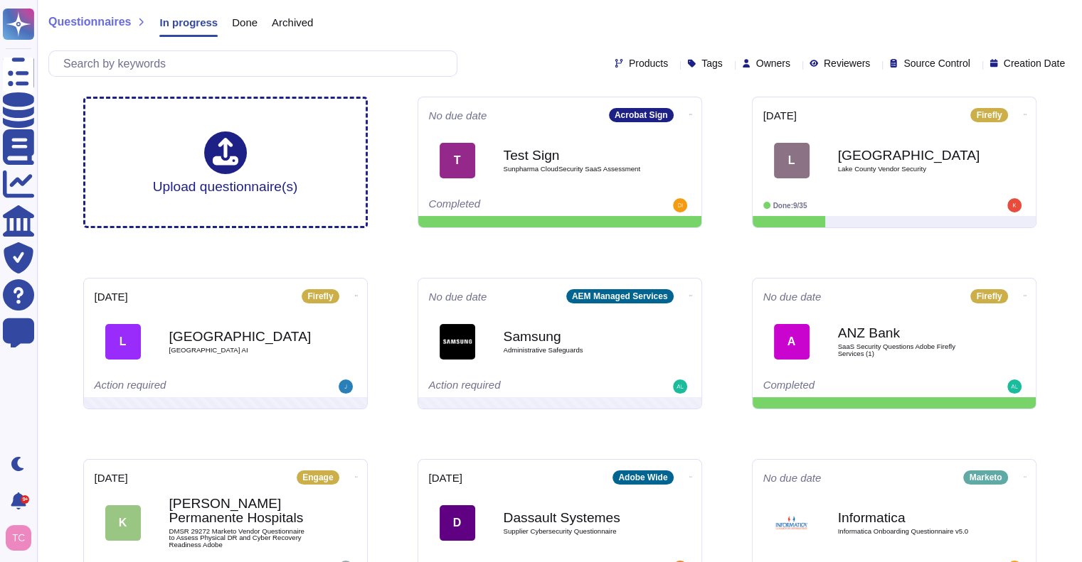
click at [796, 65] on icon at bounding box center [796, 65] width 0 height 0
type input "[PERSON_NAME]"
click at [782, 134] on span "[PERSON_NAME]" at bounding box center [815, 131] width 87 height 13
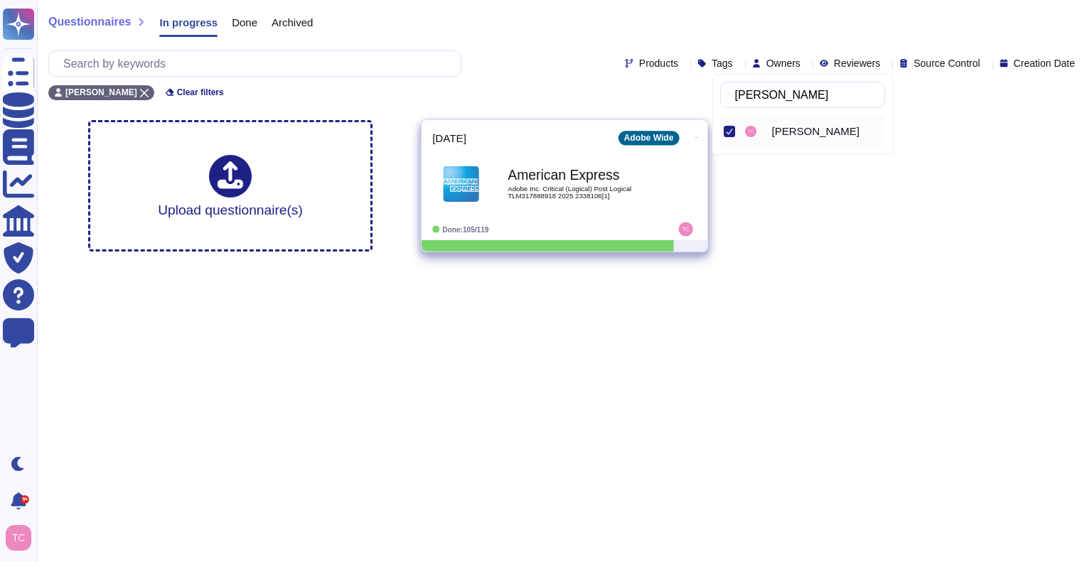
click at [660, 184] on span "American Express Adobe Inc. Critical (Logical) Post Logical TLM317888918 2025 2…" at bounding box center [564, 184] width 265 height 58
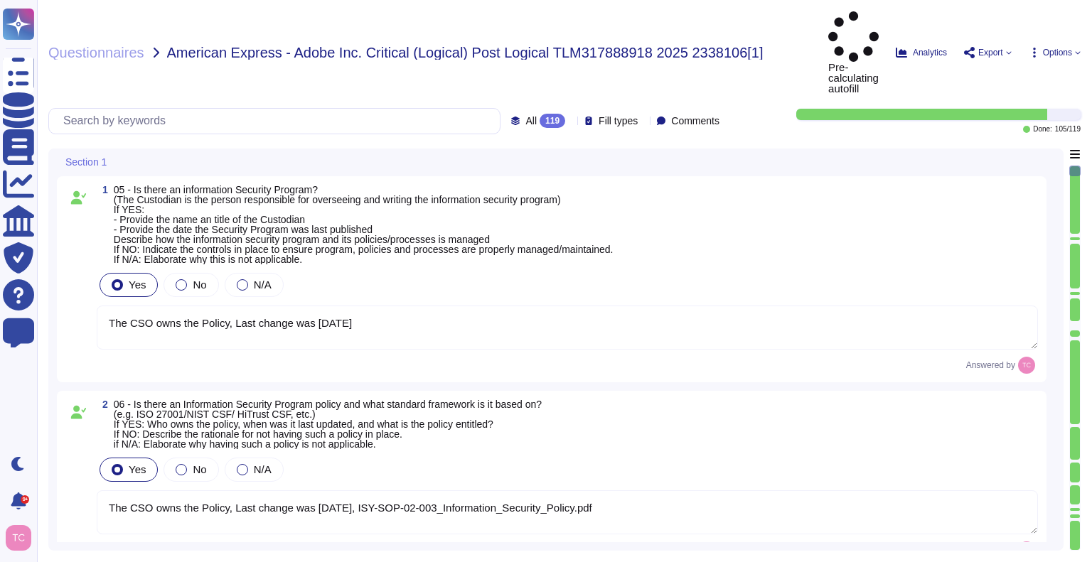
type textarea "The CSO owns the Policy, Last change was [DATE]"
type textarea "The CSO owns the Policy, Last change was [DATE], ISY-SOP-02-003_Information_Sec…"
type textarea "Host-based and network firewalls are in place, as well as strict firewall polic…"
type textarea "Yes, Adobe has a Data Classification & Handling Standard (Last updated: [DATE])…"
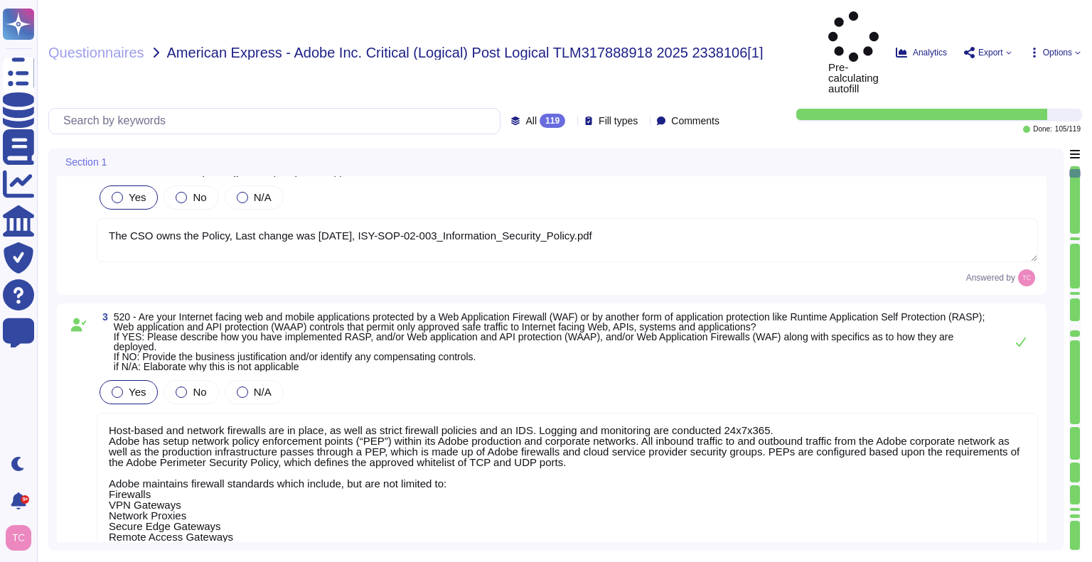
type textarea "Information Security Incident Response Standard. Last updated: [DATE] Owner(s):…"
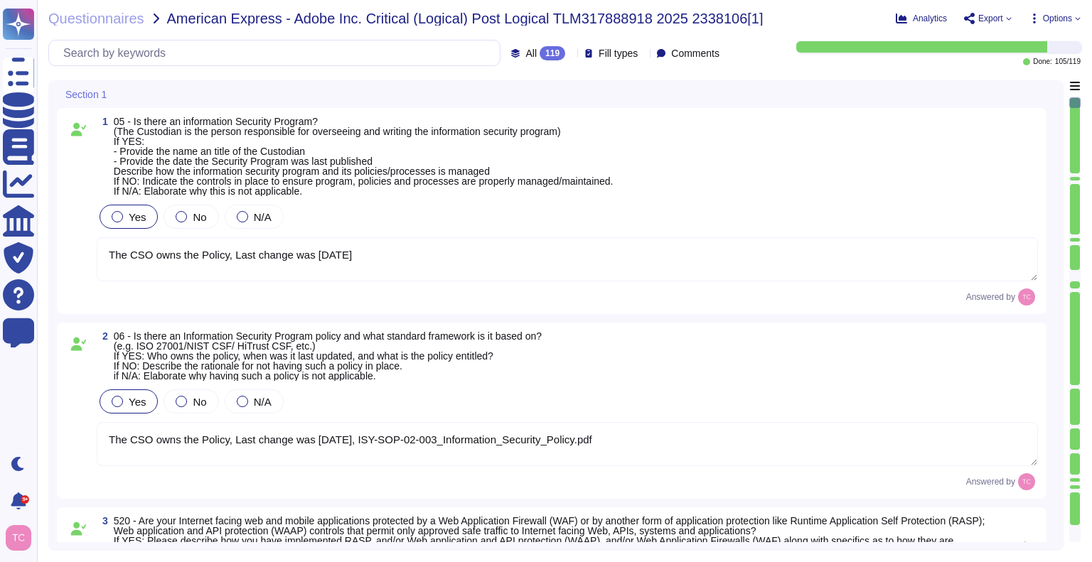
click at [866, 296] on div "Answered by" at bounding box center [568, 297] width 942 height 17
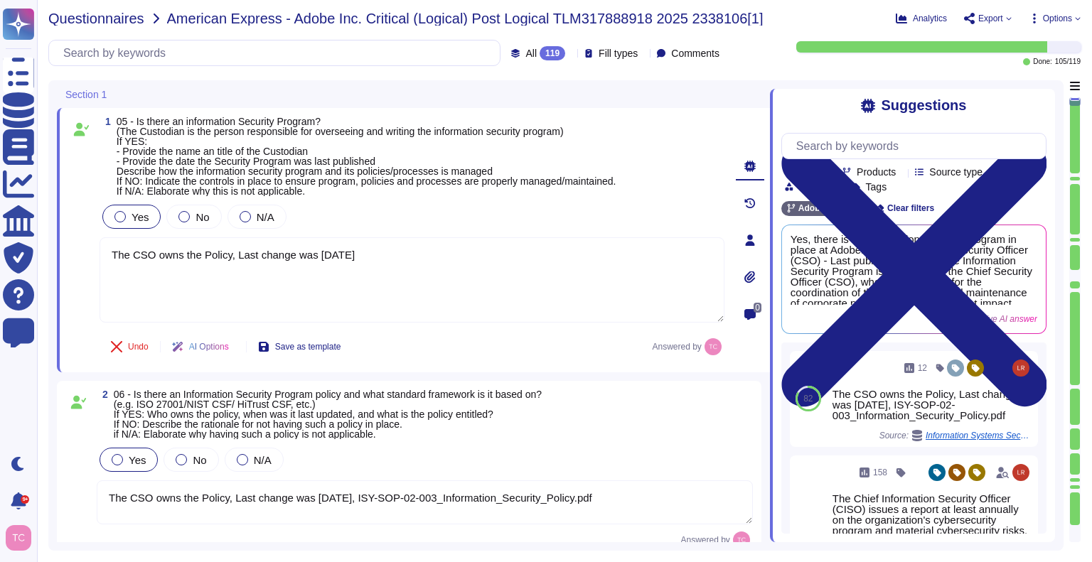
click at [122, 20] on span "Questionnaires" at bounding box center [96, 18] width 96 height 14
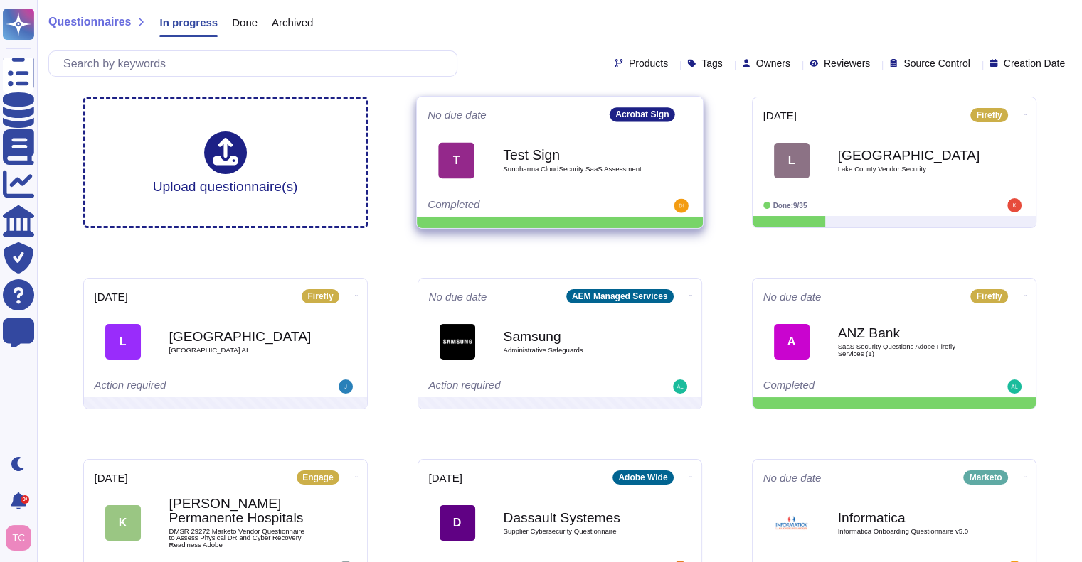
click at [607, 175] on div "Test Sign Sunpharma CloudSecurity SaaS Assessment" at bounding box center [575, 161] width 144 height 58
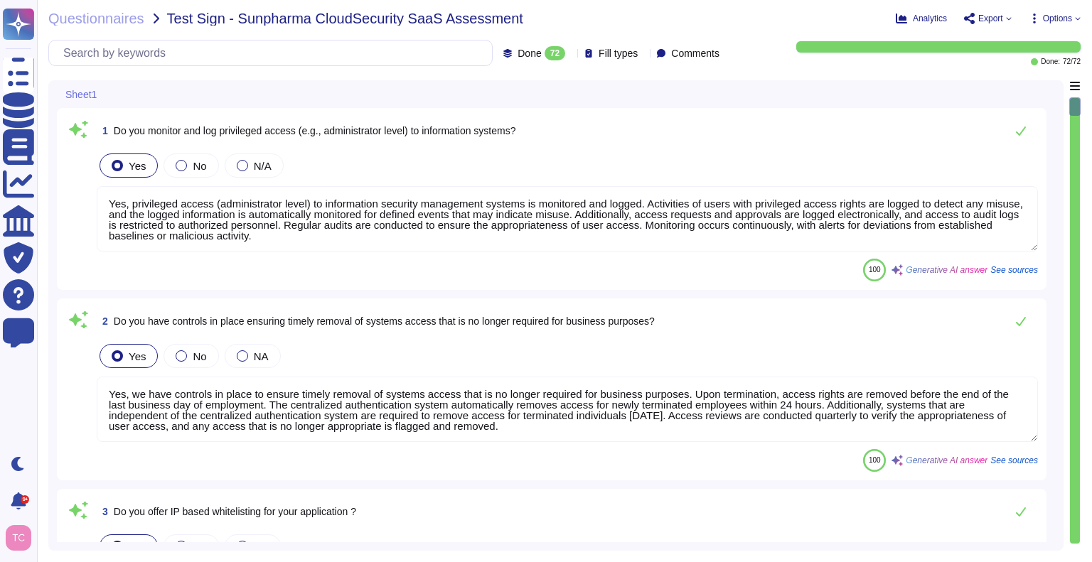
type textarea "Yes, privileged access (administrator level) to information security management…"
type textarea "Yes, we have controls in place to ensure timely removal of systems access that …"
type textarea "Yes, we offer IP-based whitelisting for our application. Administrators can ena…"
type textarea "Yes, robust controls are in place to prevent unauthorized access to the applica…"
type textarea "Yes, strong and complex passwords are required for accessing application accoun…"
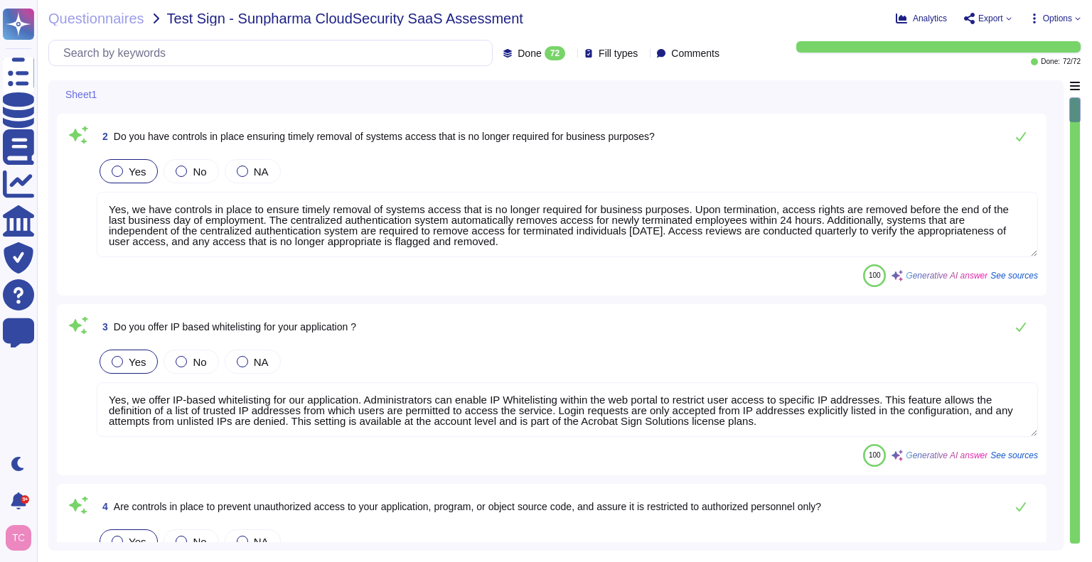
scroll to position [186, 0]
click at [825, 444] on div "100 Generative AI answer See sources" at bounding box center [568, 455] width 942 height 23
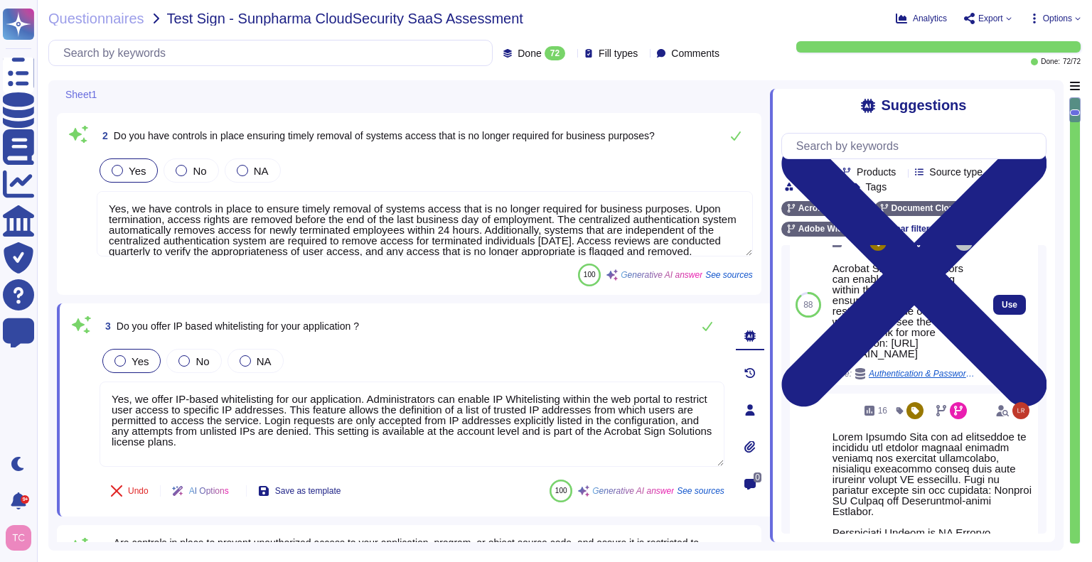
scroll to position [139, 0]
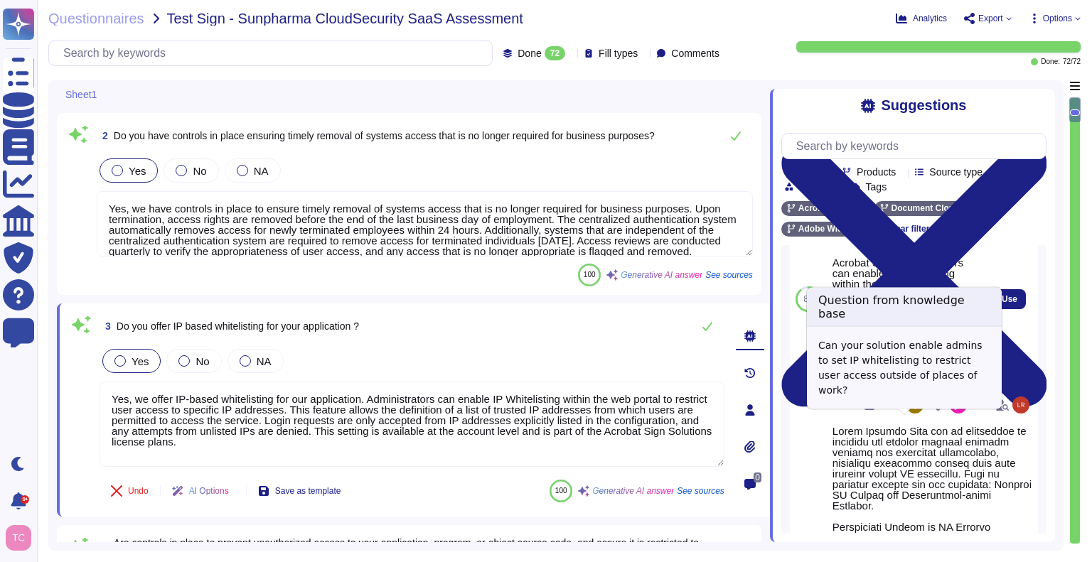
click at [924, 373] on span "Authentication & Password Policy" at bounding box center [922, 368] width 107 height 9
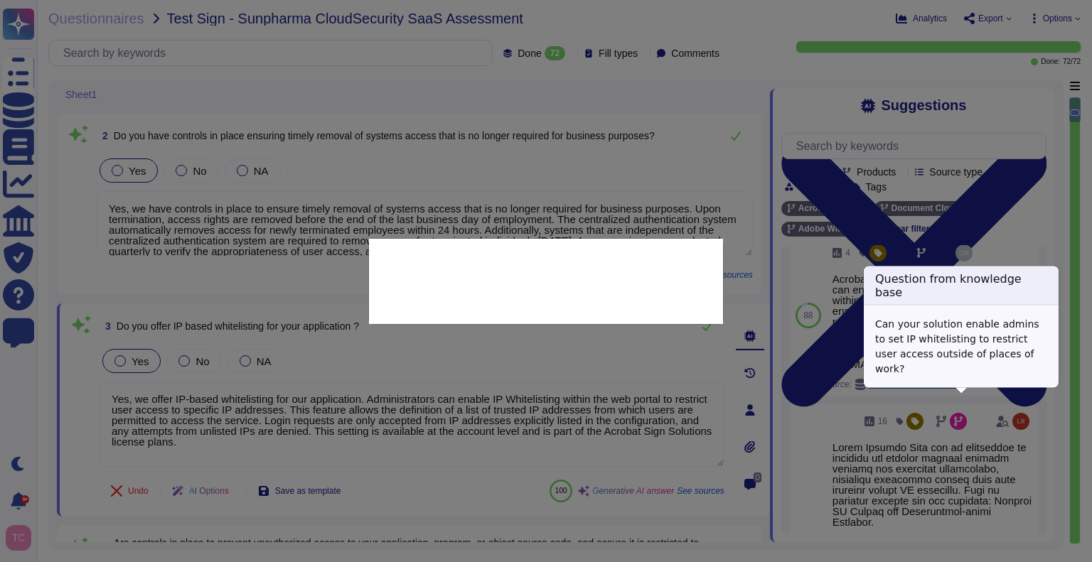
scroll to position [117, 0]
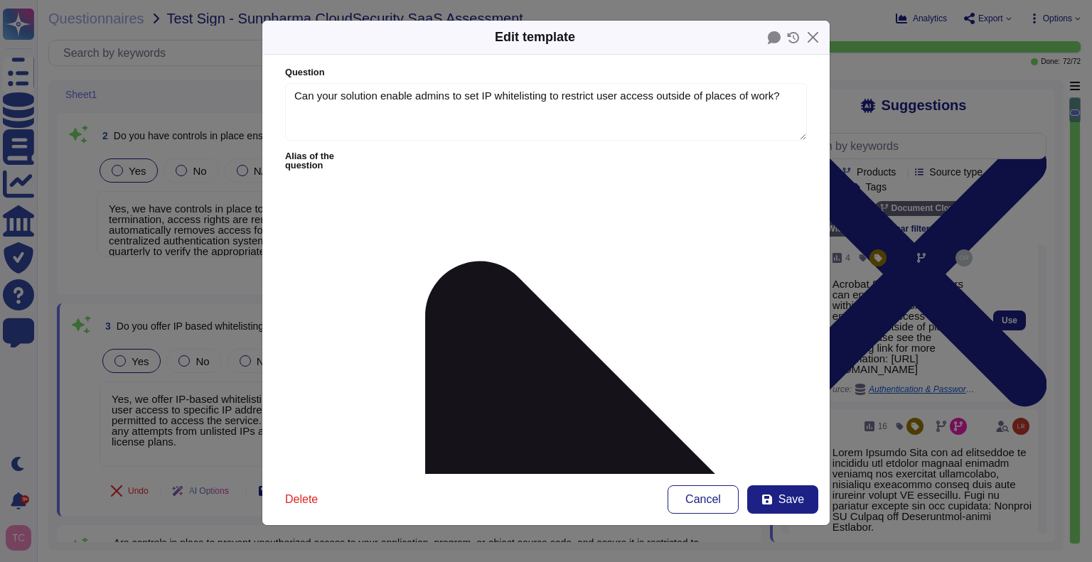
type textarea "Can your solution enable admins to set IP whitelisting to restrict user access …"
type textarea "Acrobat Sign administrators can enable IP Whitelisting within the web portal to…"
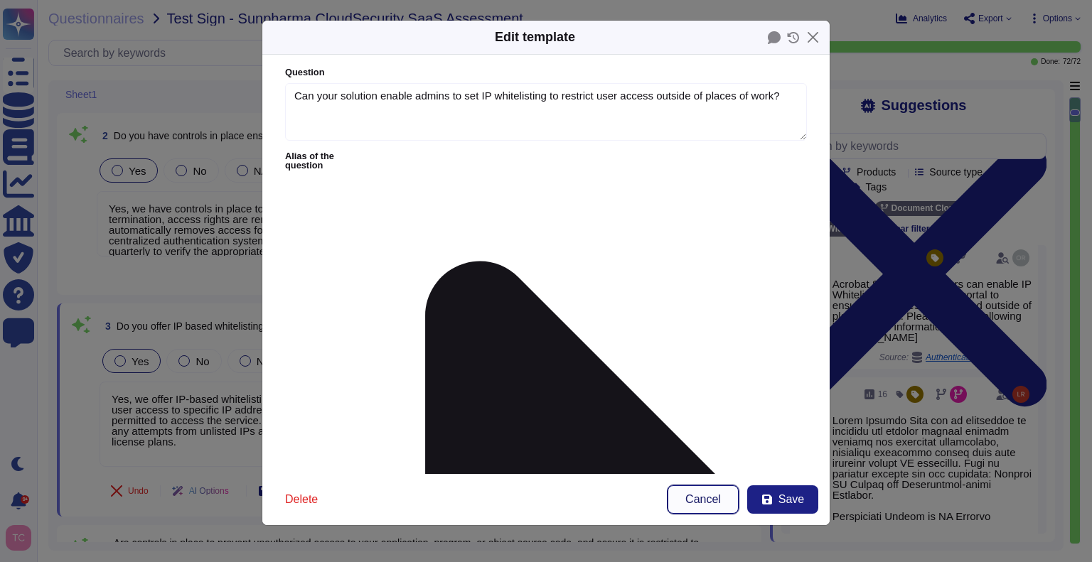
click at [715, 491] on button "Cancel" at bounding box center [703, 500] width 71 height 28
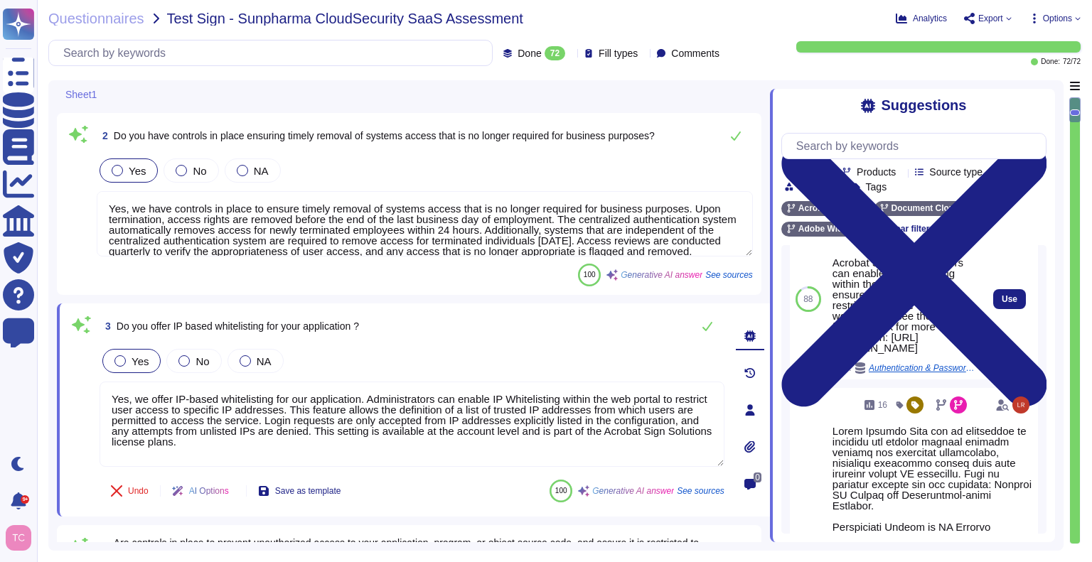
scroll to position [0, 0]
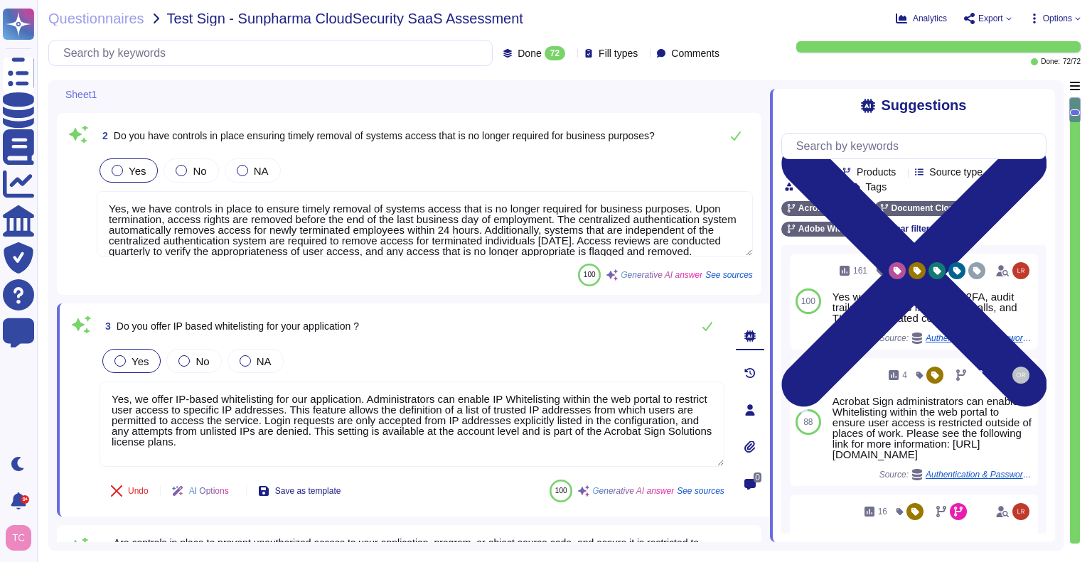
click at [575, 326] on div "3 Do you offer IP based whitelisting for your application ?" at bounding box center [412, 326] width 625 height 28
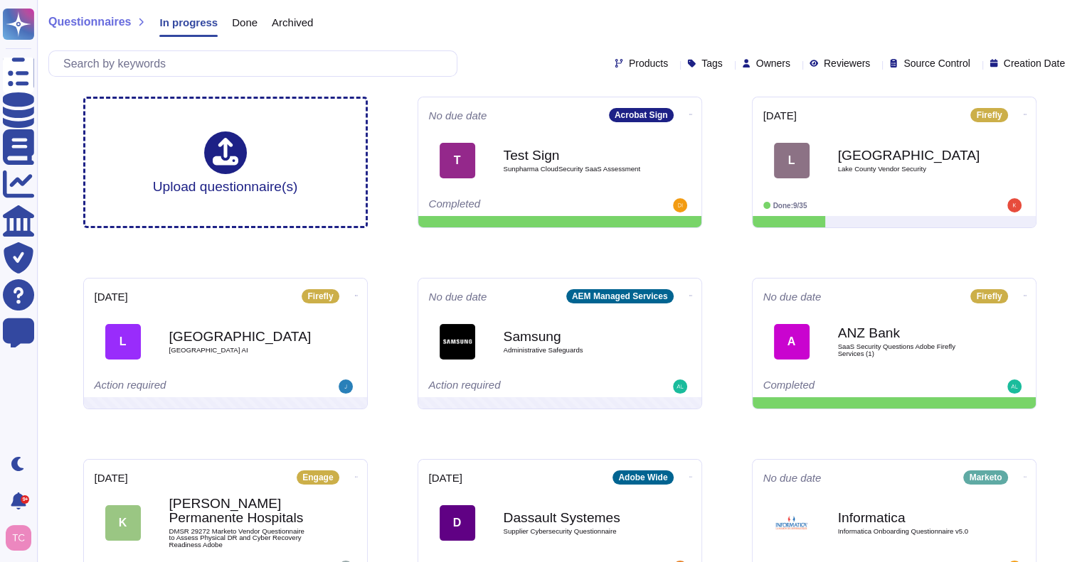
click at [756, 65] on span "Owners" at bounding box center [773, 63] width 34 height 10
type input "[PERSON_NAME]"
click at [782, 133] on span "[PERSON_NAME]" at bounding box center [815, 131] width 87 height 13
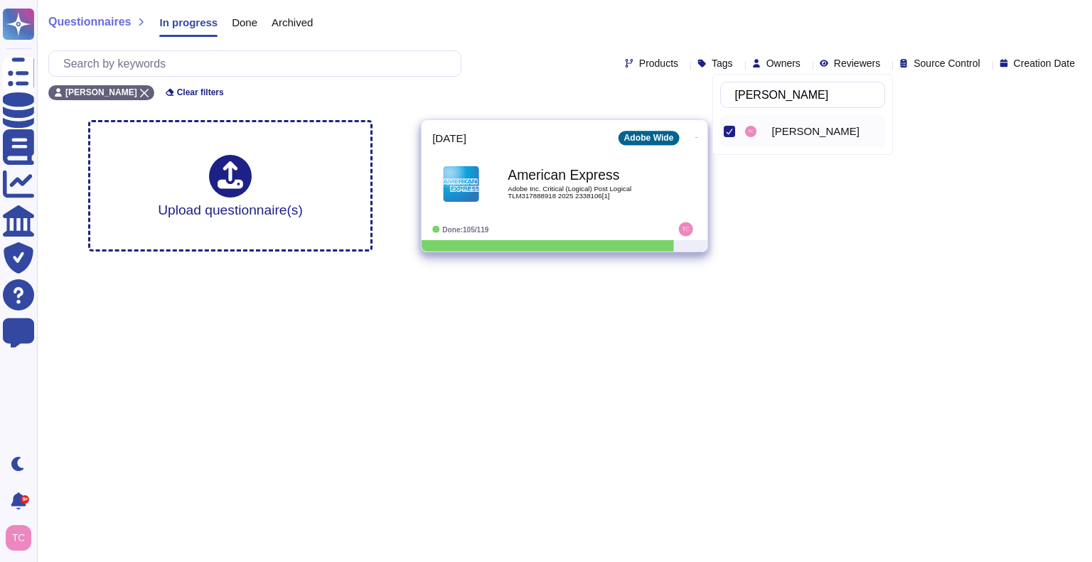
click at [597, 161] on div "American Express Adobe Inc. Critical (Logical) Post Logical TLM317888918 2025 2…" at bounding box center [580, 184] width 144 height 58
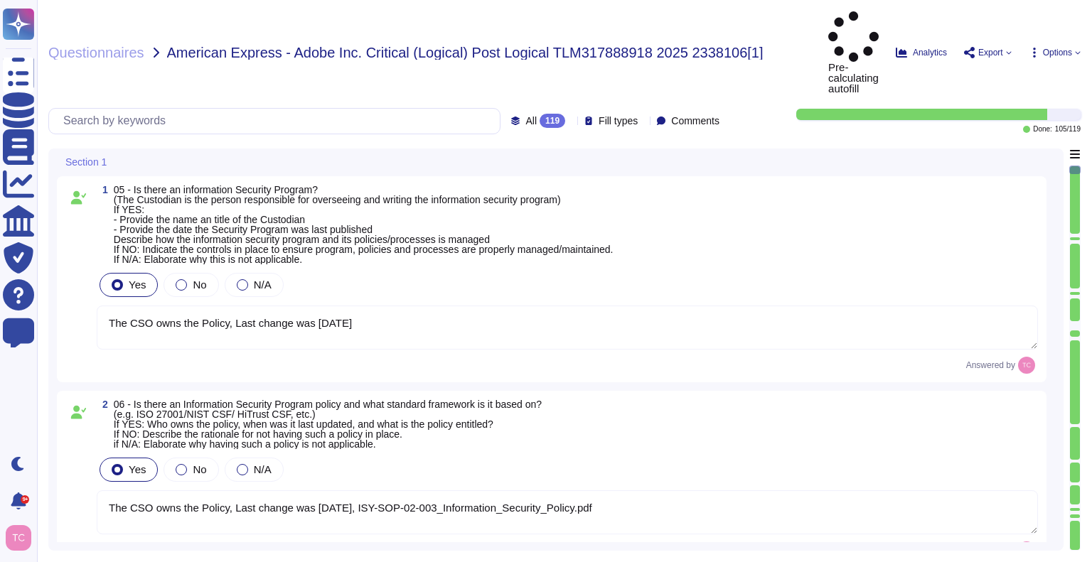
type textarea "The CSO owns the Policy, Last change was [DATE]"
type textarea "The CSO owns the Policy, Last change was [DATE], ISY-SOP-02-003_Information_Sec…"
type textarea "Host-based and network firewalls are in place, as well as strict firewall polic…"
type textarea "Yes, Adobe has a Data Classification & Handling Standard (Last updated: [DATE])…"
click at [1062, 48] on span "Options" at bounding box center [1057, 52] width 29 height 9
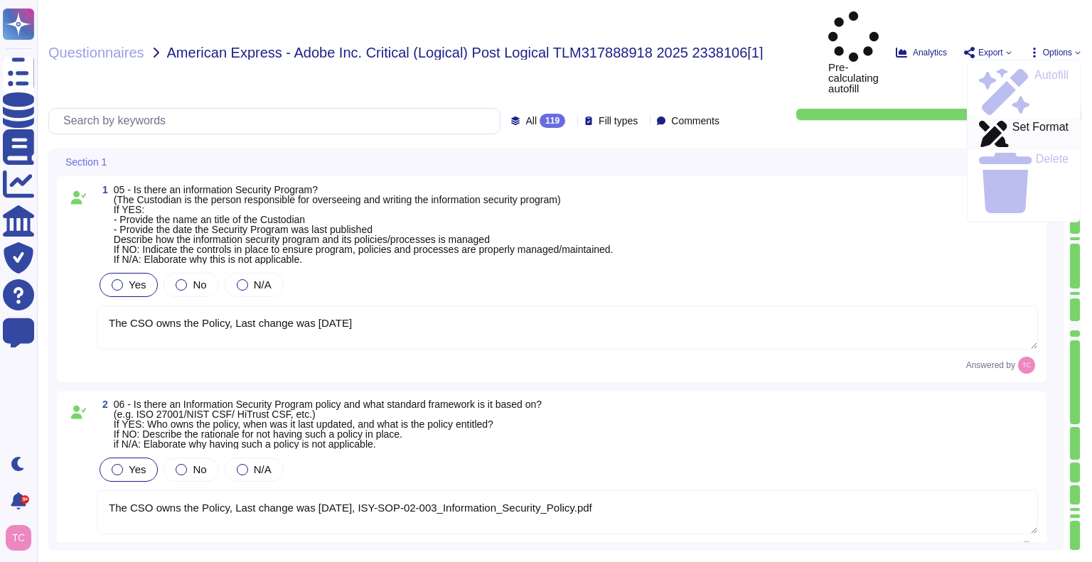
click at [1032, 122] on p "Set Format" at bounding box center [1041, 135] width 56 height 26
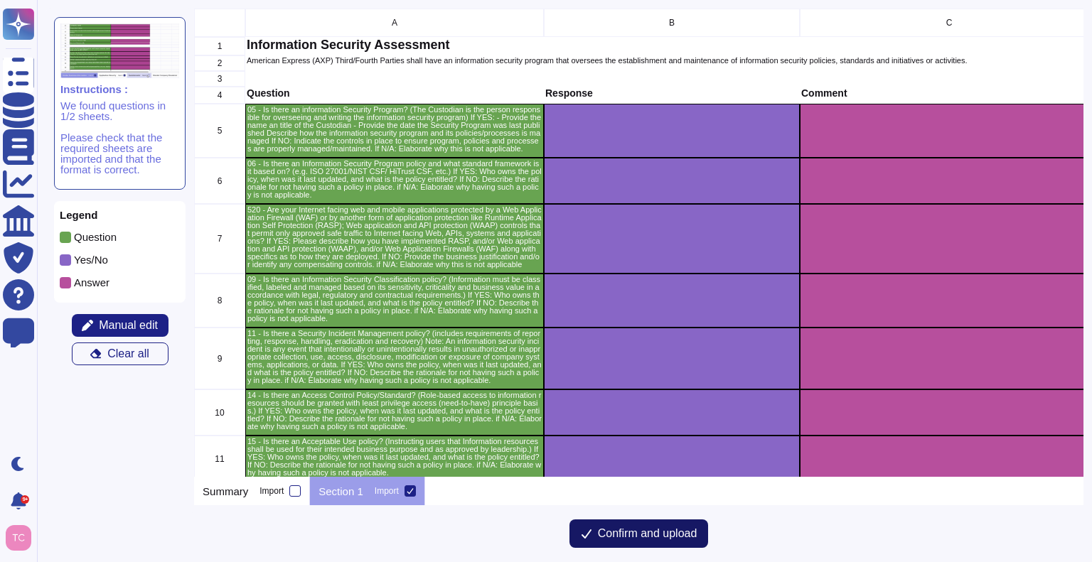
click at [646, 537] on span "Confirm and upload" at bounding box center [648, 533] width 100 height 11
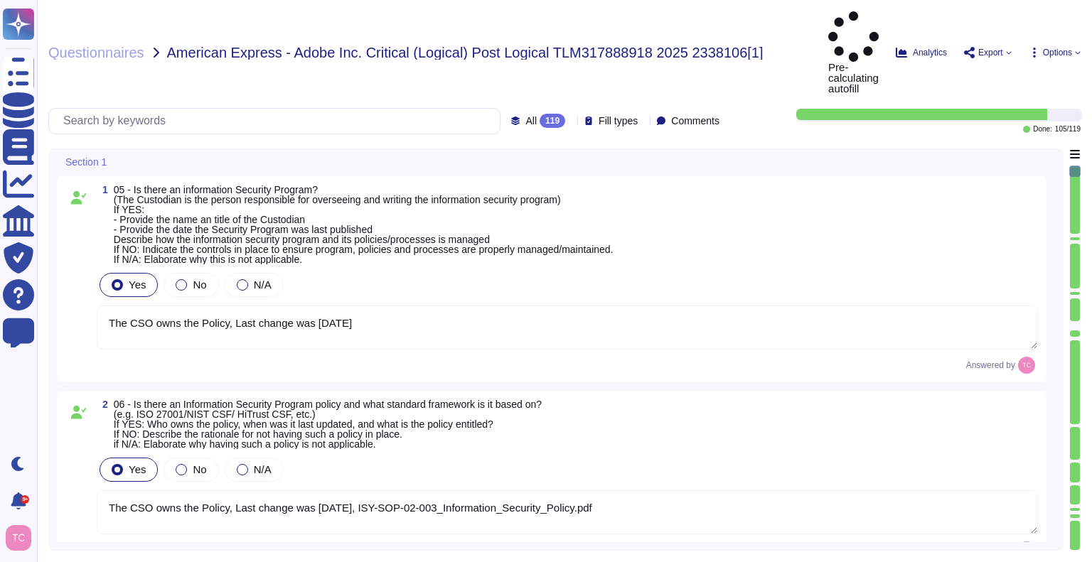
type textarea "The CSO owns the Policy, Last change was [DATE]"
type textarea "The CSO owns the Policy, Last change was [DATE], ISY-SOP-02-003_Information_Sec…"
type textarea "Host-based and network firewalls are in place, as well as strict firewall polic…"
type textarea "Yes, Adobe has a Data Classification & Handling Standard (Last updated: [DATE])…"
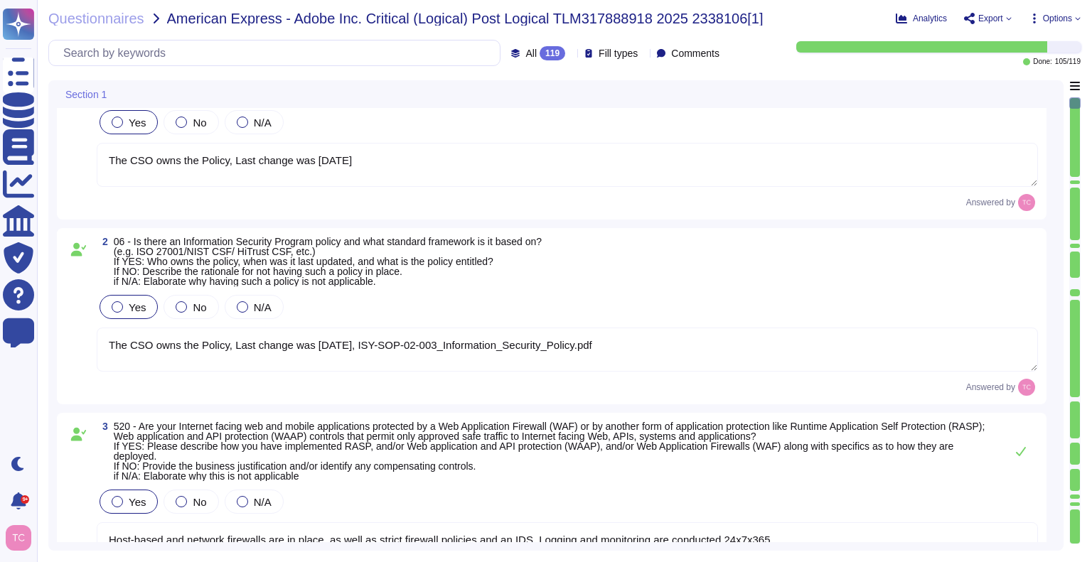
type textarea "Information Security Incident Response Standard. Last updated: [DATE] Owner(s):…"
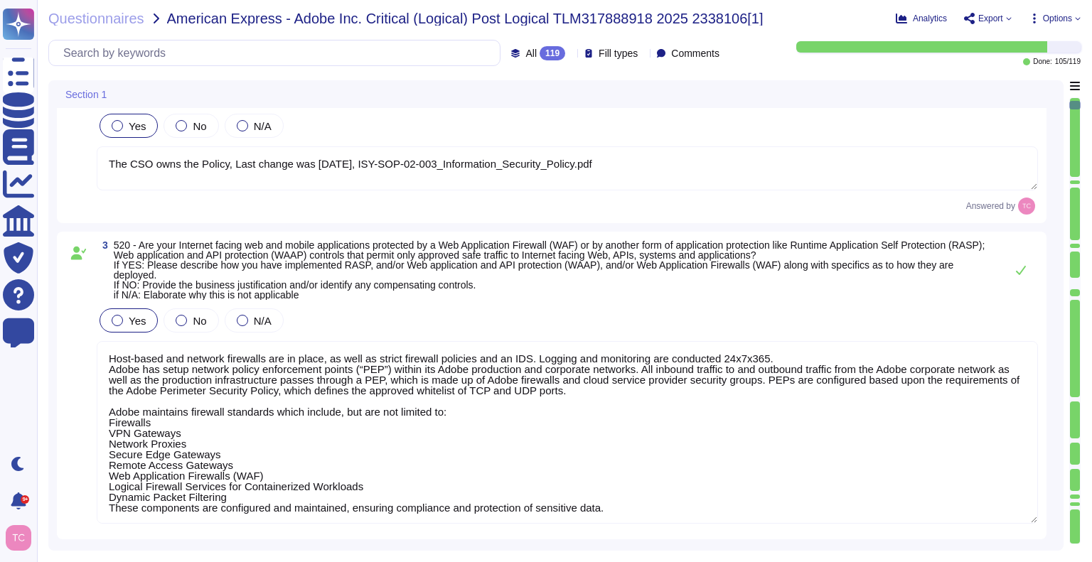
scroll to position [1, 0]
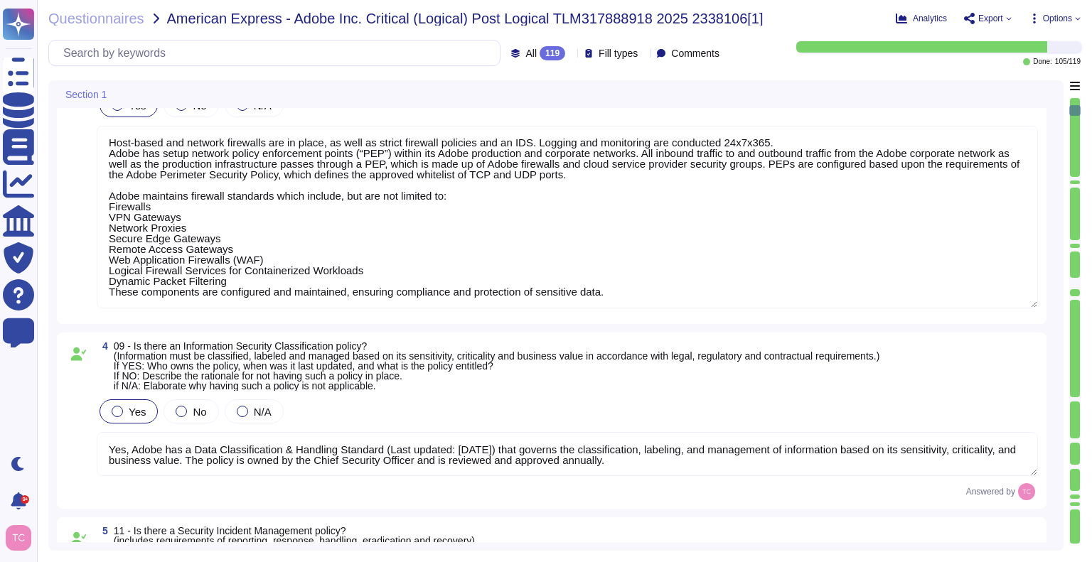
type textarea "Adobe maintains a Logical Access Policy and governing Standards. Account permis…"
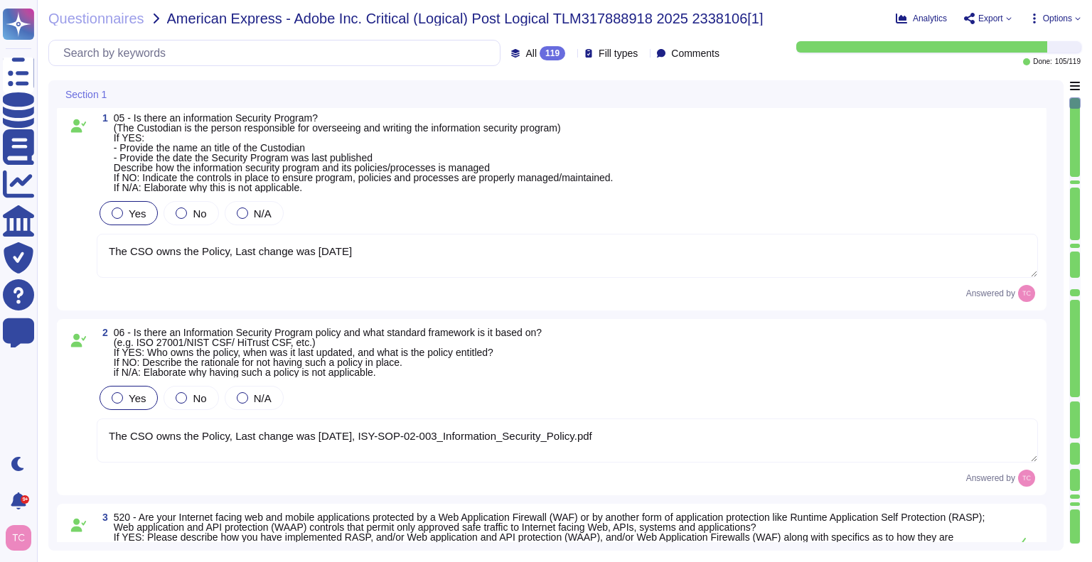
scroll to position [0, 0]
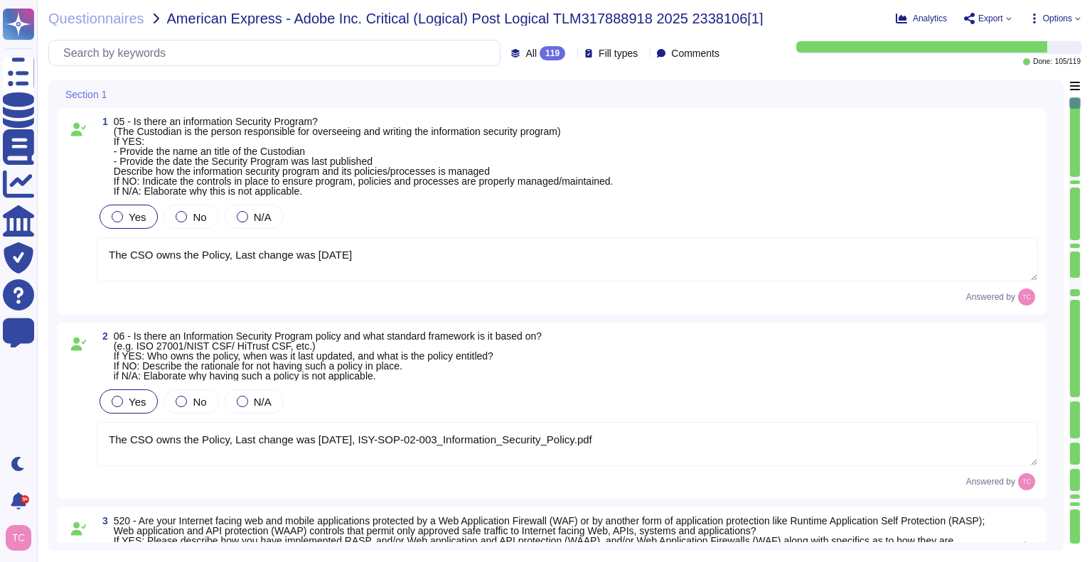
click at [768, 134] on div "1 05 - Is there an information Security Program? (The Custodian is the person r…" at bounding box center [568, 157] width 942 height 80
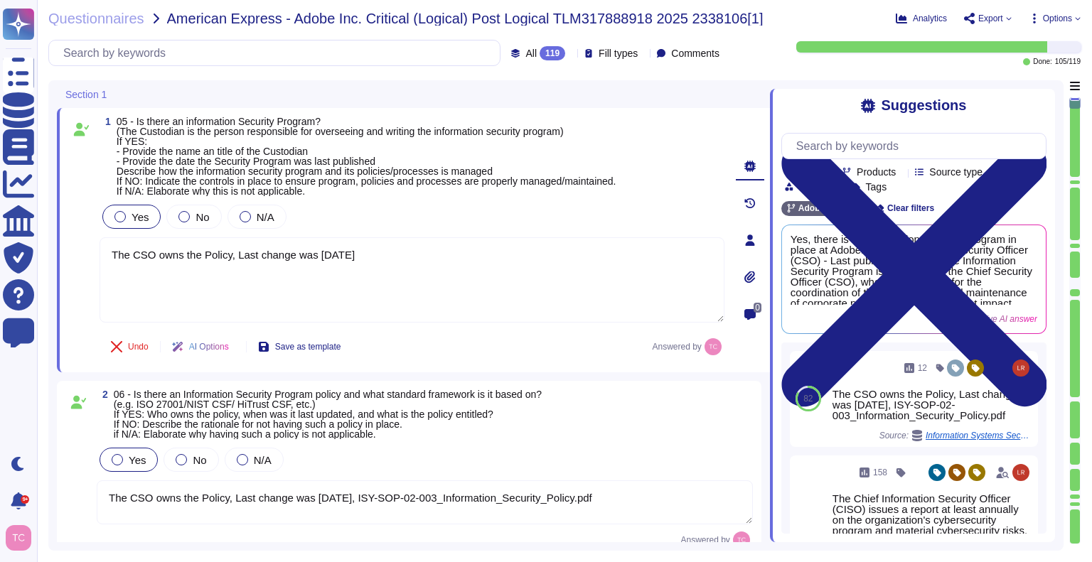
type textarea "Yes, Adobe has a Data Classification & Handling Standard (Last updated: [DATE])…"
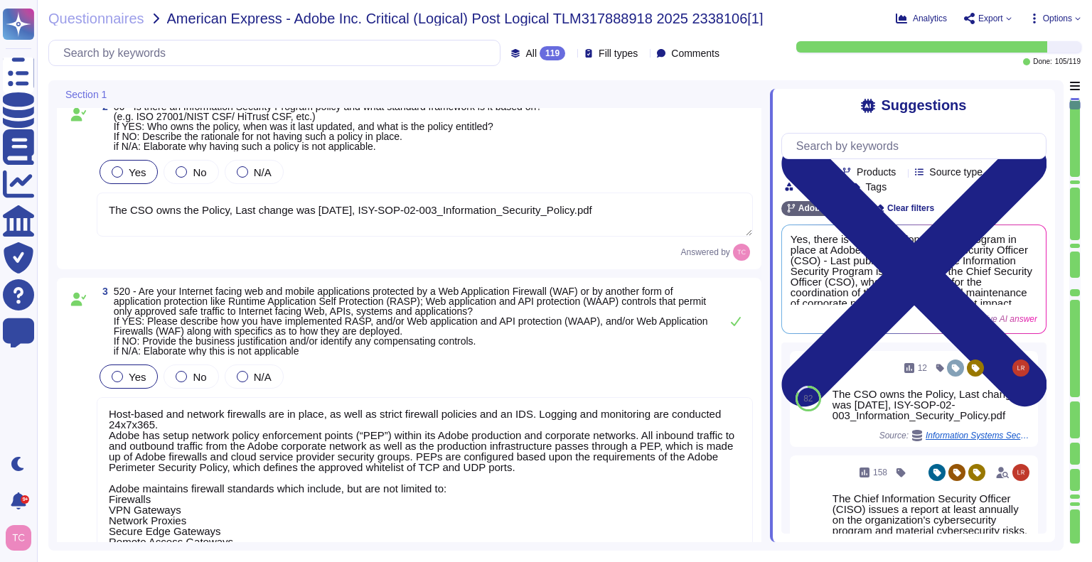
type textarea "Information Security Incident Response Standard. Last updated: [DATE] Owner(s):…"
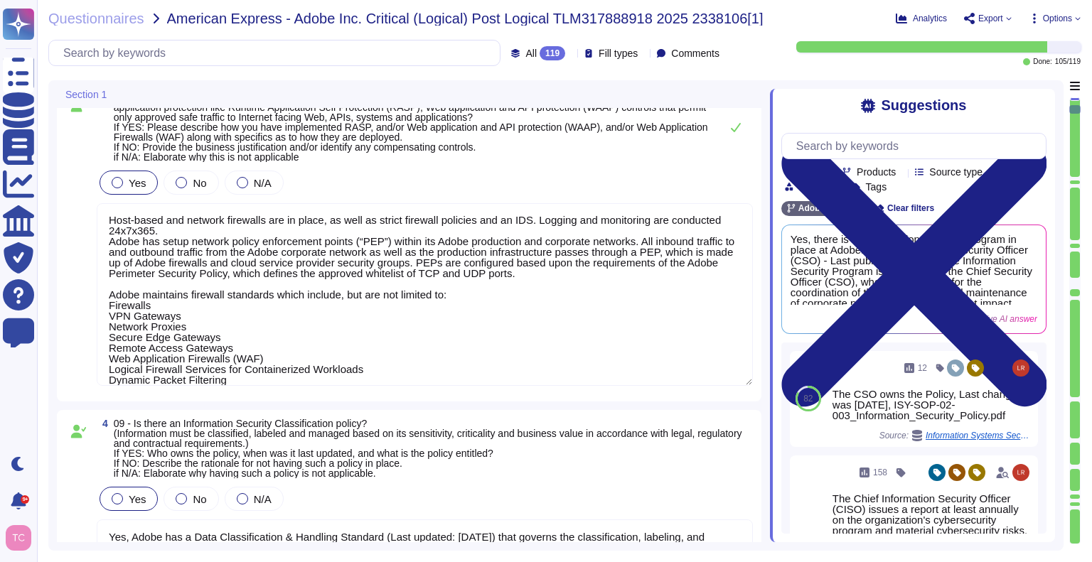
scroll to position [498, 0]
type textarea "Adobe maintains a Logical Access Policy and governing Standards. Account permis…"
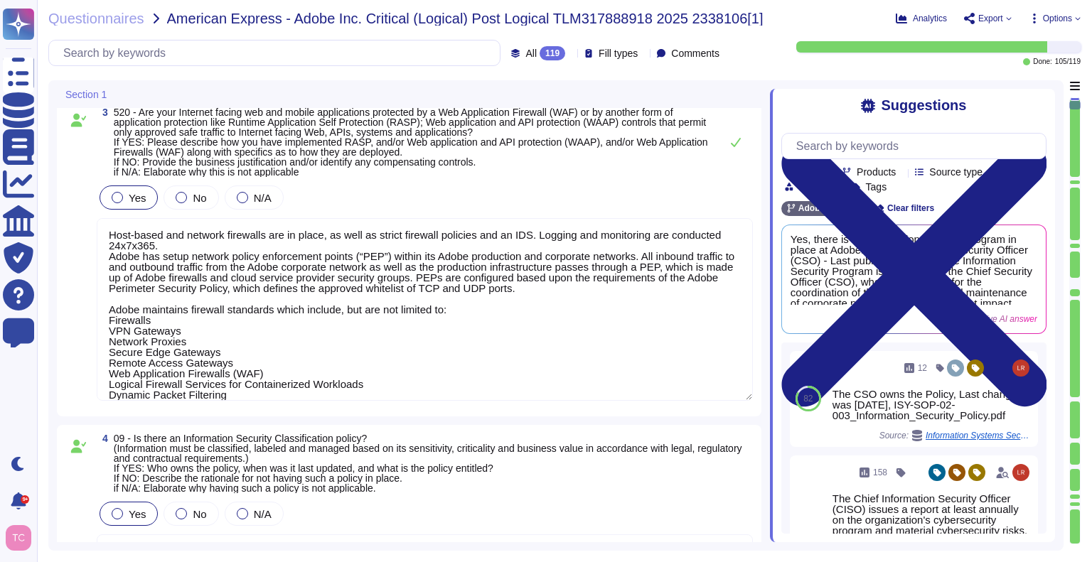
scroll to position [659, 0]
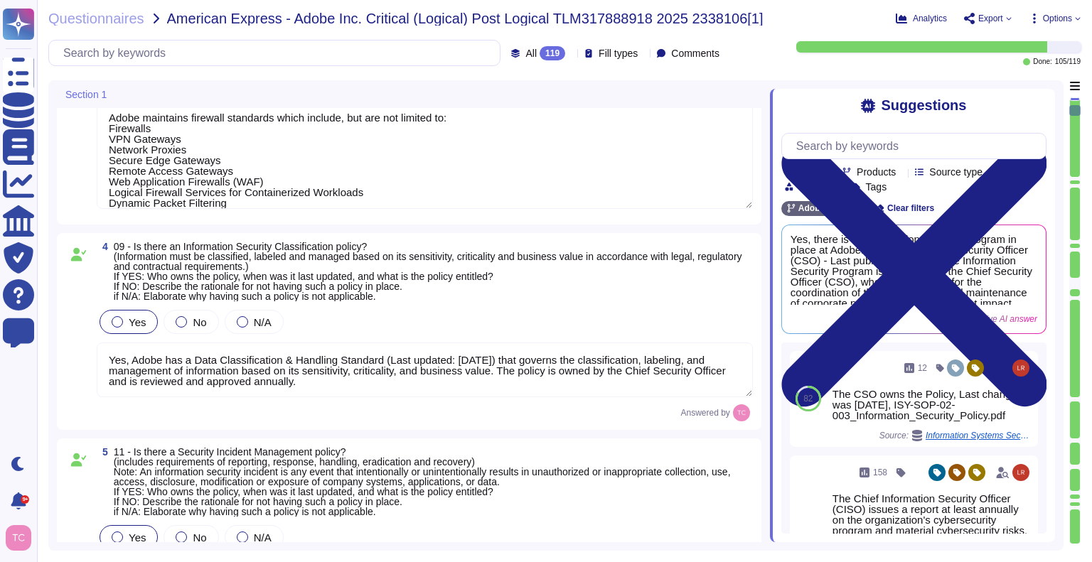
click at [589, 293] on span "09 - Is there an Information Security Classification policy? (Information must …" at bounding box center [433, 272] width 639 height 60
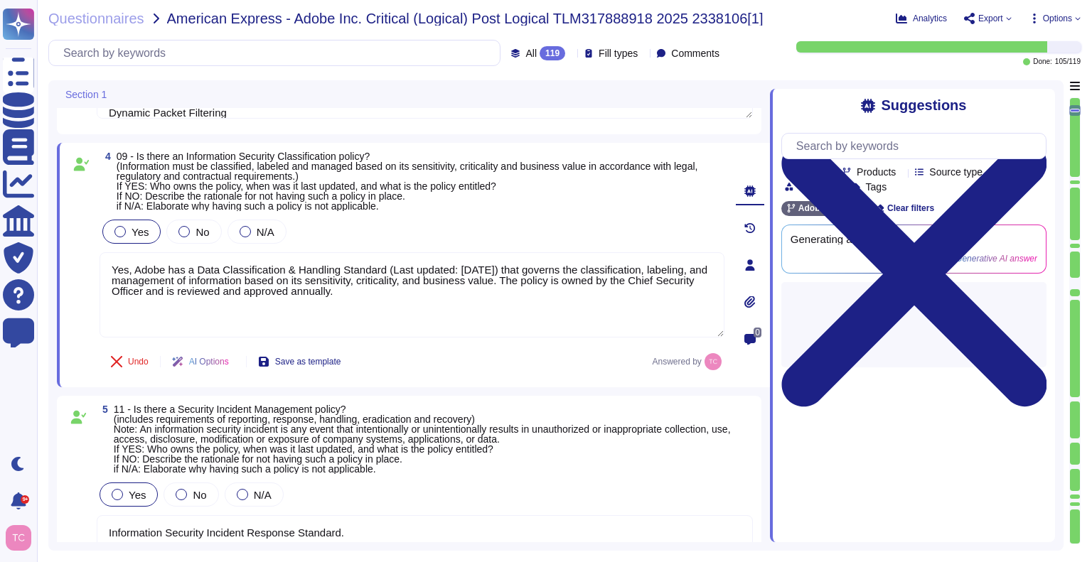
type textarea "Adobe has established Bring Your Own Device (BYOD) Standard, Mobile Device Usag…"
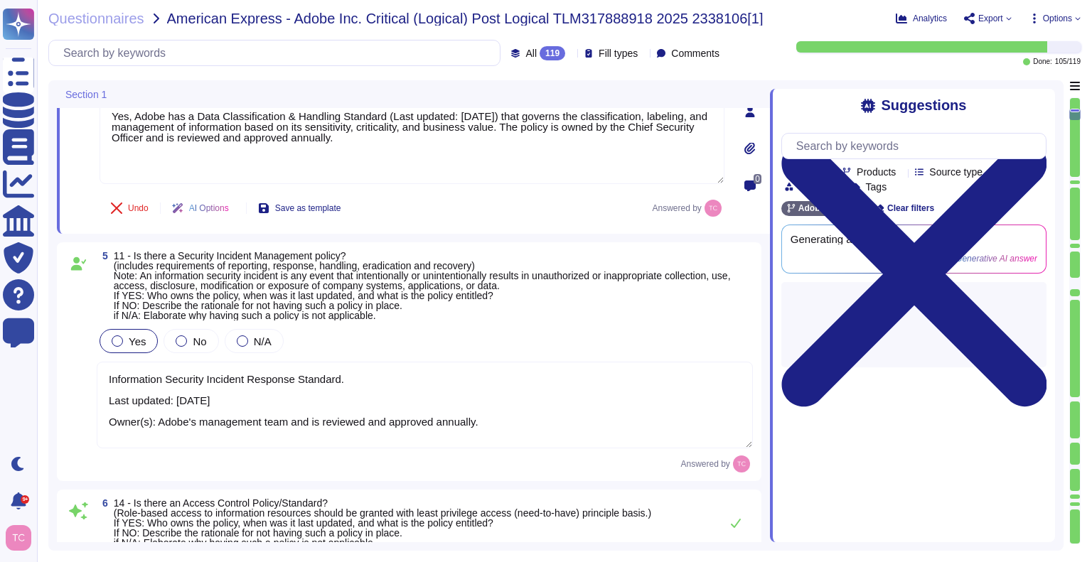
scroll to position [839, 0]
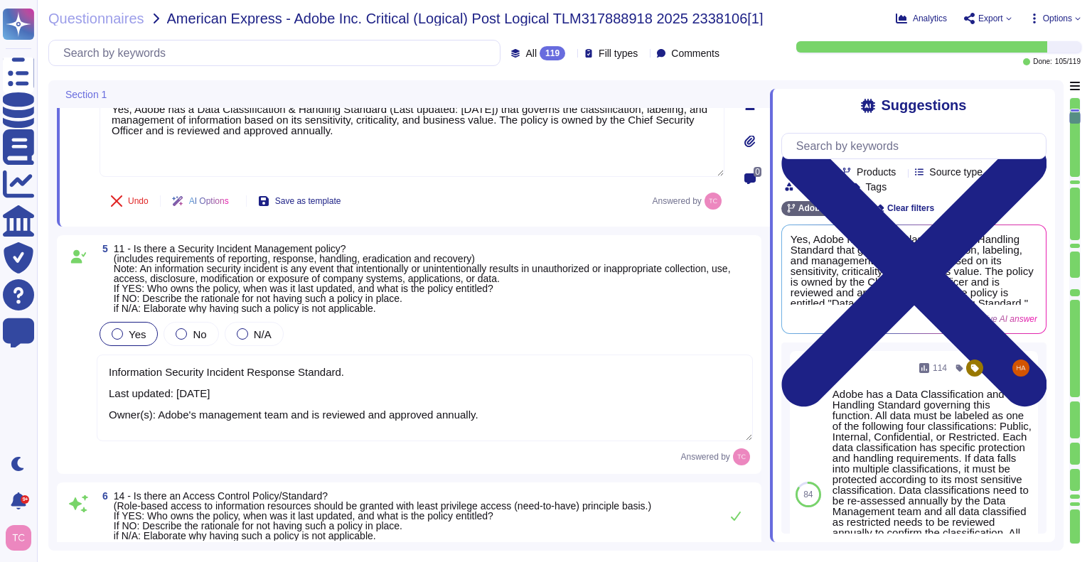
type textarea "Adobe has a structured and well-maintained wireless policy integrated into its …"
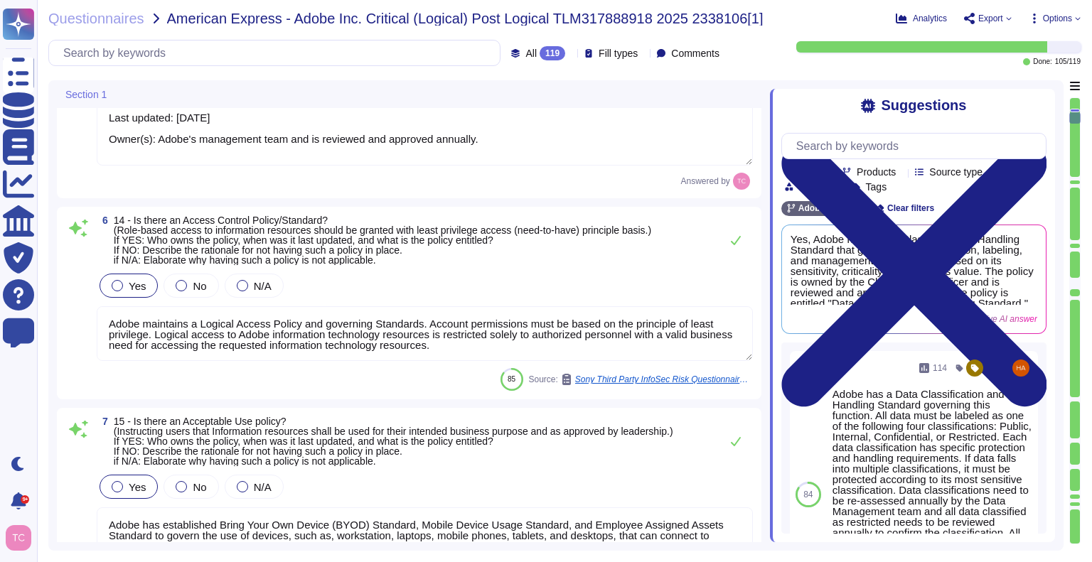
scroll to position [1144, 0]
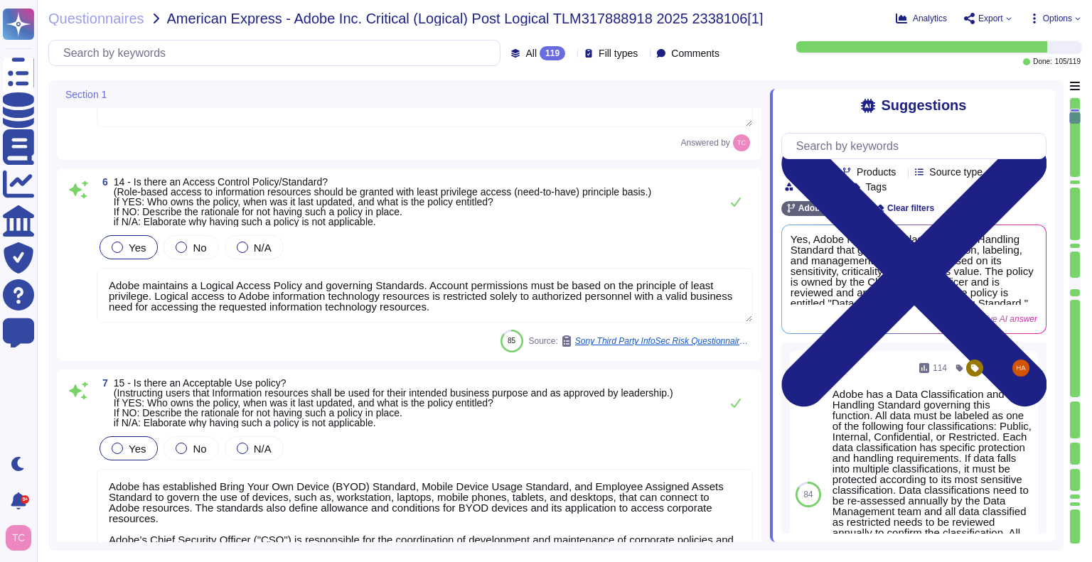
type textarea "Adobe's Cryptography Standard addresses the cryptography used to protect the co…"
click at [460, 311] on textarea "Adobe maintains a Logical Access Policy and governing Standards. Account permis…" at bounding box center [425, 295] width 656 height 55
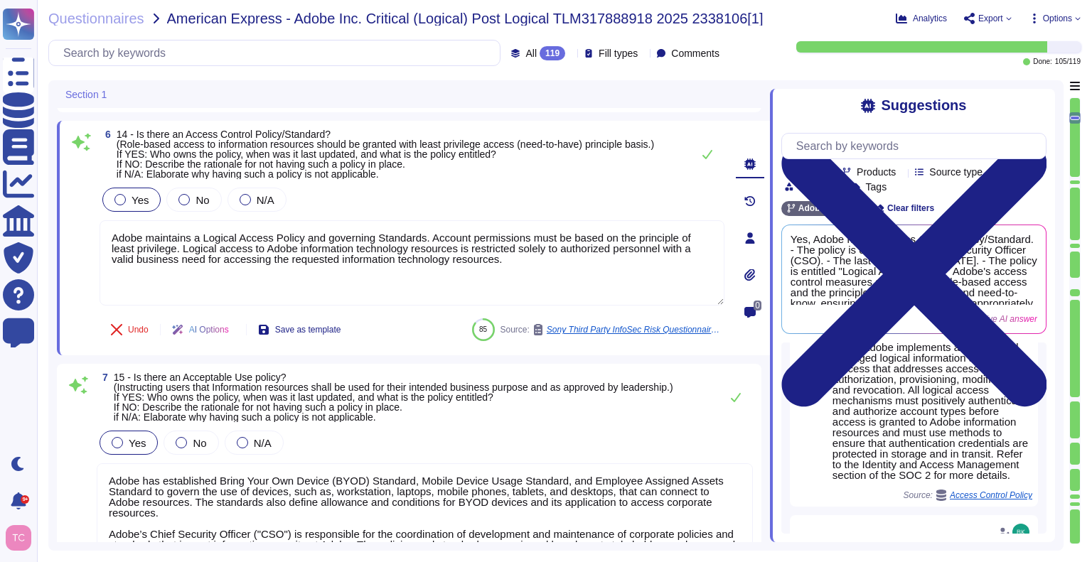
scroll to position [363, 0]
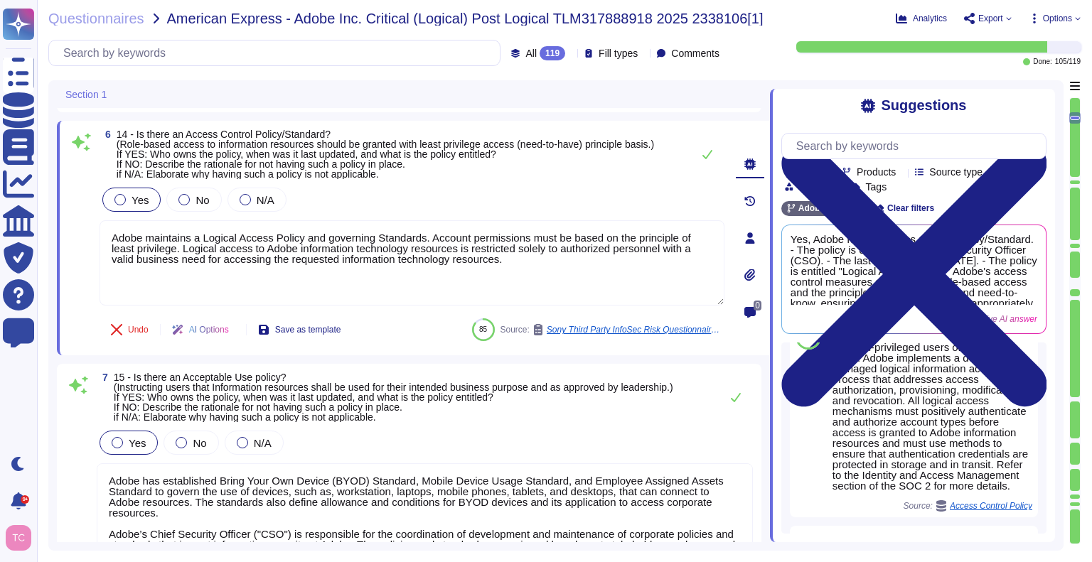
click at [1075, 16] on icon at bounding box center [1078, 19] width 6 height 6
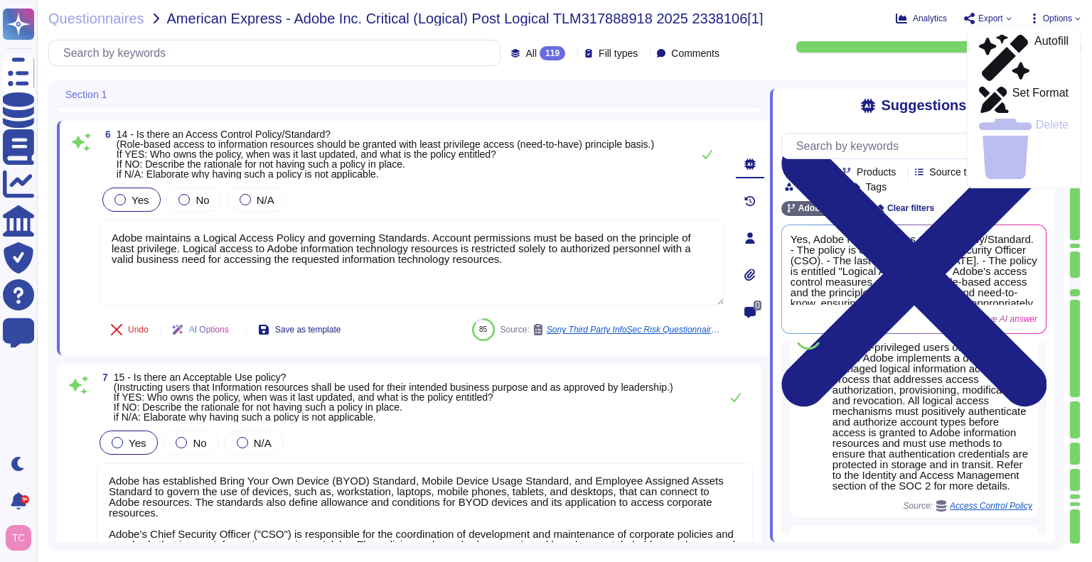
click at [846, 18] on div "Questionnaires American Express - Adobe Inc. Critical (Logical) Post Logical TL…" at bounding box center [466, 18] width 836 height 14
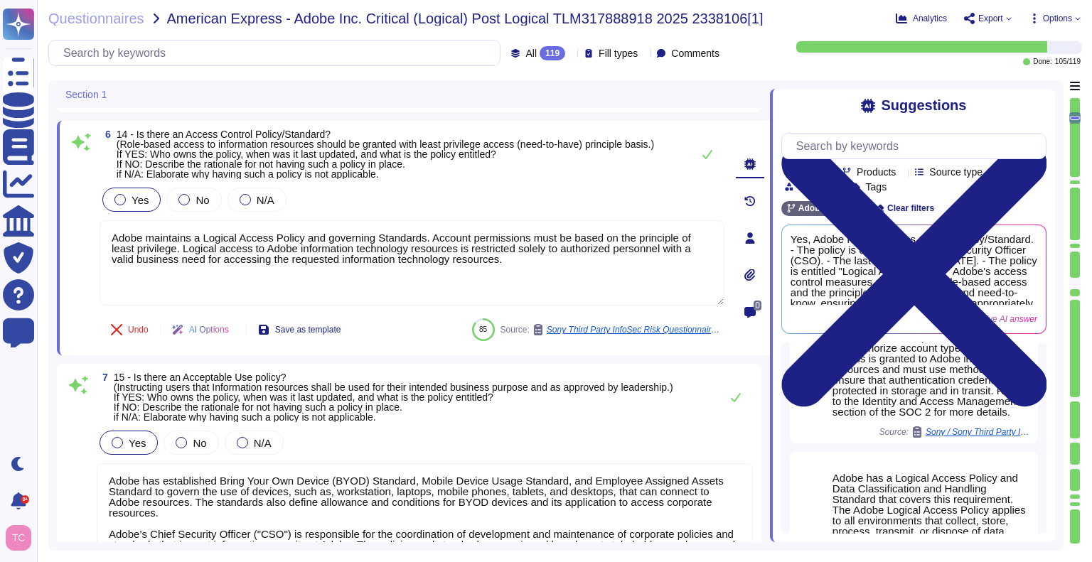
scroll to position [789, 0]
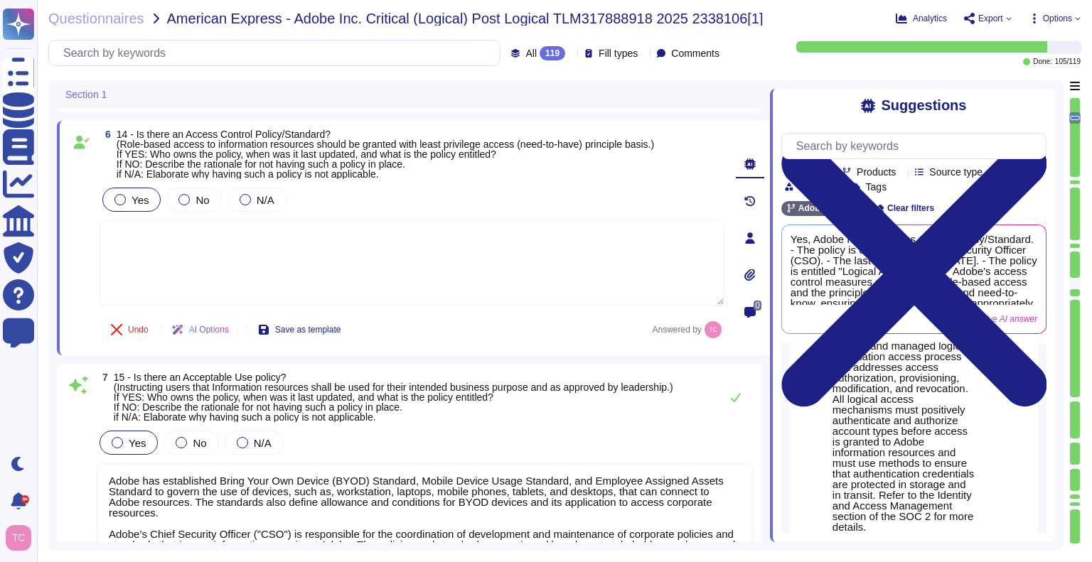
type textarea "Adobe's Cryptography Standard addresses the cryptography used to protect the co…"
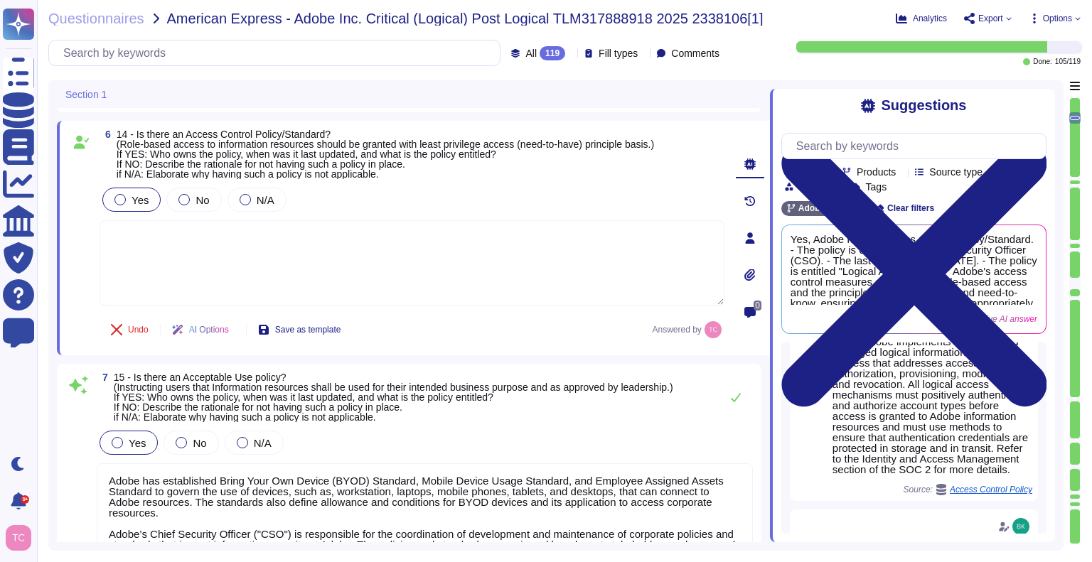
scroll to position [0, 0]
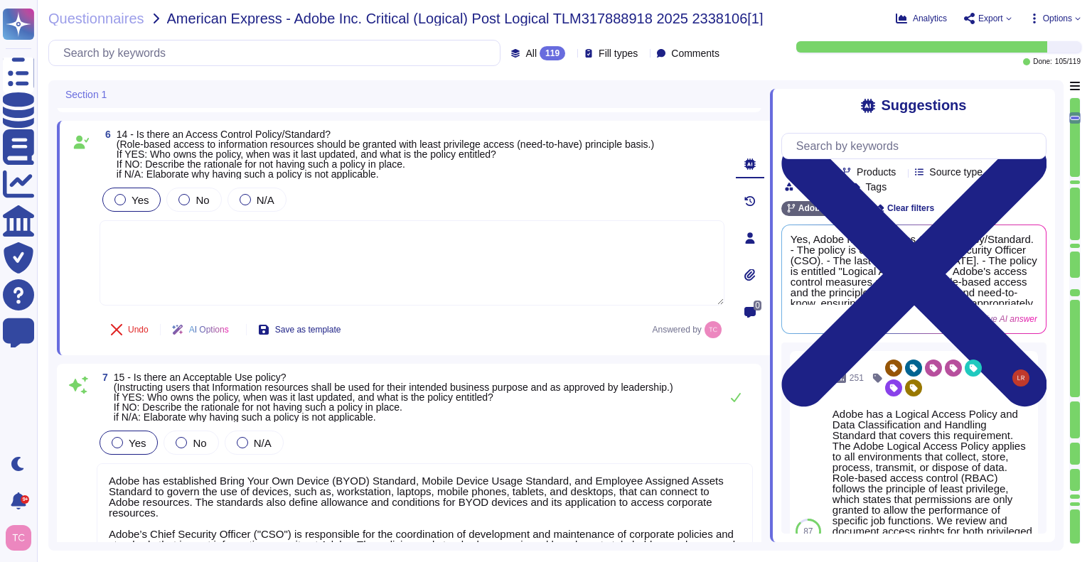
click at [197, 252] on textarea at bounding box center [412, 262] width 625 height 85
type textarea "Logical Access Account Standard, - [DATE] CSO owns the policy"
click at [85, 314] on div "6 14 - Is there an Access Control Policy/Standard? (Role-based access to inform…" at bounding box center [396, 238] width 656 height 218
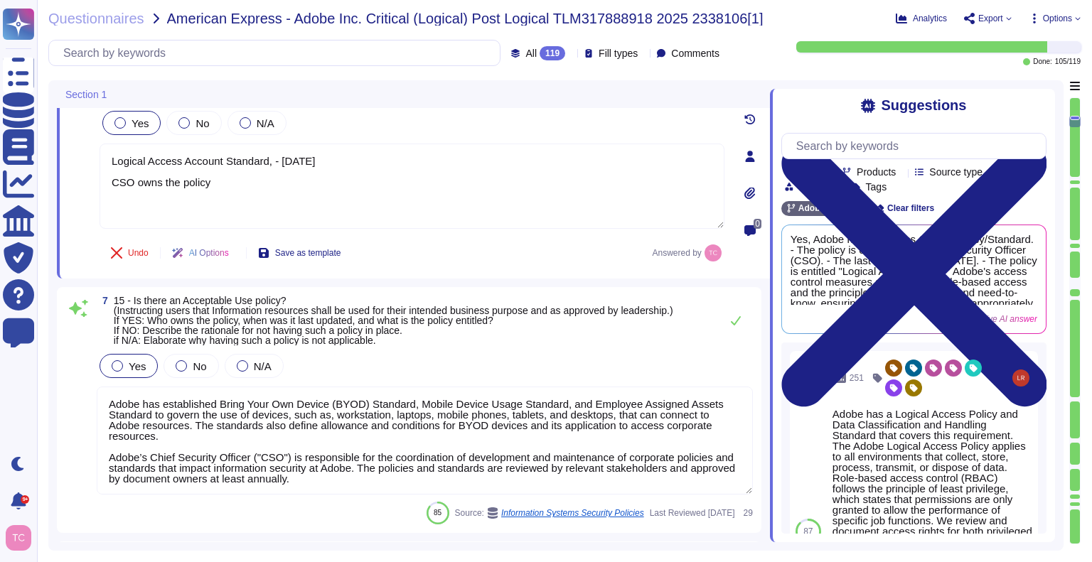
type textarea "Adobe's Cryptography Standard addresses the cryptography used to protect the co…"
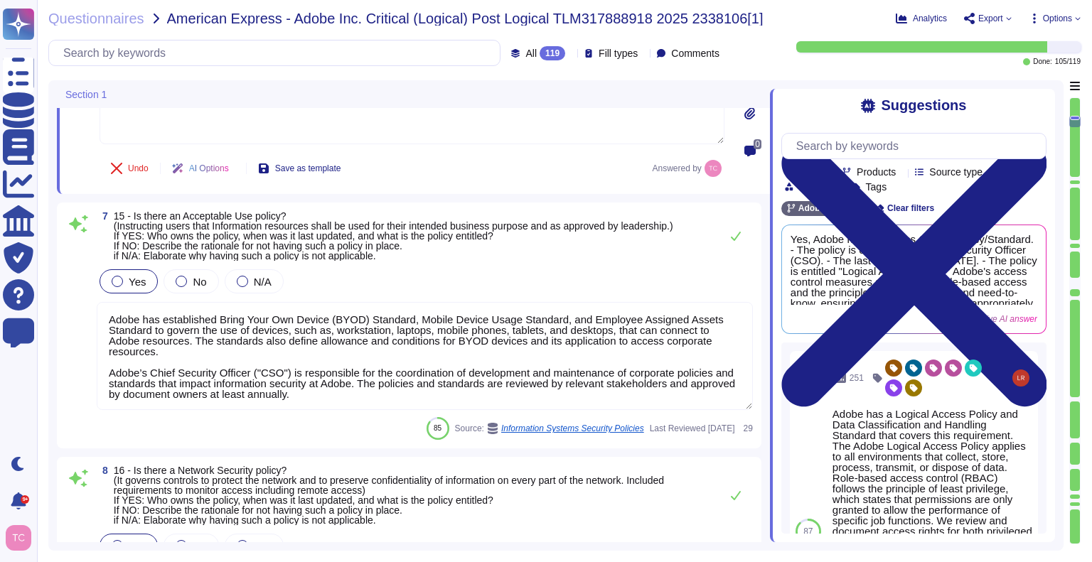
scroll to position [1311, 0]
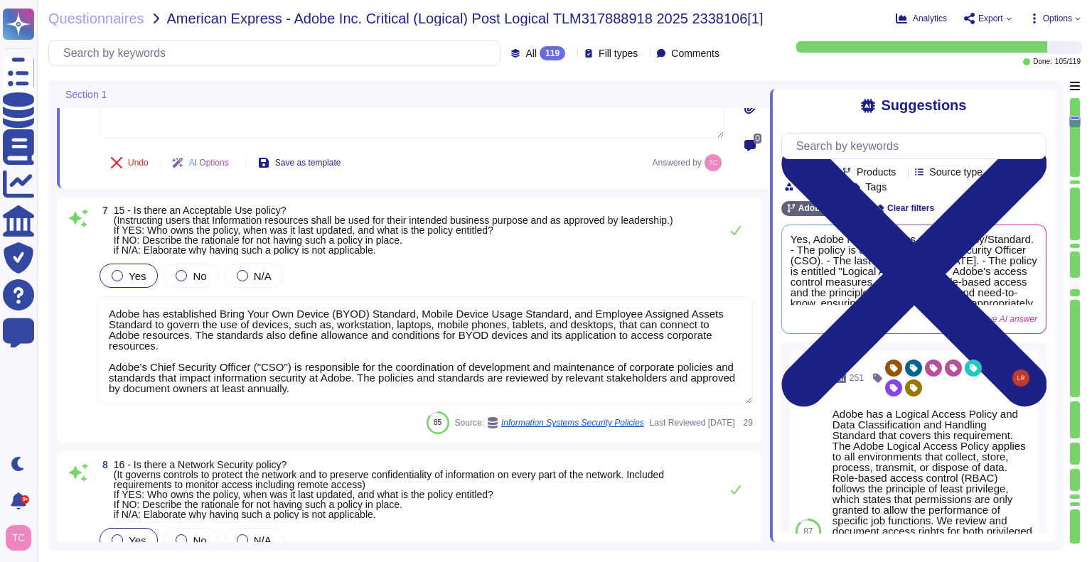
click at [390, 304] on textarea "Adobe has established Bring Your Own Device (BYOD) Standard, Mobile Device Usag…" at bounding box center [425, 351] width 656 height 108
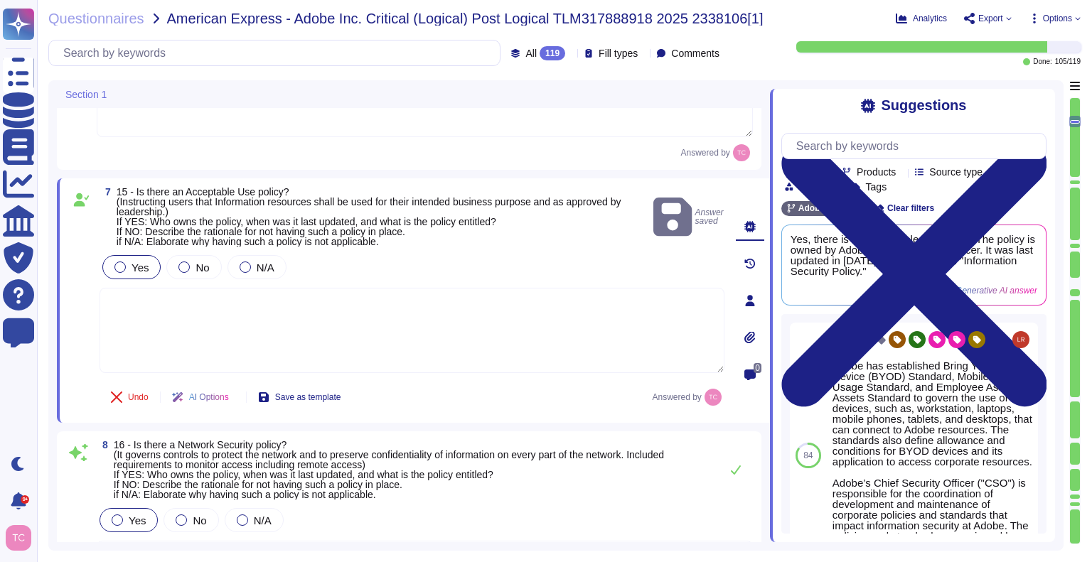
click at [602, 308] on textarea at bounding box center [412, 330] width 625 height 85
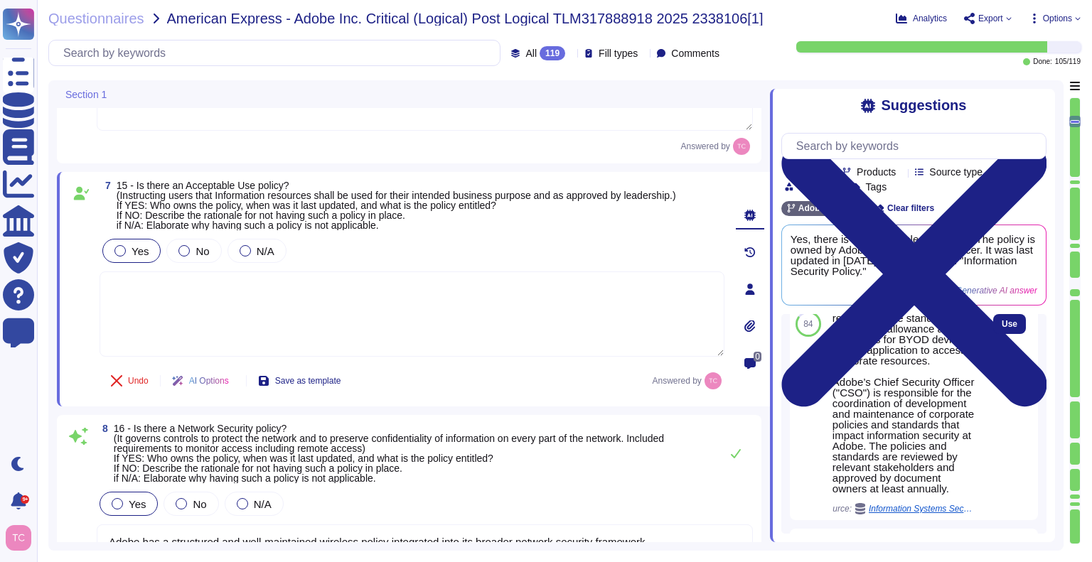
type textarea "Lorem ip dolorsita co adipiscin elitse doeiusmo tem incididu ut lab etdolorem. …"
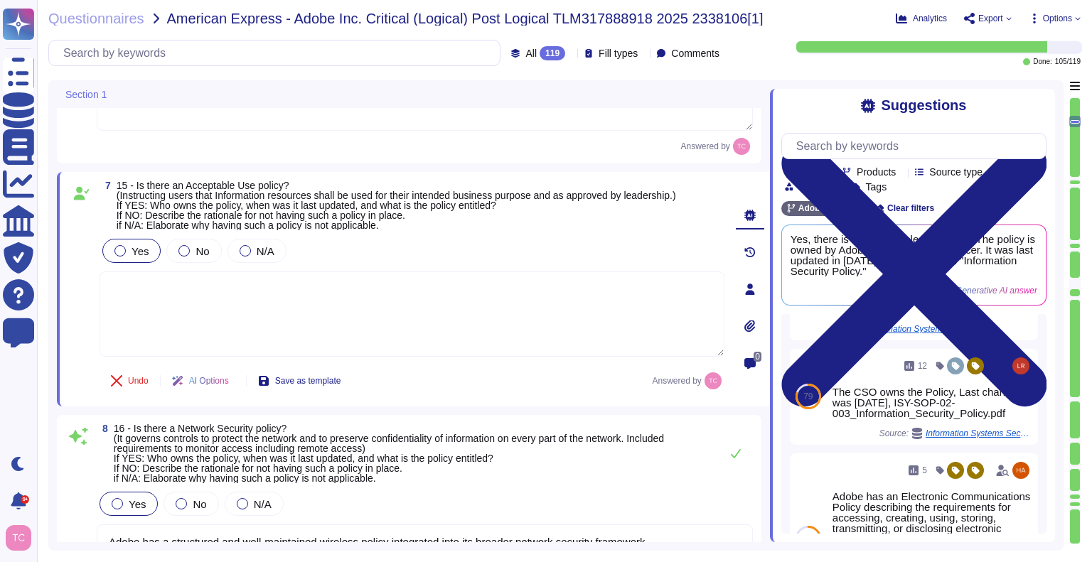
scroll to position [375, 0]
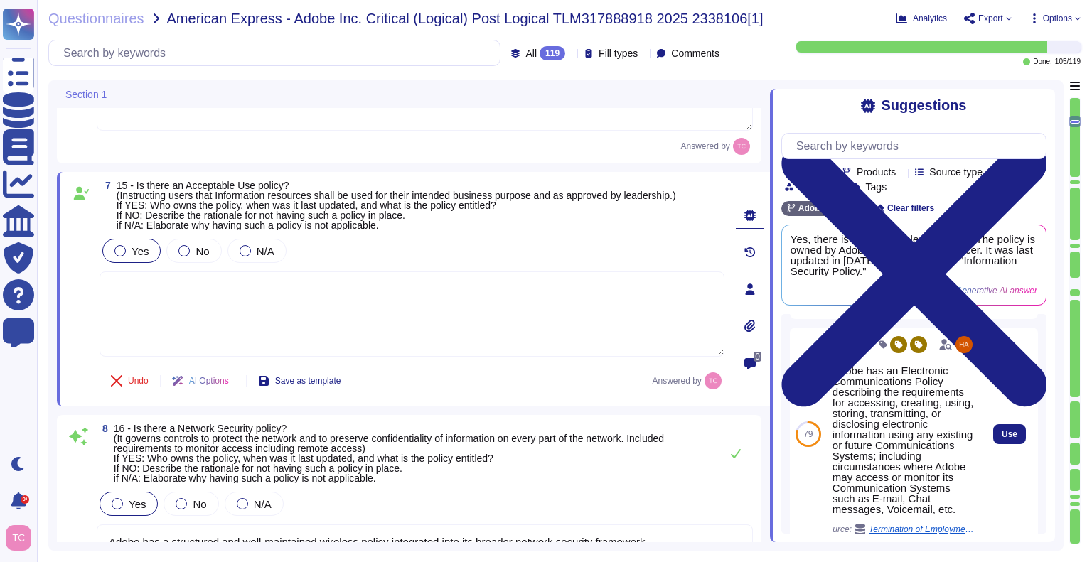
click at [799, 369] on div "79" at bounding box center [808, 434] width 37 height 213
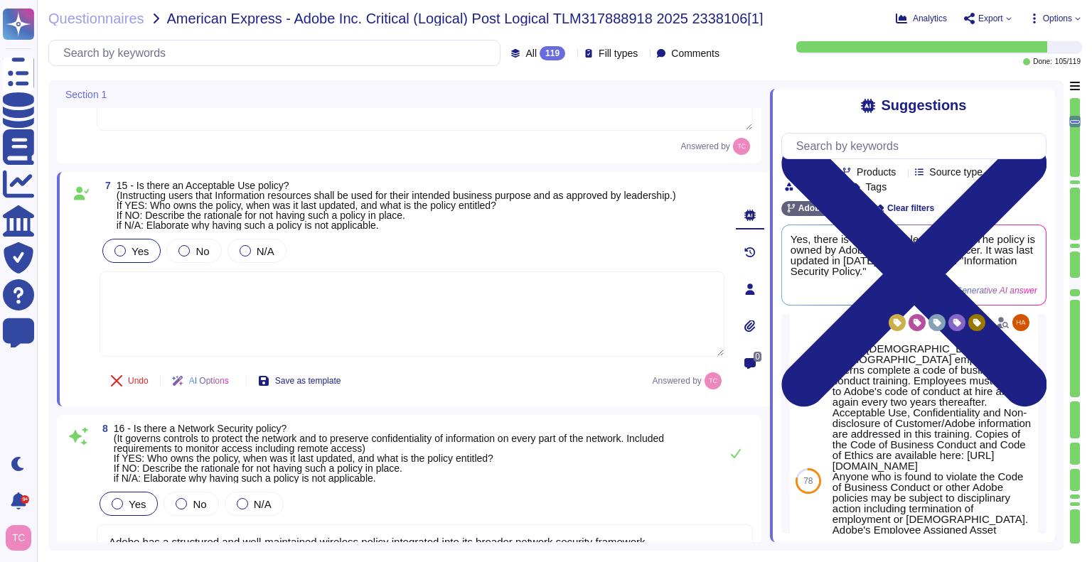
scroll to position [649, 0]
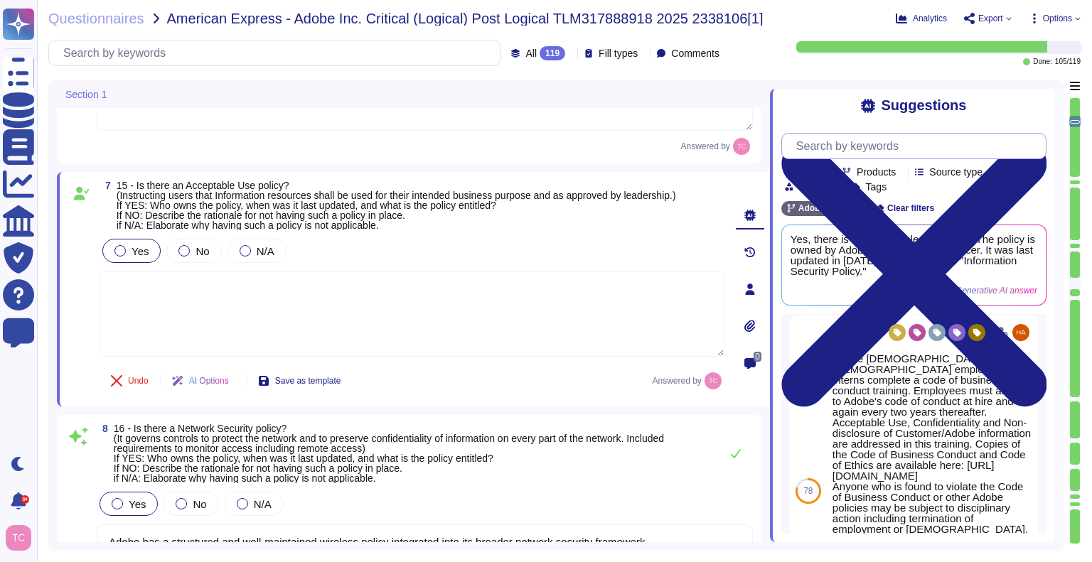
click at [896, 144] on input "text" at bounding box center [917, 146] width 257 height 25
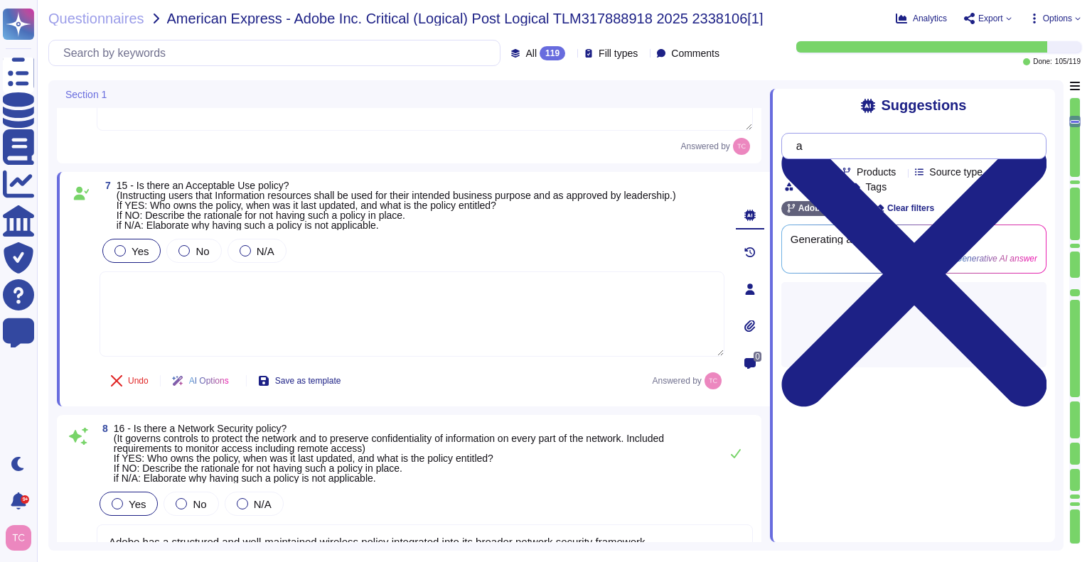
scroll to position [0, 0]
type input "acceptable use"
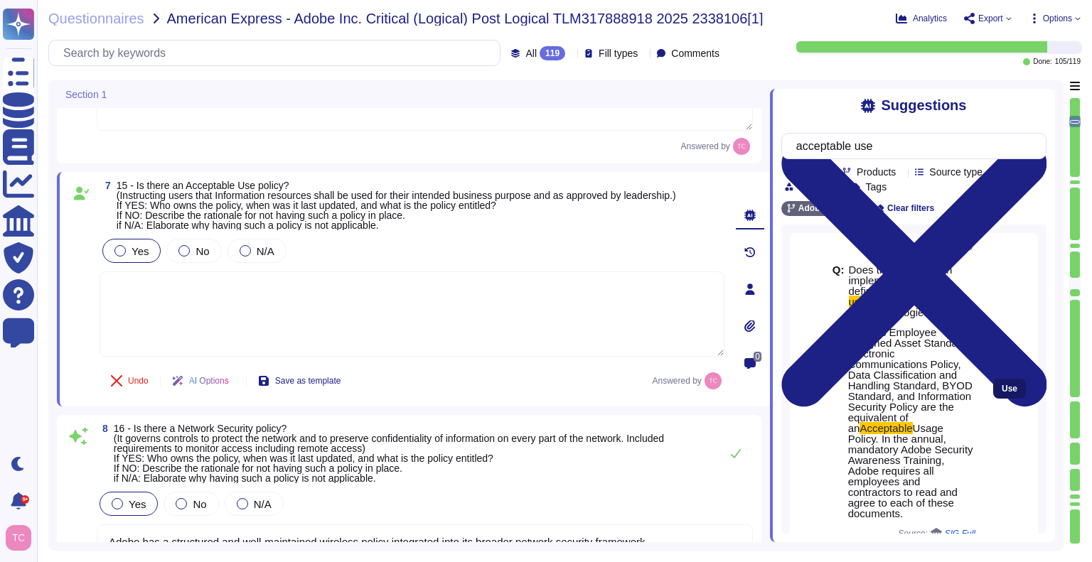
click at [1002, 390] on span "Use" at bounding box center [1010, 389] width 16 height 9
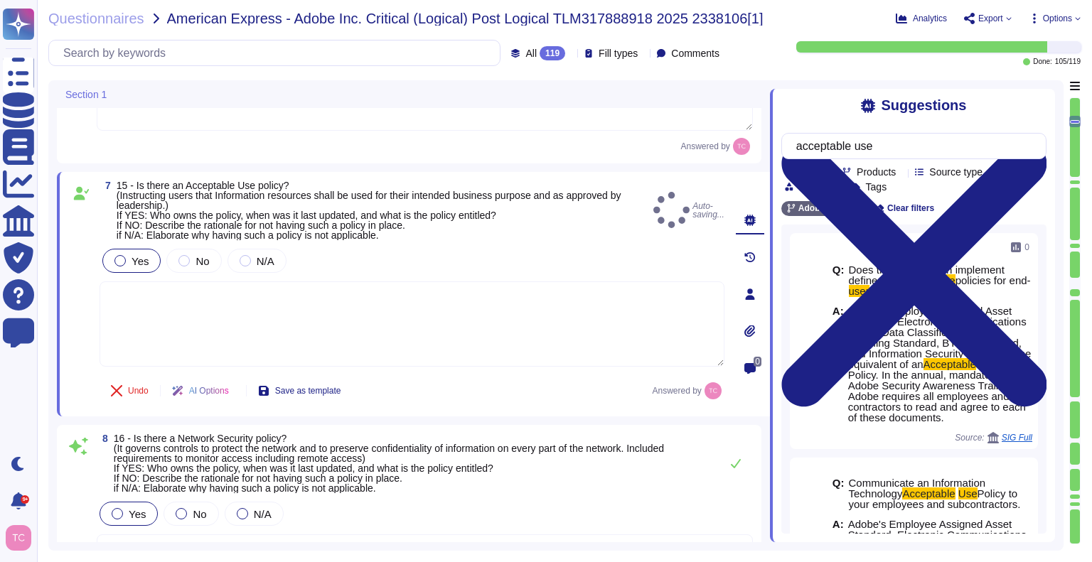
type textarea "Adobe's Employee Assigned Asset Standard, Electronic Communications Policy, Dat…"
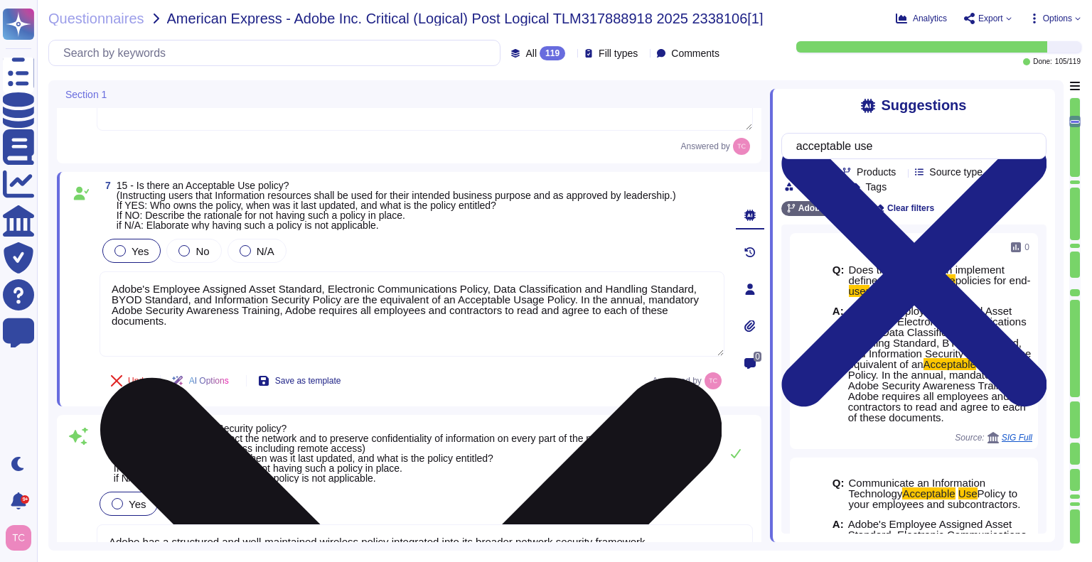
type textarea "Lorem ip dolorsita co adipiscin elitse doeiusmo tem incididu ut lab etdolorem. …"
click at [239, 336] on textarea "Adobe's Employee Assigned Asset Standard, Electronic Communications Policy, Dat…" at bounding box center [412, 314] width 625 height 85
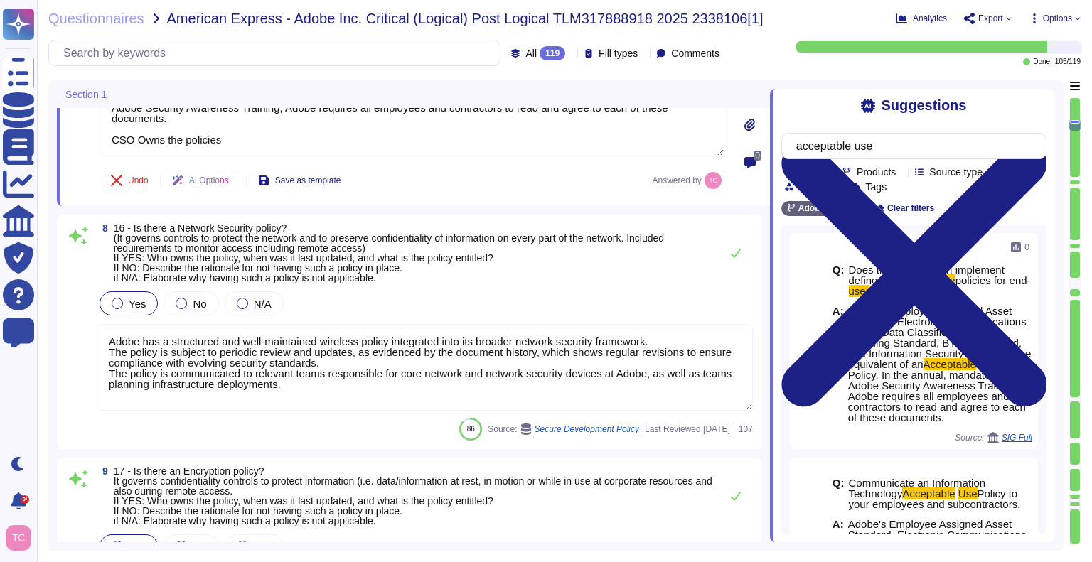
scroll to position [1515, 0]
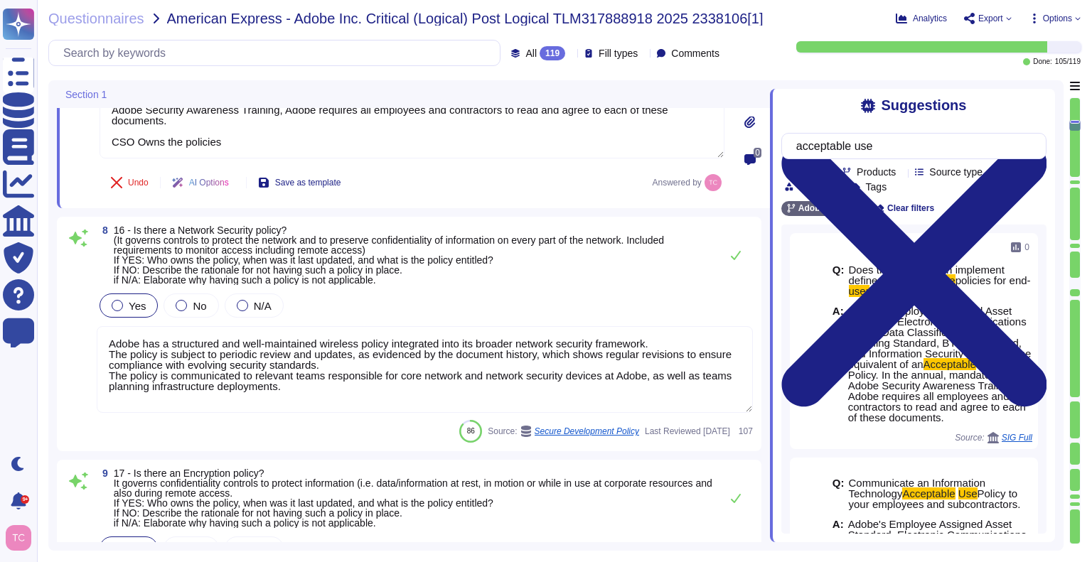
type textarea "Adobe's Employee Assigned Asset Standard, Electronic Communications Policy, Dat…"
type textarea "Lorem ip dolorsita co adipiscin elitse doeiusmo tem incididu ut lab etdolorem. …"
click at [663, 341] on textarea "Adobe has a structured and well-maintained wireless policy integrated into its …" at bounding box center [425, 369] width 656 height 87
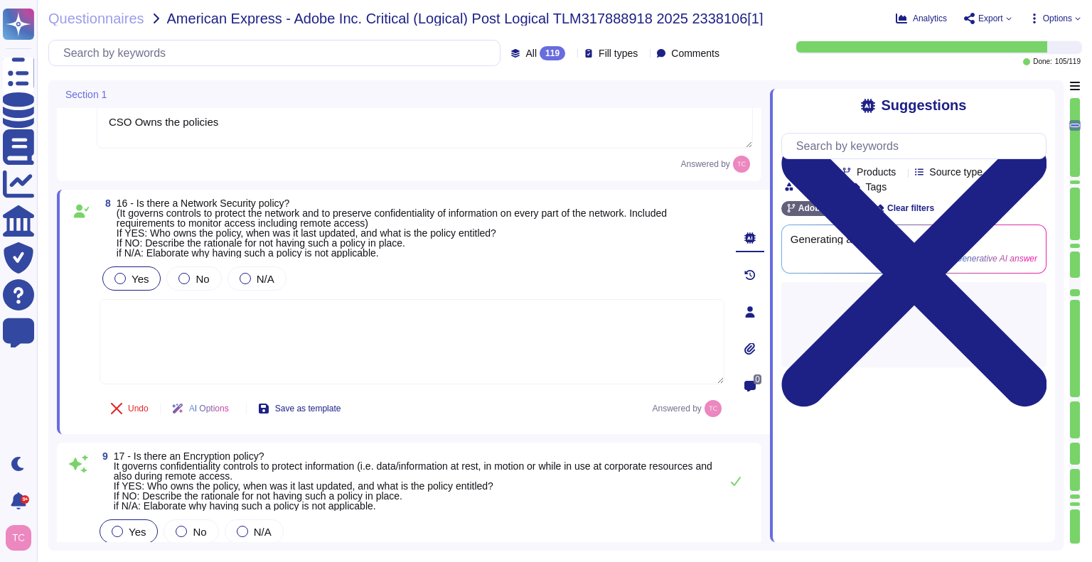
click at [452, 330] on textarea at bounding box center [412, 341] width 625 height 85
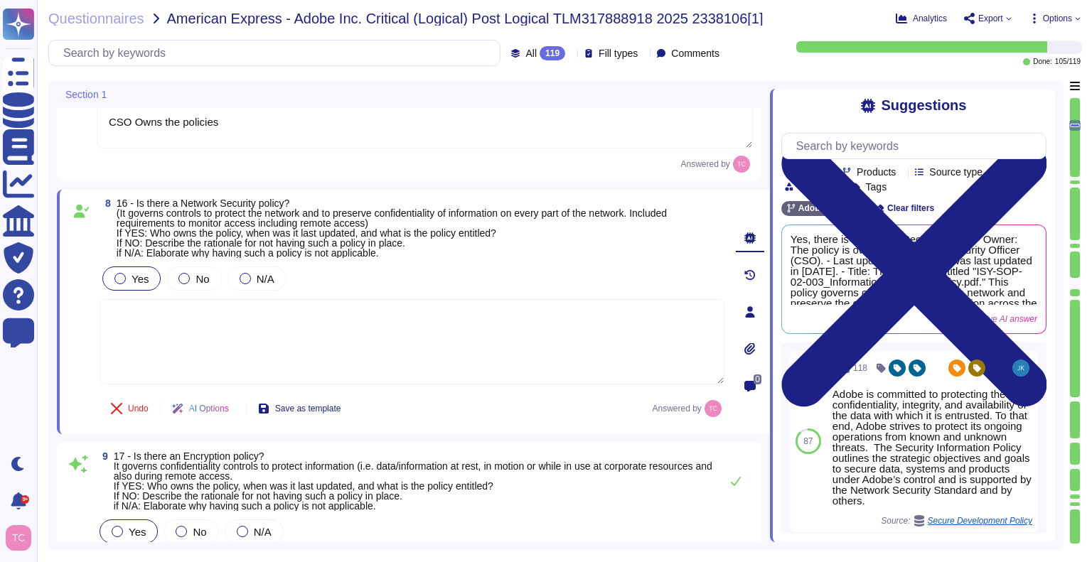
click at [452, 330] on textarea at bounding box center [412, 341] width 625 height 85
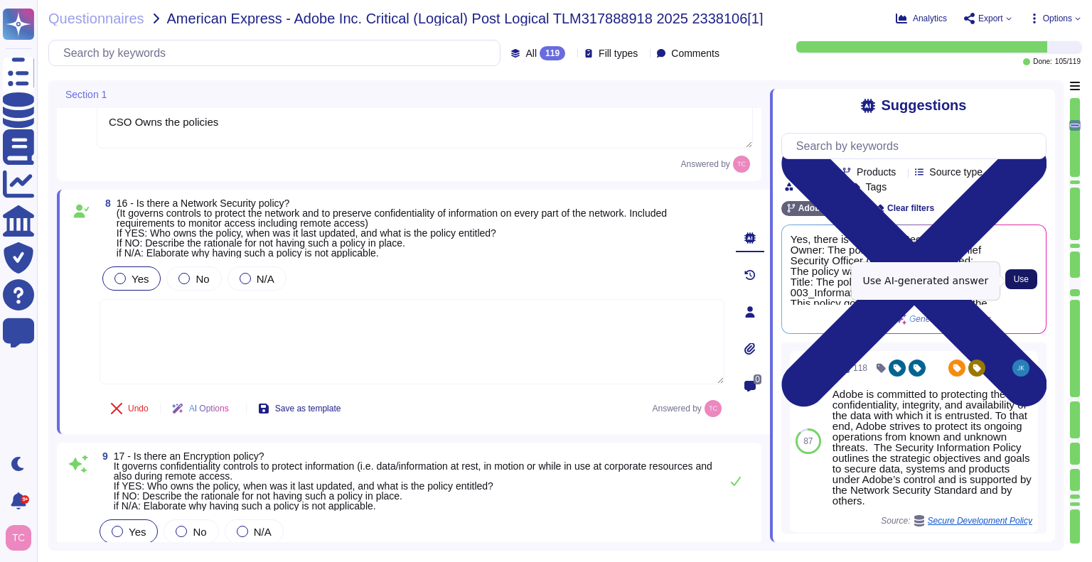
click at [1035, 279] on button "Use" at bounding box center [1022, 280] width 32 height 20
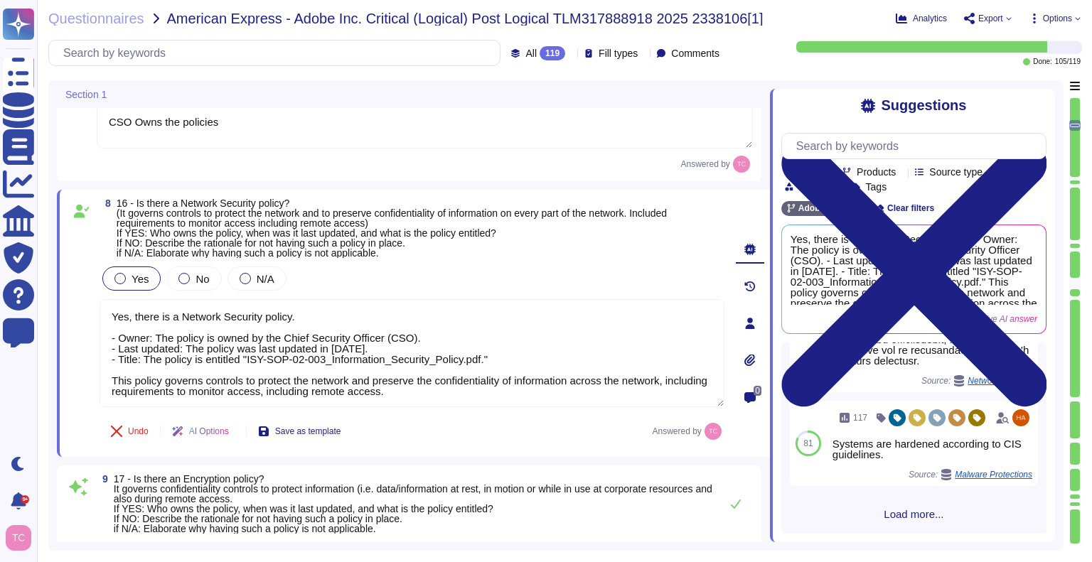
scroll to position [1252, 0]
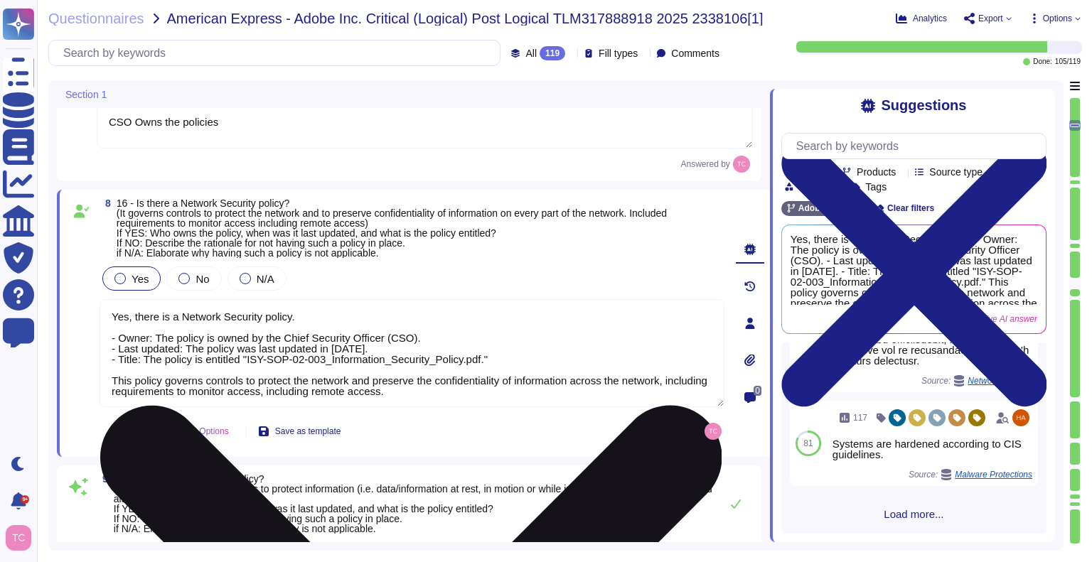
drag, startPoint x: 246, startPoint y: 363, endPoint x: 476, endPoint y: 366, distance: 229.7
click at [476, 366] on textarea "Yes, there is a Network Security policy. - Owner: The policy is owned by the Ch…" at bounding box center [412, 353] width 625 height 108
click at [449, 399] on textarea "Yes, there is a Network Security policy. - Owner: The policy is owned by the Ch…" at bounding box center [412, 353] width 625 height 108
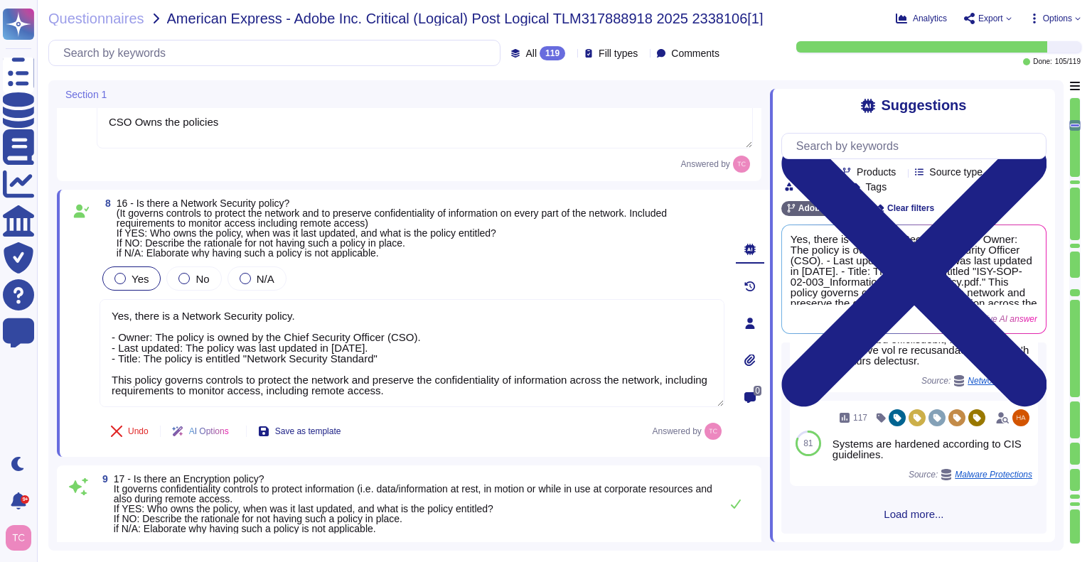
drag, startPoint x: 449, startPoint y: 399, endPoint x: 73, endPoint y: 380, distance: 377.3
click at [73, 380] on div "8 16 - Is there a Network Security policy? (It governs controls to protect the …" at bounding box center [396, 323] width 656 height 250
type textarea "Yes, there is a Network Security policy. - Owner: The policy is owned by the Ch…"
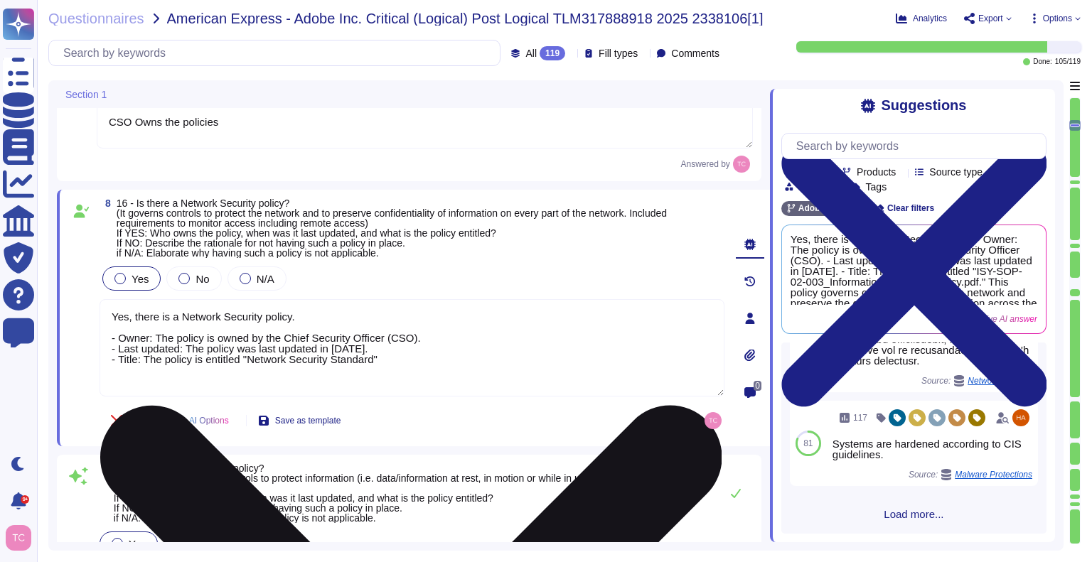
scroll to position [1, 0]
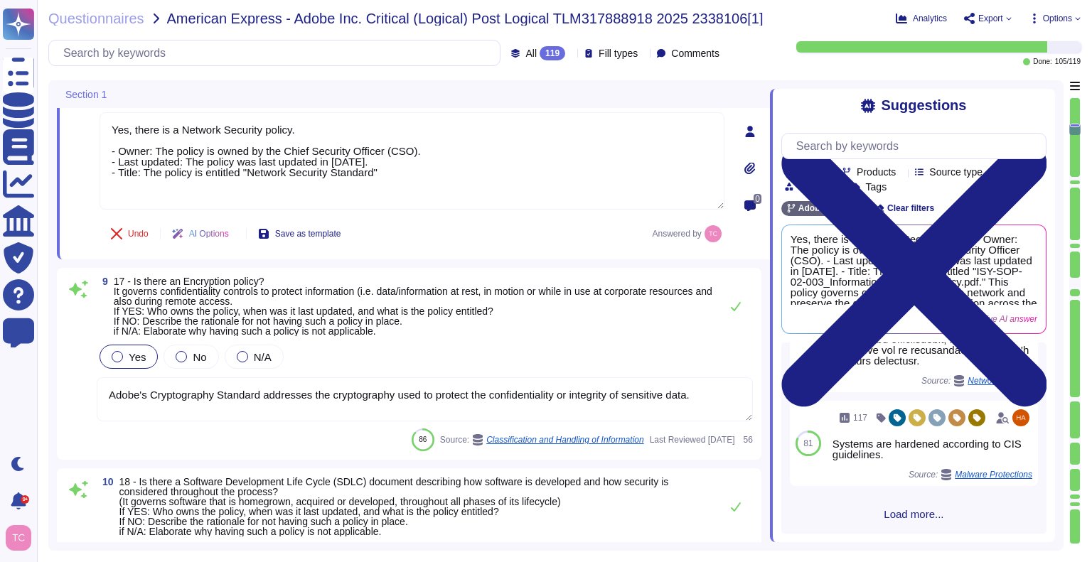
type textarea "The purpose of the Information Systems Operations Policy is to state the strate…"
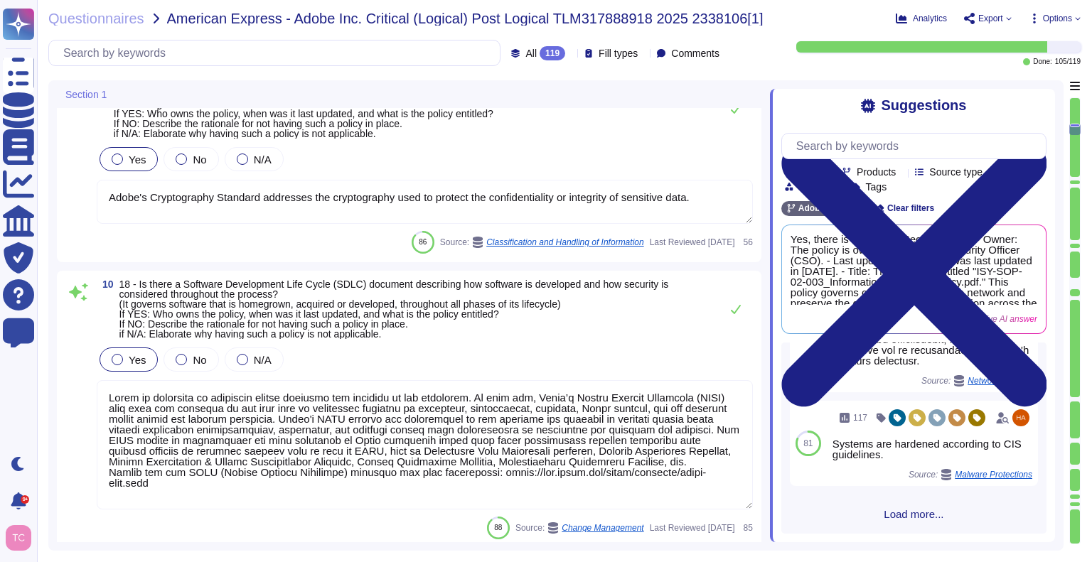
type textarea "Yes, there is a Network Security policy. - Owner: The policy is owned by the Ch…"
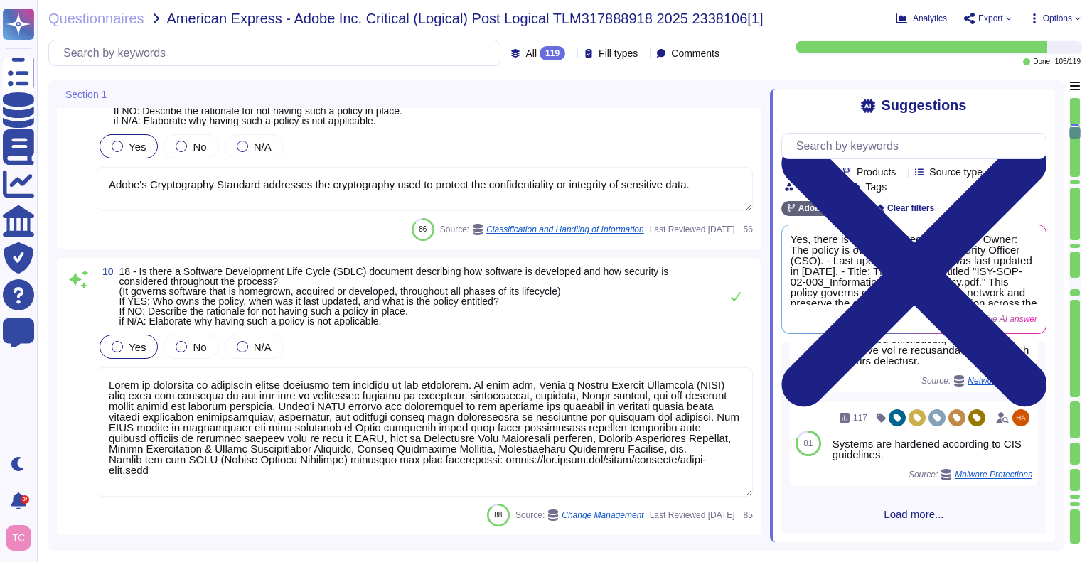
type textarea "Adobe does not rely on one specific data loss protection (DLP) tool but instead…"
type textarea "New vulnerabilities and threats evolve each day and Adobe strives to respond an…"
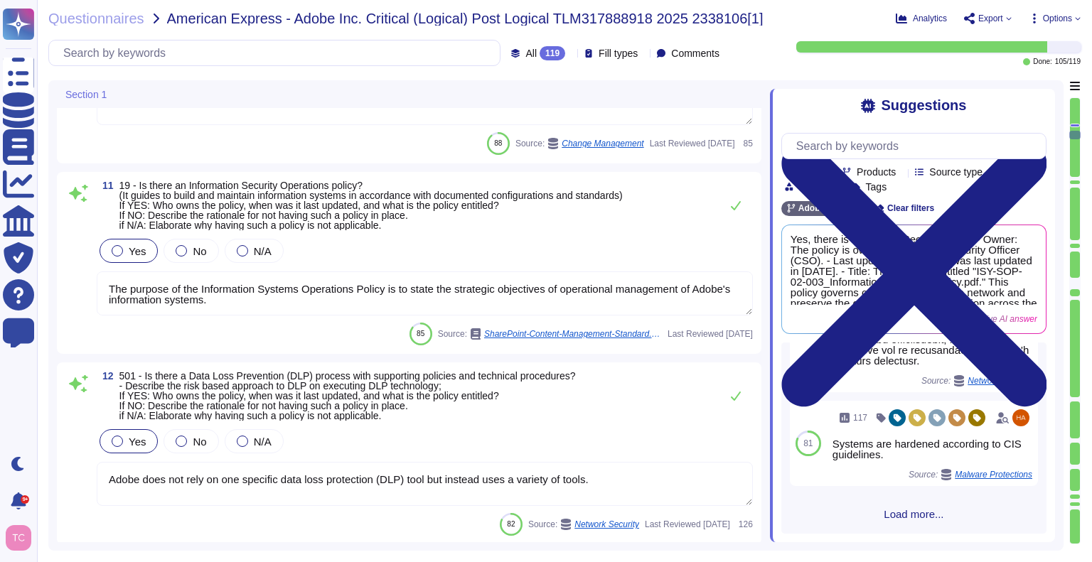
scroll to position [2336, 0]
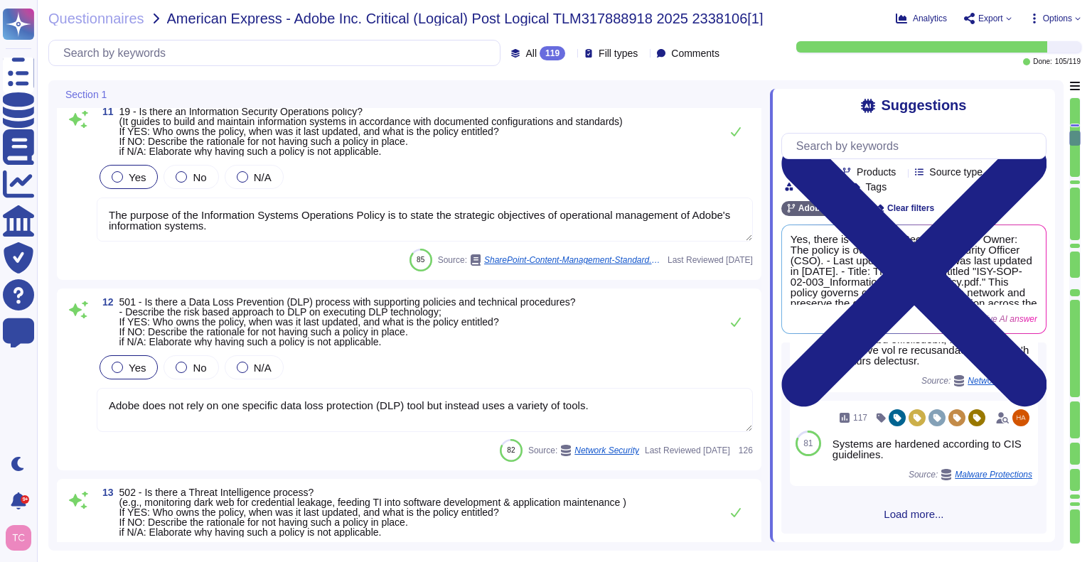
type textarea "There is a vendor risk management program maintained to address the security of…"
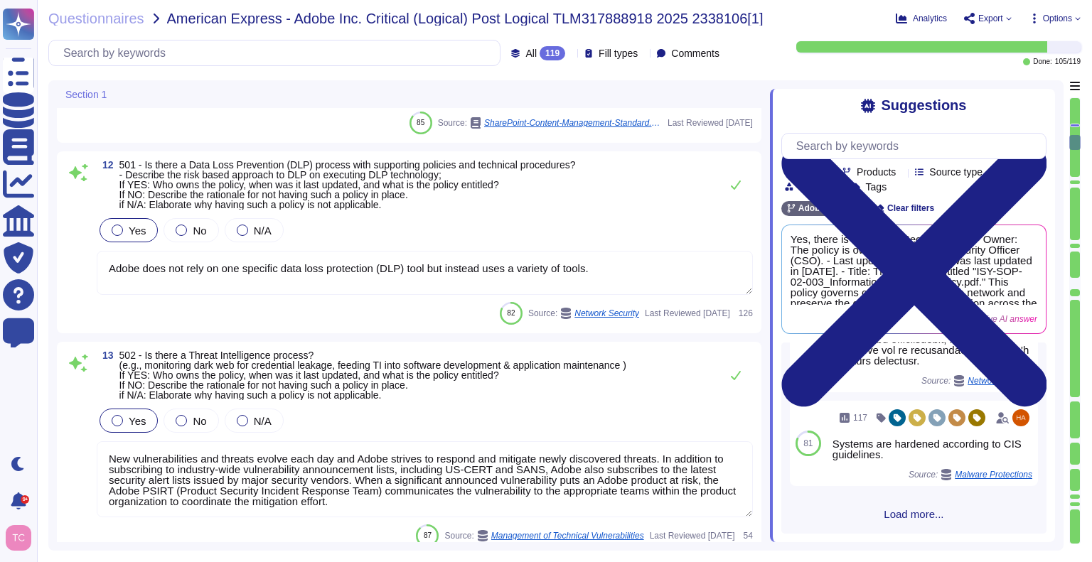
scroll to position [2540, 0]
type textarea "Lorem ipsumdol sitametco ad elitsedd e tempori utlabore etdolorem aliquaen ad m…"
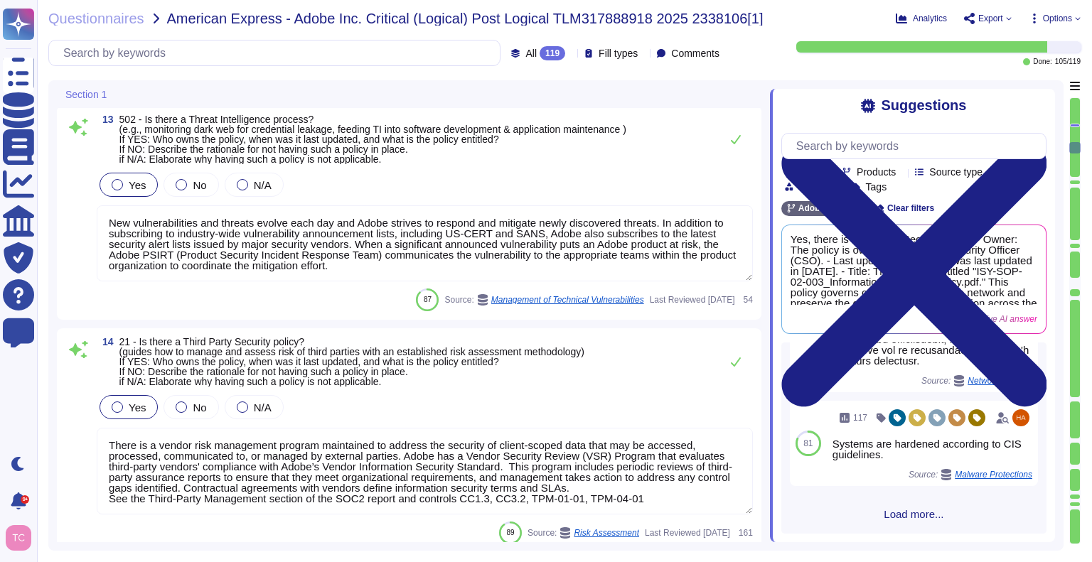
type textarea "Adobe’s security organization is responsible for the coordination of developmen…"
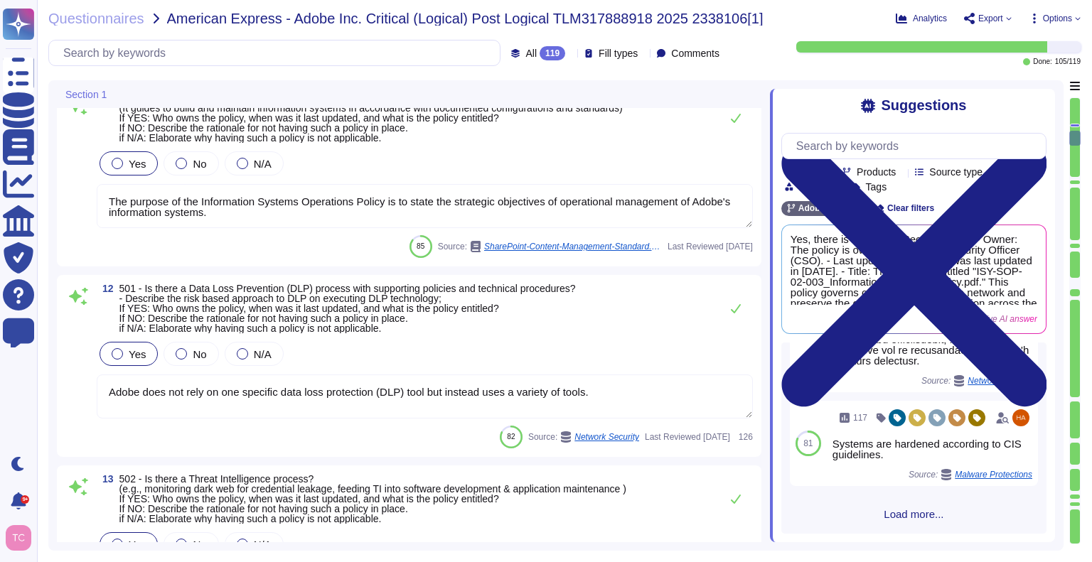
type textarea "Lorem ip dolorsita co adipiscin elitse doeiusmo tem incididu ut lab etdolorem. …"
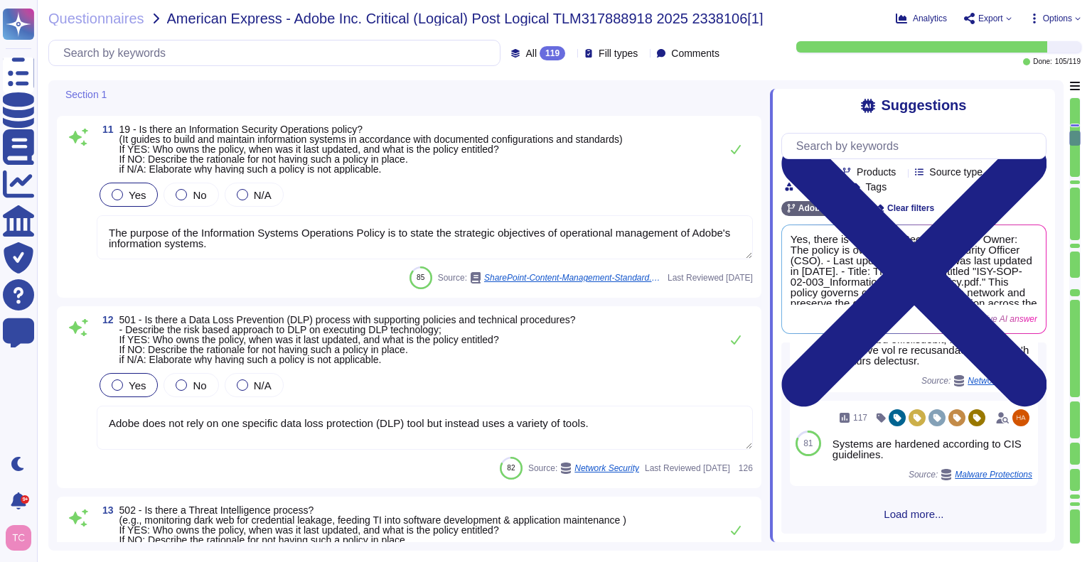
type textarea "Adobe's Cryptography Standard addresses the cryptography used to protect the co…"
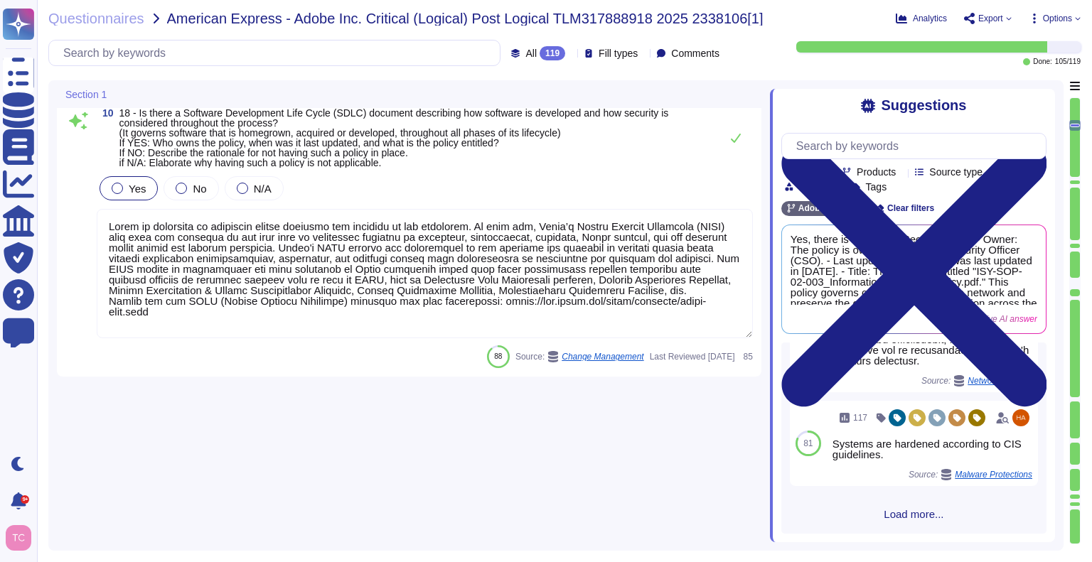
type textarea "Logical Access Account Standard, - [DATE] CSO owns the policy"
type textarea "Adobe's Employee Assigned Asset Standard, Electronic Communications Policy, Dat…"
type textarea "Yes, there is a Network Security policy. - Owner: The policy is owned by the Ch…"
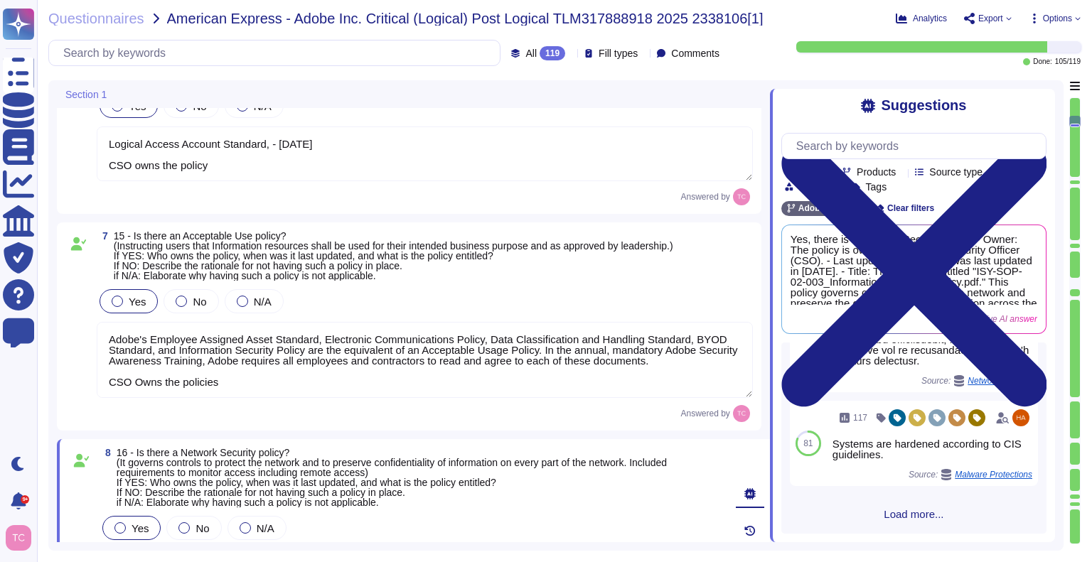
type textarea "Information Security Incident Response Standard. Last updated: [DATE] Owner(s):…"
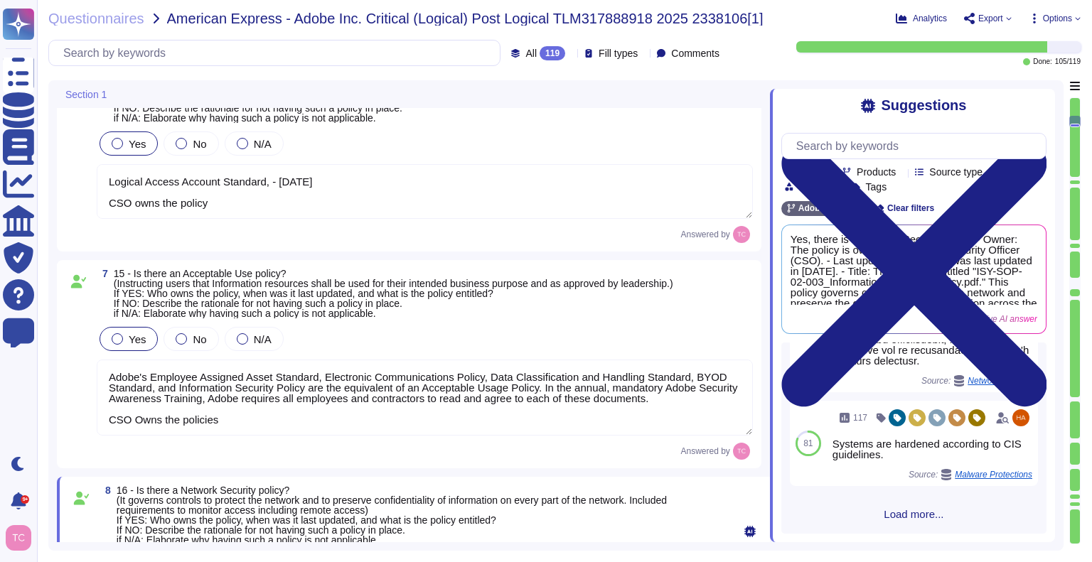
type textarea "Yes, Adobe has a Data Classification & Handling Standard (Last updated: [DATE])…"
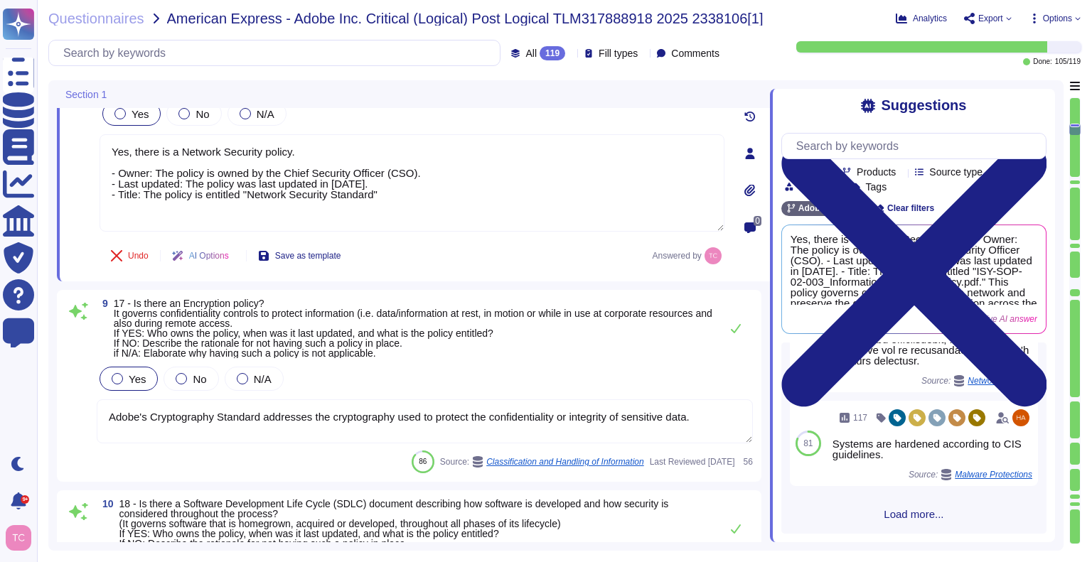
type textarea "Lorem ip dolorsita co adipiscin elitse doeiusmo tem incididu ut lab etdolorem. …"
type textarea "The purpose of the Information Systems Operations Policy is to state the strate…"
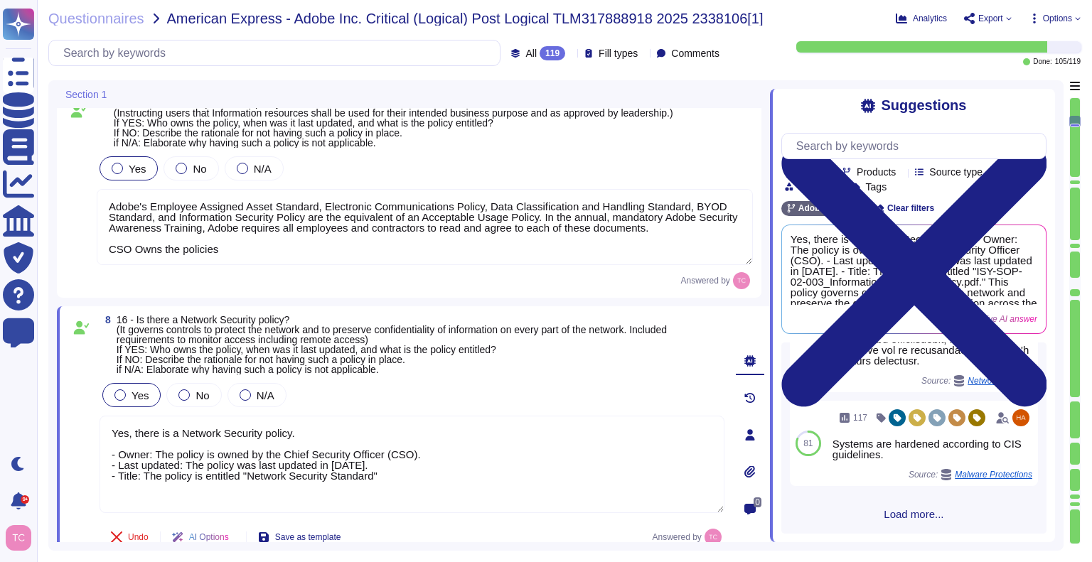
type textarea "Information Security Incident Response Standard. Last updated: [DATE] Owner(s):…"
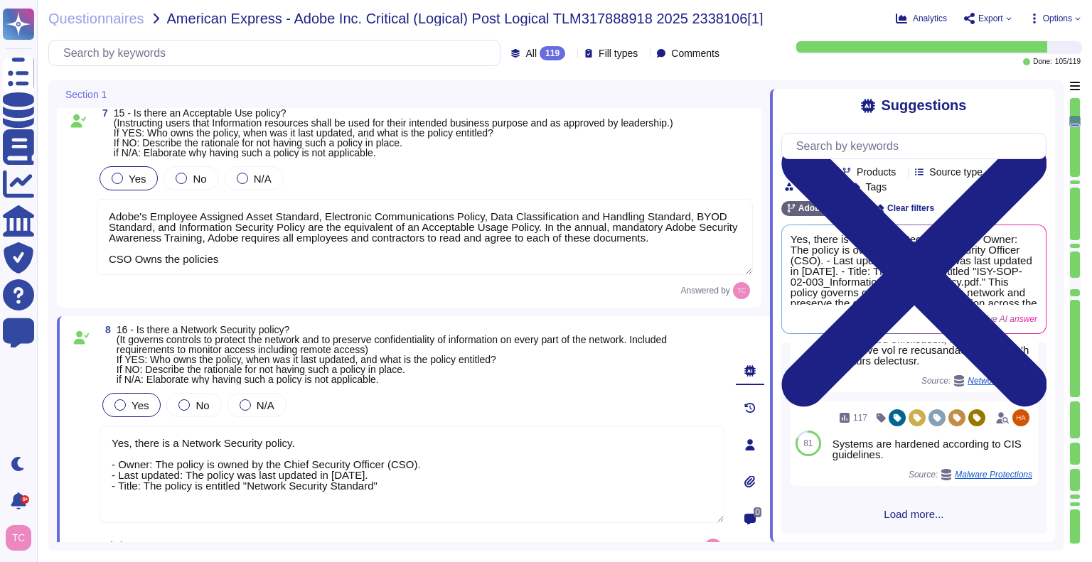
scroll to position [1351, 0]
click at [285, 442] on textarea "Yes, there is a Network Security policy. - Owner: The policy is owned by the Ch…" at bounding box center [412, 475] width 625 height 97
click at [402, 472] on textarea "Yes, there is a Network Security standard. - Owner: The policy is owned by the …" at bounding box center [412, 475] width 625 height 97
click at [376, 473] on textarea "Yes, there is a Network Security standard. - Owner: The policy is owned by the …" at bounding box center [412, 475] width 625 height 97
type textarea "Yes, there is a Network Security standard. - Owner: The policy is owned by the …"
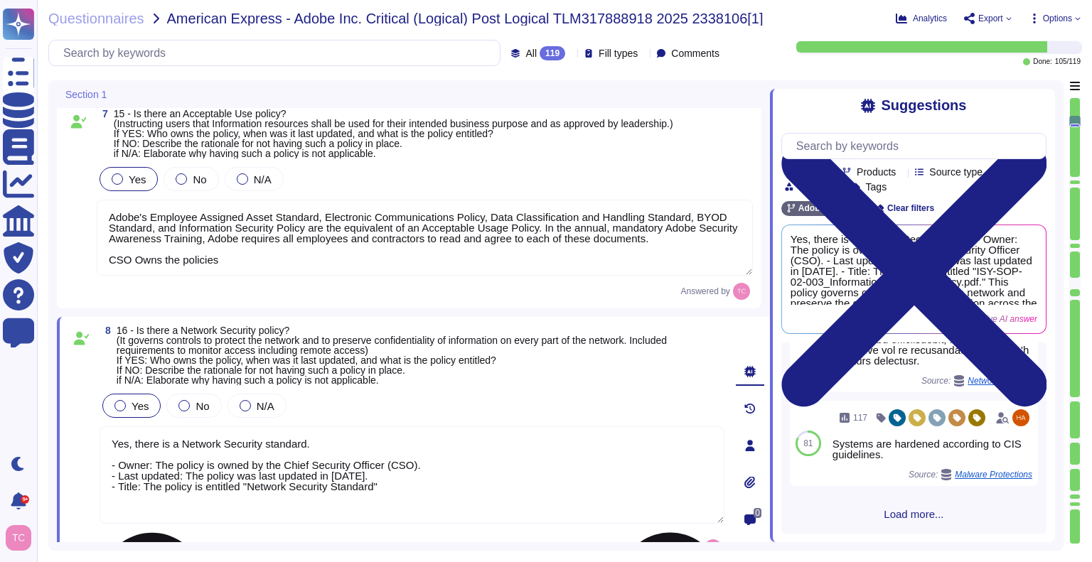
scroll to position [1, 0]
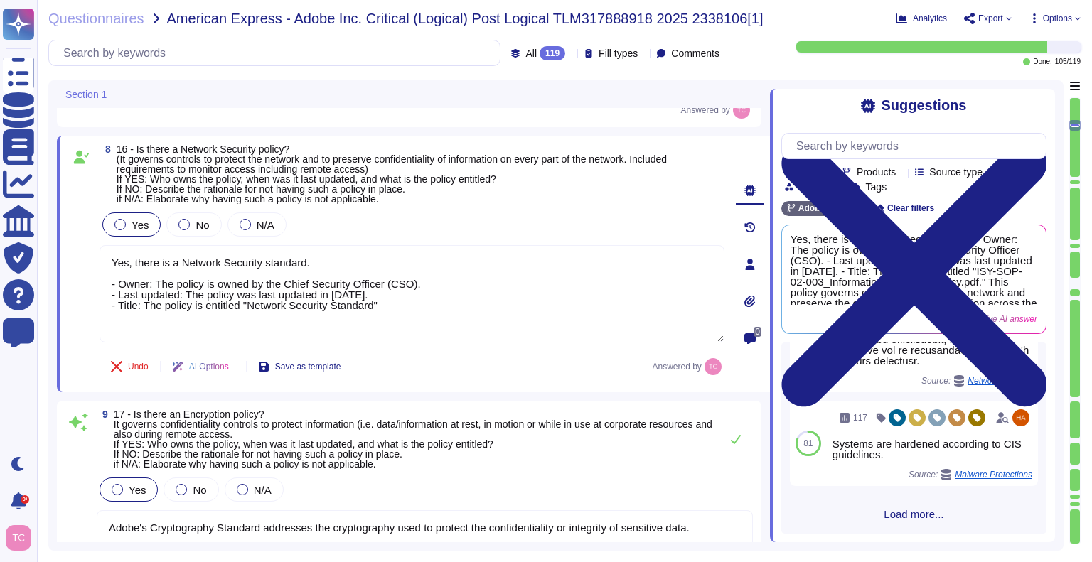
type textarea "The purpose of the Information Systems Operations Policy is to state the strate…"
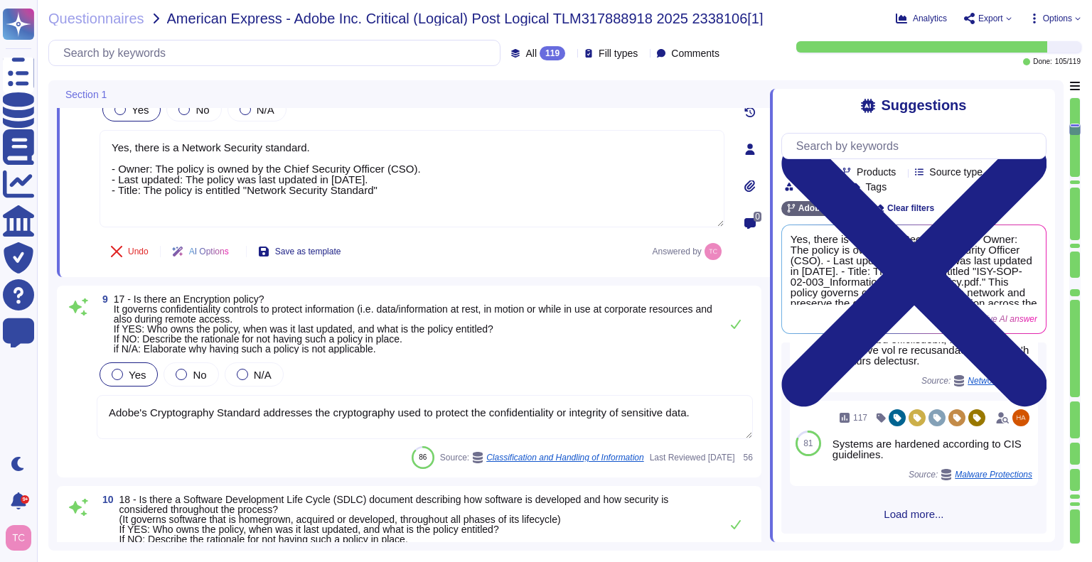
scroll to position [1639, 0]
type textarea "Yes, there is a Network Security standard. - Owner: The policy is owned by the …"
click at [235, 246] on div at bounding box center [235, 251] width 0 height 11
click at [501, 313] on span "17 - Is there an Encryption policy? It governs confidentiality controls to prot…" at bounding box center [413, 324] width 599 height 60
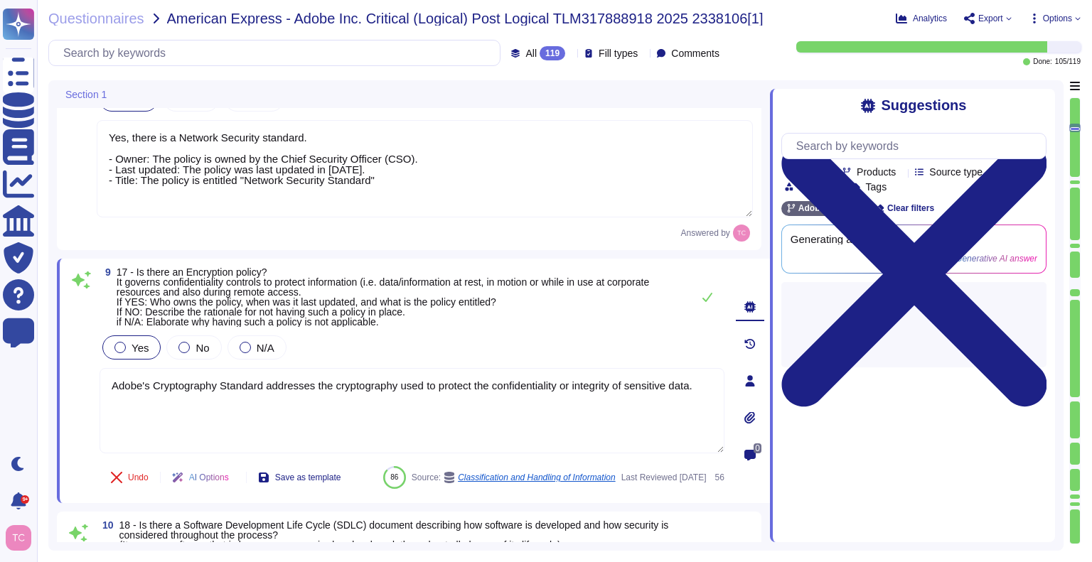
type textarea "The purpose of the Information Systems Operations Policy is to state the strate…"
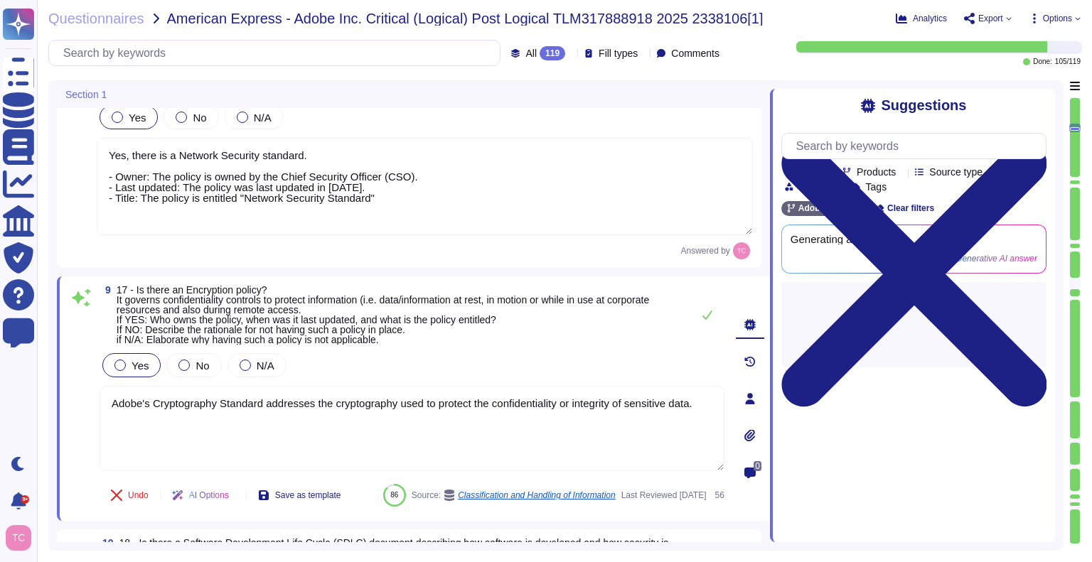
scroll to position [1621, 0]
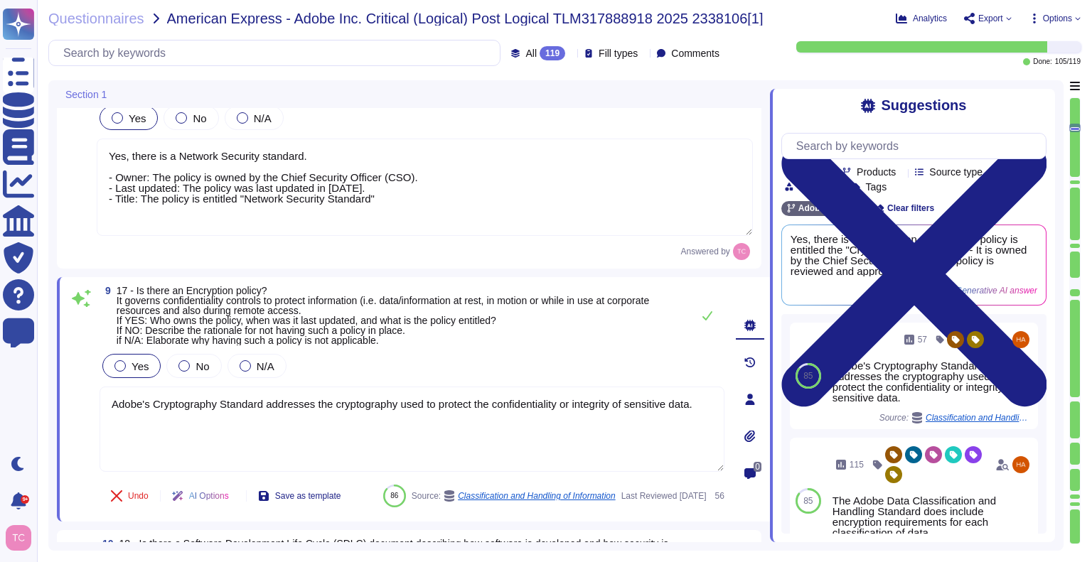
drag, startPoint x: 380, startPoint y: 193, endPoint x: 116, endPoint y: 177, distance: 265.0
click at [116, 177] on textarea "Yes, there is a Network Security standard. - Owner: The policy is owned by the …" at bounding box center [425, 187] width 656 height 97
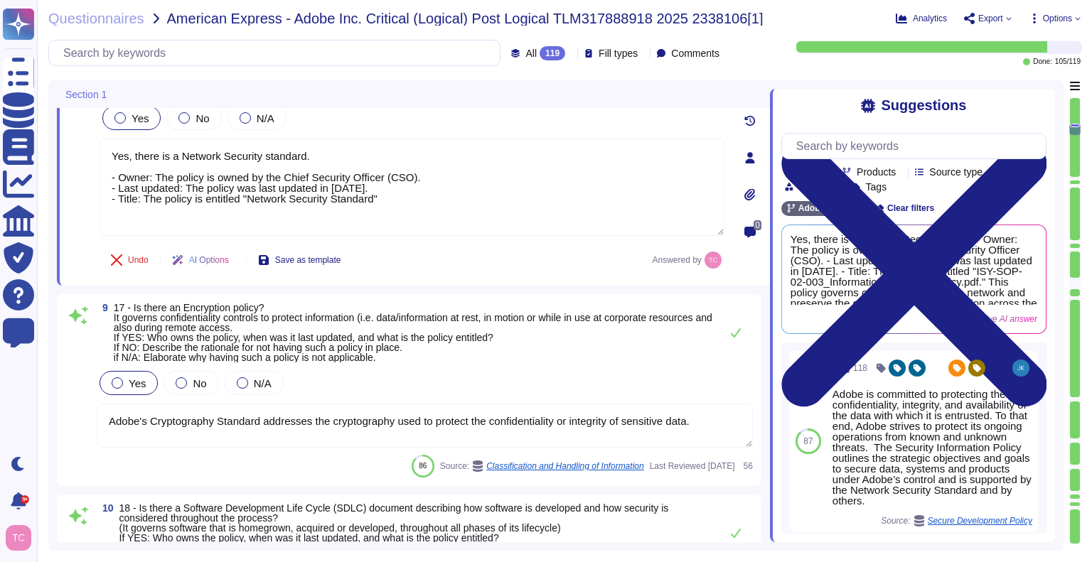
click at [208, 434] on textarea "Adobe's Cryptography Standard addresses the cryptography used to protect the co…" at bounding box center [425, 426] width 656 height 44
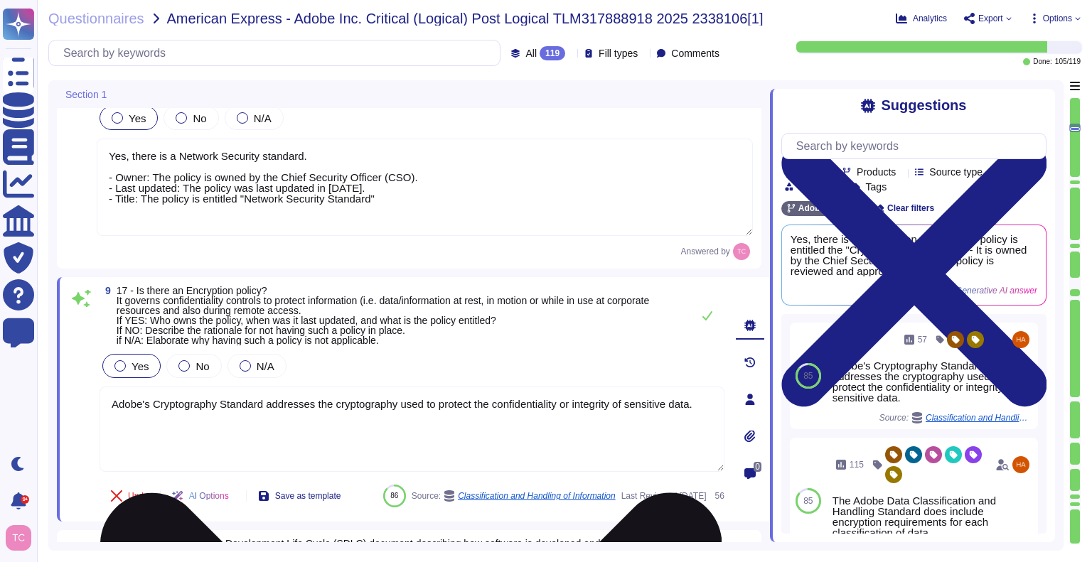
click at [208, 434] on textarea "Adobe's Cryptography Standard addresses the cryptography used to protect the co…" at bounding box center [412, 429] width 625 height 85
paste textarea "Owner: The policy is owned by the Chief Security Officer (CSO). - Last updated:…"
type textarea "Owner: The policy is owned by the Chief Security Officer (CSO). - Last updated:…"
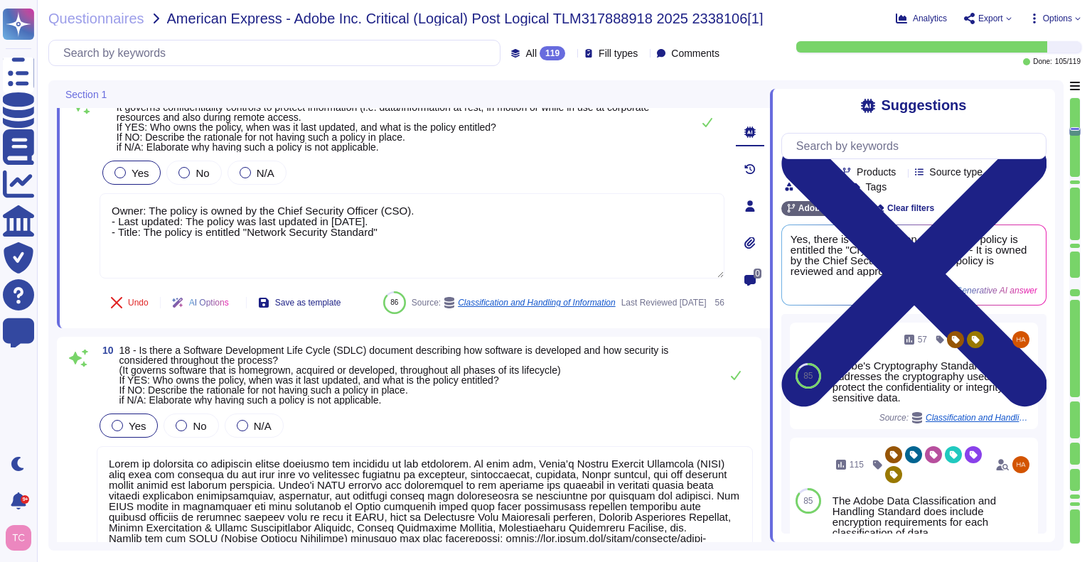
type textarea "Adobe does not rely on one specific data loss protection (DLP) tool but instead…"
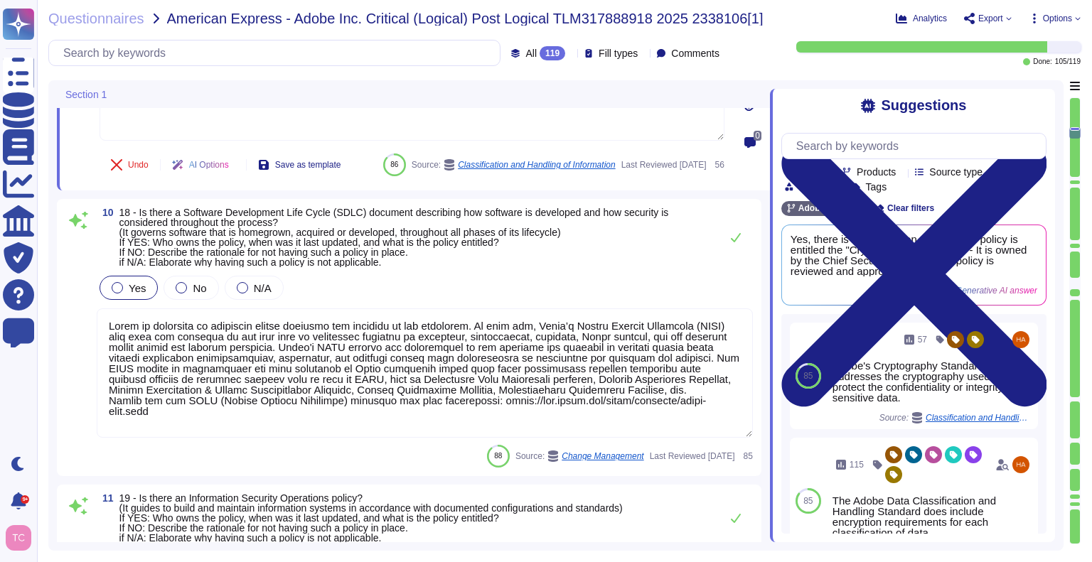
scroll to position [1953, 0]
type textarea "Owner: The policy is owned by the Chief Security Officer (CSO). - Last updated:…"
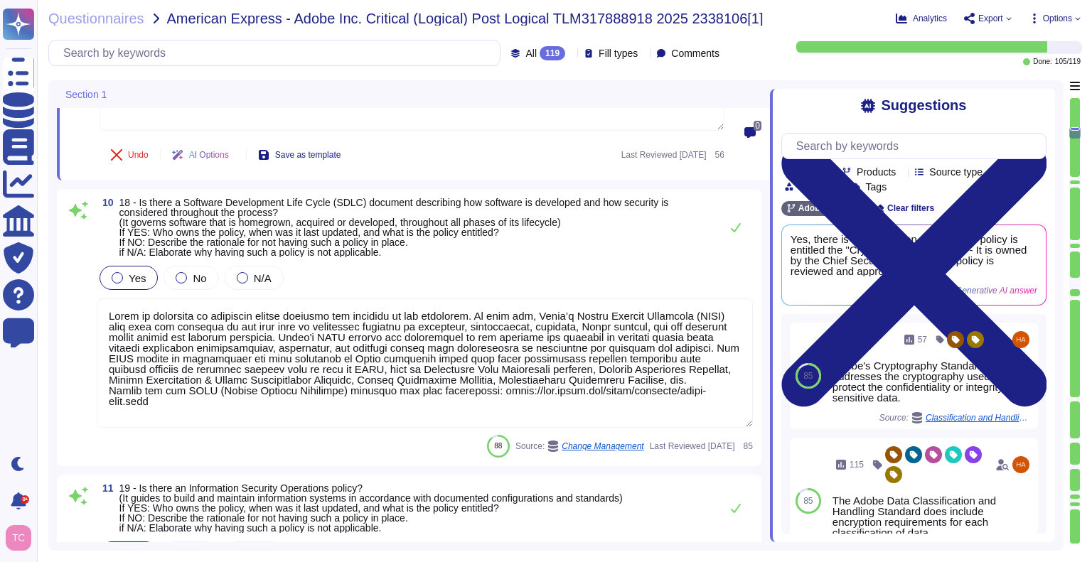
type textarea "New vulnerabilities and threats evolve each day and Adobe strives to respond an…"
drag, startPoint x: 193, startPoint y: 429, endPoint x: 172, endPoint y: 385, distance: 49.0
click at [172, 385] on textarea at bounding box center [425, 363] width 656 height 129
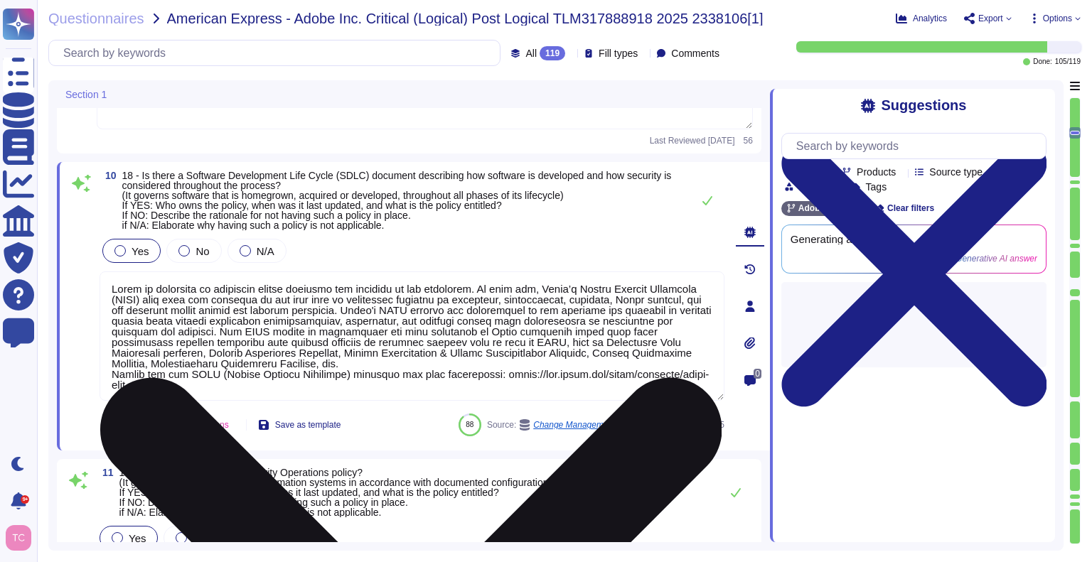
click at [172, 385] on textarea at bounding box center [412, 336] width 625 height 129
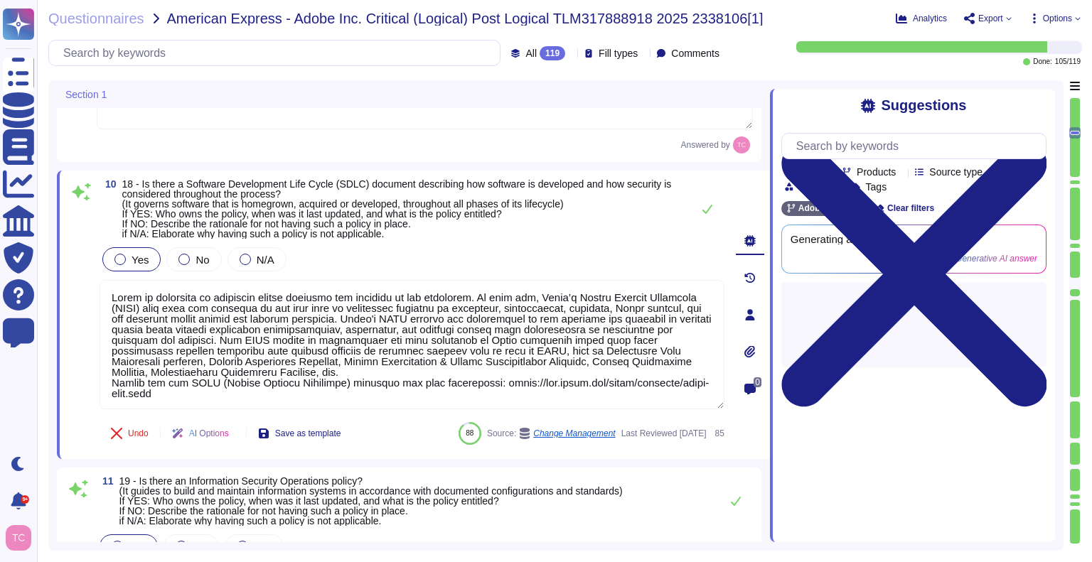
drag, startPoint x: 422, startPoint y: 367, endPoint x: 97, endPoint y: 277, distance: 337.3
click at [97, 277] on div "10 18 - Is there a Software Development Life Cycle (SDLC) document describing h…" at bounding box center [396, 315] width 656 height 272
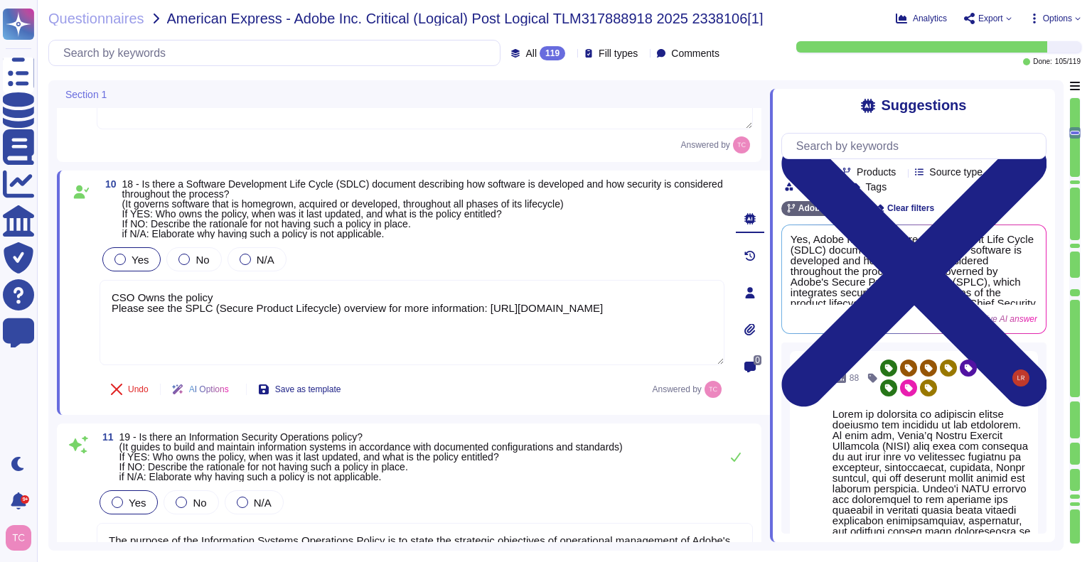
type textarea "CSO Owns the policy Please see the SPLC (Secure Product Lifecycle) overview for…"
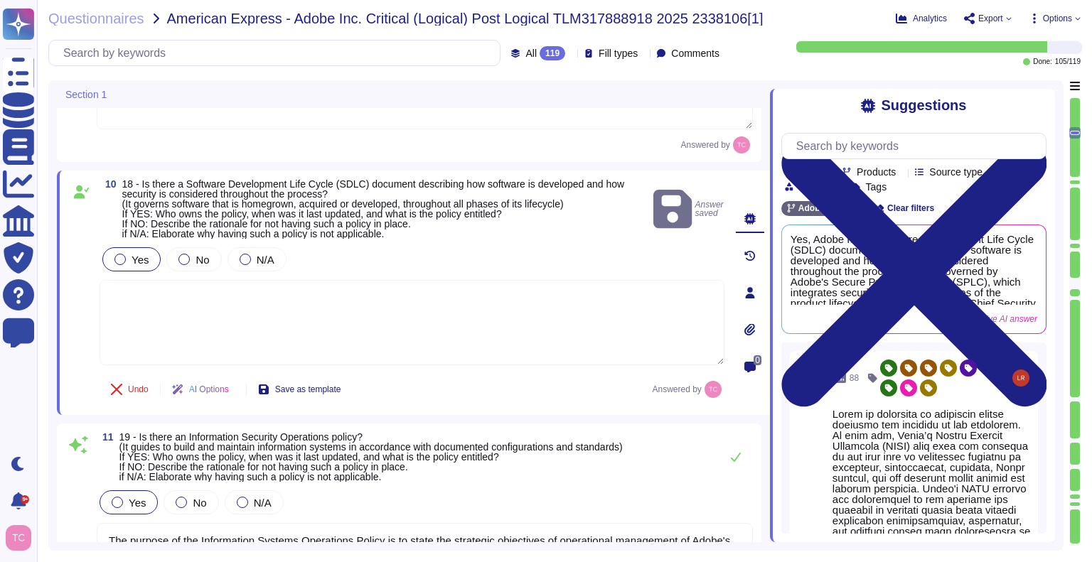
click at [430, 307] on textarea at bounding box center [412, 322] width 625 height 85
paste textarea "Owner: The policy is owned by the Chief Security Officer (CSO). - Last updated:…"
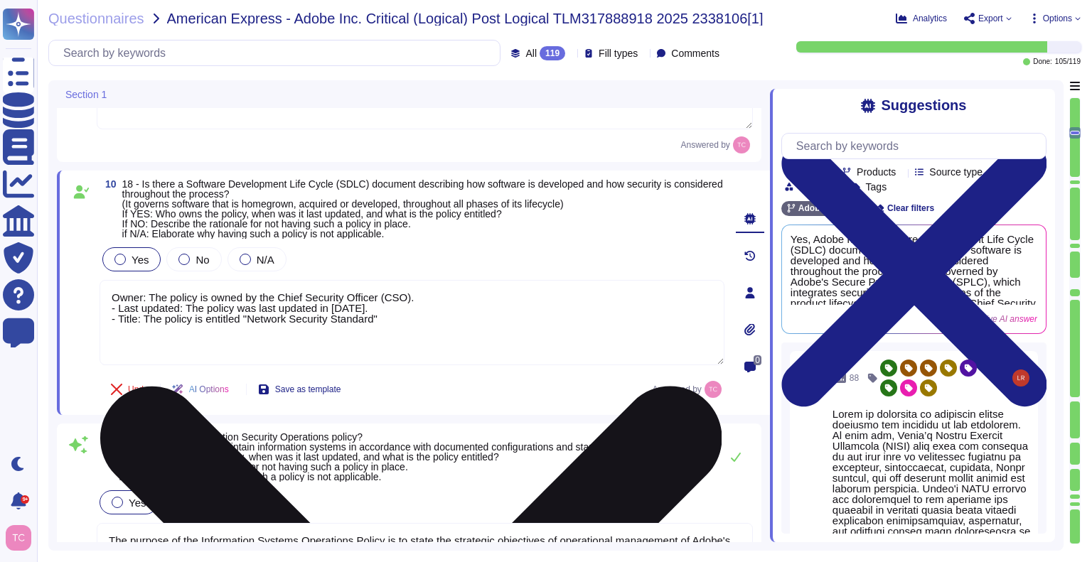
drag, startPoint x: 389, startPoint y: 307, endPoint x: 334, endPoint y: 306, distance: 54.8
click at [334, 306] on textarea "Owner: The policy is owned by the Chief Security Officer (CSO). - Last updated:…" at bounding box center [412, 322] width 625 height 85
drag, startPoint x: 374, startPoint y: 316, endPoint x: 246, endPoint y: 314, distance: 128.0
click at [246, 314] on textarea "Owner: The policy is owned by the Chief Security Officer (CSO). - Last updated:…" at bounding box center [412, 322] width 625 height 85
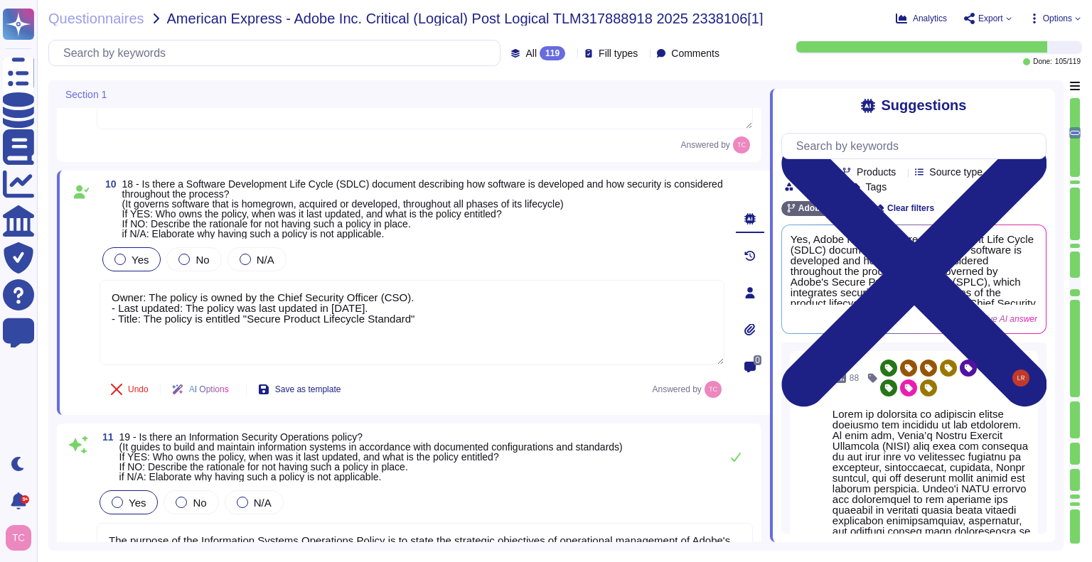
type textarea "Owner: The policy is owned by the Chief Security Officer (CSO). - Last updated:…"
click at [395, 432] on span "19 - Is there an Information Security Operations policy? (It guides to build an…" at bounding box center [370, 457] width 503 height 50
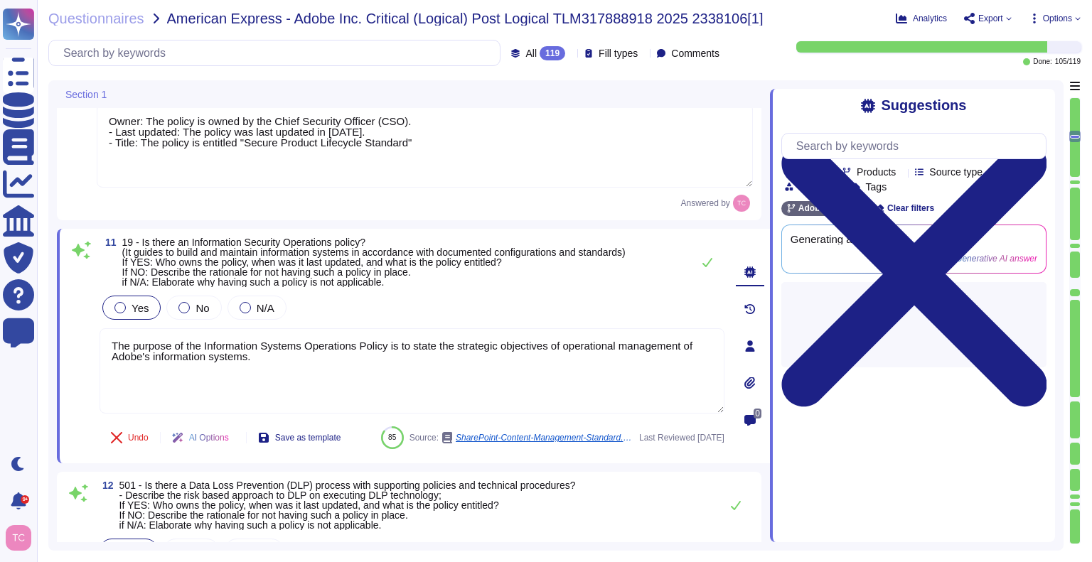
scroll to position [2133, 0]
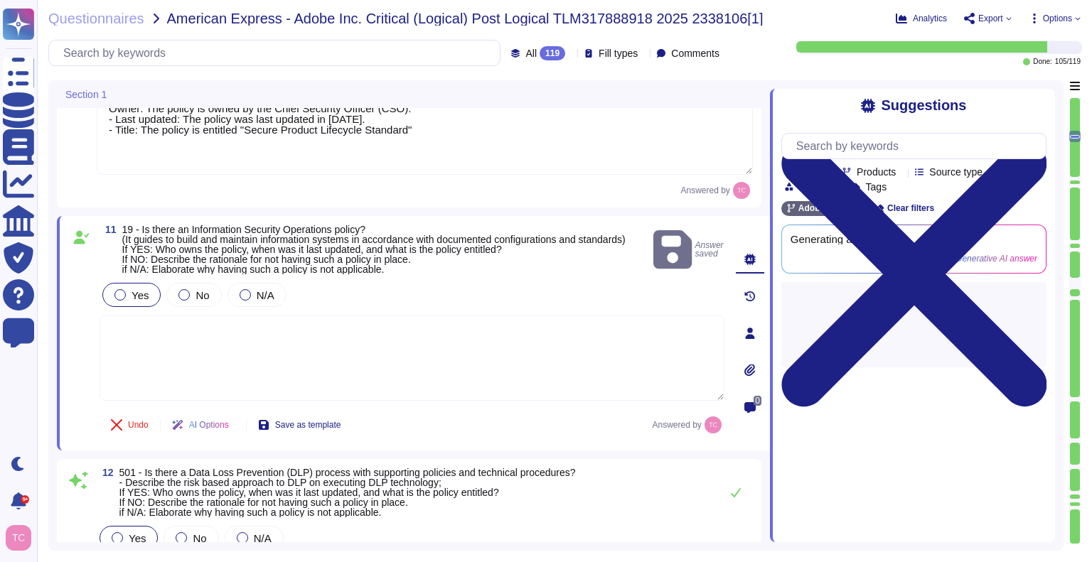
type textarea "There is a vendor risk management program maintained to address the security of…"
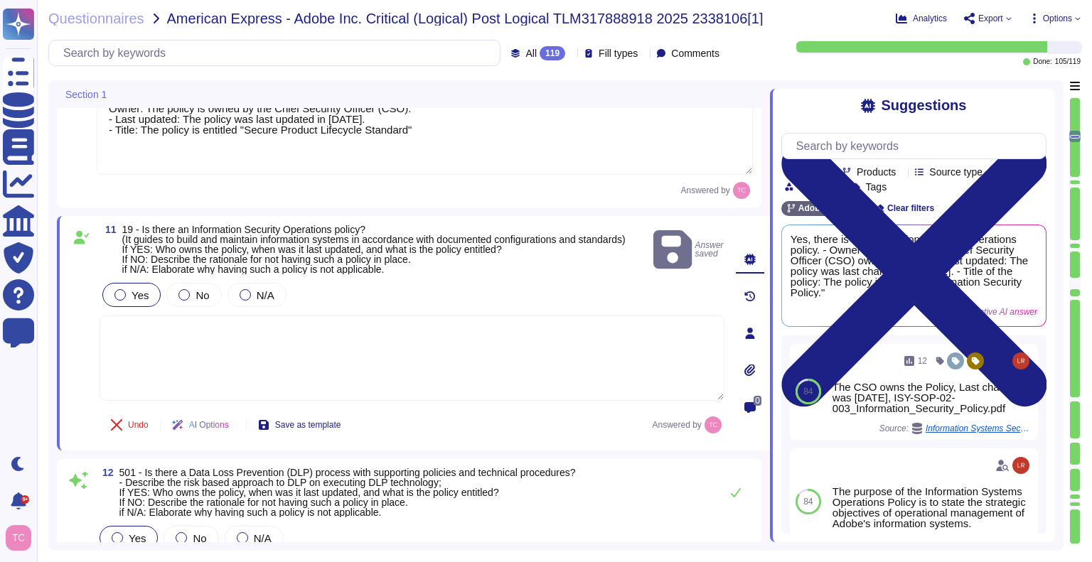
click at [209, 336] on textarea at bounding box center [412, 358] width 625 height 85
paste textarea "Owner: The policy is owned by the Chief Security Officer (CSO). - Last updated:…"
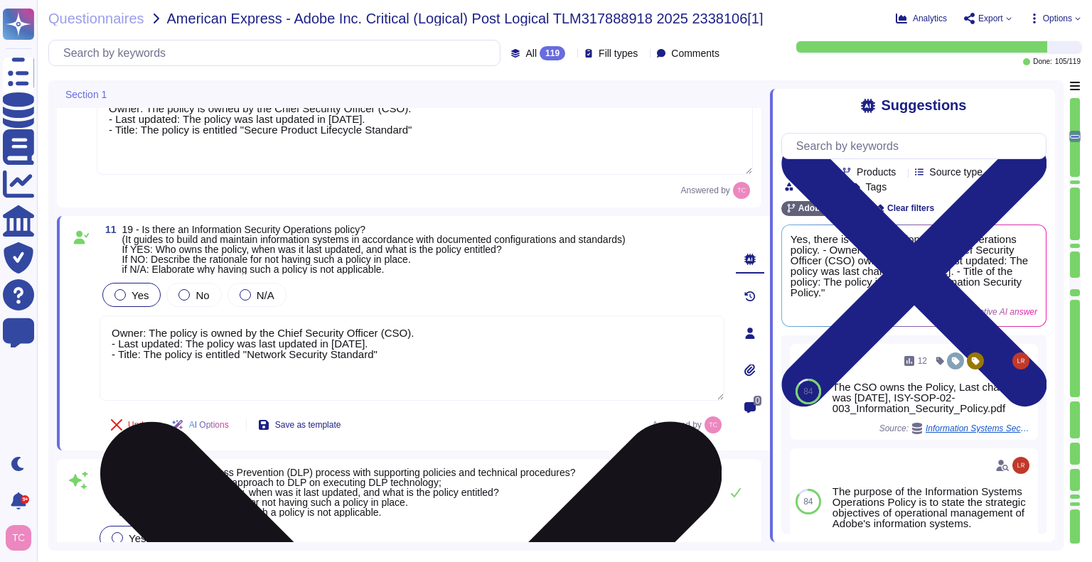
drag, startPoint x: 247, startPoint y: 354, endPoint x: 373, endPoint y: 358, distance: 125.9
click at [373, 358] on textarea "Owner: The policy is owned by the Chief Security Officer (CSO). - Last updated:…" at bounding box center [412, 358] width 625 height 85
click at [390, 341] on textarea "Owner: The policy is owned by the Chief Security Officer (CSO). - Last updated:…" at bounding box center [412, 358] width 625 height 85
click at [358, 342] on textarea "Owner: The policy is owned by the Chief Security Officer (CSO). - Last updated:…" at bounding box center [412, 358] width 625 height 85
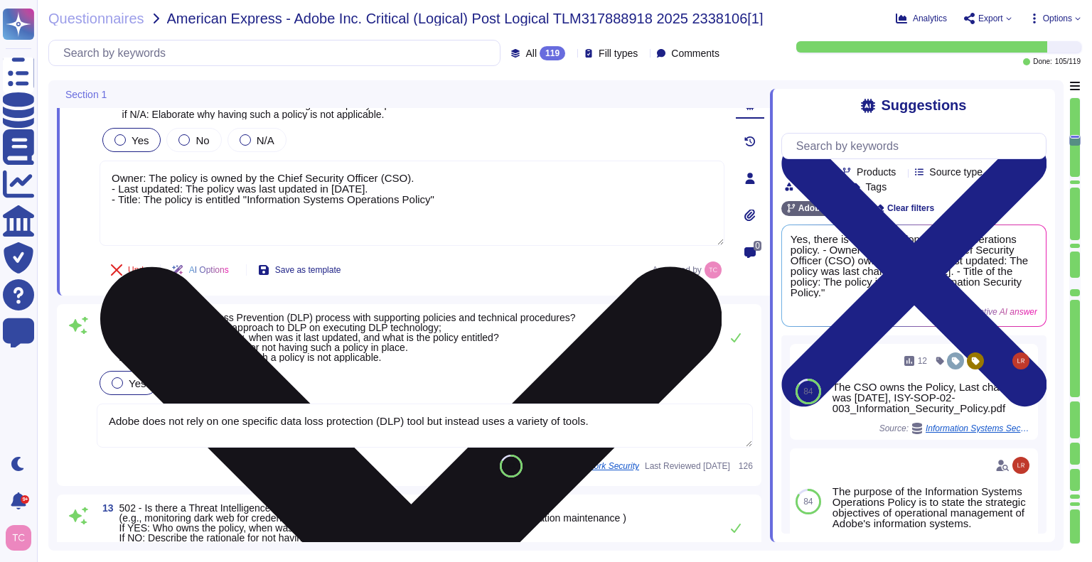
scroll to position [2290, 0]
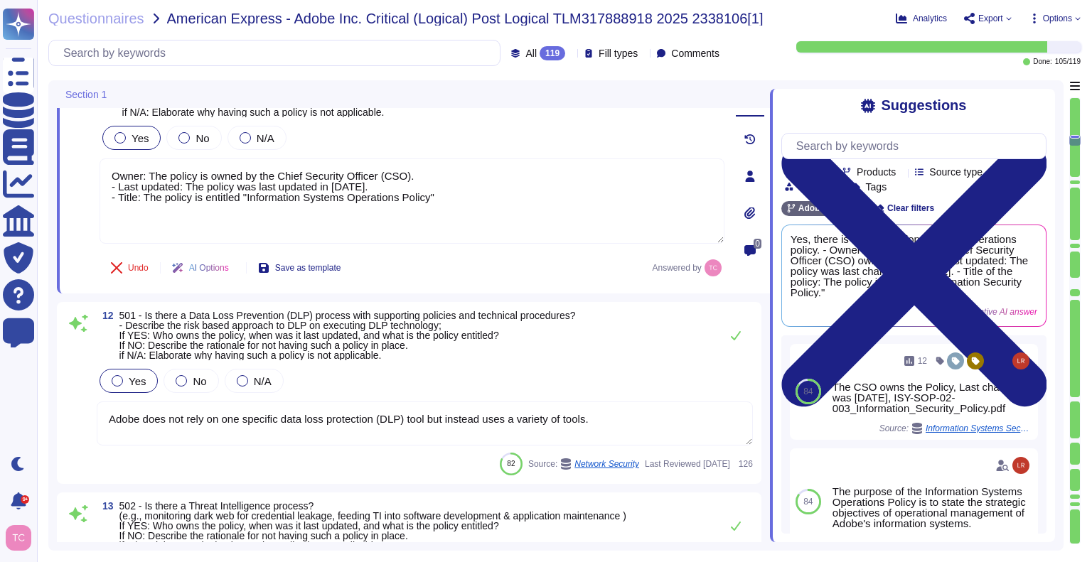
type textarea "Owner: The policy is owned by the Chief Security Officer (CSO). - Last updated:…"
click at [412, 334] on span "501 - Is there a Data Loss Prevention (DLP) process with supporting policies an…" at bounding box center [347, 335] width 457 height 51
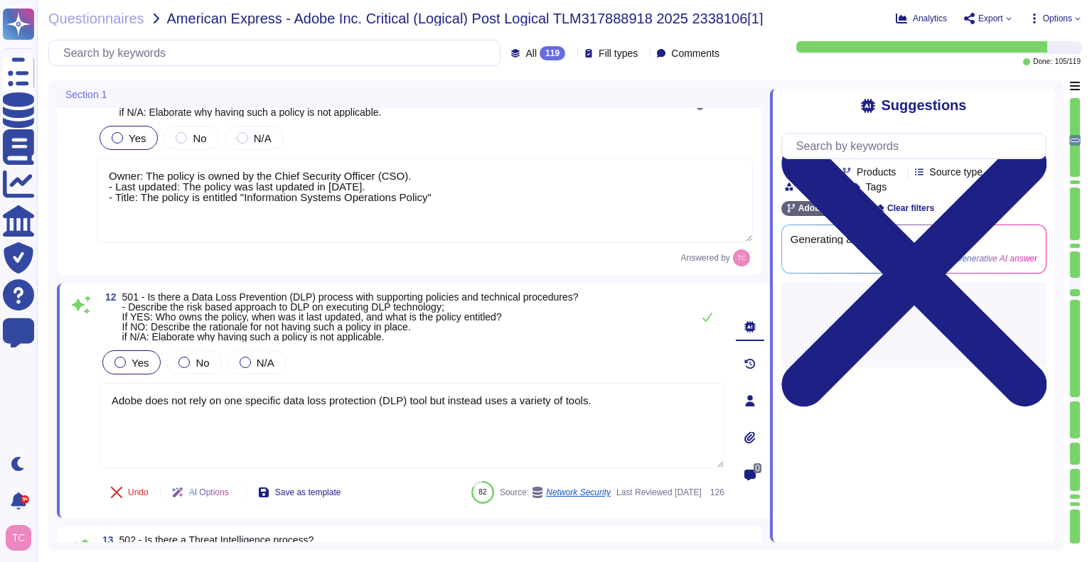
type textarea "There is a vendor risk management program maintained to address the security of…"
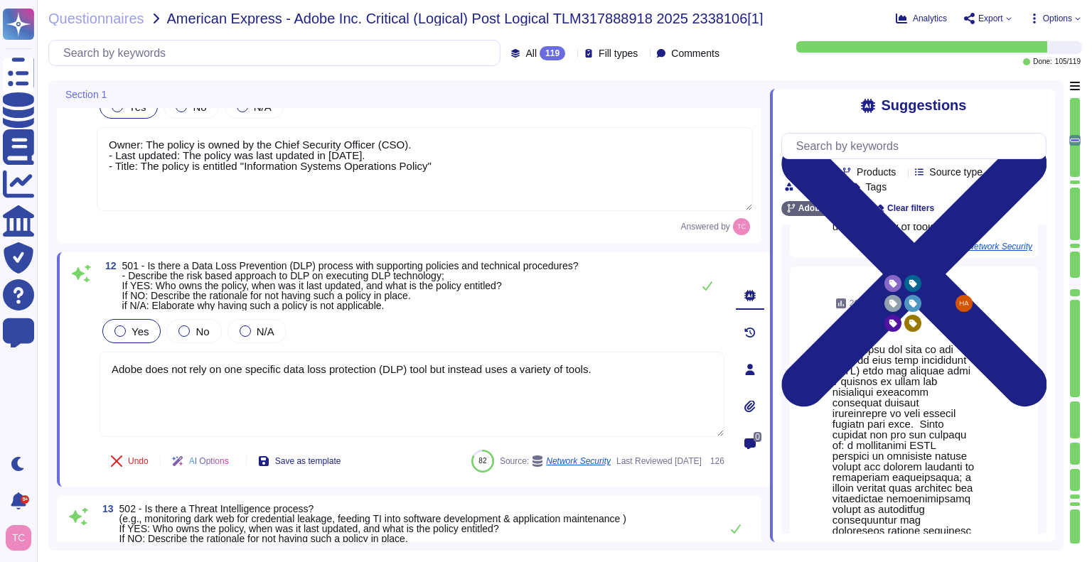
scroll to position [101, 0]
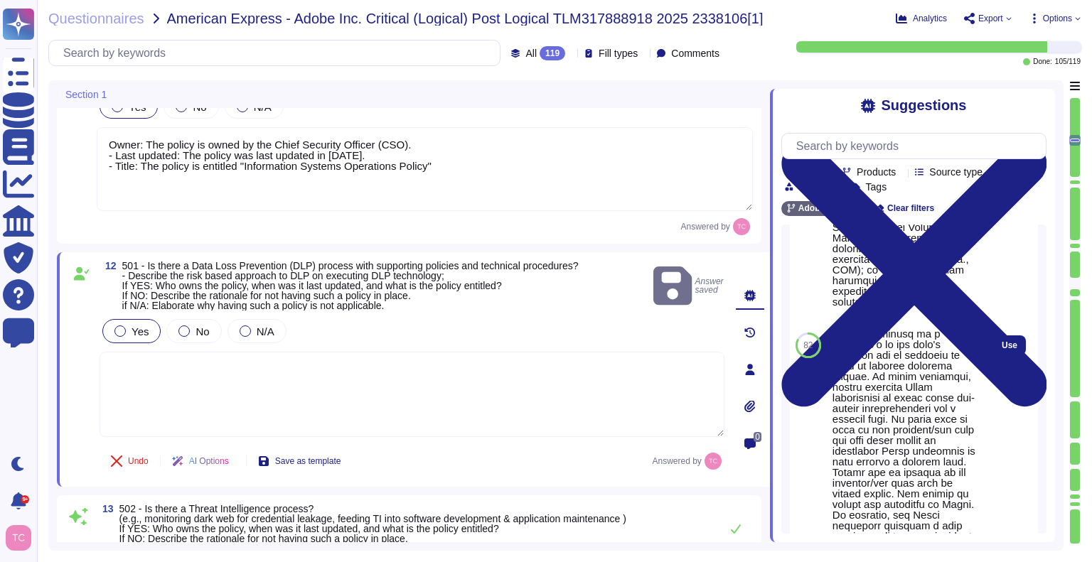
scroll to position [490, 0]
click at [1002, 341] on span "Use" at bounding box center [1010, 337] width 16 height 9
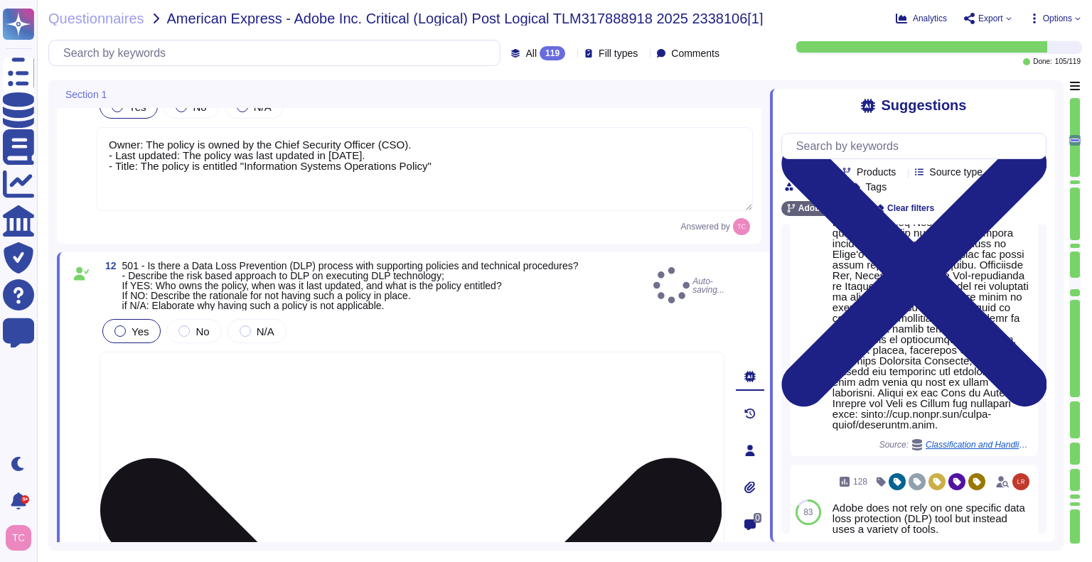
type textarea "Lorem ipsu dol sita co adi elitsedd eius temp incididunt (UTL) etdo mag aliquae…"
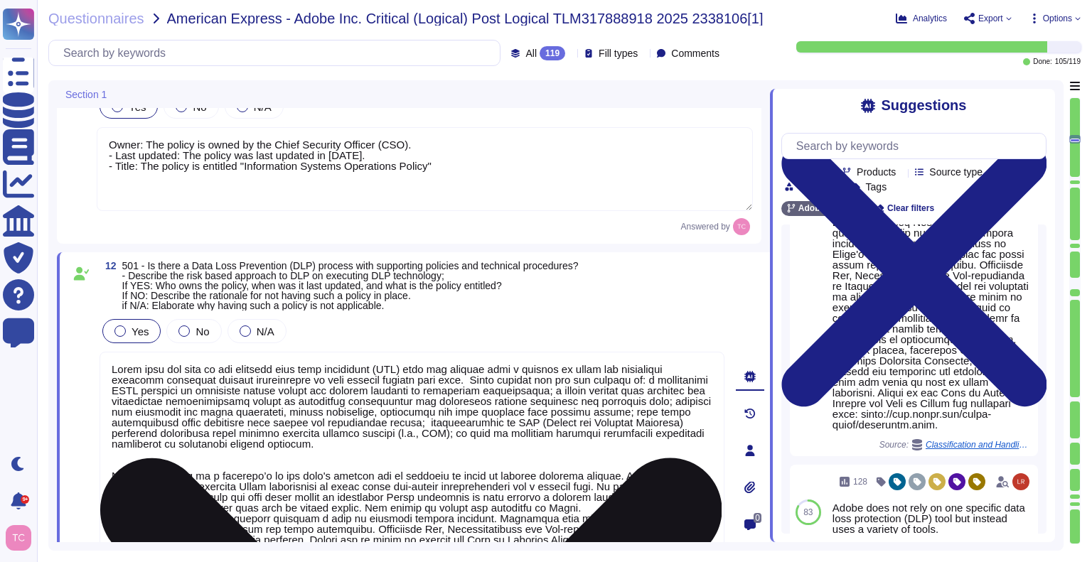
scroll to position [1, 0]
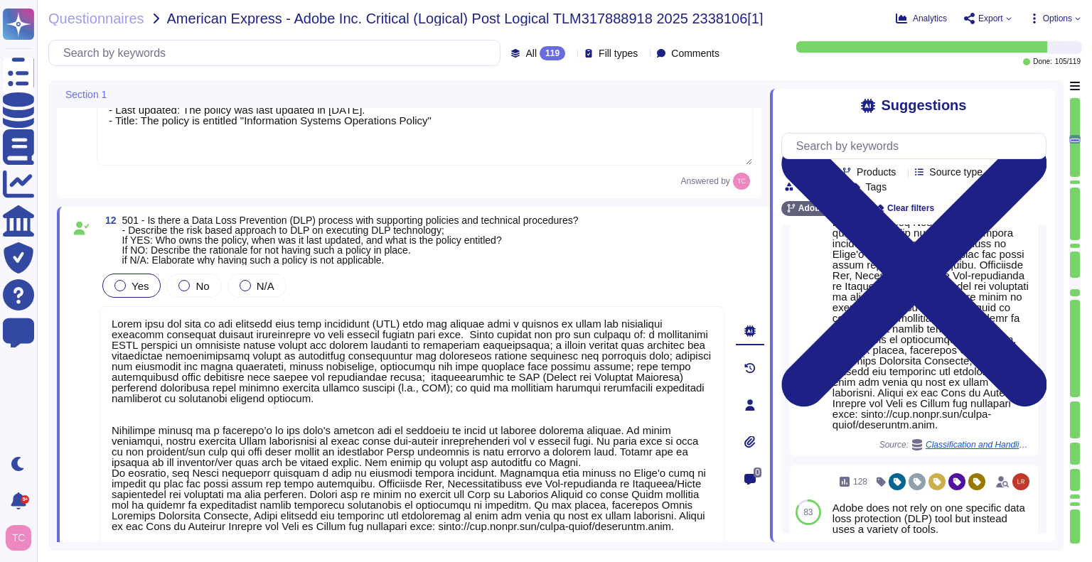
type textarea "There is a vendor risk management program maintained to address the security of…"
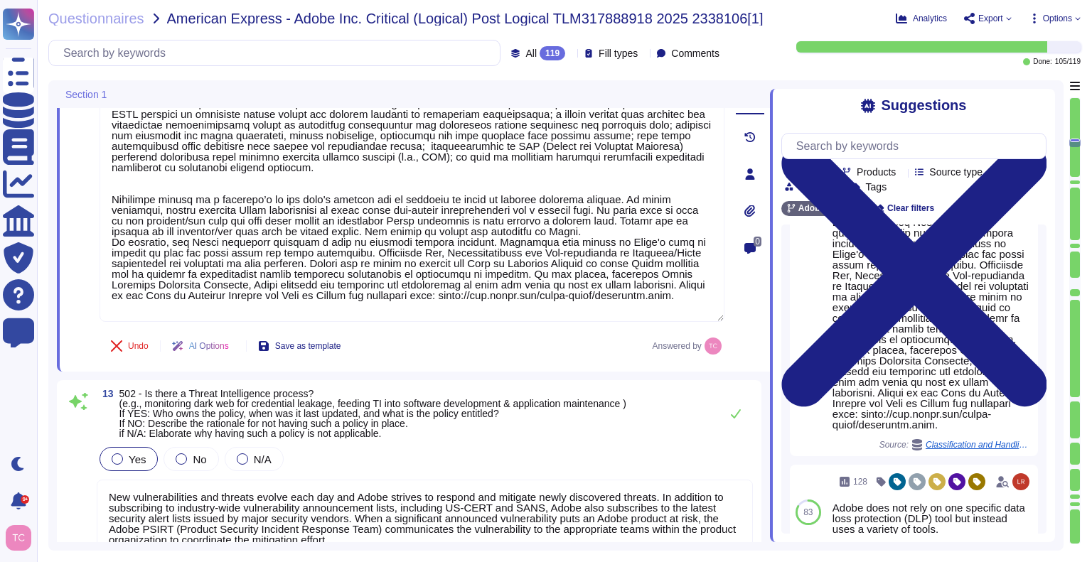
type textarea "Lorem ipsumdol sitametco ad elitsedd e tempori utlabore etdolorem aliquaen ad m…"
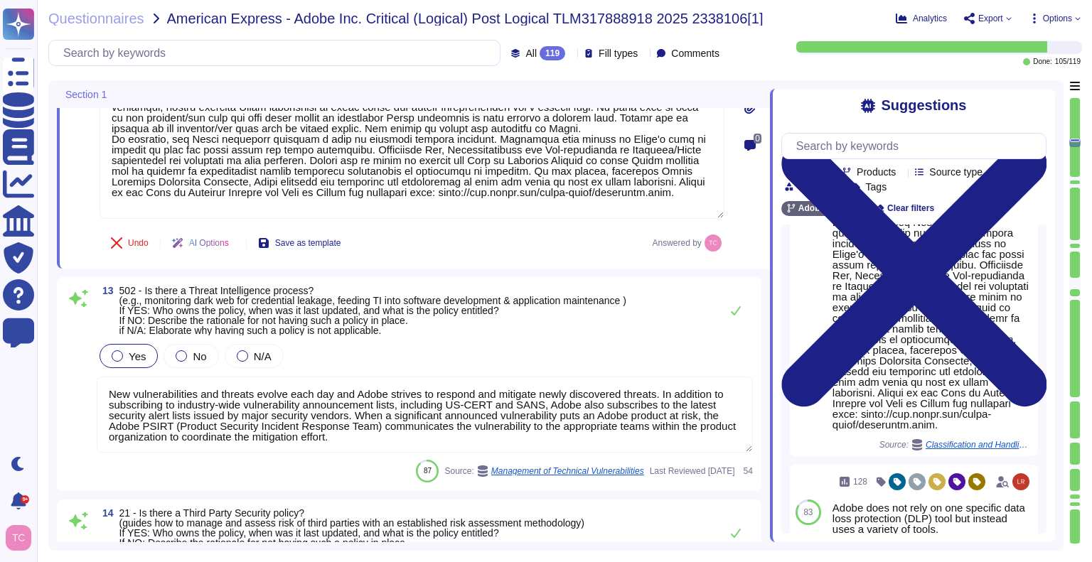
scroll to position [2714, 0]
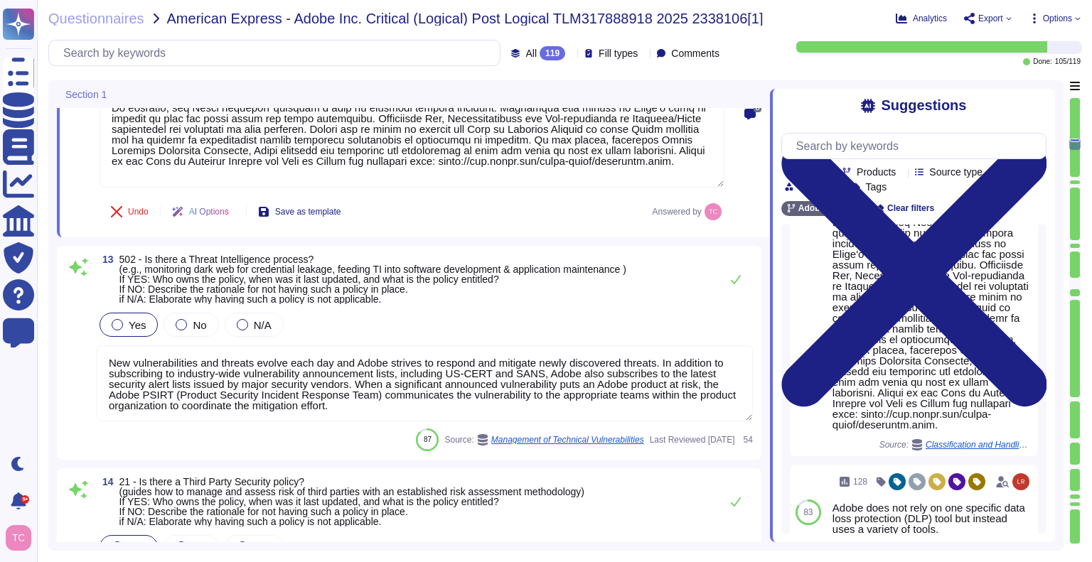
drag, startPoint x: 110, startPoint y: 472, endPoint x: 465, endPoint y: 240, distance: 424.3
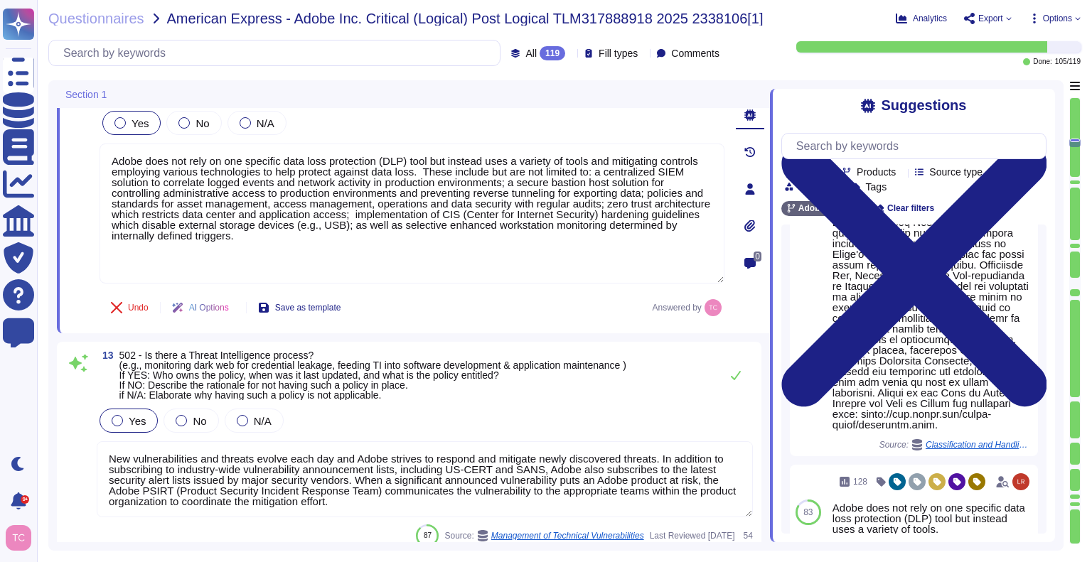
scroll to position [2507, 0]
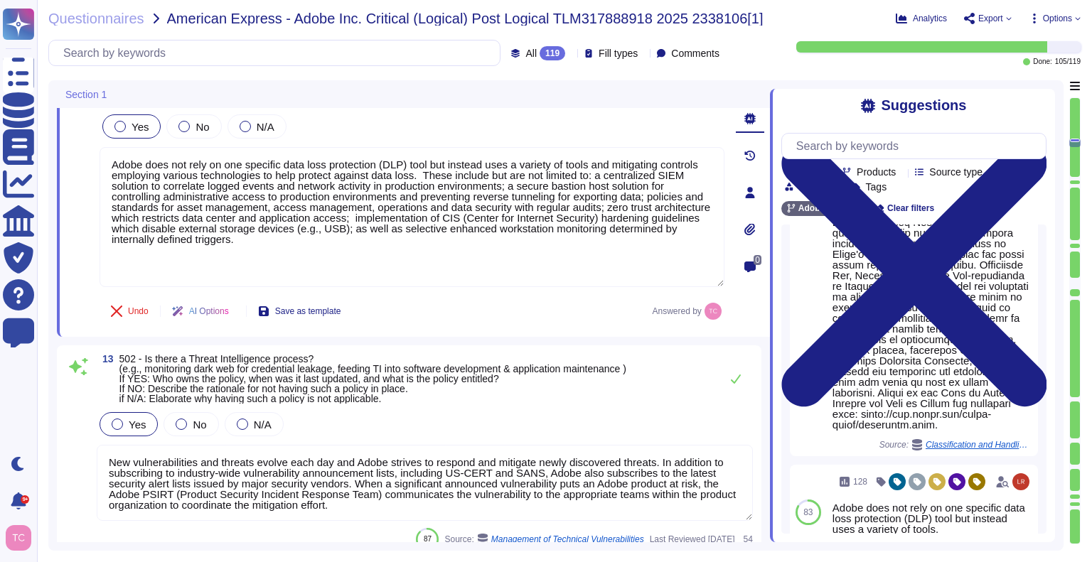
type textarea "Adobe does not rely on one specific data loss protection (DLP) tool but instead…"
click at [412, 306] on div "Undo AI Options Save as template Answered by" at bounding box center [412, 311] width 625 height 34
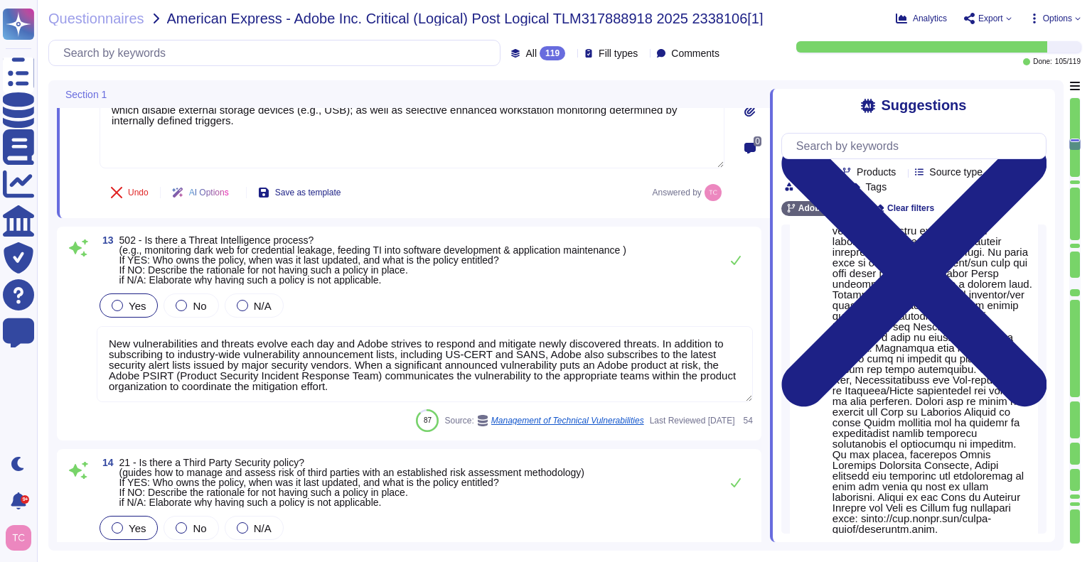
scroll to position [2627, 0]
click at [619, 292] on div "Yes No N/A" at bounding box center [425, 305] width 656 height 30
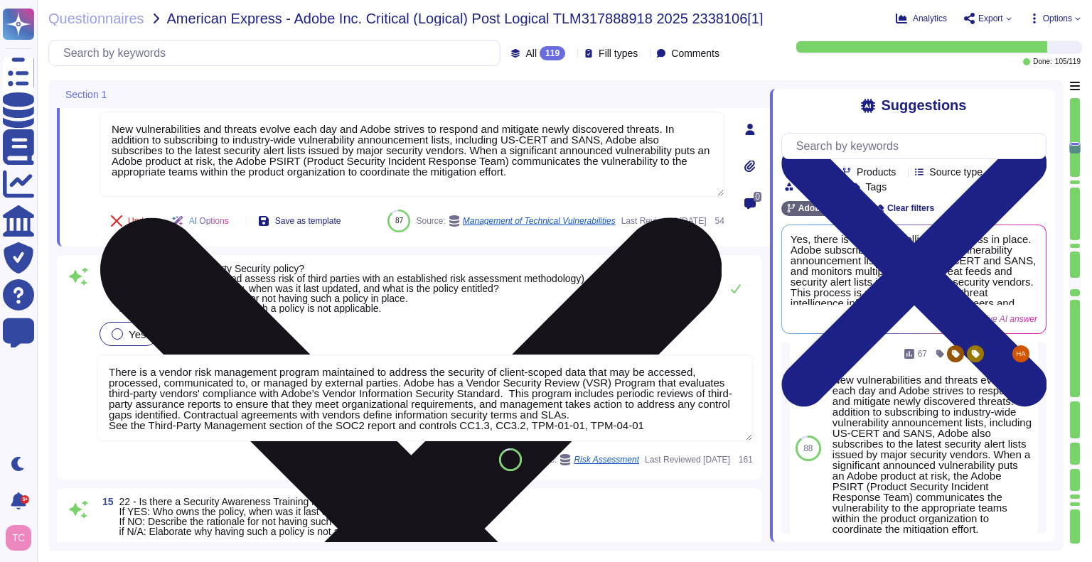
scroll to position [2825, 0]
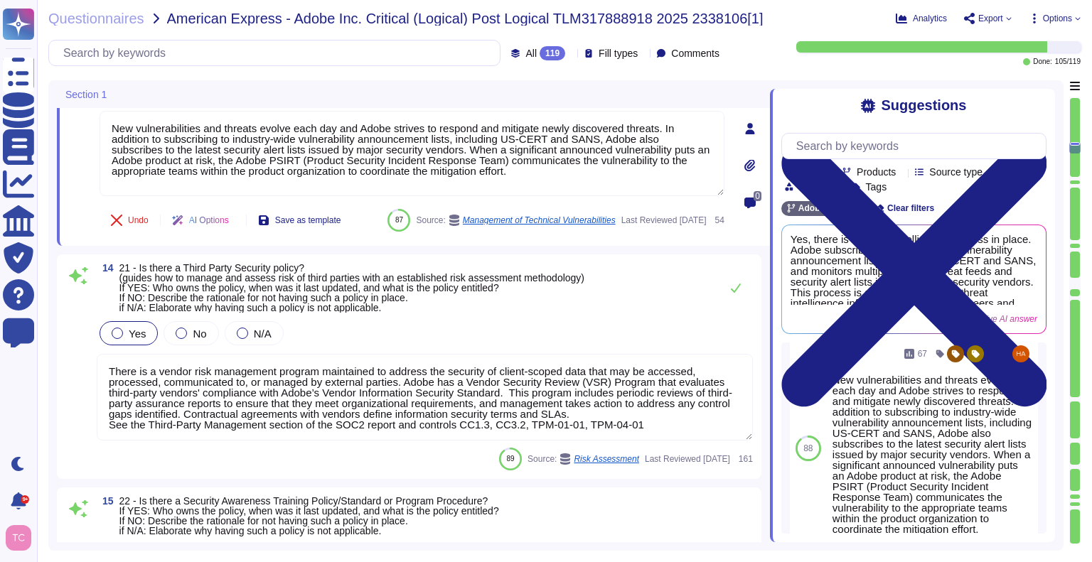
click at [499, 314] on span "21 - Is there a Third Party Security policy? (guides how to manage and assess r…" at bounding box center [351, 287] width 465 height 51
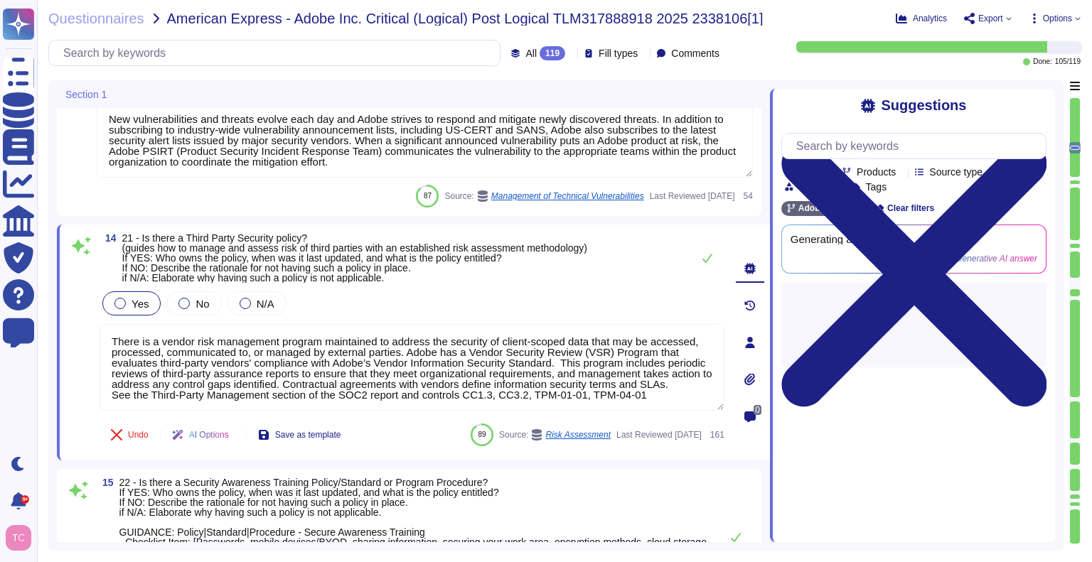
scroll to position [0, 0]
type textarea "Adobe’s security organization is responsible for the coordination of developmen…"
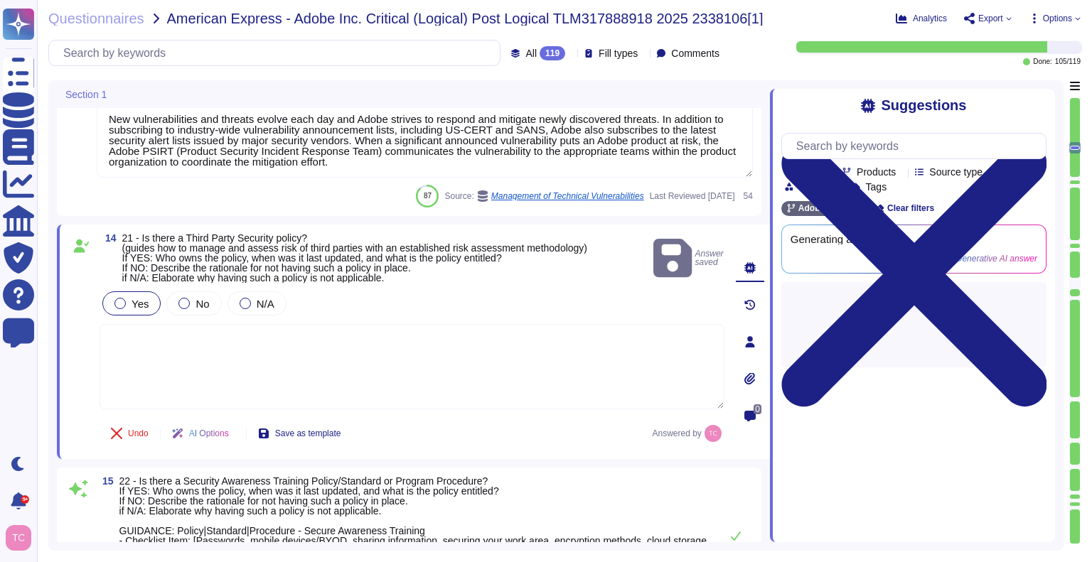
click at [516, 343] on textarea at bounding box center [412, 366] width 625 height 85
paste textarea "Owner: The policy is owned by the Chief Security Officer (CSO). - Last updated:…"
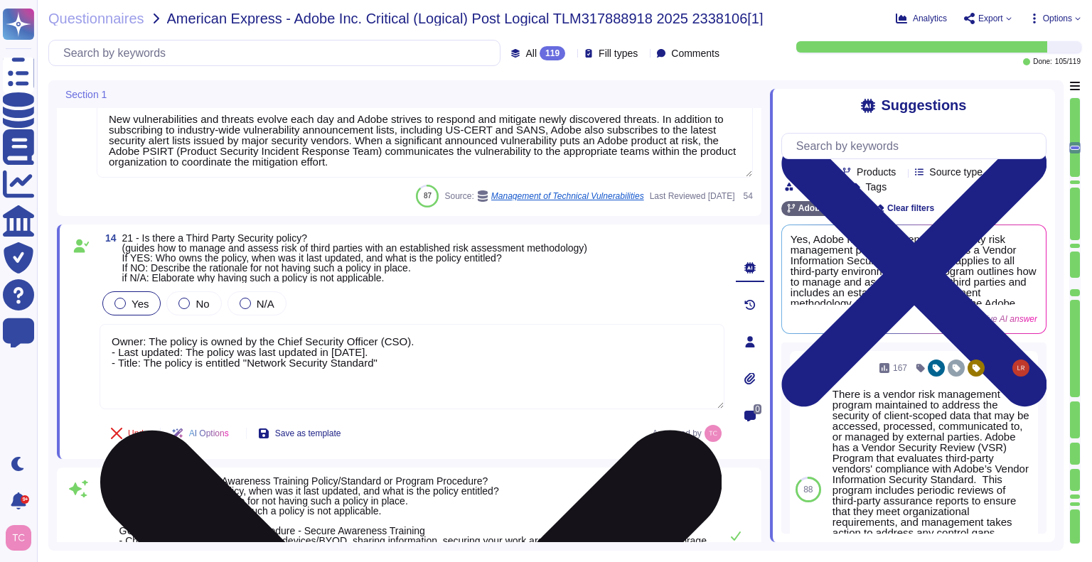
click at [287, 363] on textarea "Owner: The policy is owned by the Chief Security Officer (CSO). - Last updated:…" at bounding box center [412, 366] width 625 height 85
click at [390, 351] on textarea "Owner: The policy is owned by the Chief Security Officer (CSO). - Last updated:…" at bounding box center [412, 366] width 625 height 85
click at [362, 352] on textarea "Owner: The policy is owned by the Chief Security Officer (CSO). - Last updated:…" at bounding box center [412, 366] width 625 height 85
type textarea "Owner: The policy is owned by the Chief Security Officer (CSO). - Last updated:…"
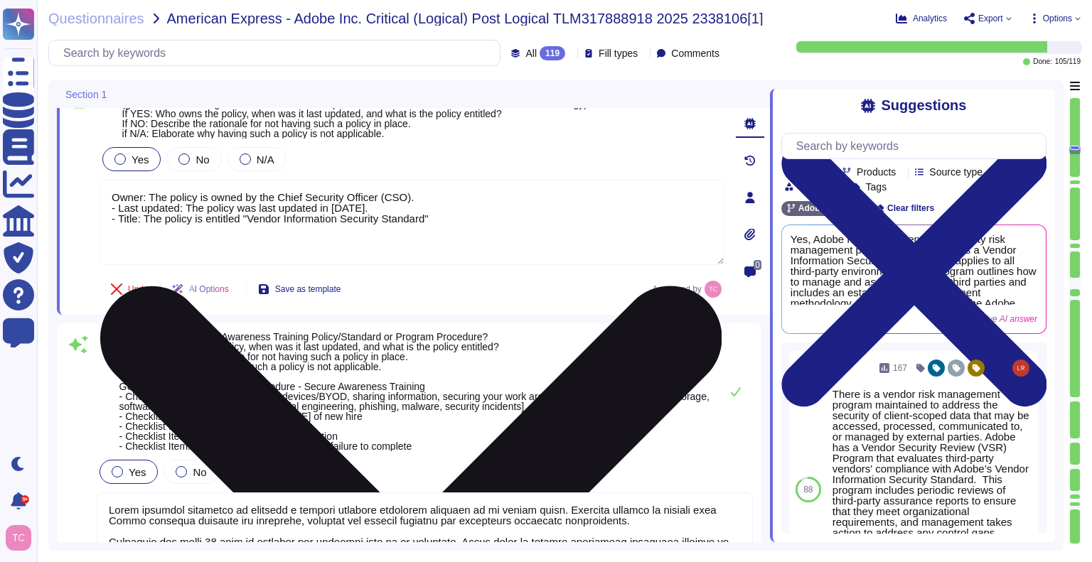
scroll to position [2970, 0]
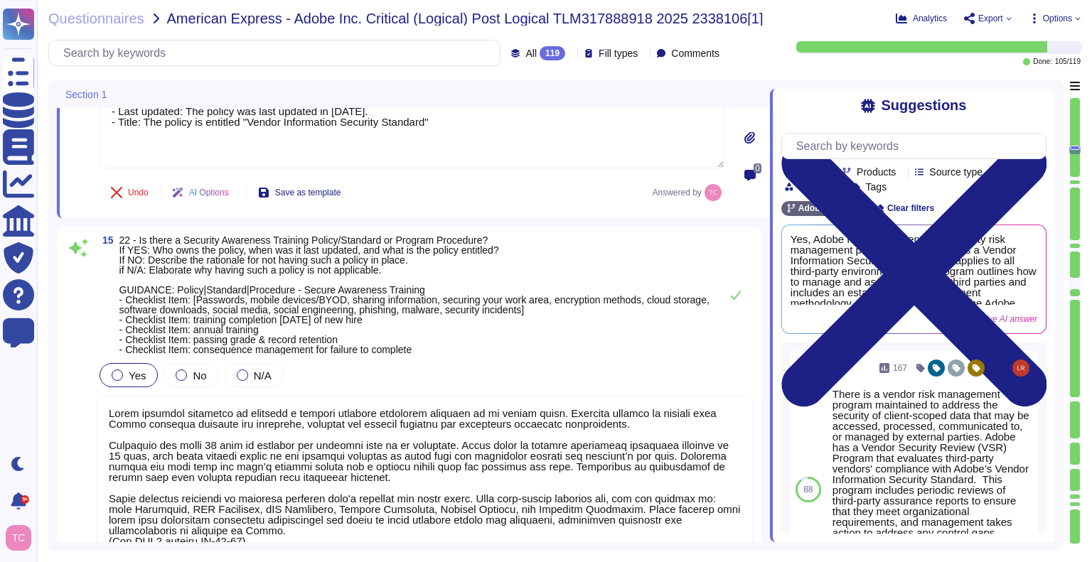
type textarea "Upon approval, the Operating Committee will determine and assign risk ownership…"
type textarea "Owner: The policy is owned by the Chief Security Officer (CSO). - Last updated:…"
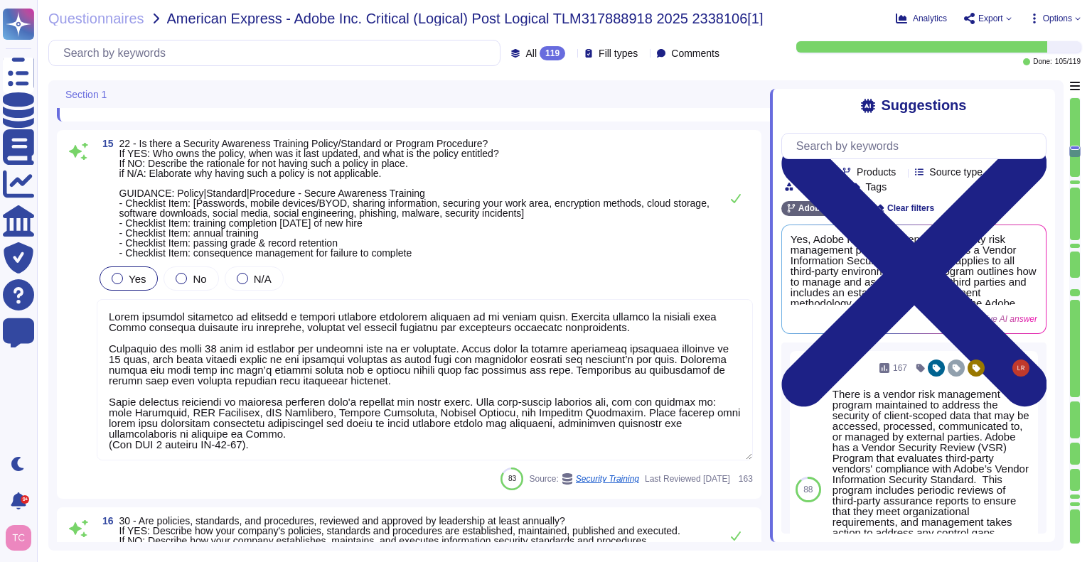
click at [316, 372] on textarea at bounding box center [425, 379] width 656 height 161
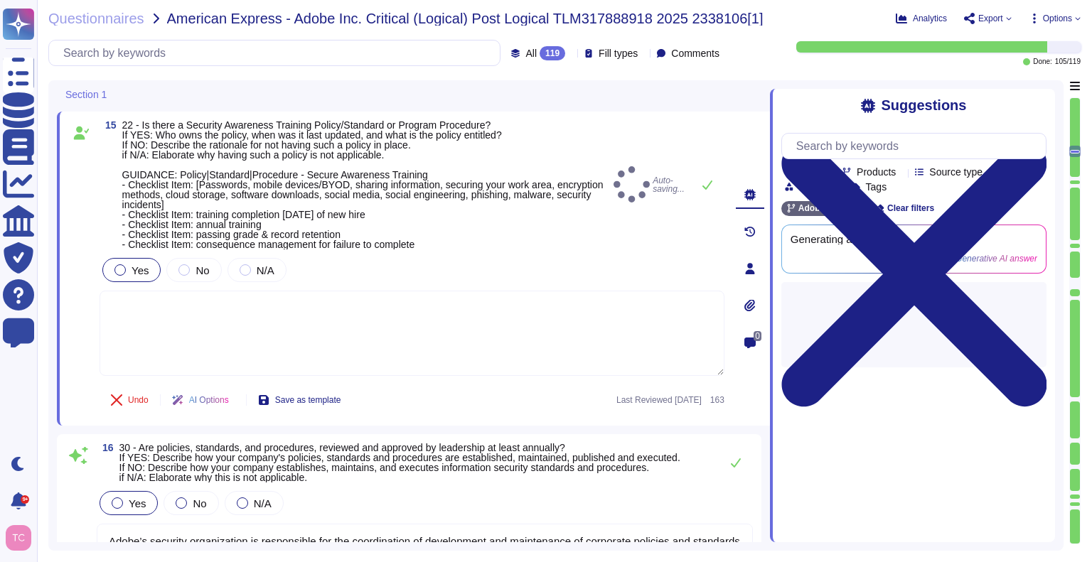
type textarea "Adobe implements programs for identifying, documenting, and maintaining steward…"
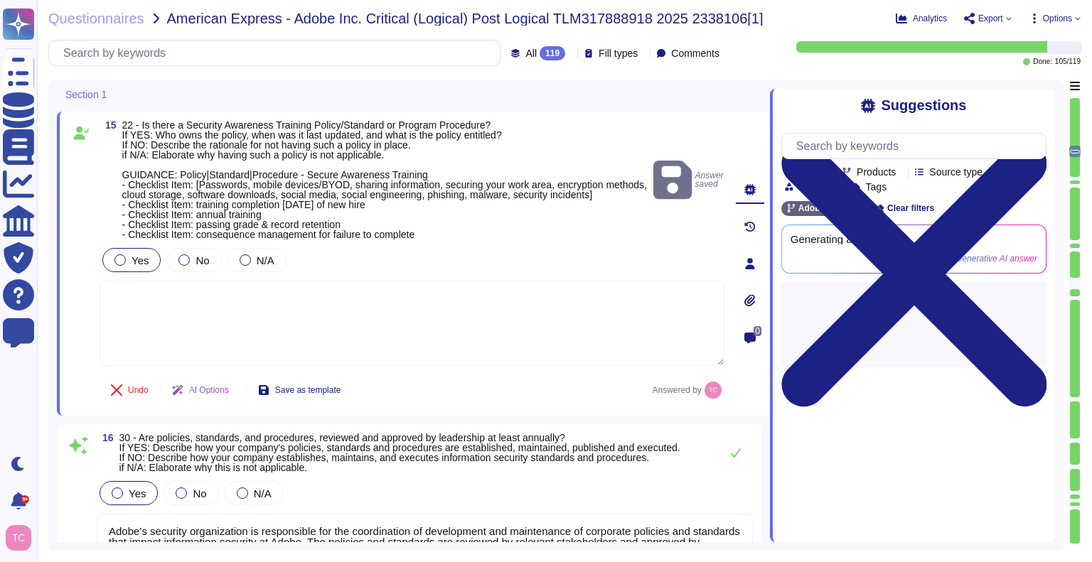
click at [401, 299] on textarea at bounding box center [412, 323] width 625 height 85
paste textarea "Owner: The policy is owned by the Chief Security Officer (CSO). - Last updated:…"
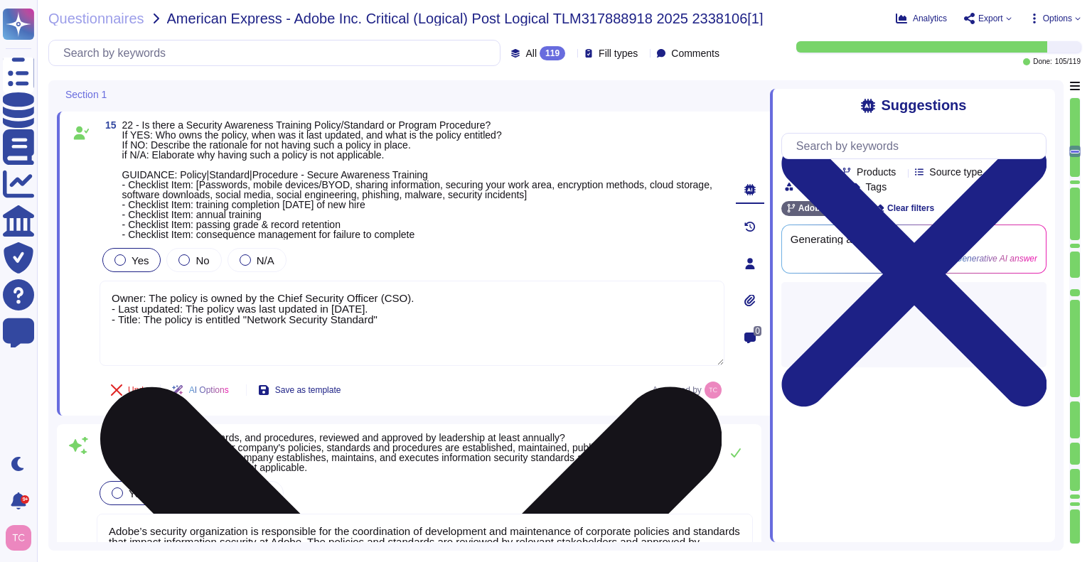
click at [326, 319] on textarea "Owner: The policy is owned by the Chief Security Officer (CSO). - Last updated:…" at bounding box center [412, 323] width 625 height 85
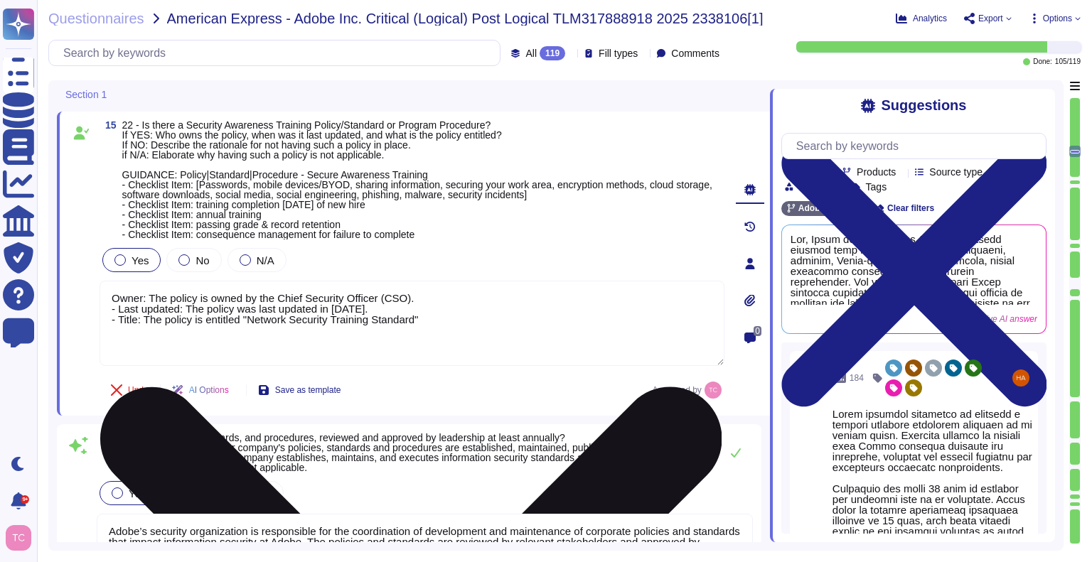
click at [290, 320] on textarea "Owner: The policy is owned by the Chief Security Officer (CSO). - Last updated:…" at bounding box center [412, 323] width 625 height 85
click at [363, 306] on textarea "Owner: The policy is owned by the Chief Security Officer (CSO). - Last updated:…" at bounding box center [412, 323] width 625 height 85
click at [385, 317] on textarea "Owner: The policy is owned by the Chief Security Officer (CSO). - Last updated:…" at bounding box center [412, 323] width 625 height 85
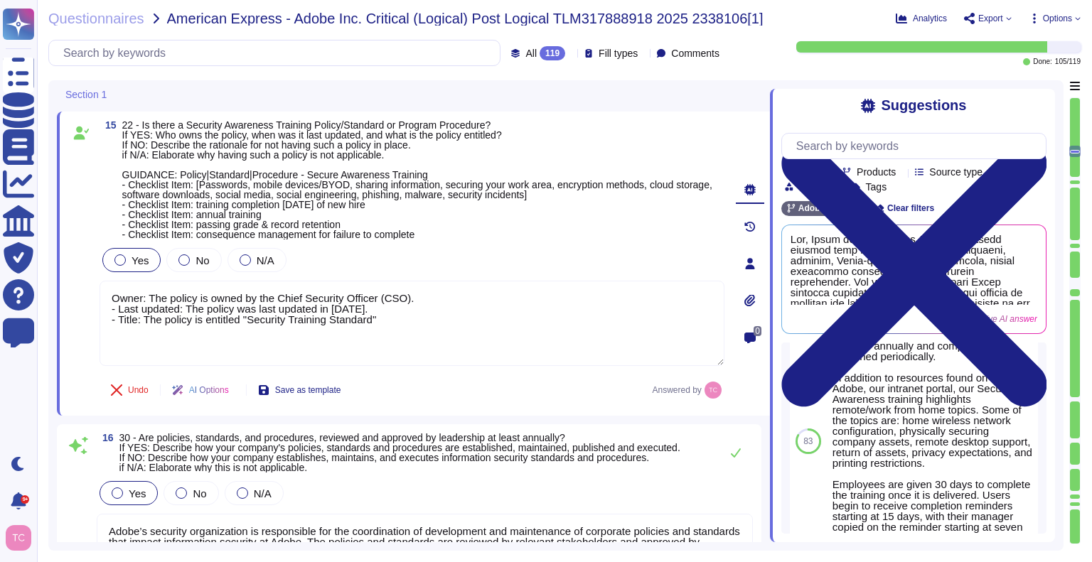
scroll to position [735, 0]
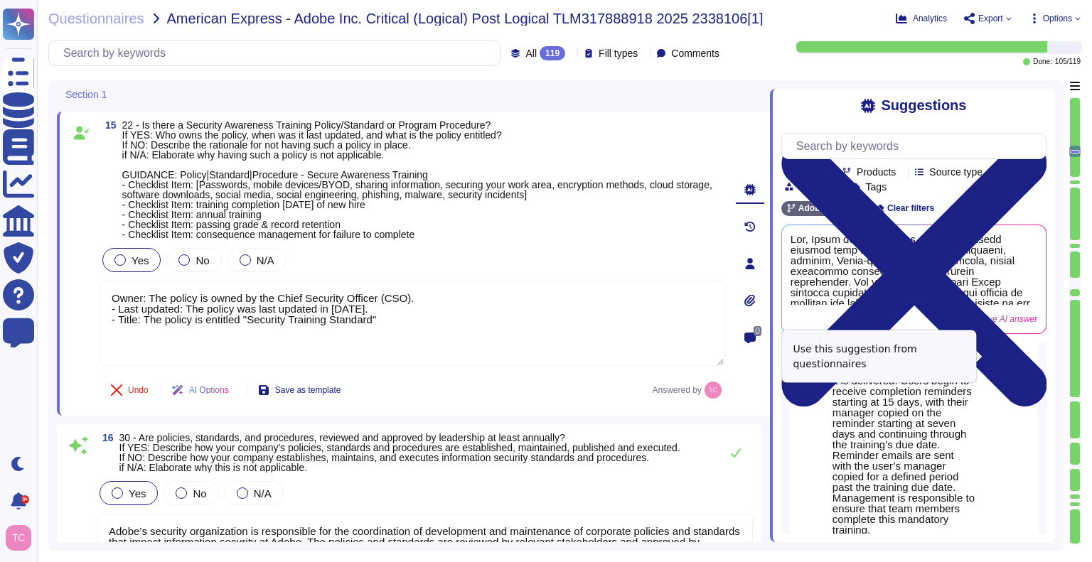
click at [1006, 316] on button "Use" at bounding box center [1009, 306] width 33 height 20
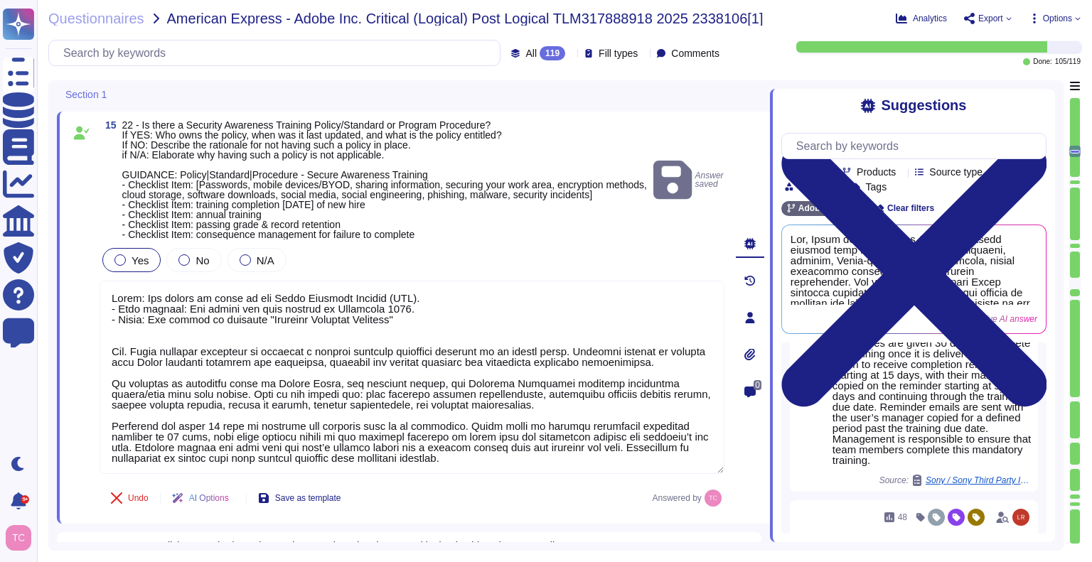
scroll to position [666, 0]
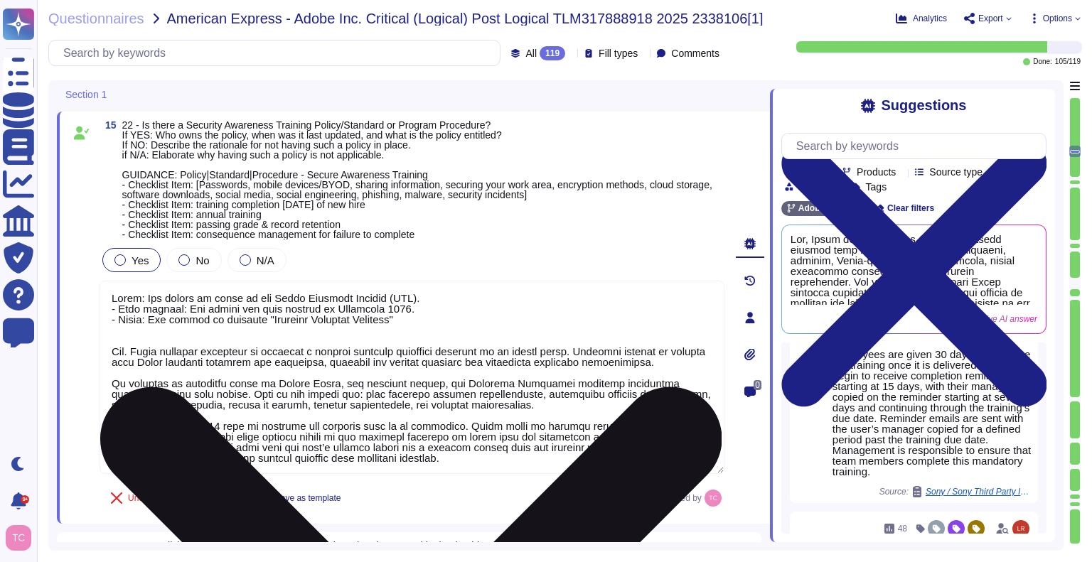
click at [132, 353] on textarea at bounding box center [412, 377] width 625 height 193
drag, startPoint x: 561, startPoint y: 457, endPoint x: 151, endPoint y: 336, distance: 427.3
click at [151, 336] on textarea at bounding box center [412, 377] width 625 height 193
type textarea "Owner: The policy is owned by the Chief Security Officer (CSO). - Last updated:…"
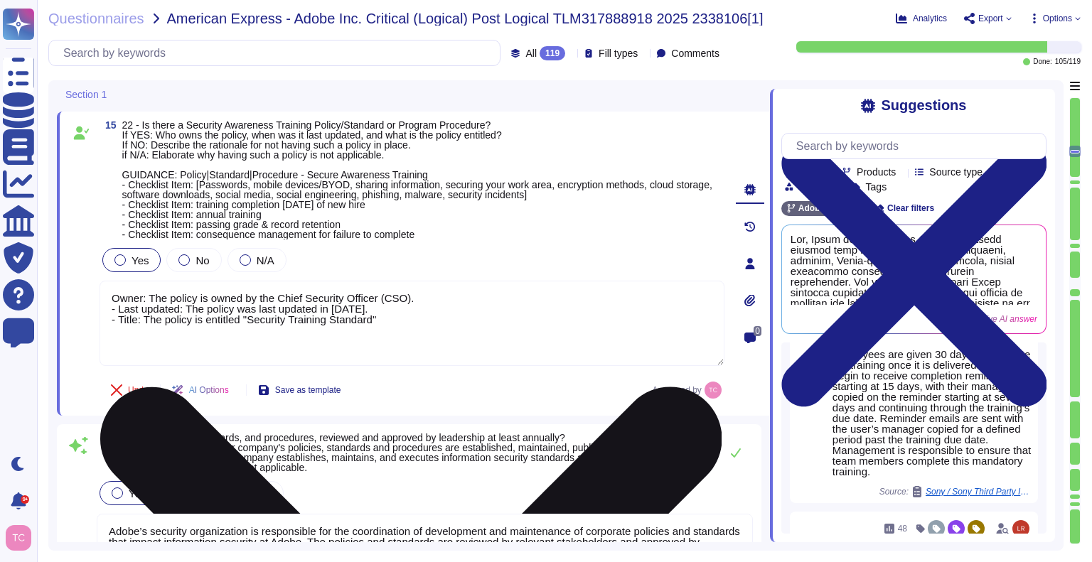
type textarea "Adobe implements programs for identifying, documenting, and maintaining steward…"
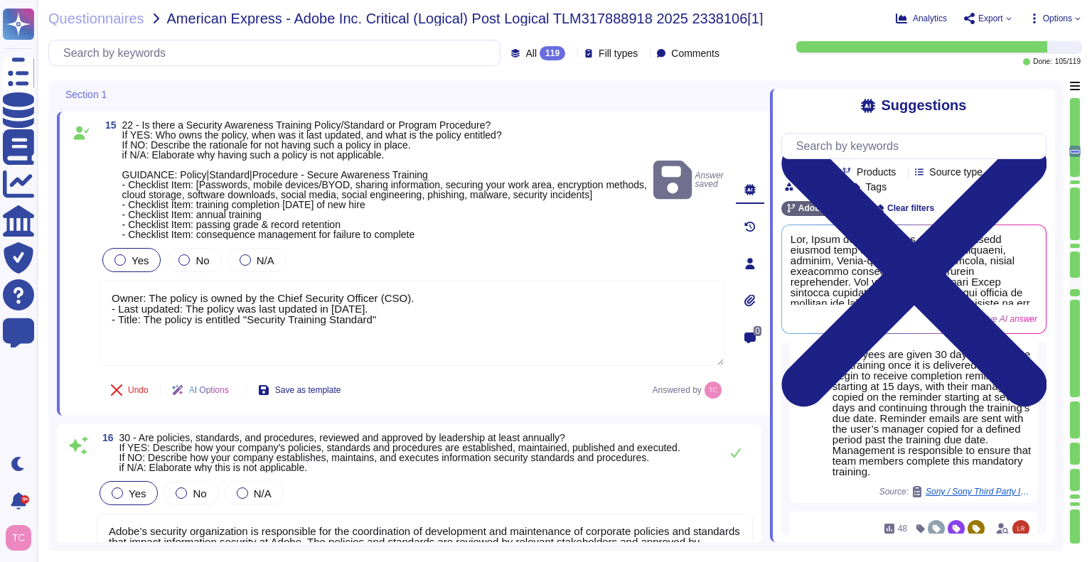
drag, startPoint x: 129, startPoint y: 182, endPoint x: 428, endPoint y: 231, distance: 303.4
click at [428, 231] on span "22 - Is there a Security Awareness Training Policy/Standard or Program Procedur…" at bounding box center [385, 179] width 526 height 119
copy span "Checklist Item: [Passwords, mobile devices/BYOD, sharing information, securing …"
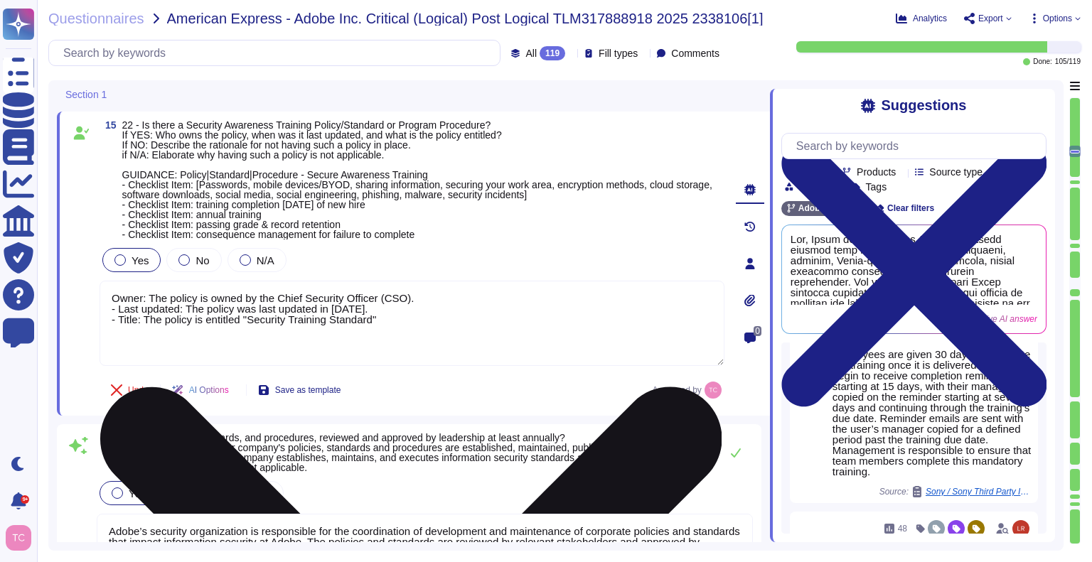
click at [192, 349] on textarea "Owner: The policy is owned by the Chief Security Officer (CSO). - Last updated:…" at bounding box center [412, 323] width 625 height 85
paste textarea "Checklist Item: [Passwords, mobile devices/BYOD, sharing information, securing …"
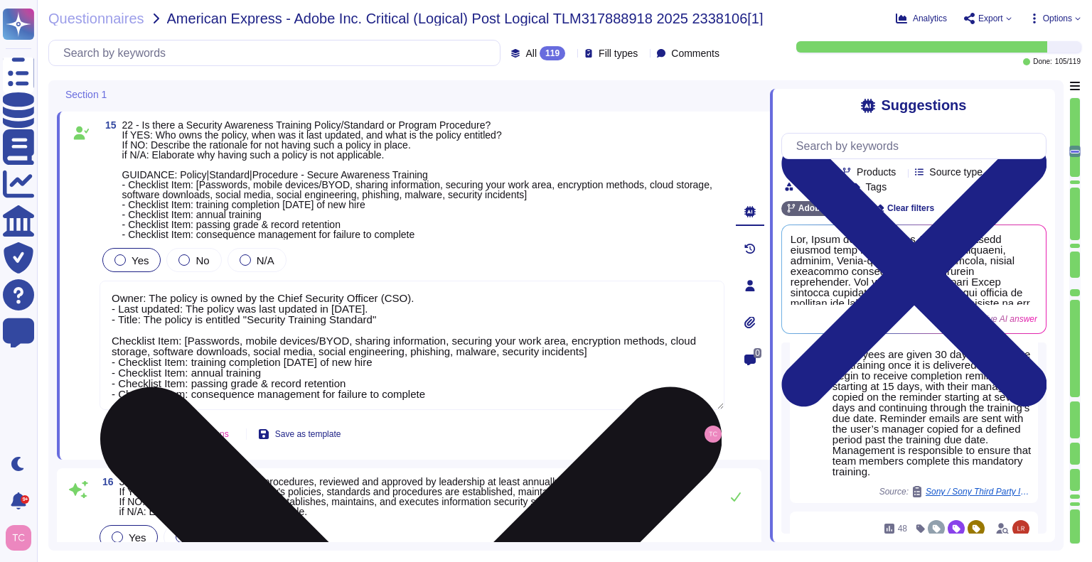
click at [177, 342] on textarea "Owner: The policy is owned by the Chief Security Officer (CSO). - Last updated:…" at bounding box center [412, 345] width 625 height 129
drag, startPoint x: 183, startPoint y: 362, endPoint x: 117, endPoint y: 360, distance: 66.2
click at [117, 360] on textarea "Owner: The policy is owned by the Chief Security Officer (CSO). - Last updated:…" at bounding box center [412, 345] width 625 height 129
drag, startPoint x: 182, startPoint y: 374, endPoint x: 119, endPoint y: 372, distance: 63.3
click at [119, 372] on textarea "Owner: The policy is owned by the Chief Security Officer (CSO). - Last updated:…" at bounding box center [412, 345] width 625 height 129
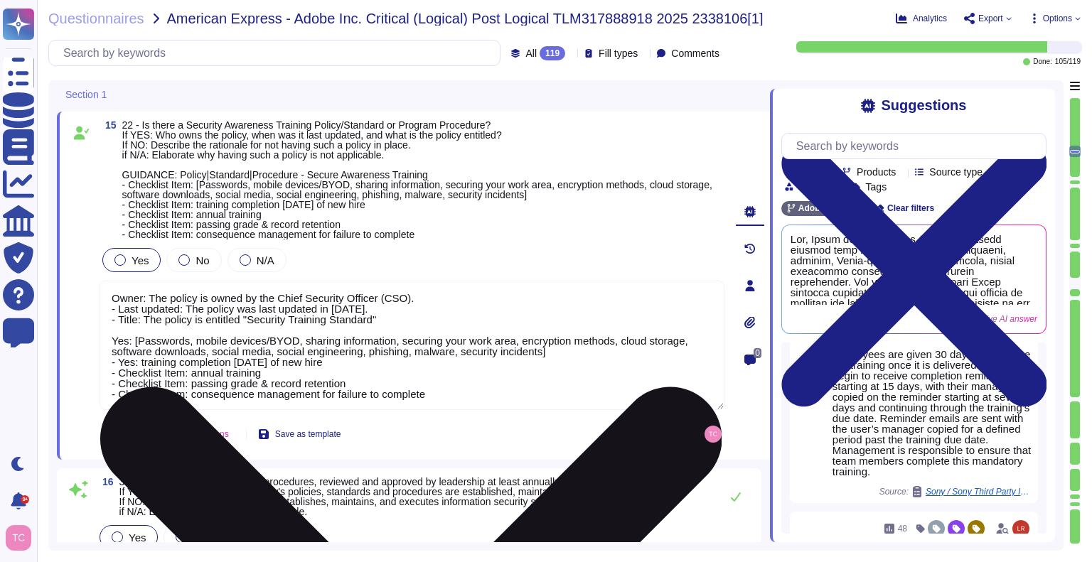
click at [163, 378] on textarea "Owner: The policy is owned by the Chief Security Officer (CSO). - Last updated:…" at bounding box center [412, 345] width 625 height 129
drag, startPoint x: 185, startPoint y: 369, endPoint x: 120, endPoint y: 368, distance: 64.7
click at [120, 368] on textarea "Owner: The policy is owned by the Chief Security Officer (CSO). - Last updated:…" at bounding box center [412, 345] width 625 height 129
drag, startPoint x: 184, startPoint y: 382, endPoint x: 119, endPoint y: 378, distance: 65.5
click at [119, 378] on textarea "Owner: The policy is owned by the Chief Security Officer (CSO). - Last updated:…" at bounding box center [412, 345] width 625 height 129
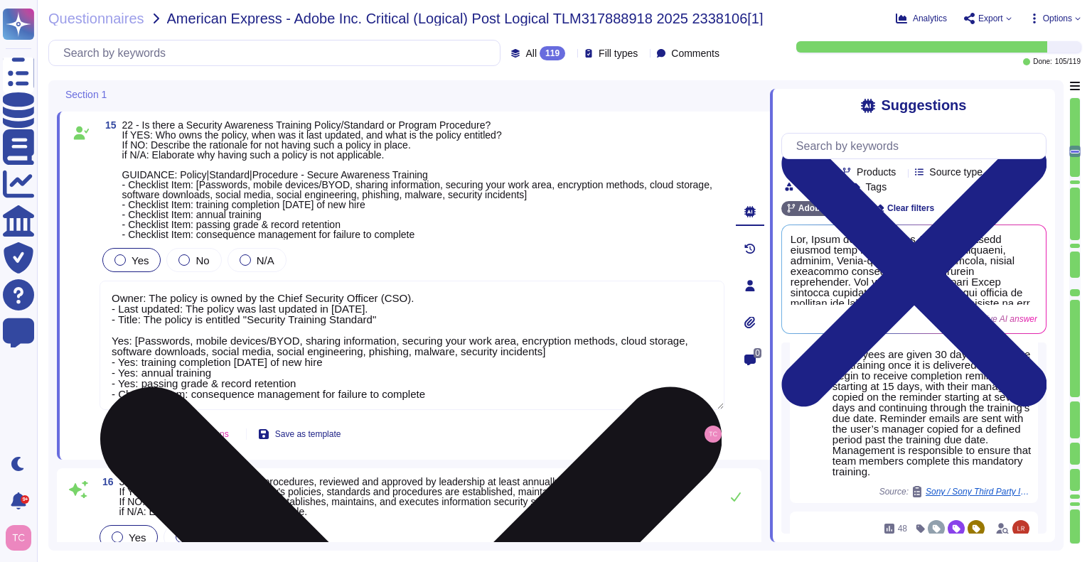
drag, startPoint x: 184, startPoint y: 392, endPoint x: 119, endPoint y: 393, distance: 64.7
click at [119, 393] on textarea "Owner: The policy is owned by the Chief Security Officer (CSO). - Last updated:…" at bounding box center [412, 345] width 625 height 129
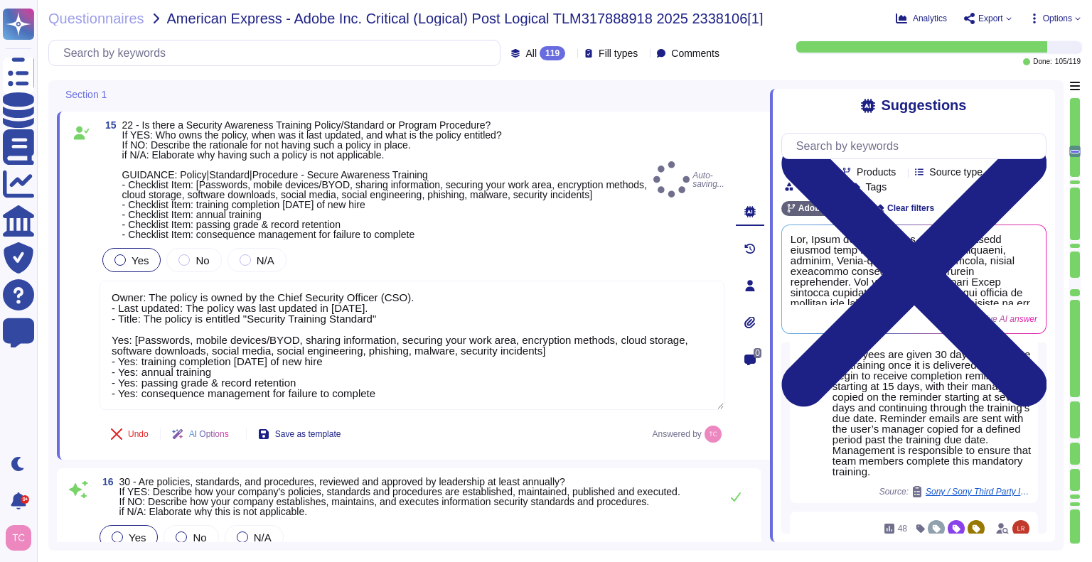
type textarea "Owner: The policy is owned by the Chief Security Officer (CSO). - Last updated:…"
click at [582, 123] on span "22 - Is there a Security Awareness Training Policy/Standard or Program Procedur…" at bounding box center [385, 179] width 526 height 119
type textarea "Adobe implements programs for identifying, documenting, and maintaining steward…"
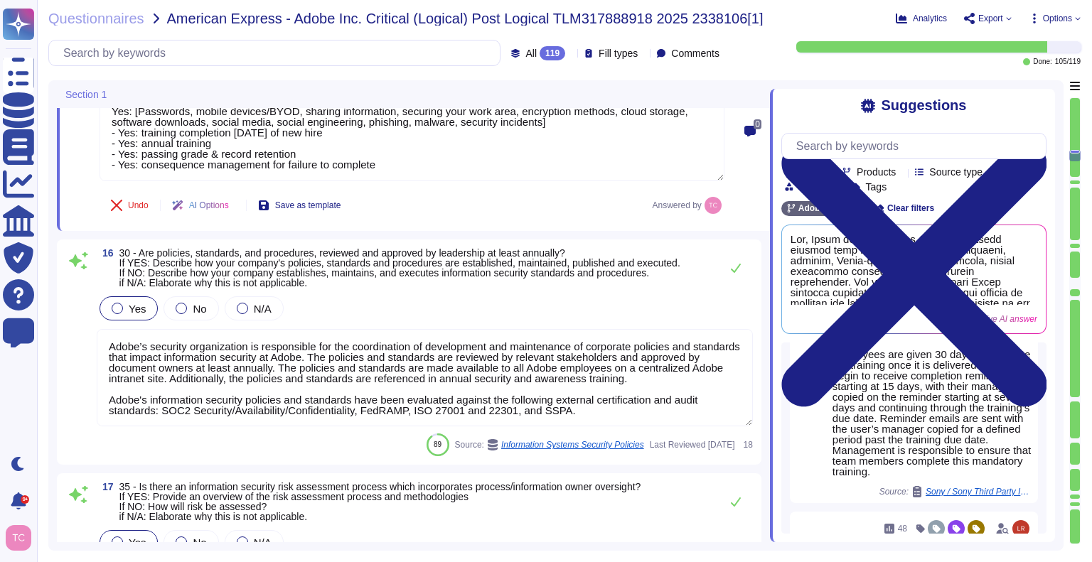
type textarea "Adobe has a centralized Device Management solution to manage mobile devices tha…"
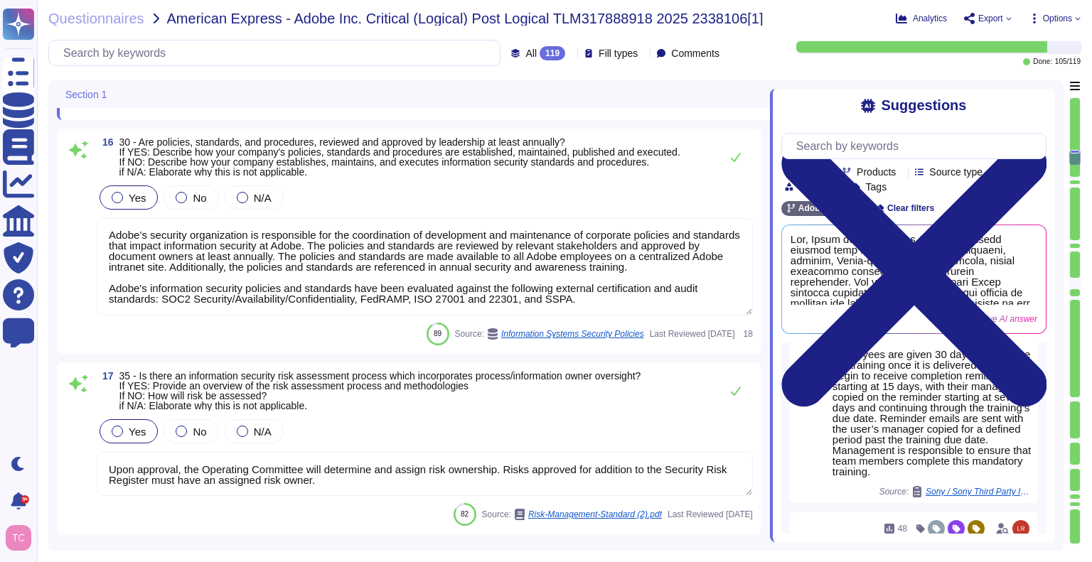
click at [346, 398] on span "35 - Is there an information security risk assessment process which incorporate…" at bounding box center [380, 391] width 522 height 40
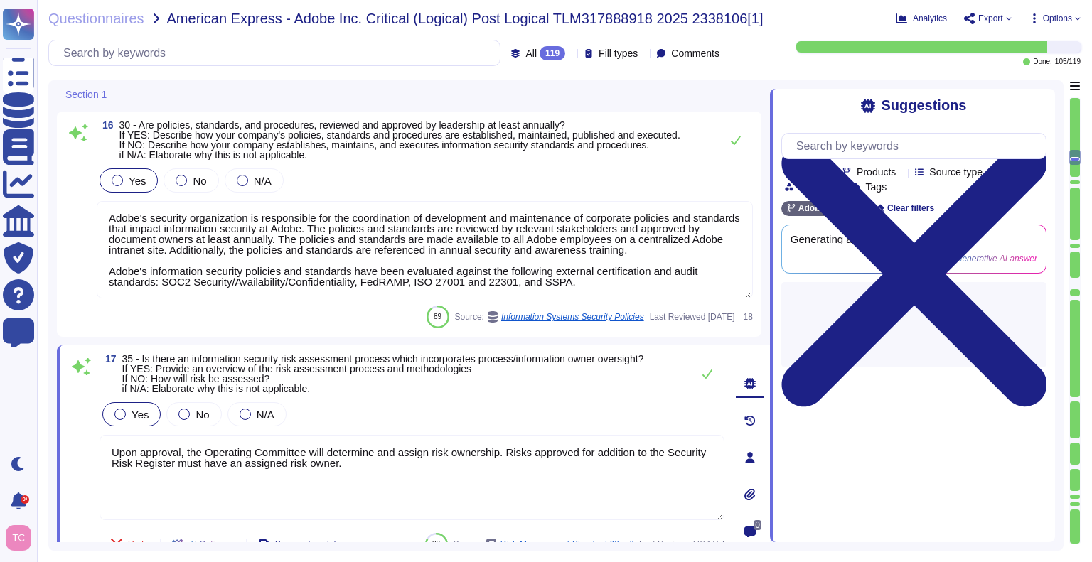
scroll to position [0, 0]
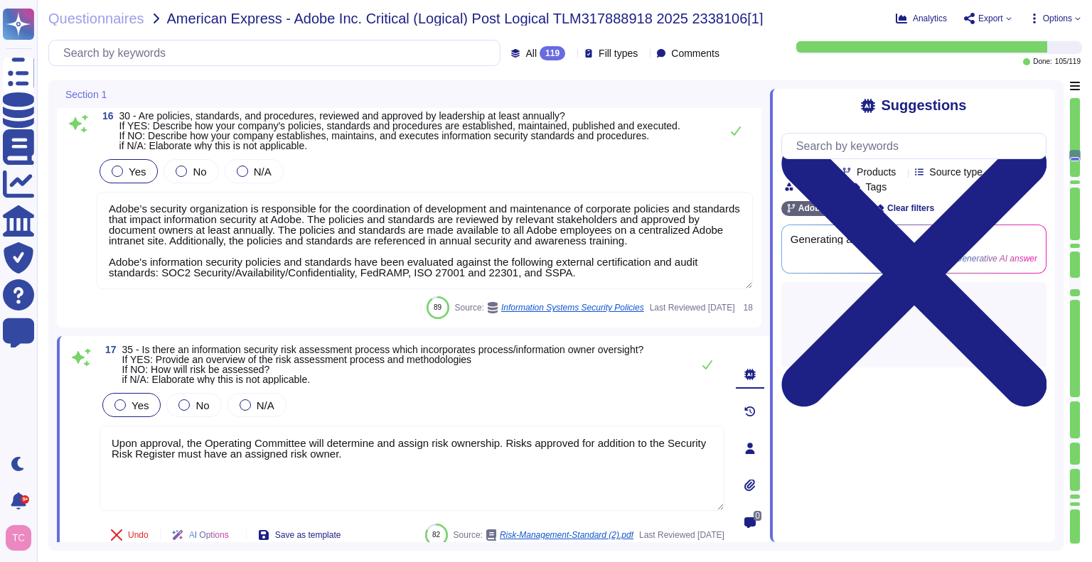
type textarea "Adobe has a centralized Device Management solution to manage mobile devices tha…"
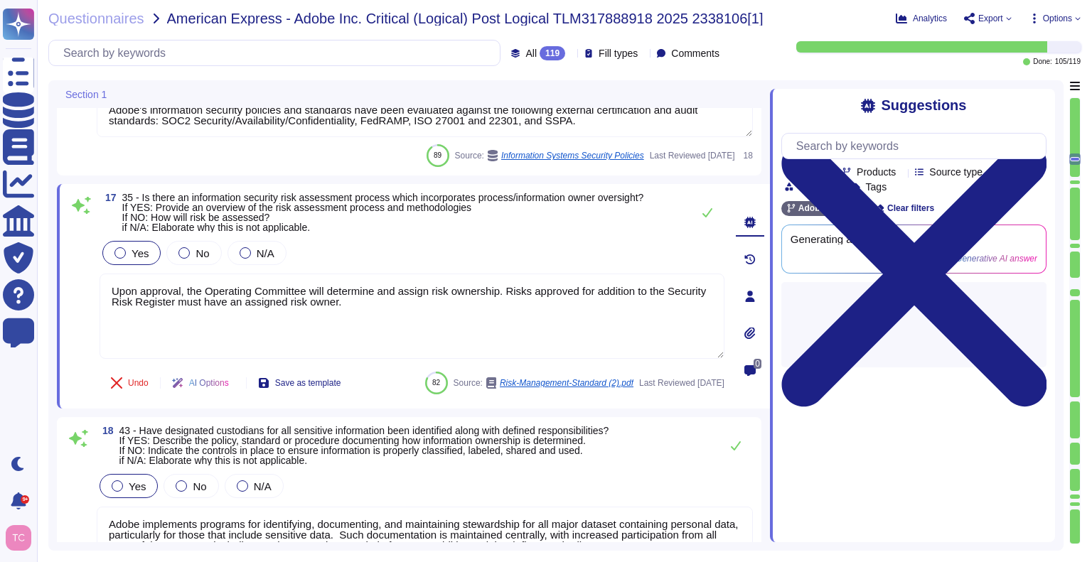
type textarea "The phrase "full disk encryption" doesn't apply to SaaS offerings but instead a…"
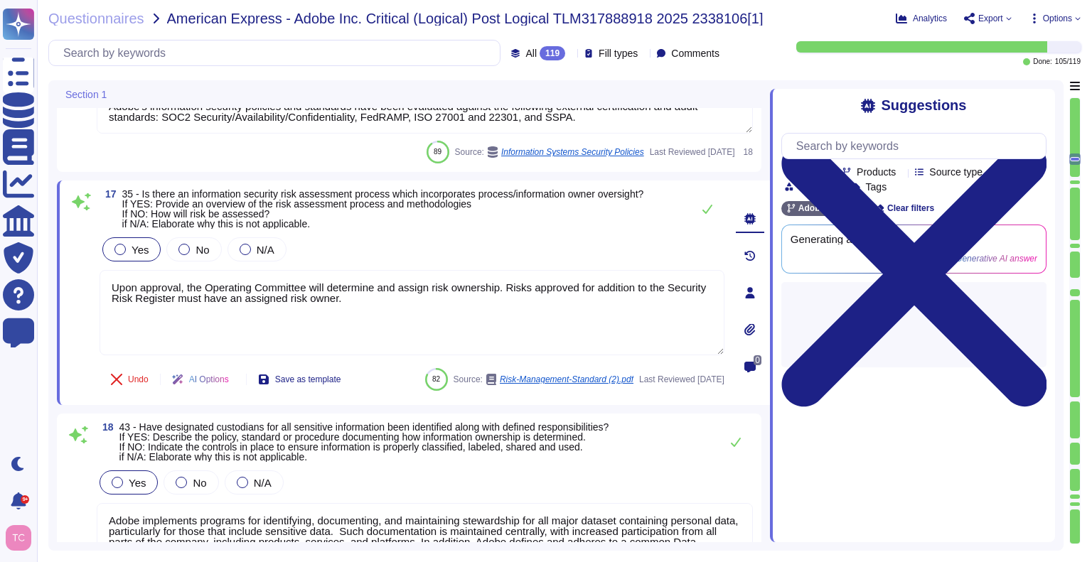
scroll to position [3640, 0]
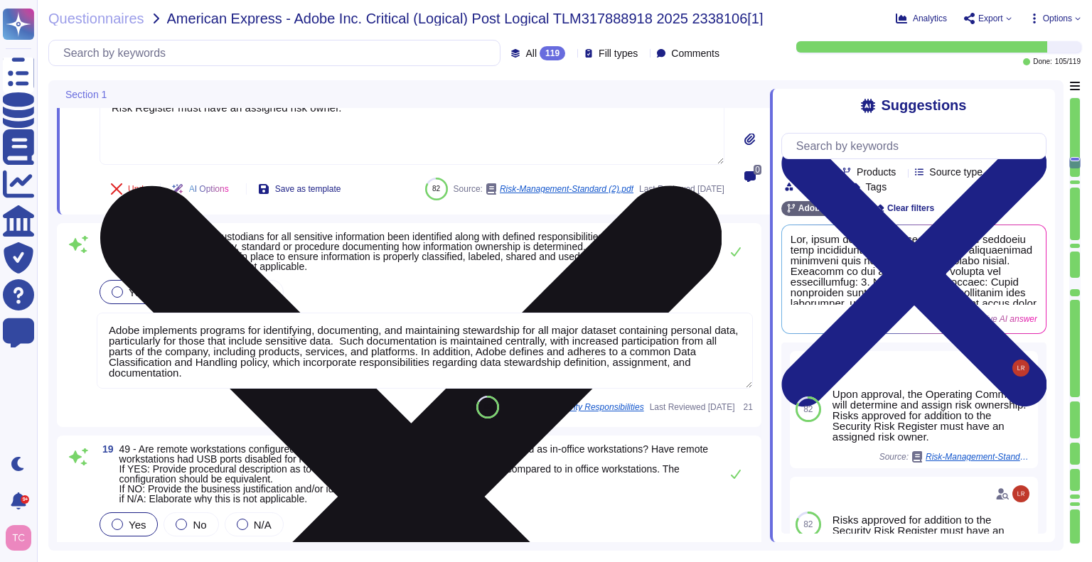
type textarea "Adobe adheres to Adobe defined Data Classification and Handling (DCH) Standard.…"
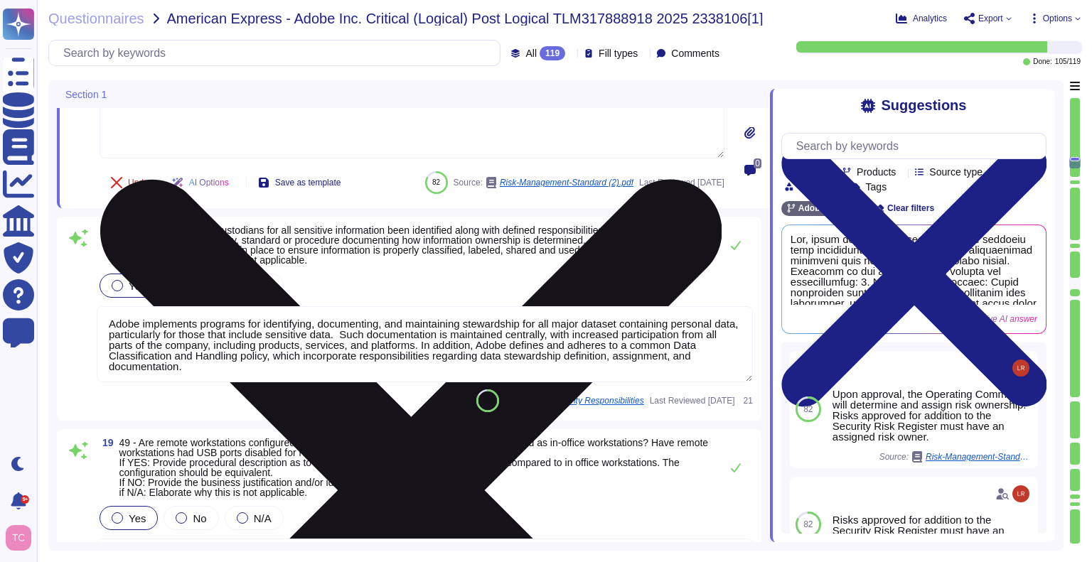
scroll to position [1, 0]
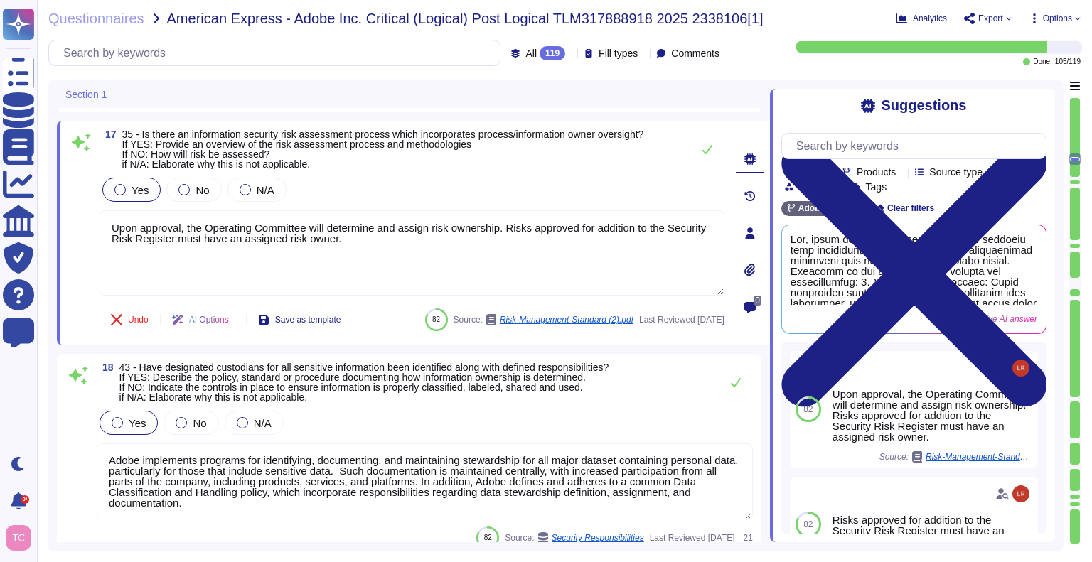
type textarea "Owner: The policy is owned by the Chief Security Officer (CSO). - Last updated:…"
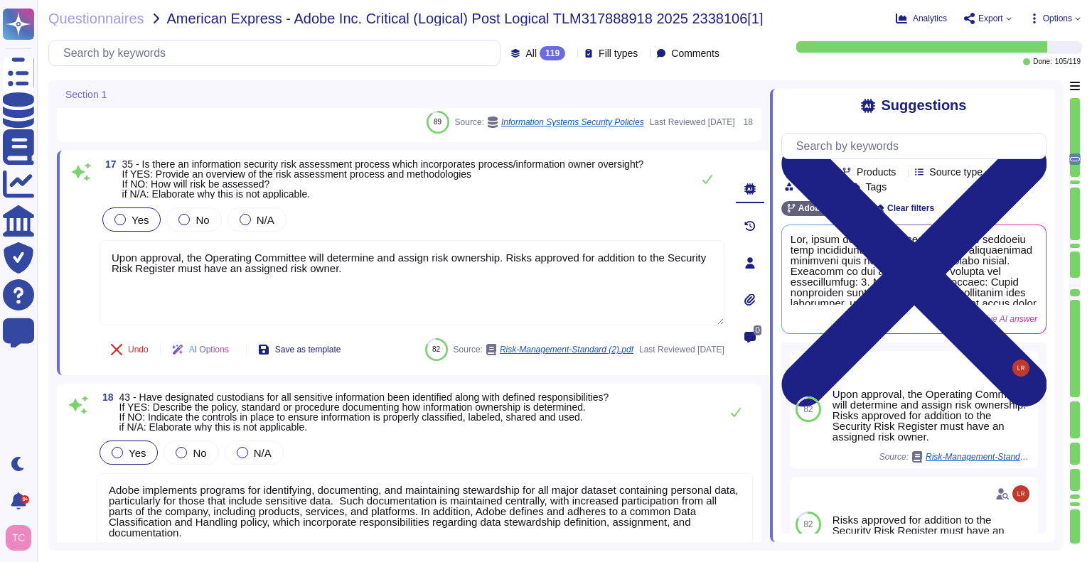
scroll to position [3660, 0]
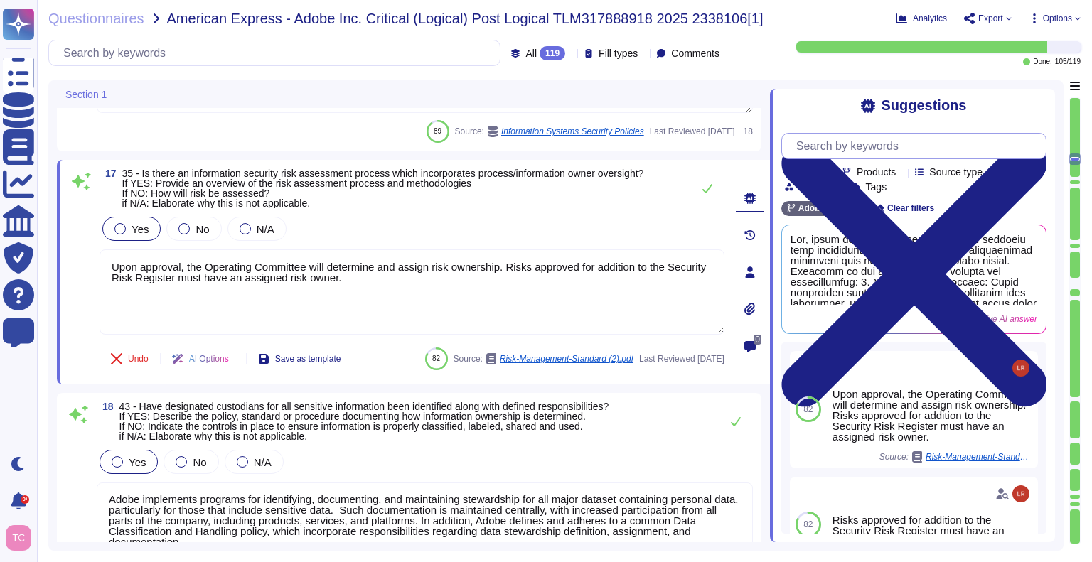
click at [865, 143] on input "text" at bounding box center [917, 146] width 257 height 25
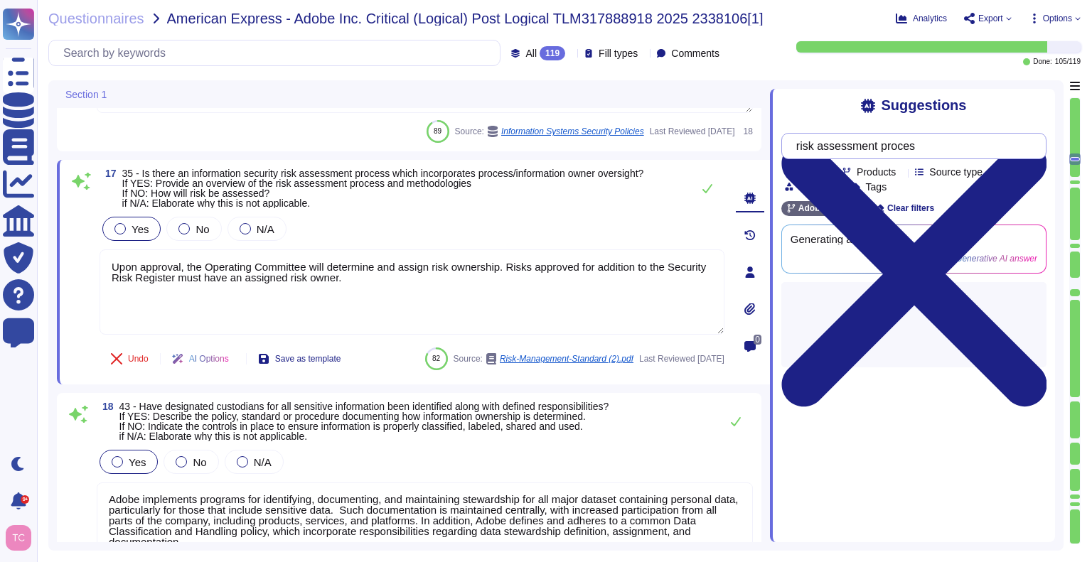
type input "risk assessment process"
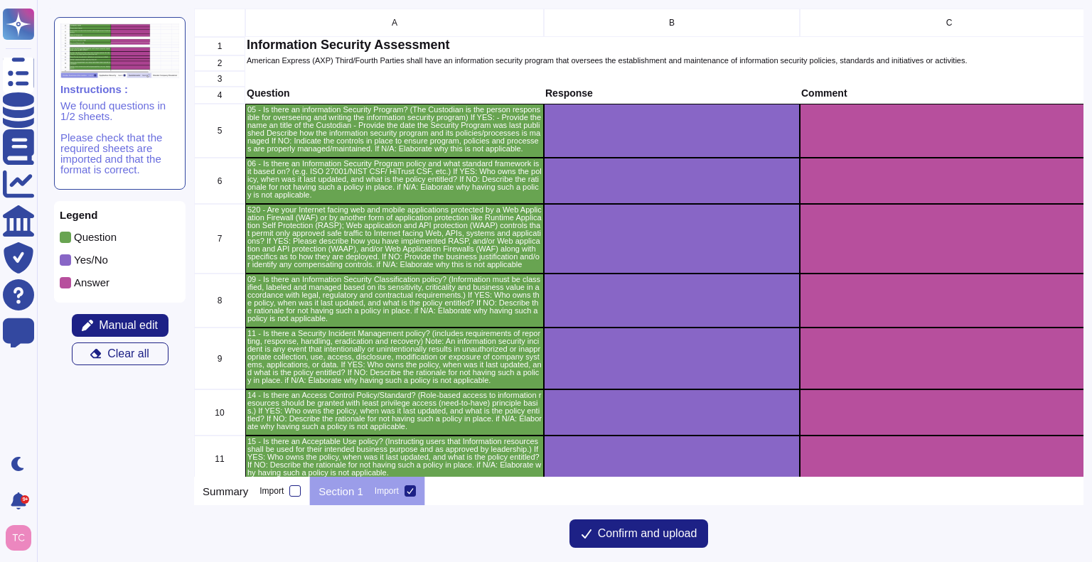
scroll to position [458, 879]
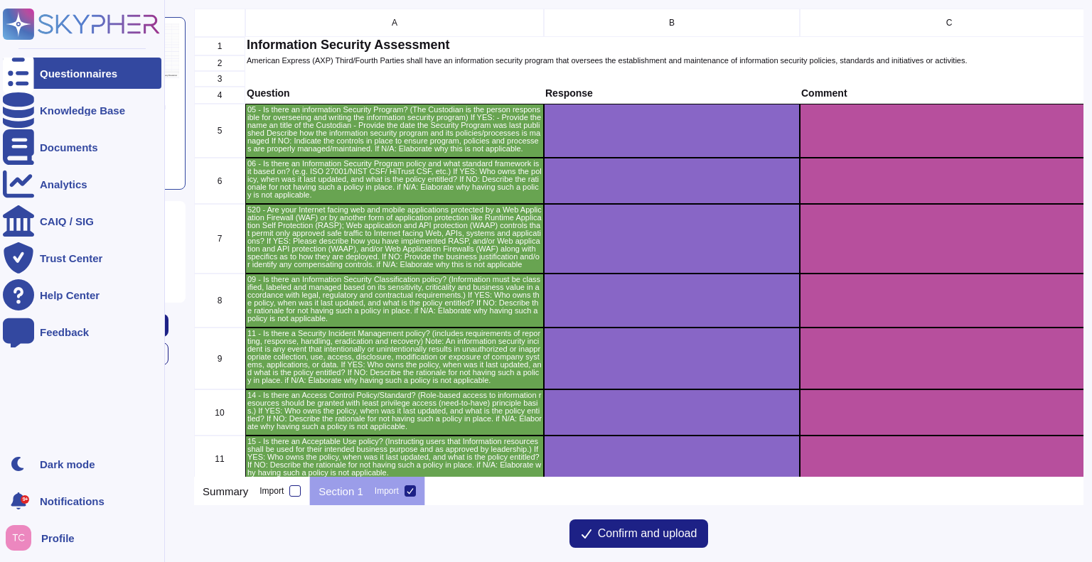
click at [27, 67] on div at bounding box center [18, 73] width 31 height 31
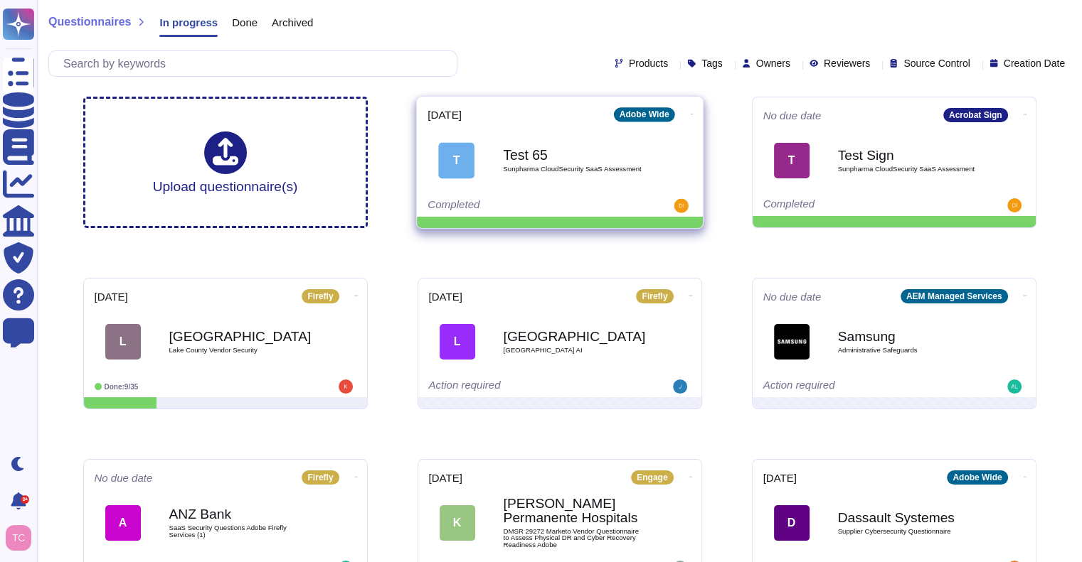
click at [530, 154] on b "Test 65" at bounding box center [575, 155] width 144 height 14
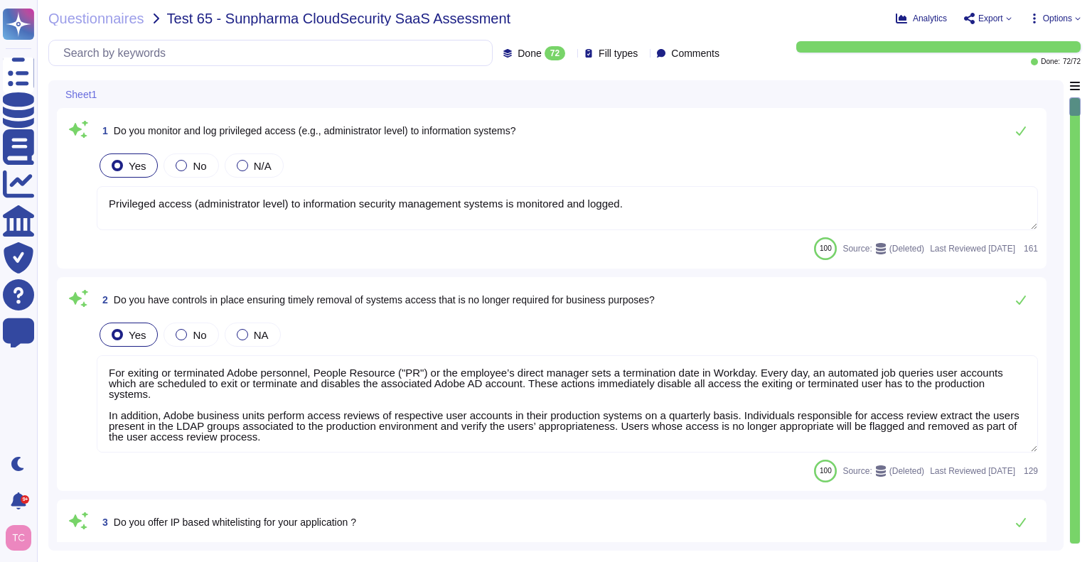
type textarea "Privileged access (administrator level) to information security management syst…"
type textarea "For exiting or terminated Adobe personnel, People Resource ("PR") or the employ…"
type textarea "Yes we do all of the above - 2FA, audit trails, IP address filtering, firewalls…"
type textarea "Adobe has robust controls in place to prevent unauthorized access to tenant app…"
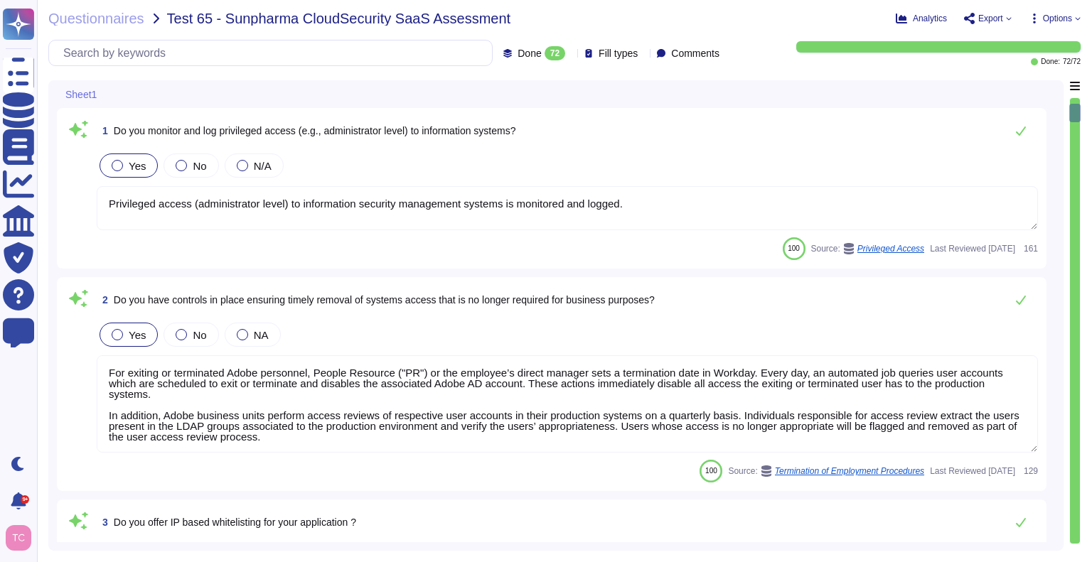
type textarea "Yes. Passwords must be at least 16 characters in length; cannot be found in a d…"
type textarea "For personnel accounts subscribed to the corporate identity management system (…"
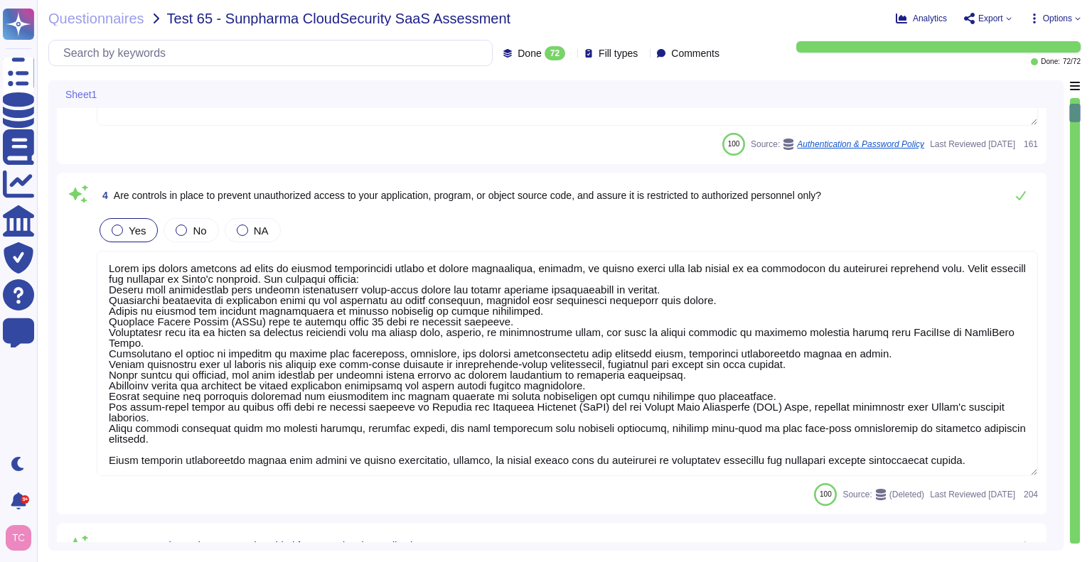
scroll to position [544, 0]
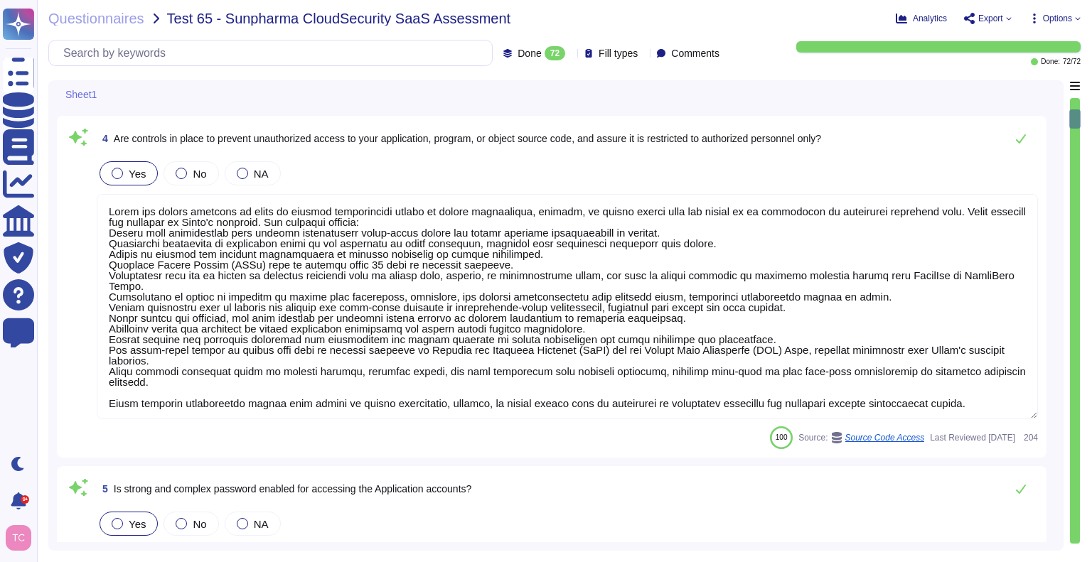
type textarea "Vendor default passwords are removed, disabled or changed prior to placing the …"
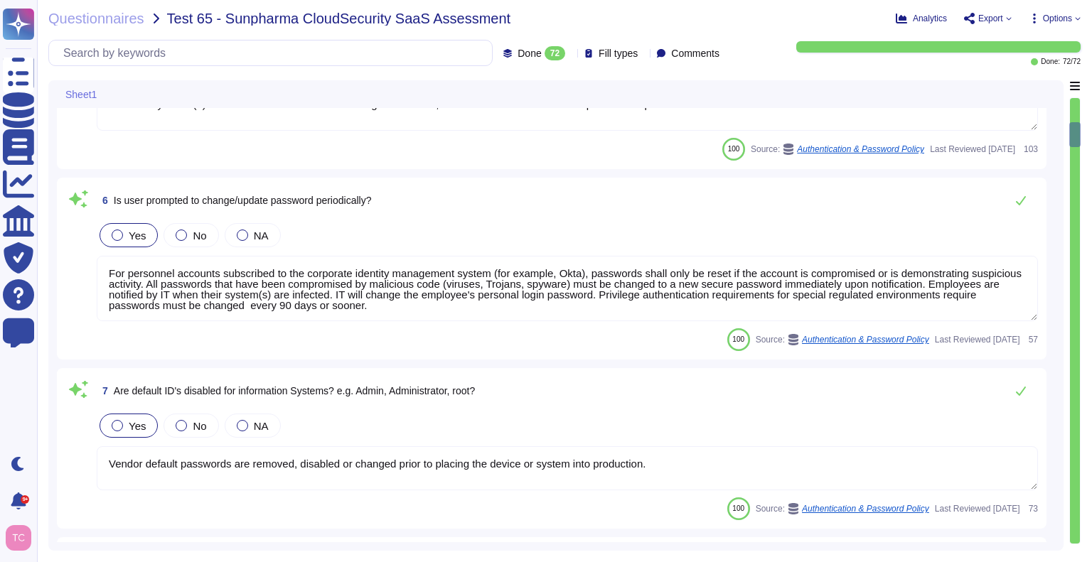
type textarea "Vendor default passwords are removed, disabled or changed prior to placing the …"
type textarea "Adobe employee passwords must be at least 16 characters and contain letters, nu…"
type textarea "Lorem'i Dolors Ametcon Adipiscin (ELIT) sed doeiusmo temp inc utlabo et dol mag…"
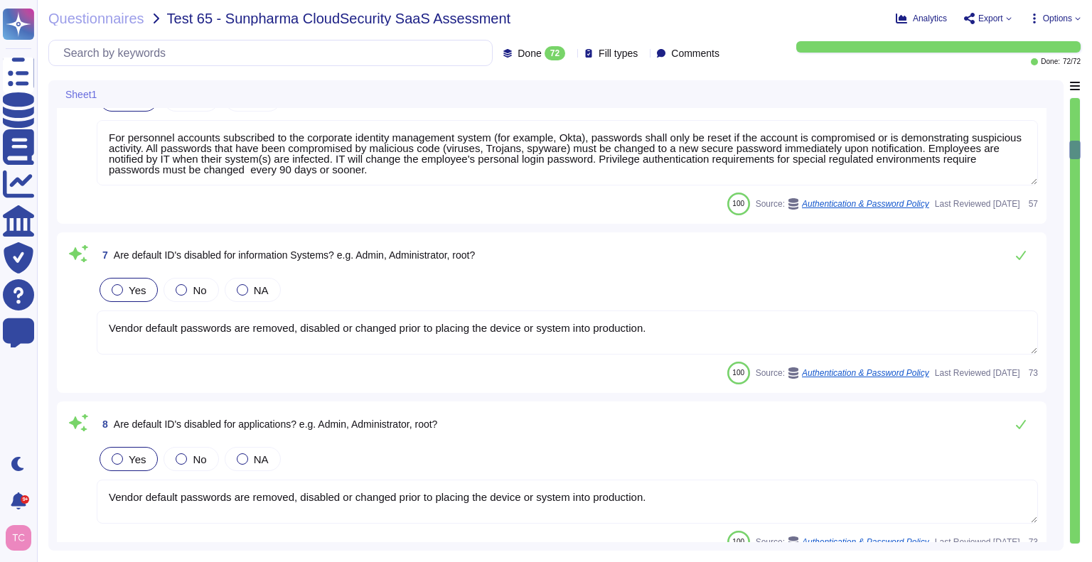
type textarea "File integrity monitoring is performed on files to ensure proper transfer and s…"
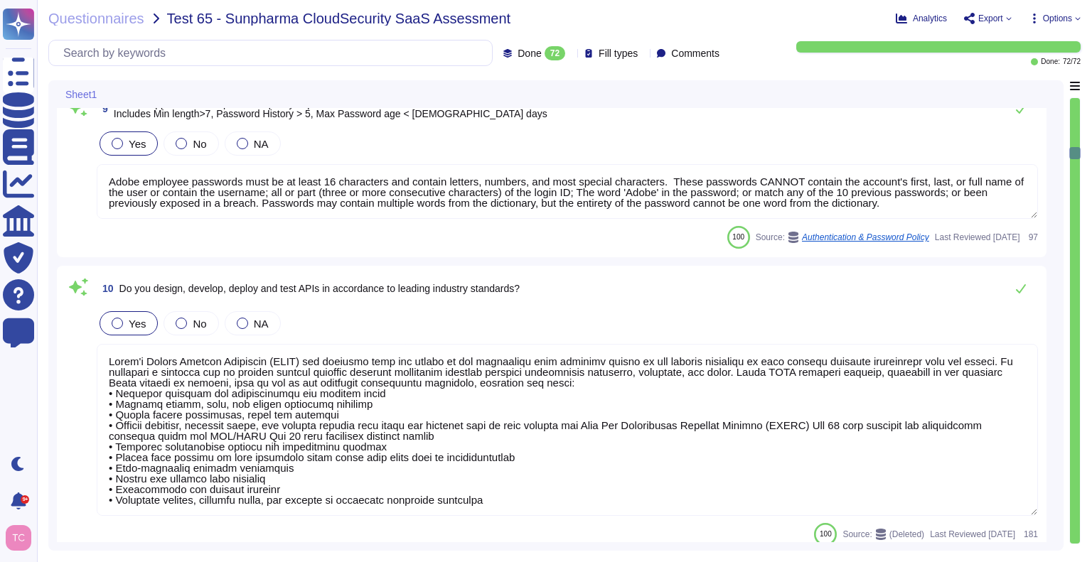
type textarea "Active sessions must be terminated when not in use. Session management is confi…"
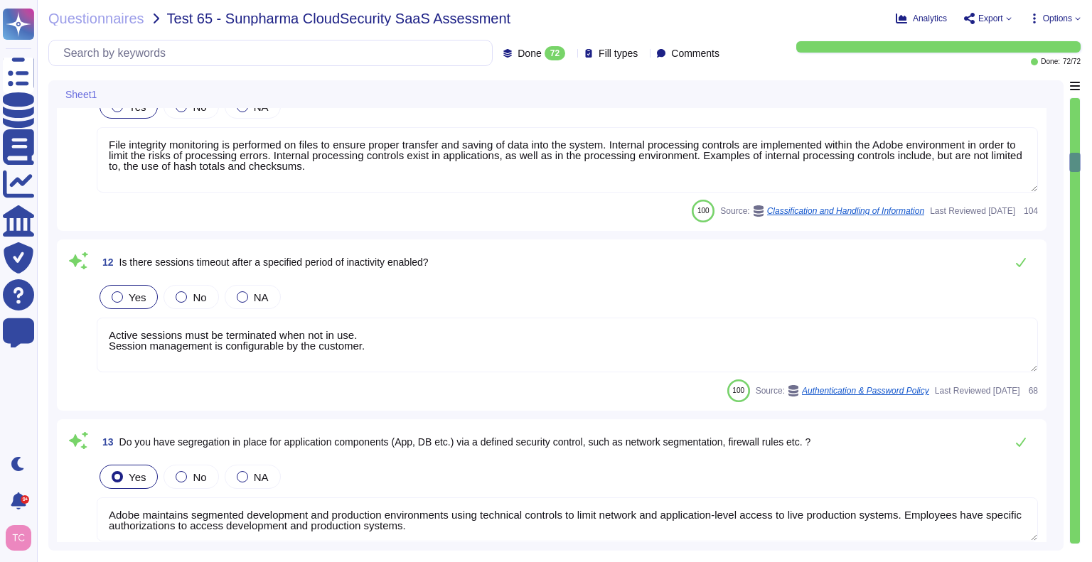
type textarea "Adobe maintains segmented development and production environments using technic…"
type textarea "SaaS administrators and end users access the application through the same web i…"
type textarea "Active sessions must be terminated when not in use. Session management is confi…"
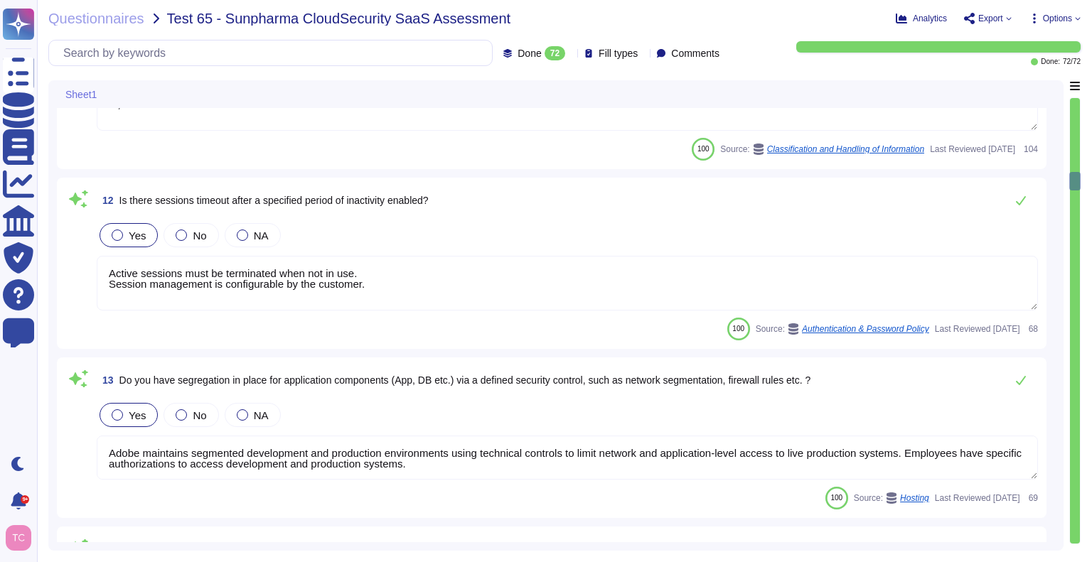
type textarea "These items are logged, where possible by all applications where input is recei…"
type textarea "Systems are hardened according to CIS guidelines."
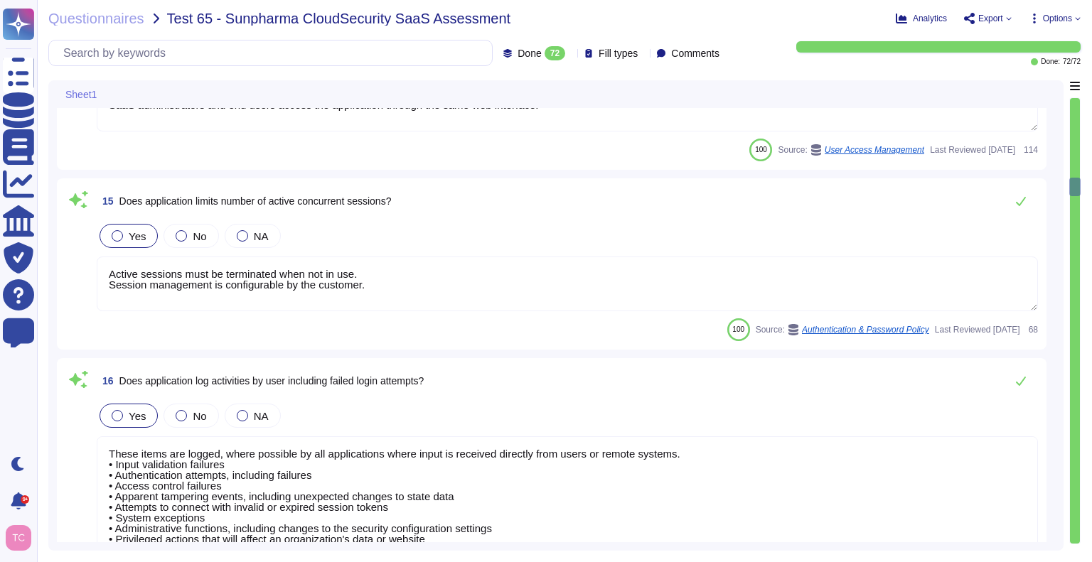
type textarea "Adobe restricted data that is transmitted over public networks is encrypted. (S…"
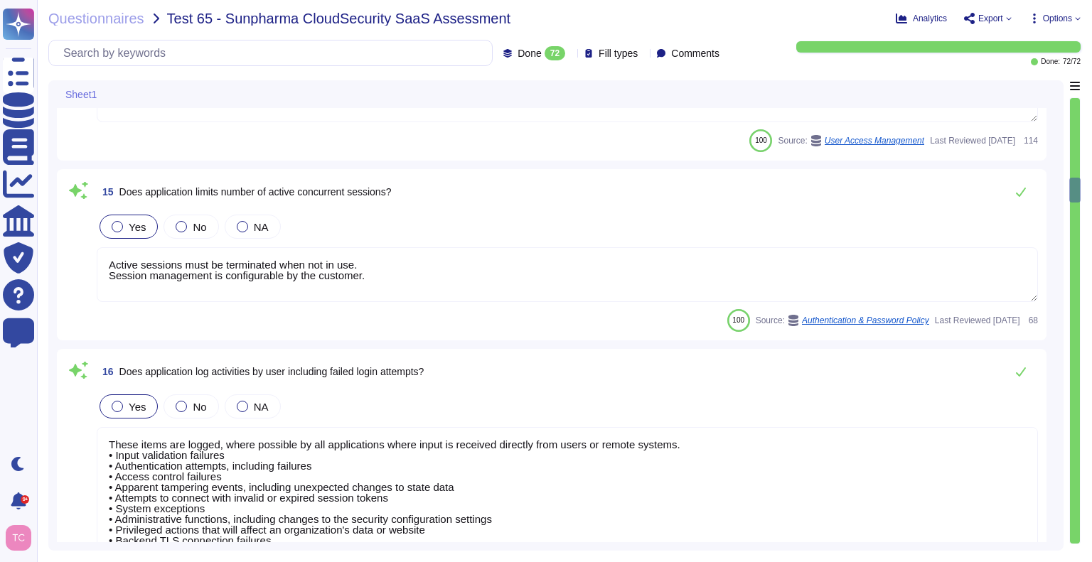
type textarea "Adobe's Service Lifecycle is based on an industry recognized methodology (e.g. …"
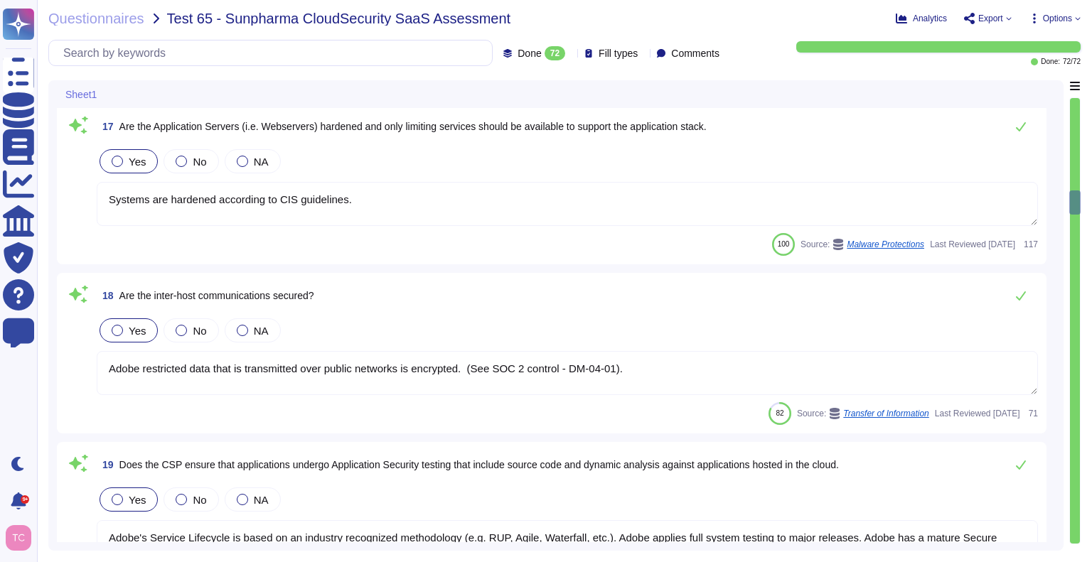
type textarea "This is one of many recommended practices, processes, and tools included in Ado…"
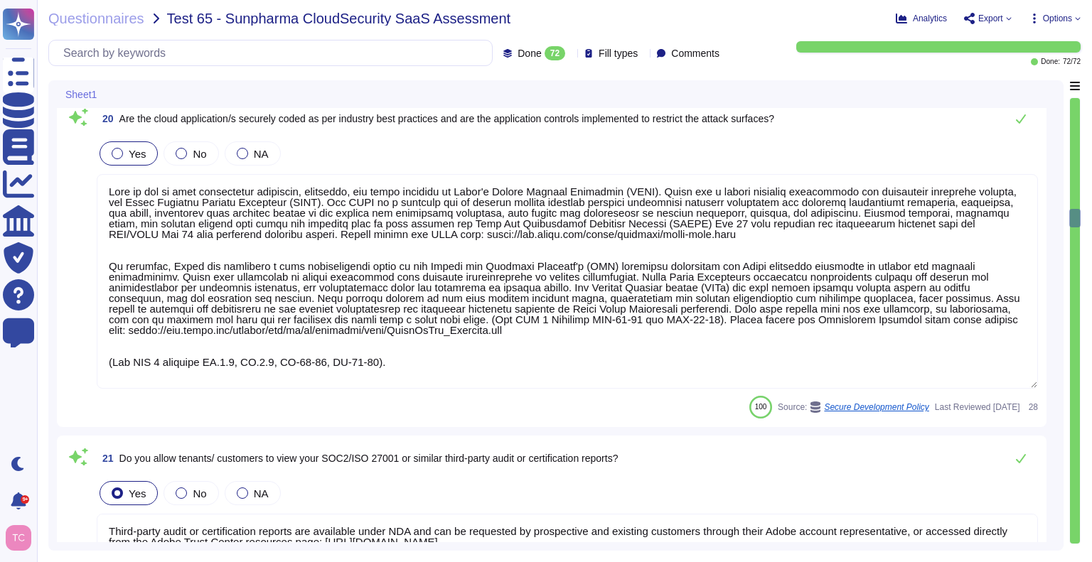
type textarea "Third-party audit or certification reports are available under NDA and can be r…"
type textarea "Adobe regularly engages with approved third-party security firms on an annual b…"
type textarea "Adobe regularly engages its internal penetration testing team and approved thir…"
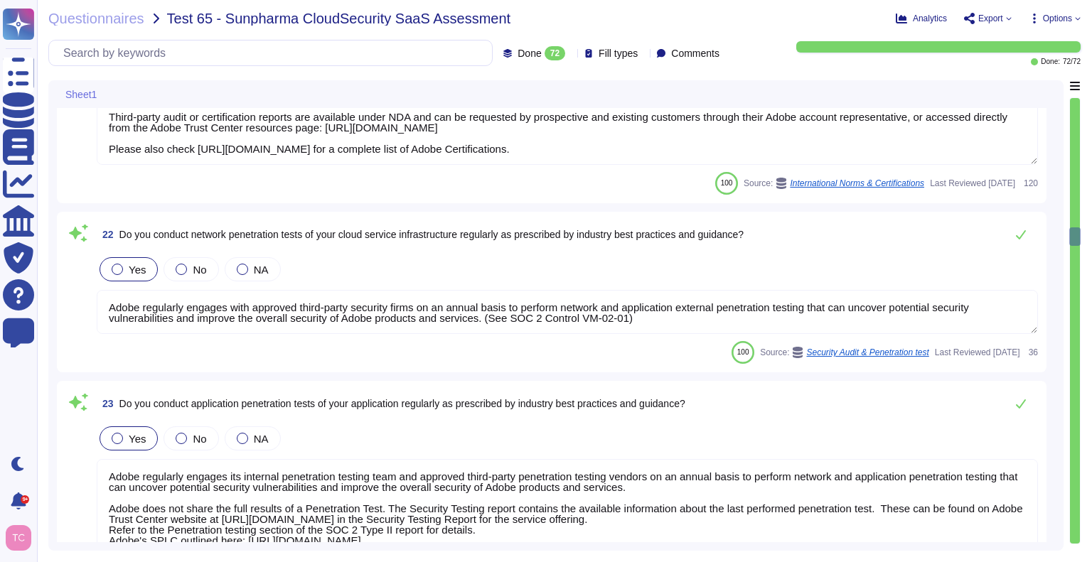
type textarea "Adobe has a Technology Governance, Risk and Compliance (TechGRC) team which wil…"
type textarea "Adobe does not share the full results of a Penetration Test. The Security Testi…"
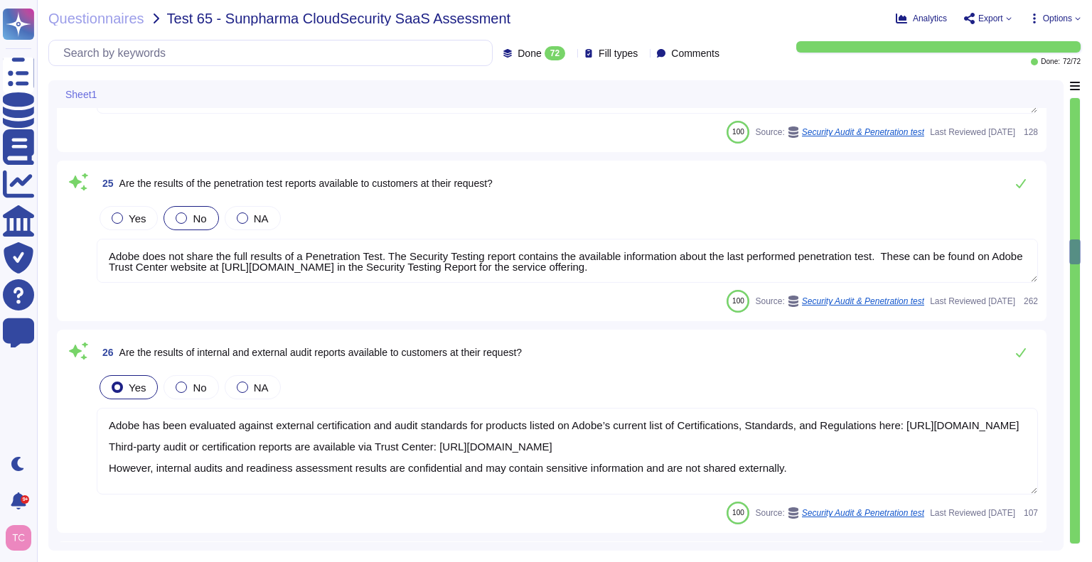
type textarea "Adobe has been evaluated against external certification and audit standards for…"
type textarea "Customer data stored by Adobe on the hosting provider includes strong tenant is…"
type textarea "Adobe conducts risk assessments associated with data governance requirements at…"
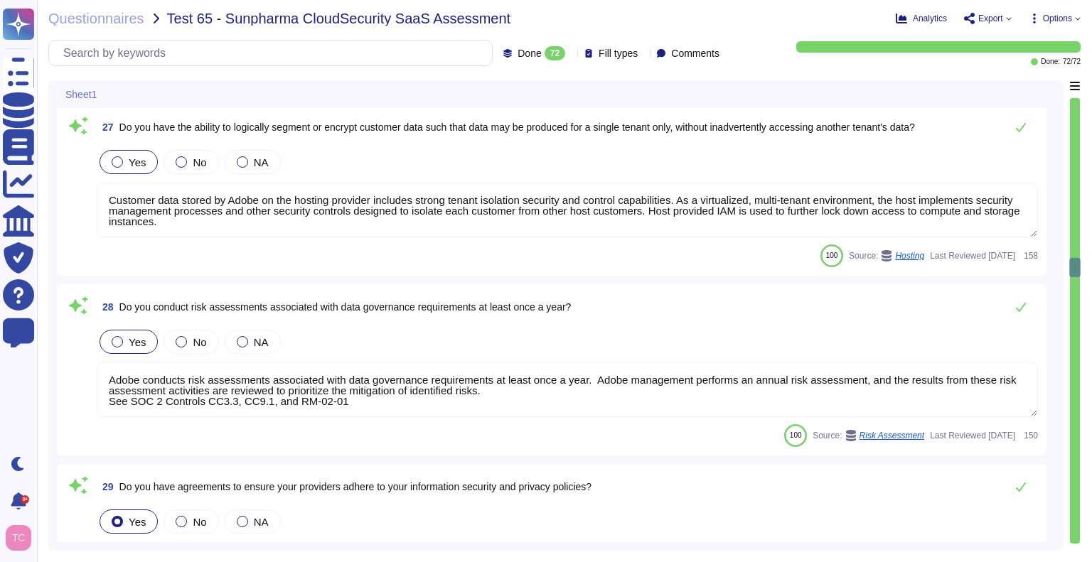
type textarea "Lorem ipsu dol s ametcon ad eli seddoeiusm te incidid utl etdolore ma ali enima…"
type textarea "Adobe requires engineers to complete training that's required for their roles. …"
type textarea "Adobe employees are required to sign an agreement that they will preserve the c…"
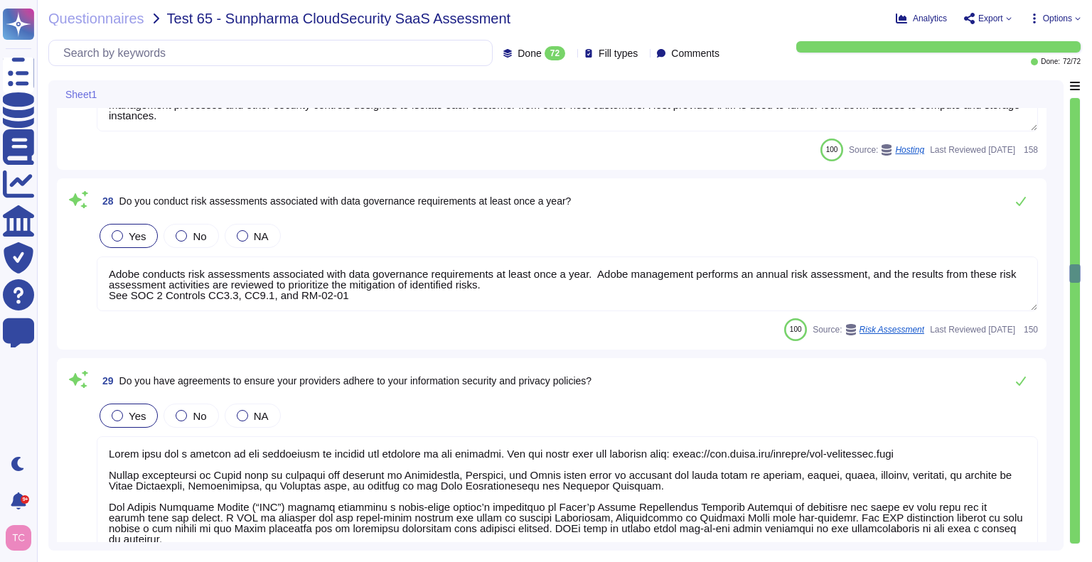
type textarea "Yes, please refer to the security whitepaper"
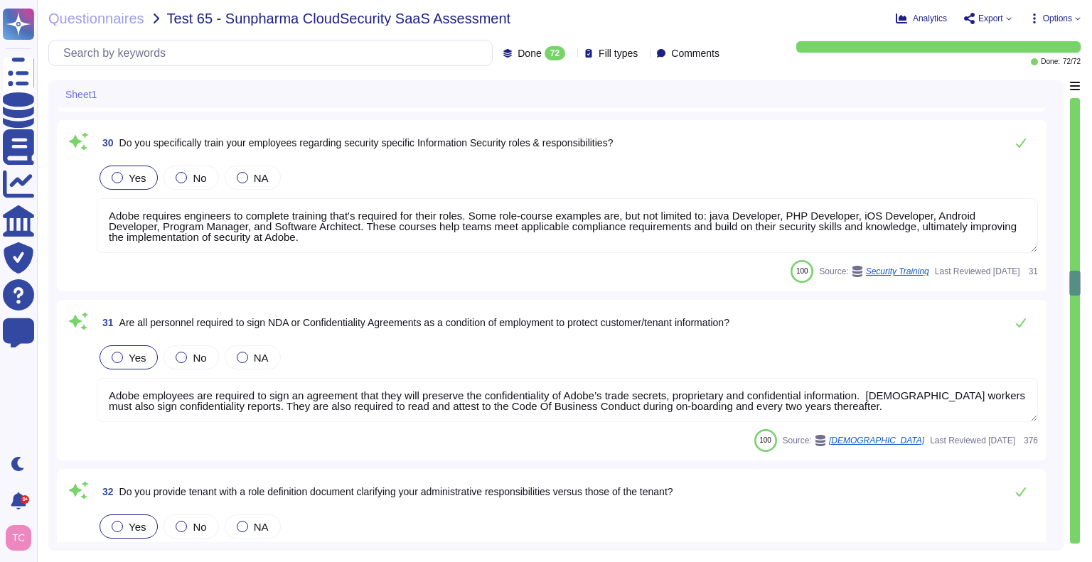
type textarea "Loremips dolors amet consec ad eli seddo eiu tempori utla etd Magna Aliquae, ad…"
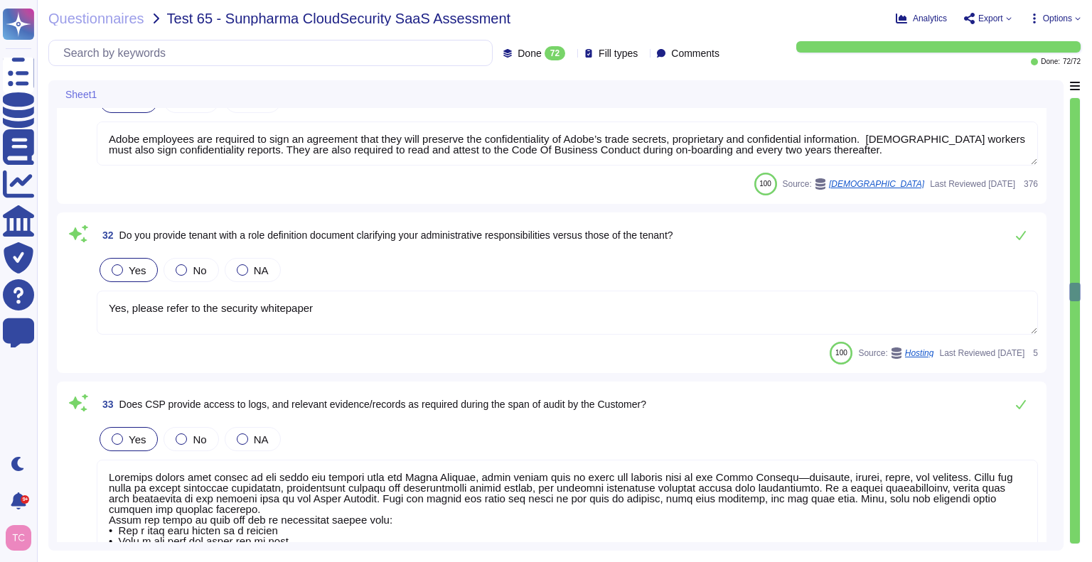
type textarea "Where required by law, Adobe includes a right to audit clause in contracts with…"
type textarea "DPS relies on the fault tolerant and redundant systems provided by Amazon’s AWS…"
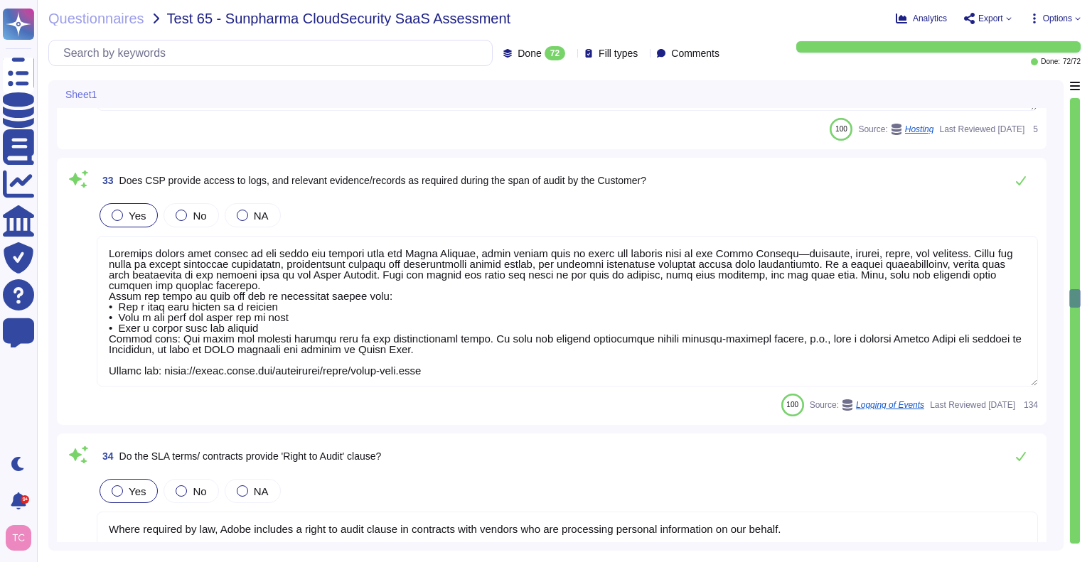
type textarea "The Business continuity plan is documented and reviewed annually and attested b…"
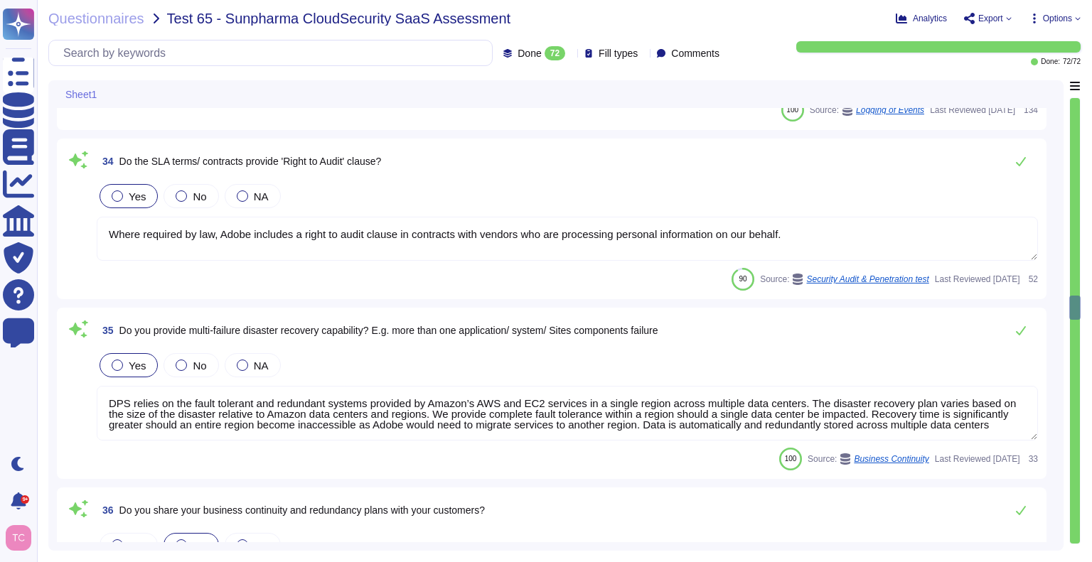
type textarea "Adobe has geographically spread data centers, which act as backups in the event…"
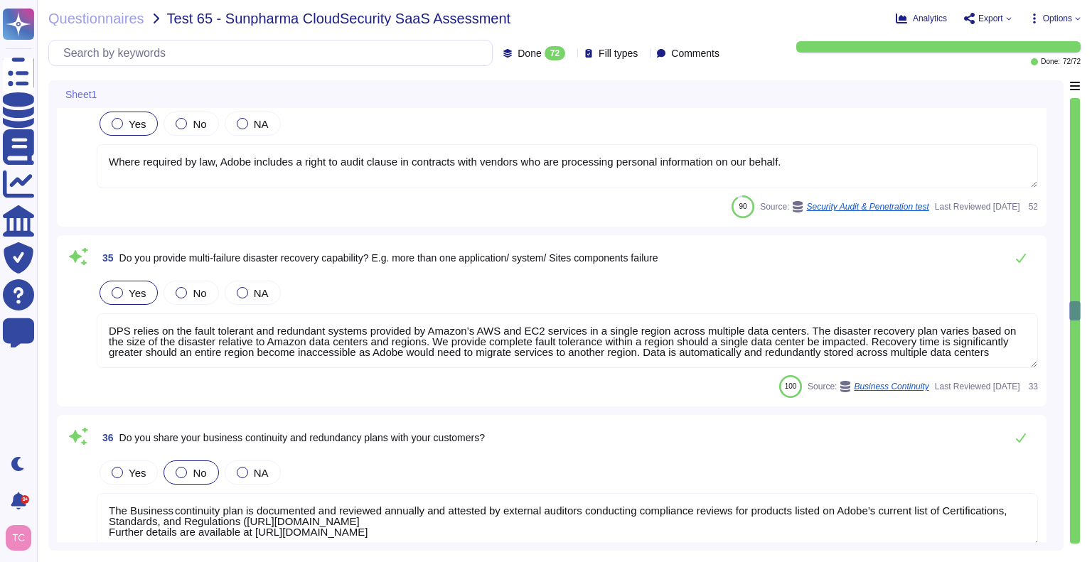
scroll to position [6483, 0]
click at [166, 375] on div "100 Source: Business Continuity Last Reviewed [DATE] 33" at bounding box center [568, 386] width 942 height 23
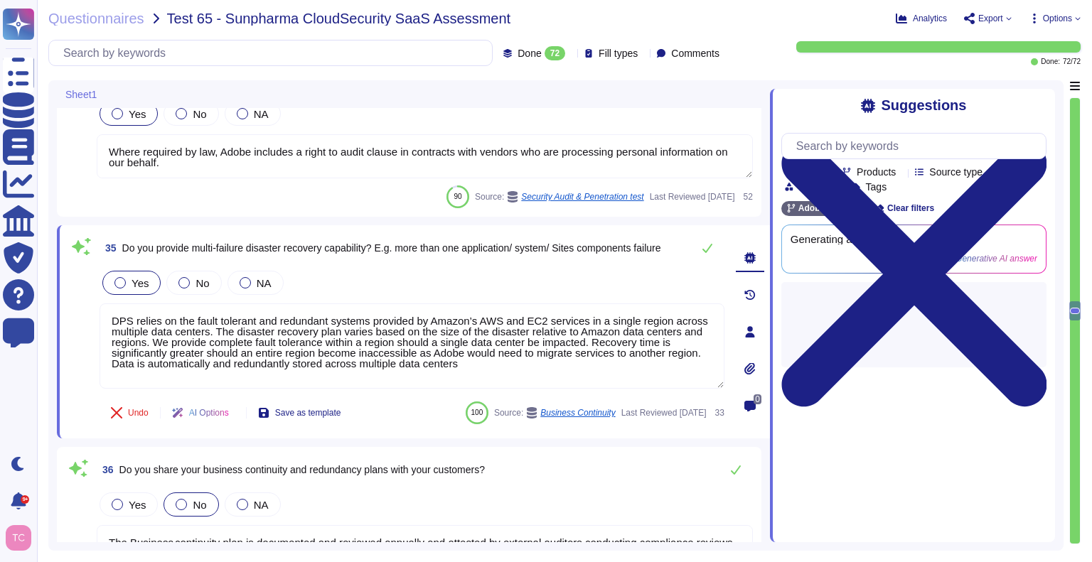
type textarea "Adobe has geographically spread data centers, which act as backups in the event…"
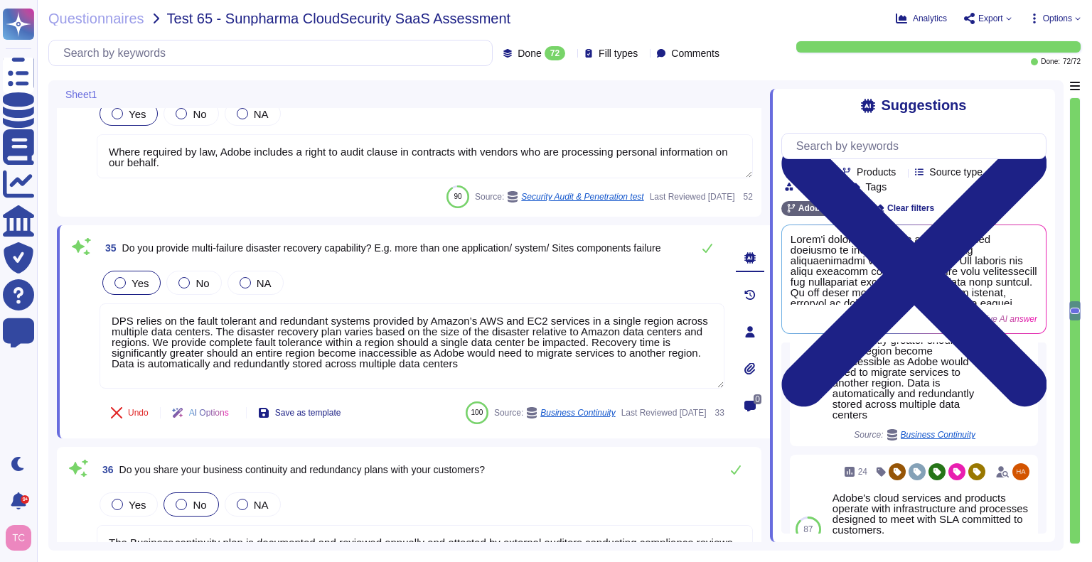
scroll to position [226, 0]
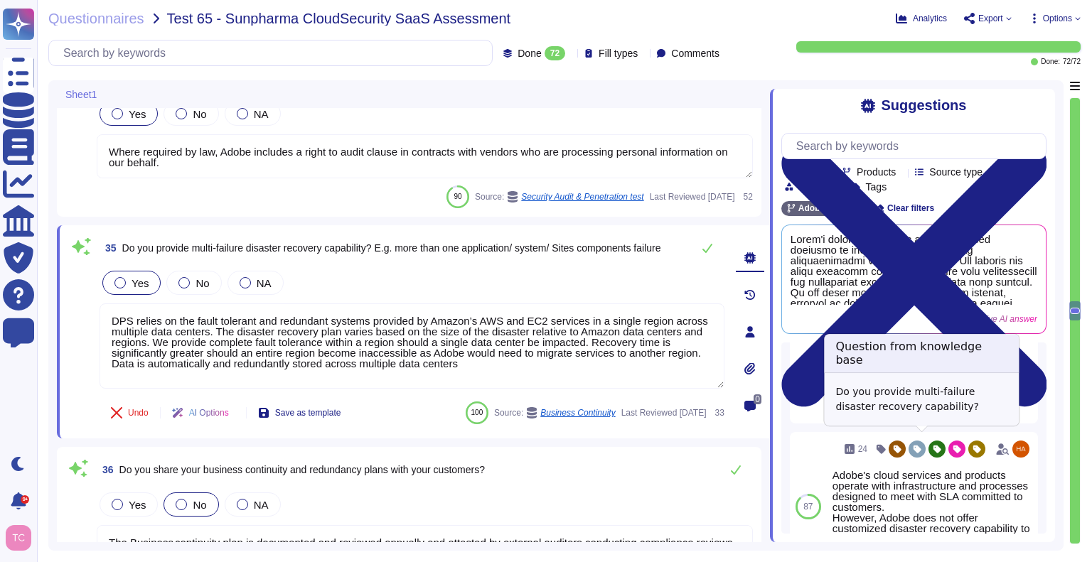
click at [929, 417] on span "Business Continuity" at bounding box center [938, 412] width 75 height 9
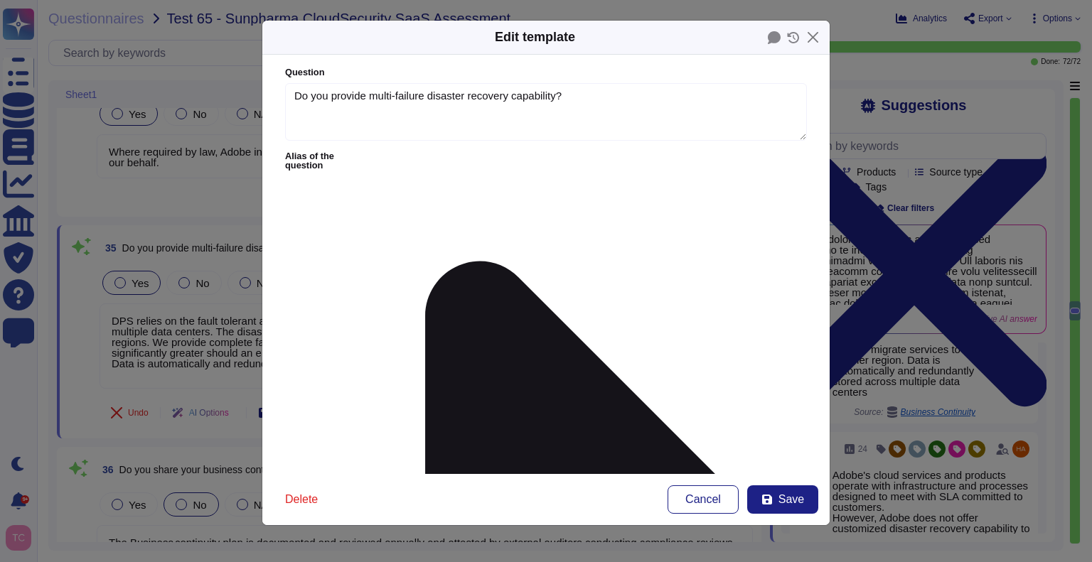
type textarea "Do you provide multi-failure disaster recovery capability?"
type textarea "DPS relies on the fault tolerant and redundant systems provided by Amazon’s AWS…"
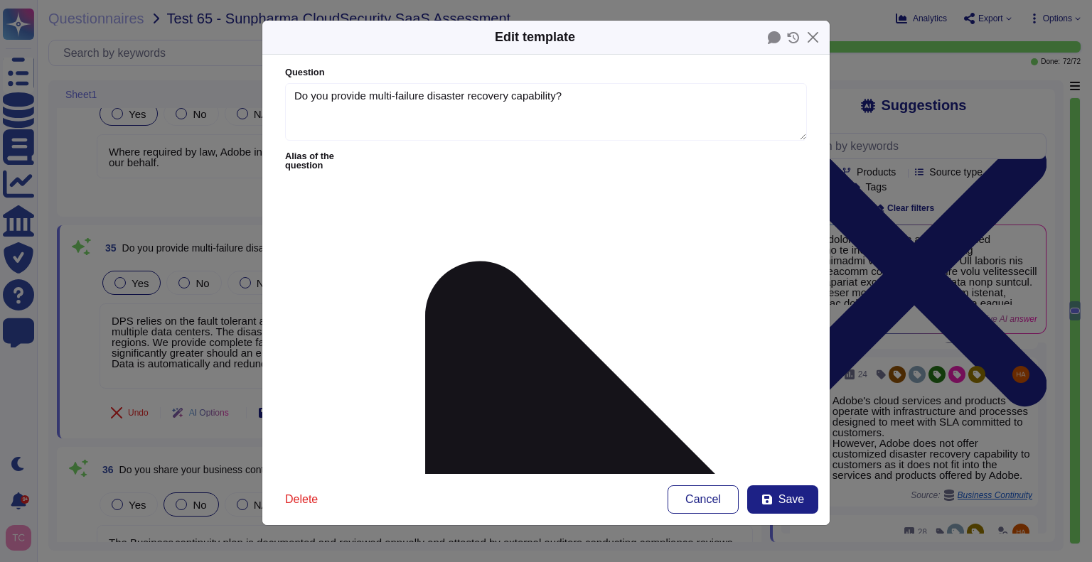
type textarea "Do you provide multi-failure disaster recovery capability?"
type textarea "DPS relies on the fault tolerant and redundant systems provided by Amazon’s AWS…"
click at [713, 501] on span "Cancel" at bounding box center [704, 499] width 36 height 11
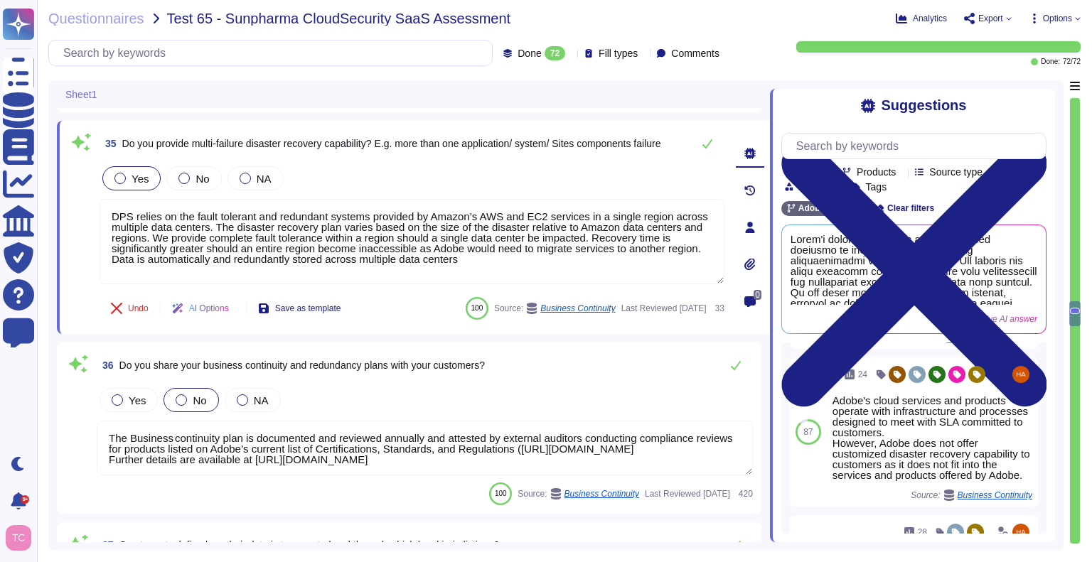
type textarea "Adobe data centers that are located in locales with environmental risks, such a…"
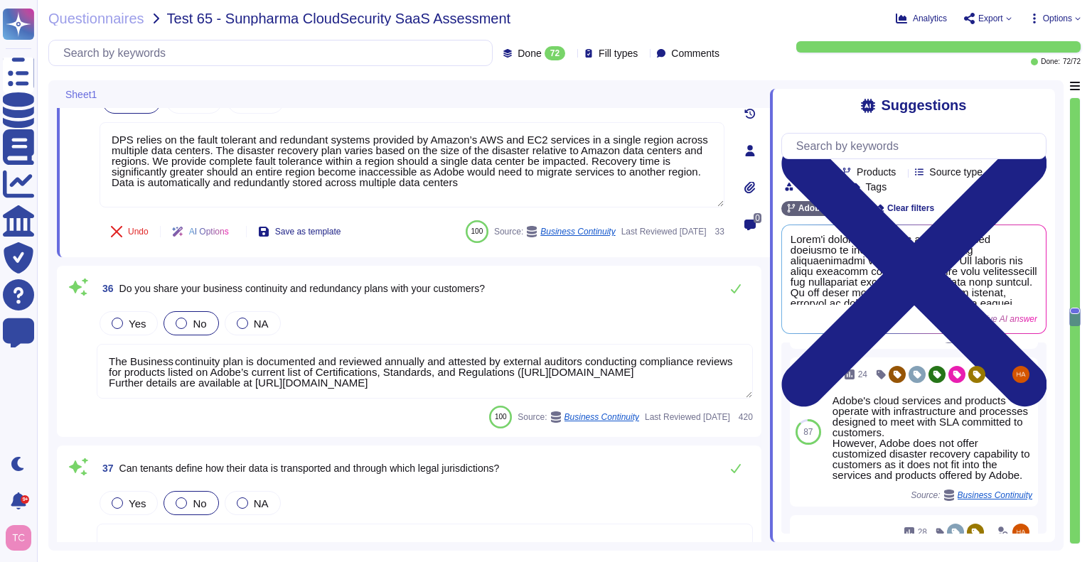
scroll to position [6686, 0]
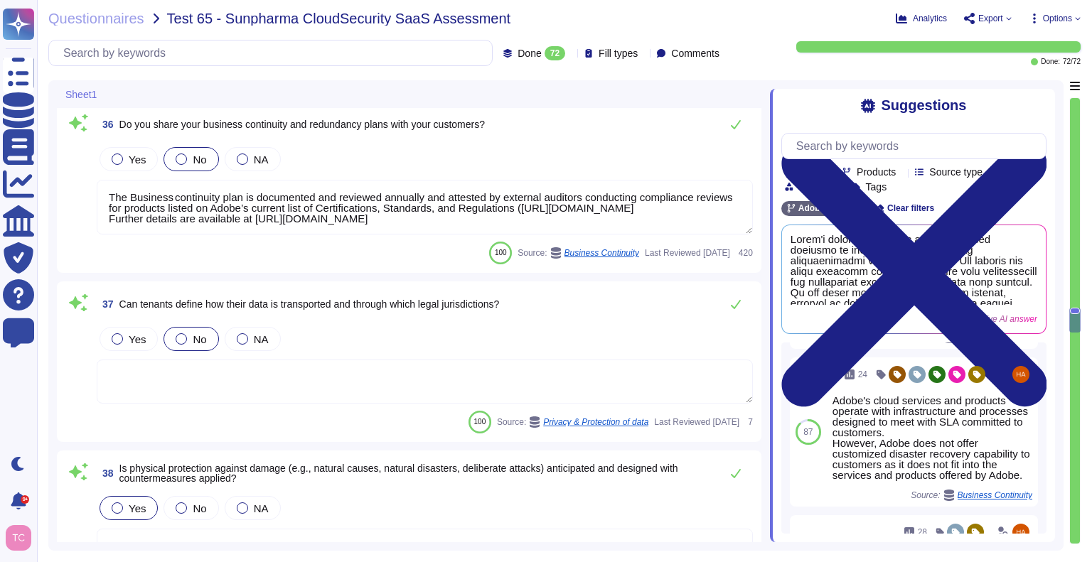
type textarea "Lor. Ip dolo si ametconse adi elitseddo eiusmod te incididu utlaboreetd, mag Al…"
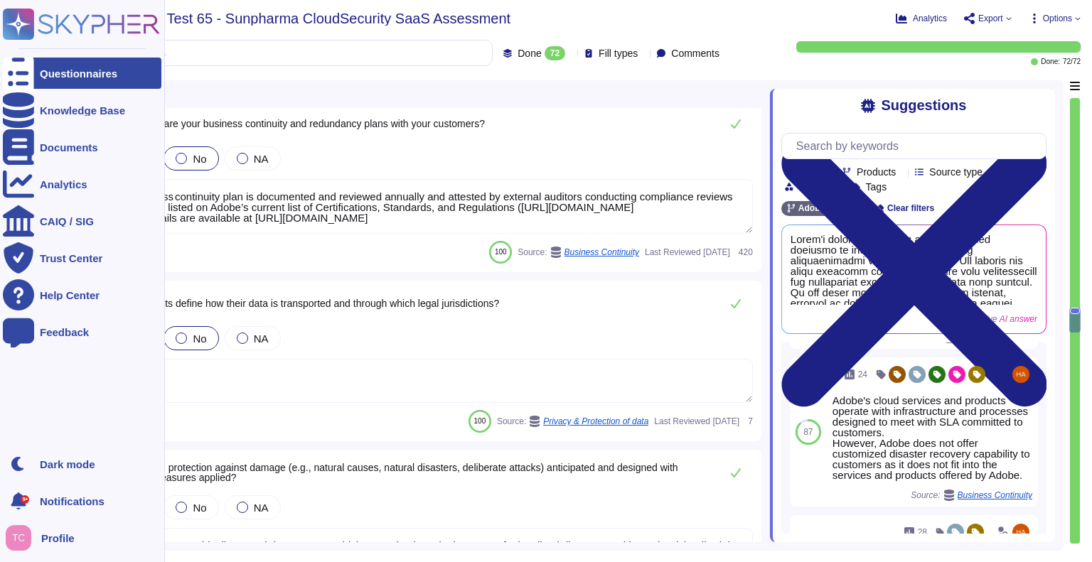
click at [38, 70] on div "Questionnaires" at bounding box center [82, 73] width 159 height 31
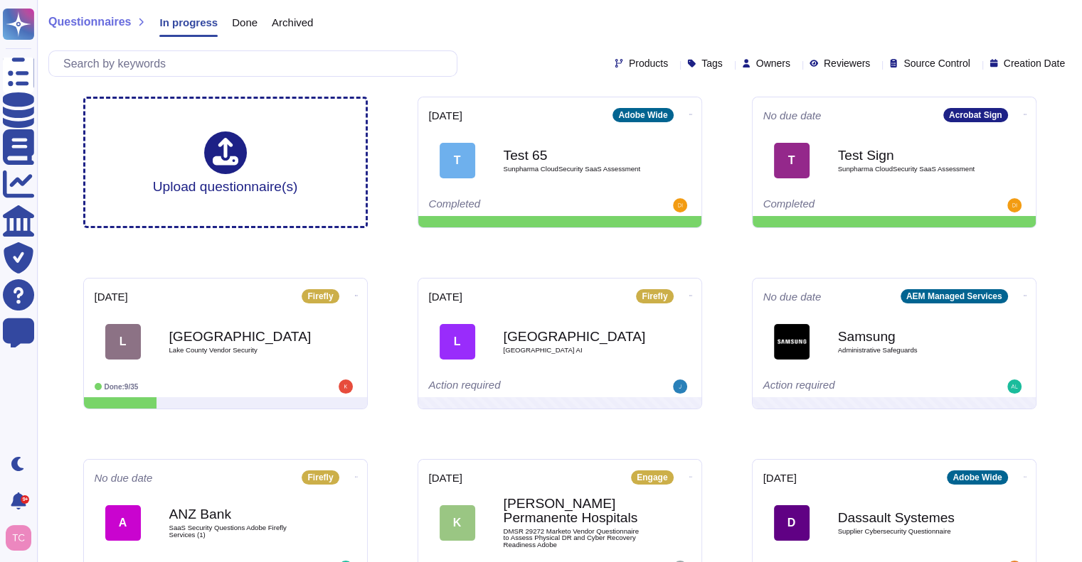
click at [756, 65] on span "Owners" at bounding box center [773, 63] width 34 height 10
type input "[PERSON_NAME]"
click at [804, 131] on span "[PERSON_NAME]" at bounding box center [815, 131] width 87 height 13
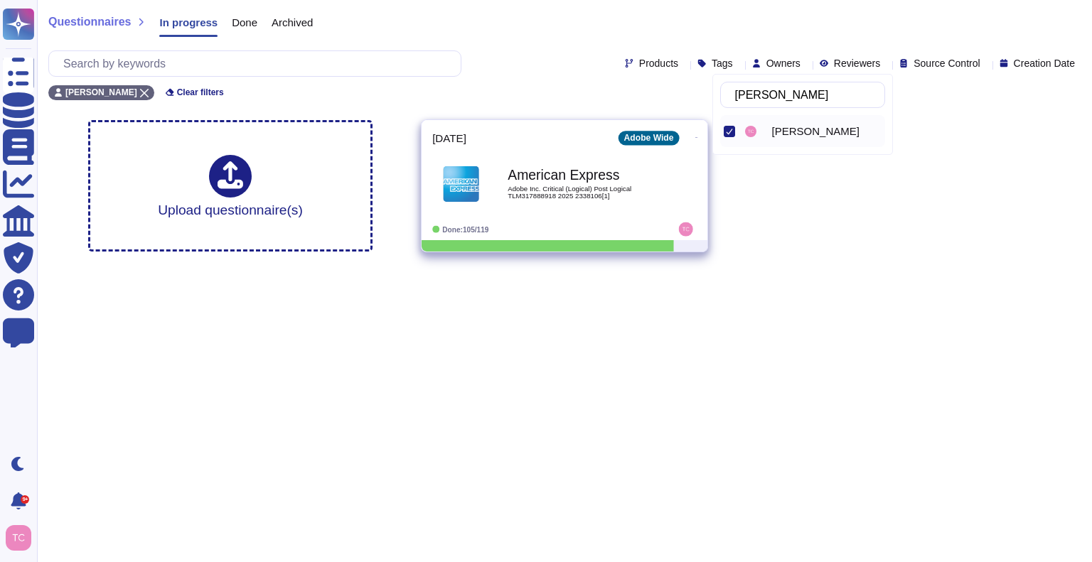
click at [671, 186] on span "American Express Adobe Inc. Critical (Logical) Post Logical TLM317888918 2025 2…" at bounding box center [564, 184] width 265 height 58
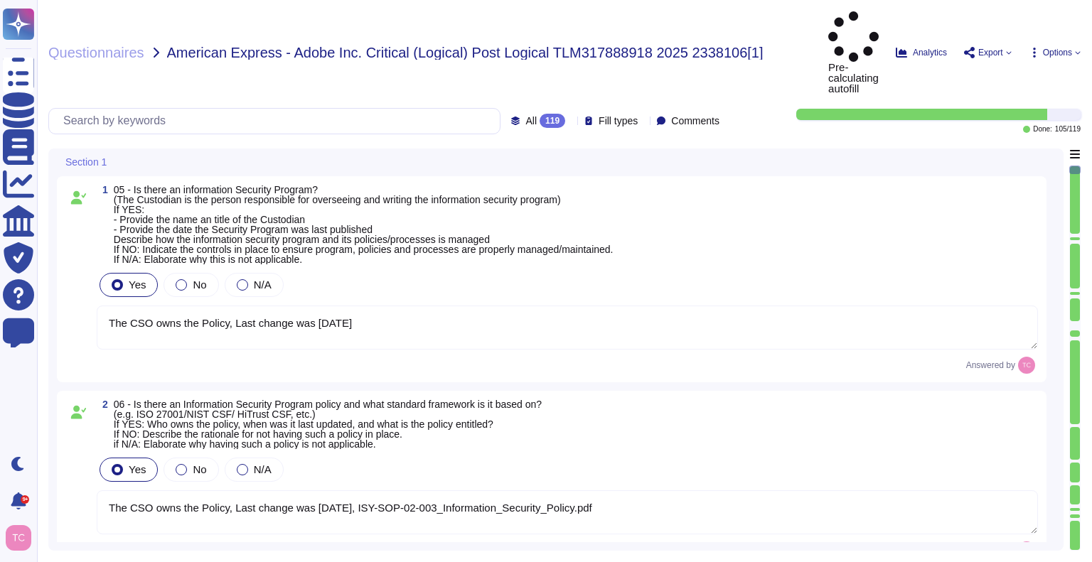
type textarea "The CSO owns the Policy, Last change was [DATE]"
type textarea "The CSO owns the Policy, Last change was [DATE], ISY-SOP-02-003_Information_Sec…"
type textarea "Host-based and network firewalls are in place, as well as strict firewall polic…"
type textarea "Yes, Adobe has a Data Classification & Handling Standard (Last updated: [DATE])…"
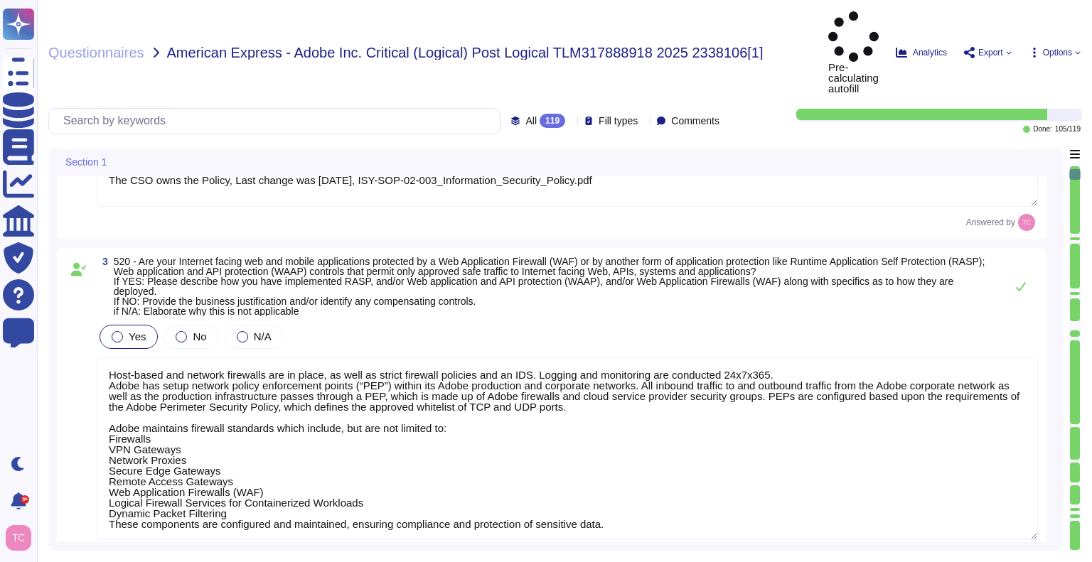
type textarea "Information Security Incident Response Standard. Last updated: [DATE] Owner(s):…"
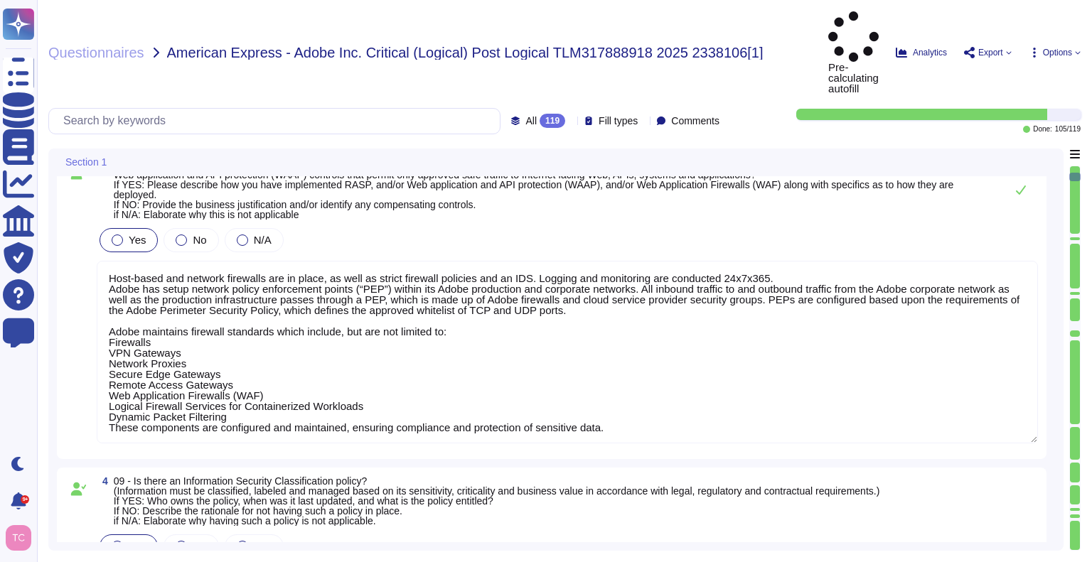
type textarea "Logical Access Account Standard, - [DATE] CSO owns the policy"
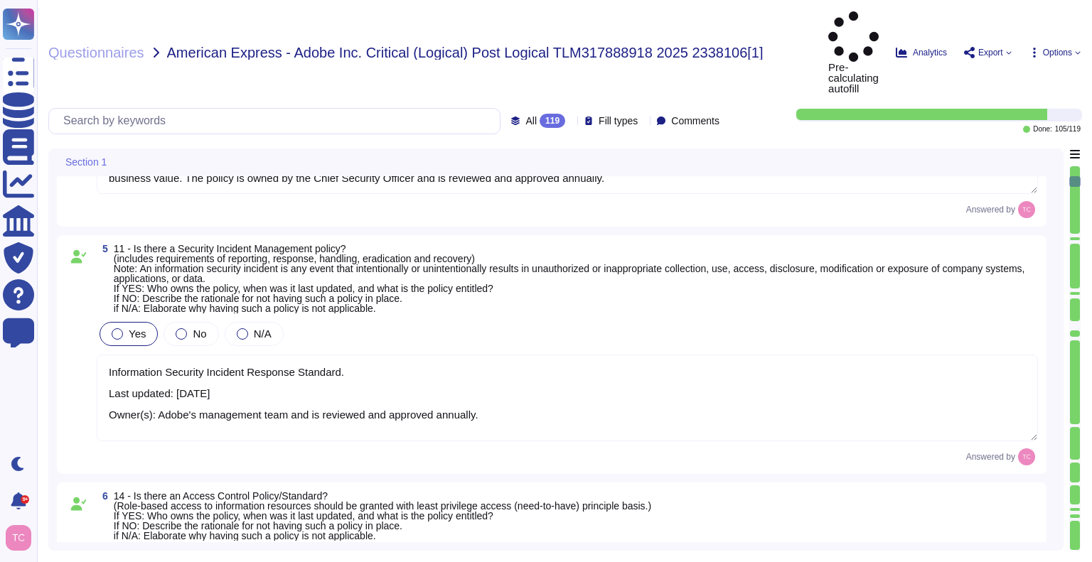
type textarea "Adobe's Employee Assigned Asset Standard, Electronic Communications Policy, Dat…"
type textarea "Yes, there is a Network Security standard. - Owner: The policy is owned by the …"
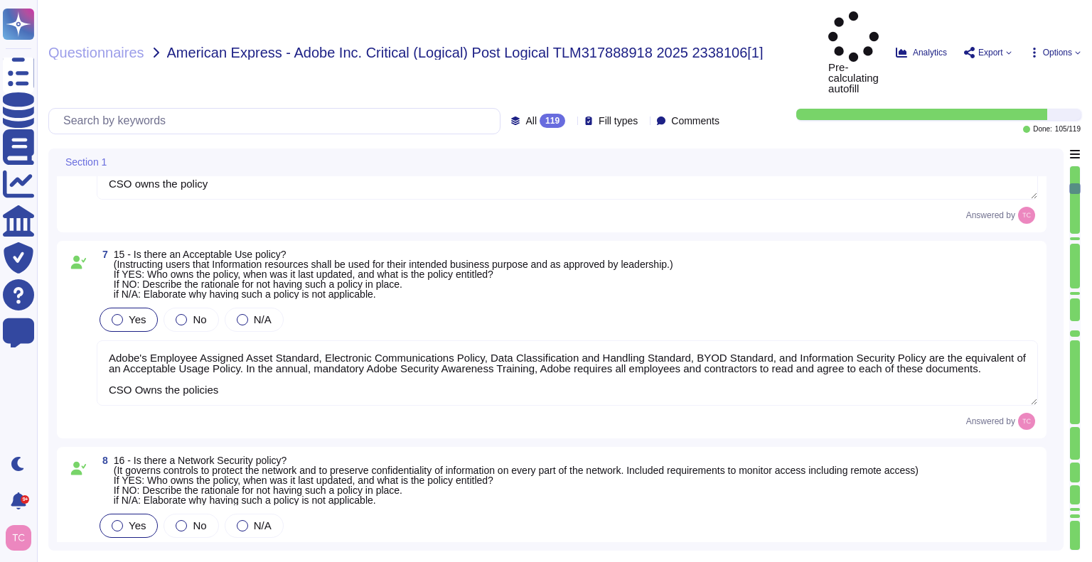
type textarea "Owner: The policy is owned by the Chief Security Officer (CSO). - Last updated:…"
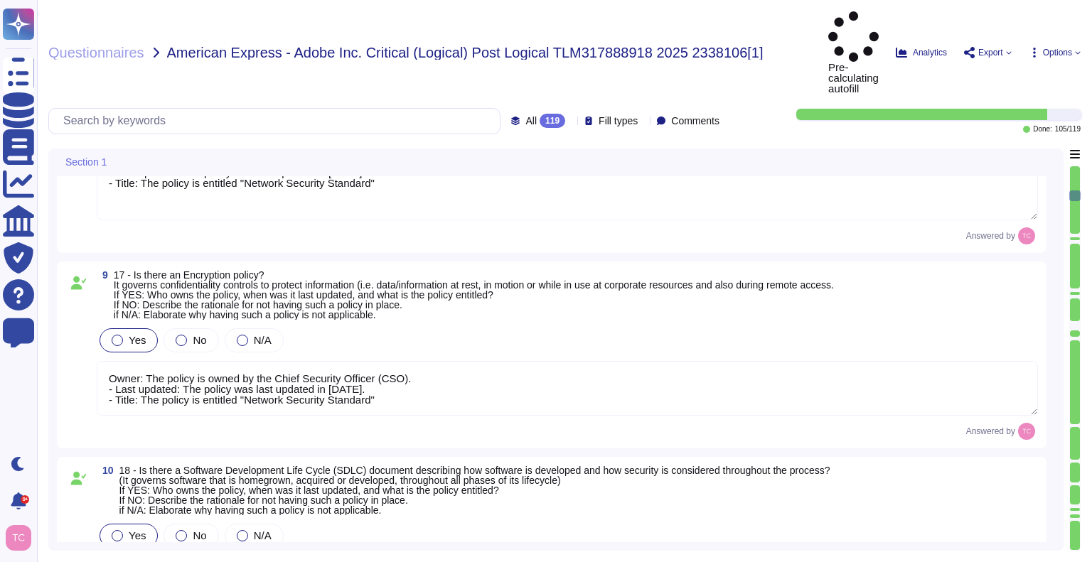
type textarea "Adobe does not rely on one specific data loss protection (DLP) tool but instead…"
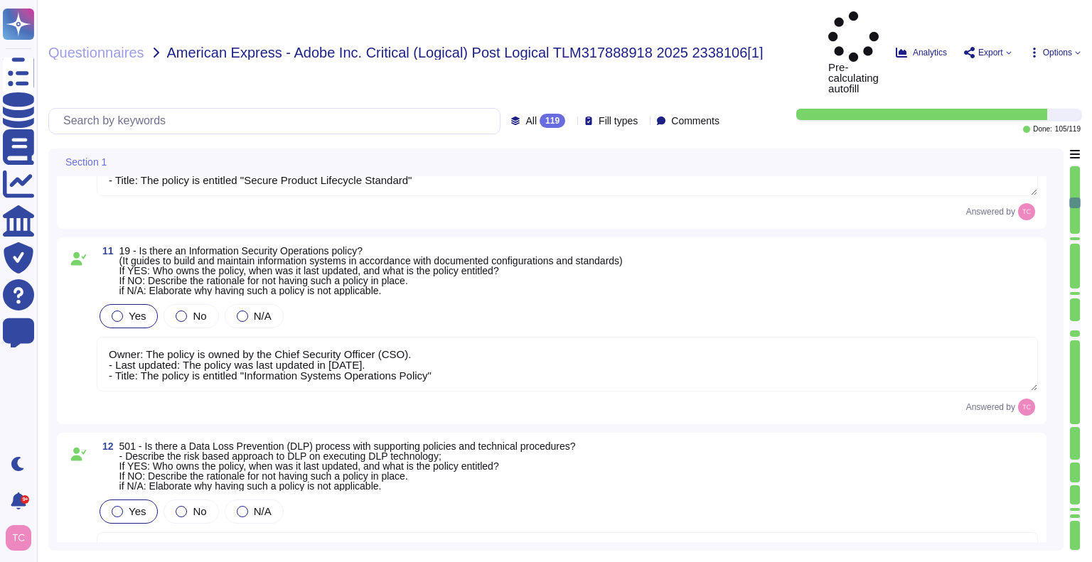
type textarea "New vulnerabilities and threats evolve each day and Adobe strives to respond an…"
type textarea "Owner: The policy is owned by the Chief Security Officer (CSO). - Last updated:…"
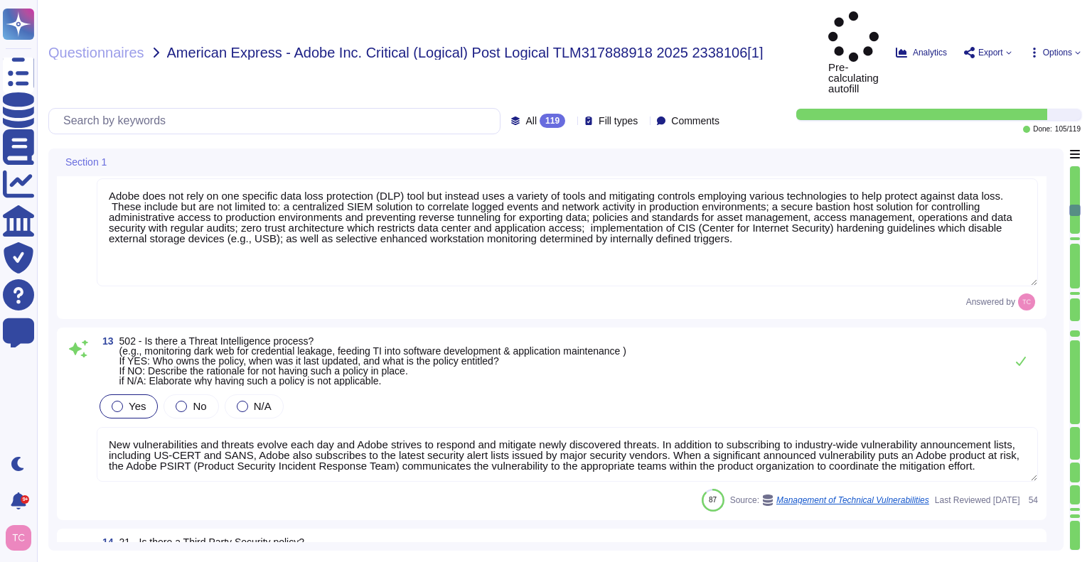
type textarea "Owner: The policy is owned by the Chief Security Officer (CSO). - Last updated:…"
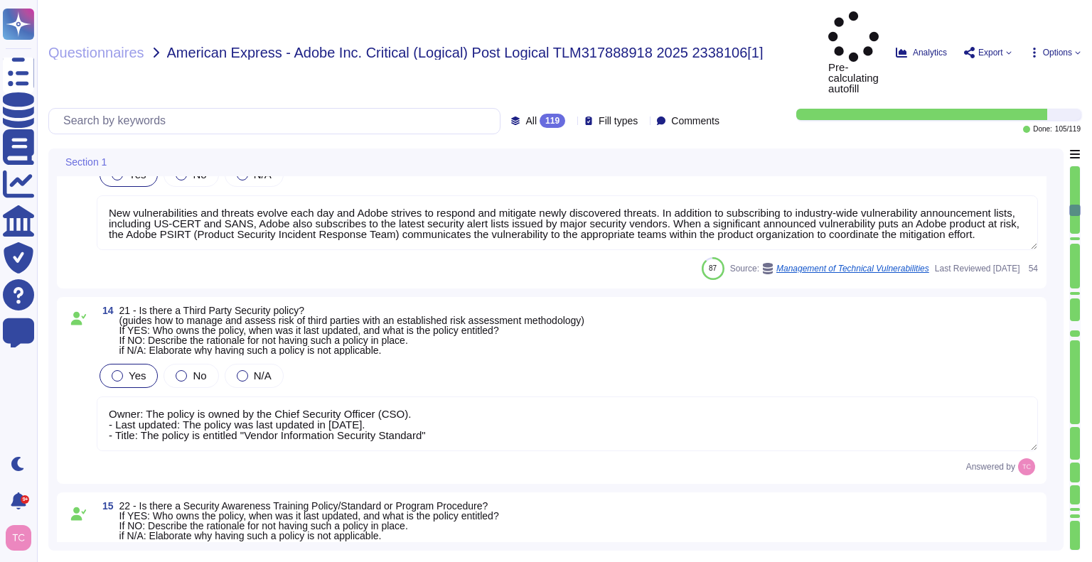
scroll to position [2755, 0]
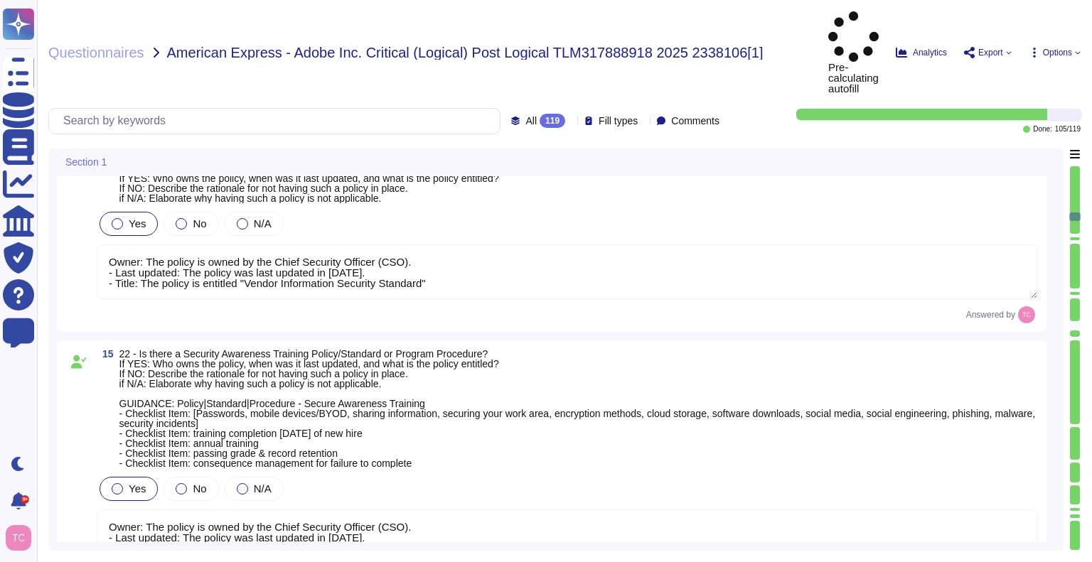
type textarea "Adobe’s security organization is responsible for the coordination of developmen…"
type textarea "Upon approval, the Operating Committee will determine and assign risk ownership…"
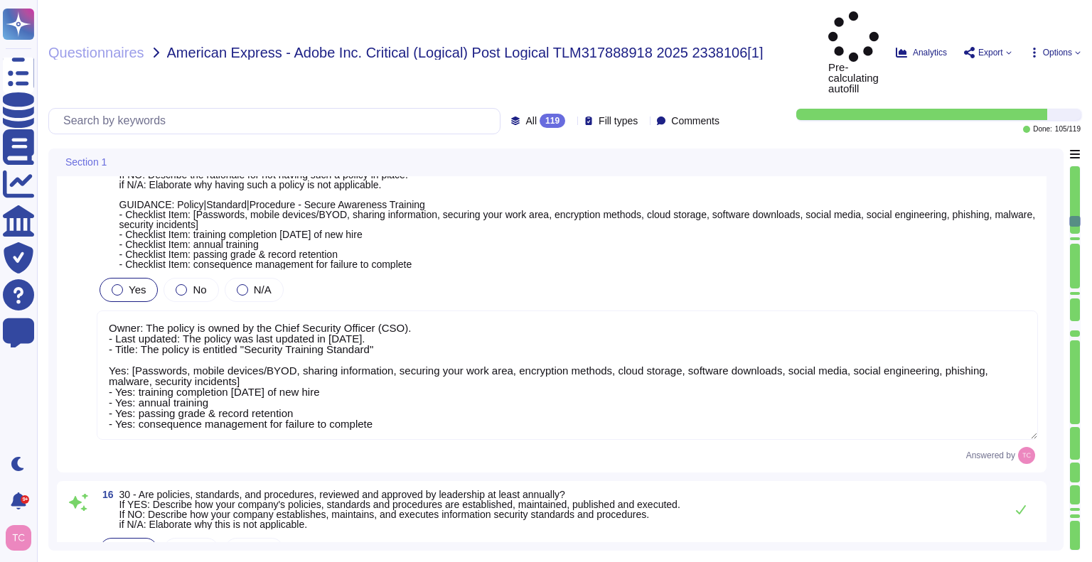
type textarea "Adobe implements programs for identifying, documenting, and maintaining steward…"
type textarea "Adobe has a centralized Device Management solution to manage mobile devices tha…"
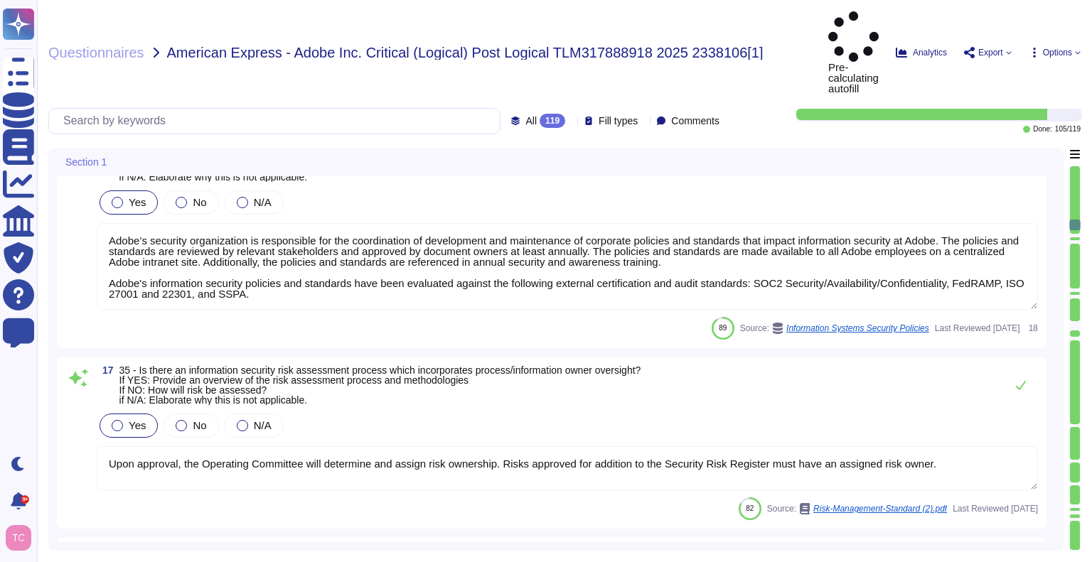
type textarea "The phrase "full disk encryption" doesn't apply to SaaS offerings but instead a…"
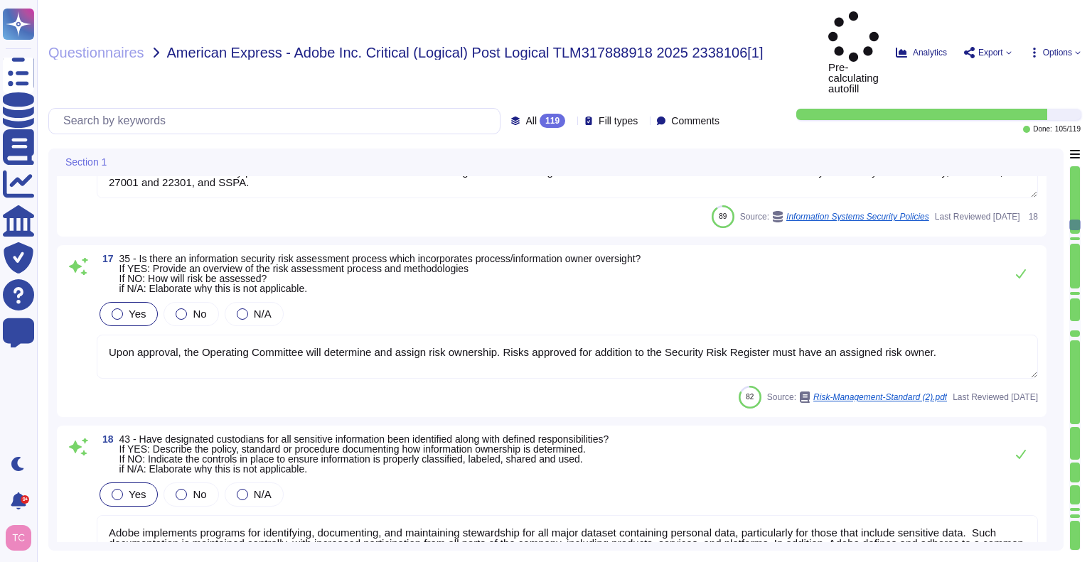
scroll to position [3408, 0]
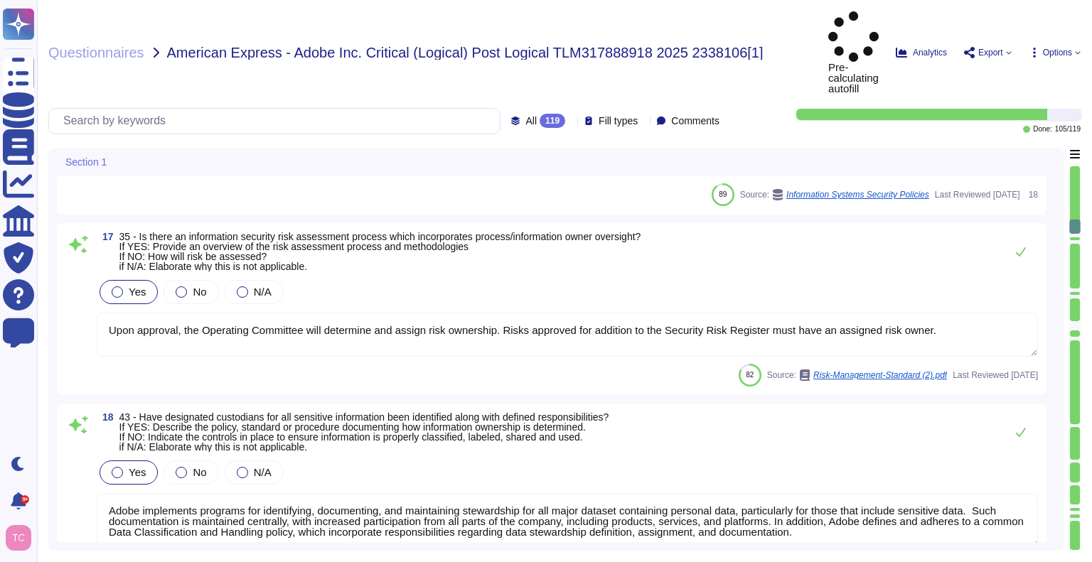
click at [414, 313] on textarea "Upon approval, the Operating Committee will determine and assign risk ownership…" at bounding box center [568, 335] width 942 height 44
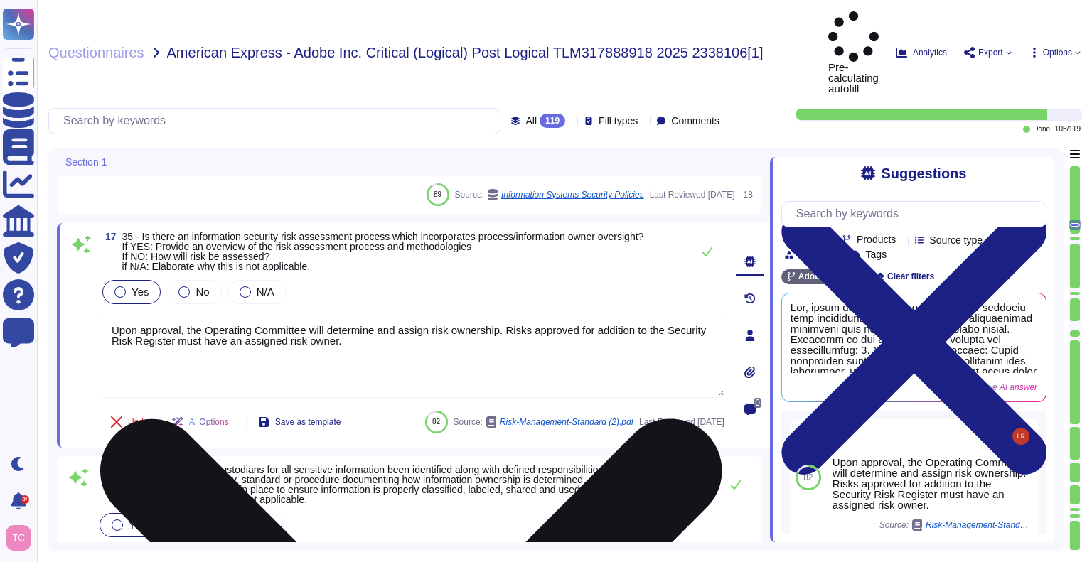
type textarea "The phrase "full disk encryption" doesn't apply to SaaS offerings but instead a…"
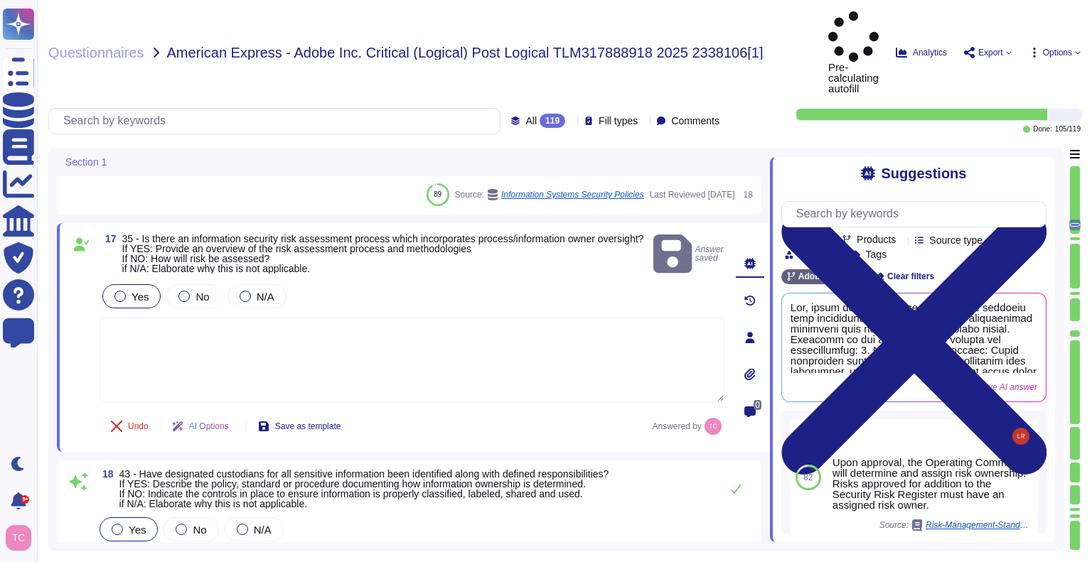
click at [640, 317] on textarea at bounding box center [412, 359] width 625 height 85
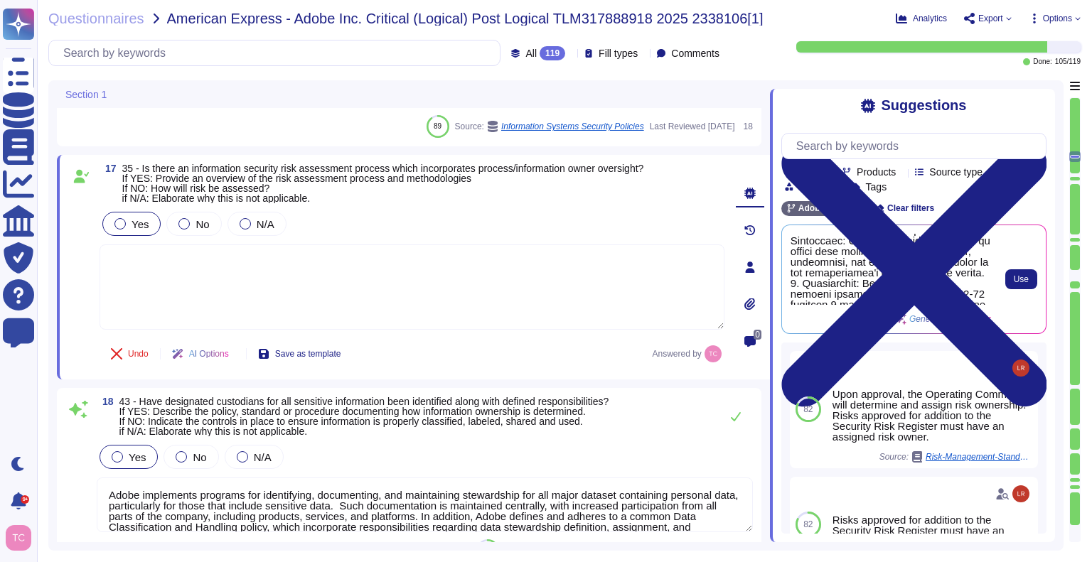
scroll to position [73, 0]
click at [843, 316] on div "Generative AI answer" at bounding box center [891, 279] width 201 height 91
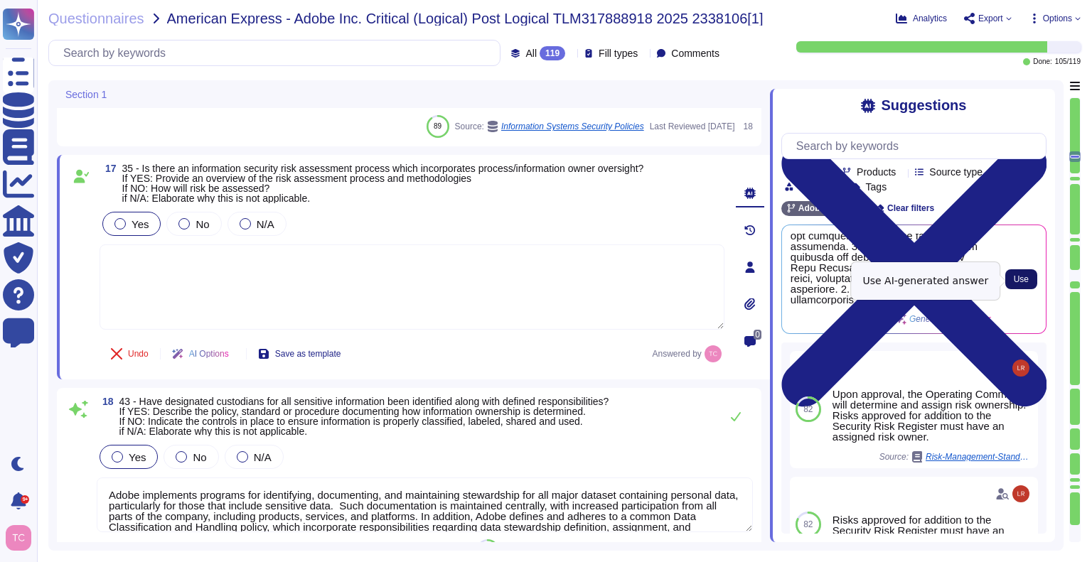
click at [1022, 284] on span "Use" at bounding box center [1021, 279] width 15 height 9
type textarea "Yes, there is a formalized information security risk assessment process in plac…"
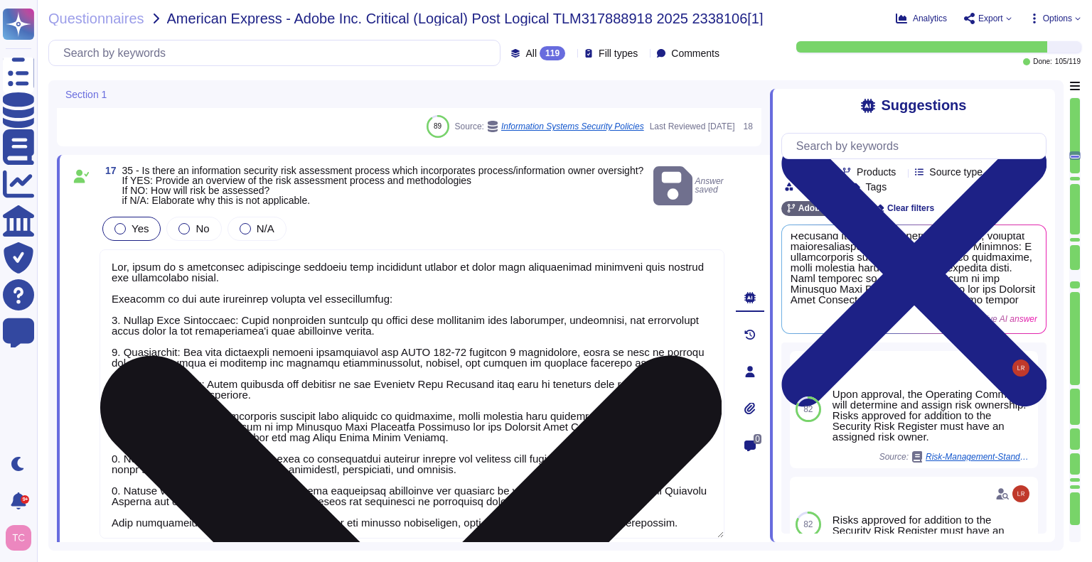
scroll to position [1, 0]
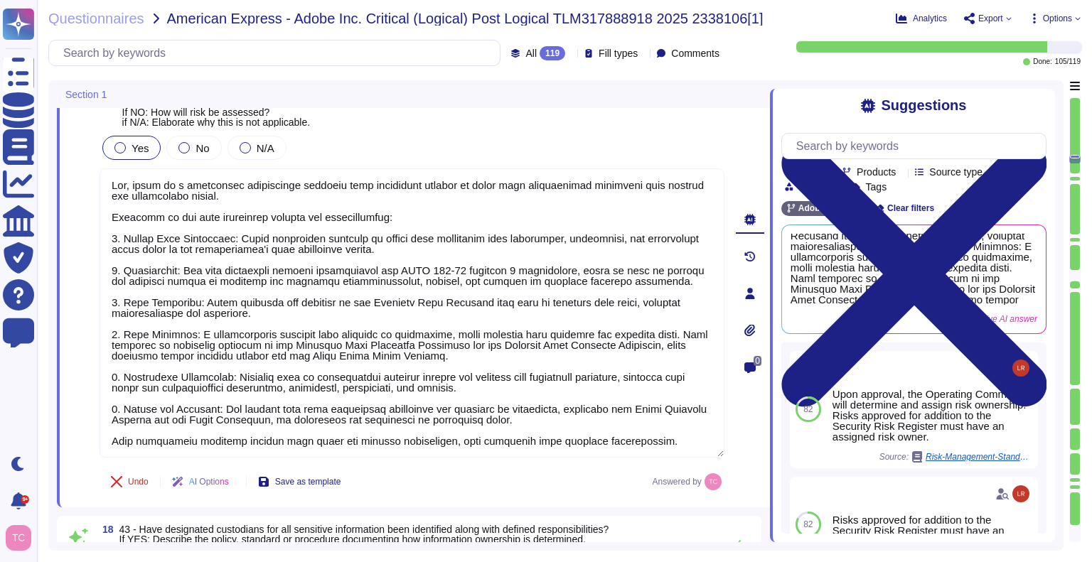
type textarea "The phrase "full disk encryption" doesn't apply to SaaS offerings but instead a…"
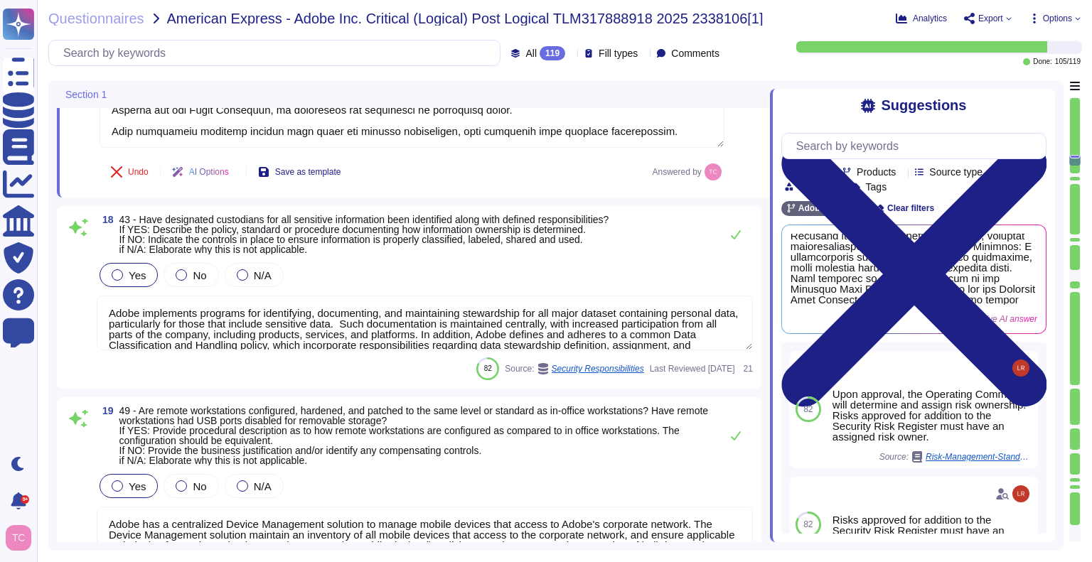
type textarea "Adobe adheres to Adobe defined Data Classification and Handling (DCH) Standard.…"
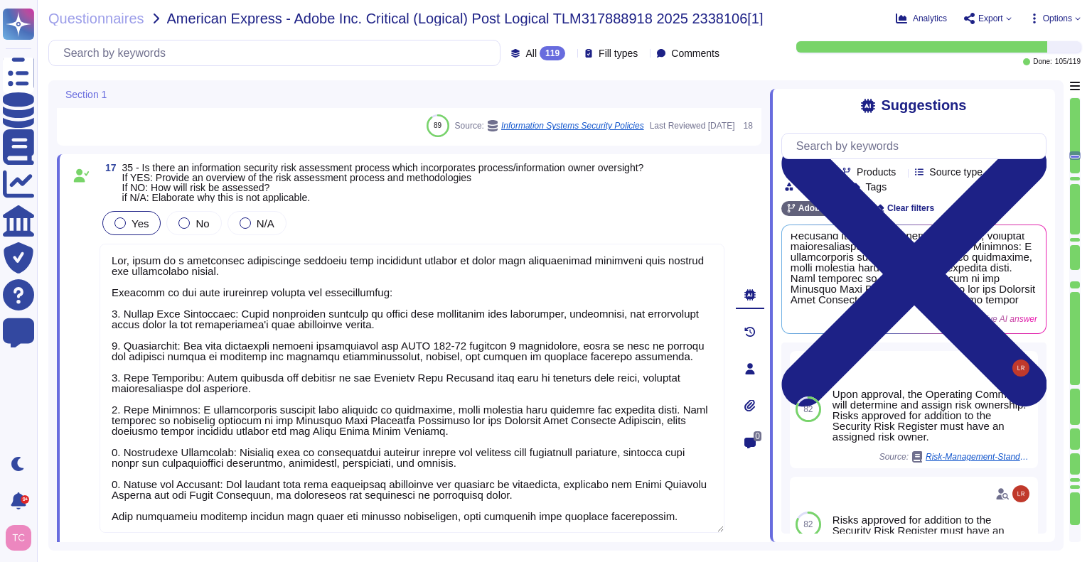
type textarea "Owner: The policy is owned by the Chief Security Officer (CSO). - Last updated:…"
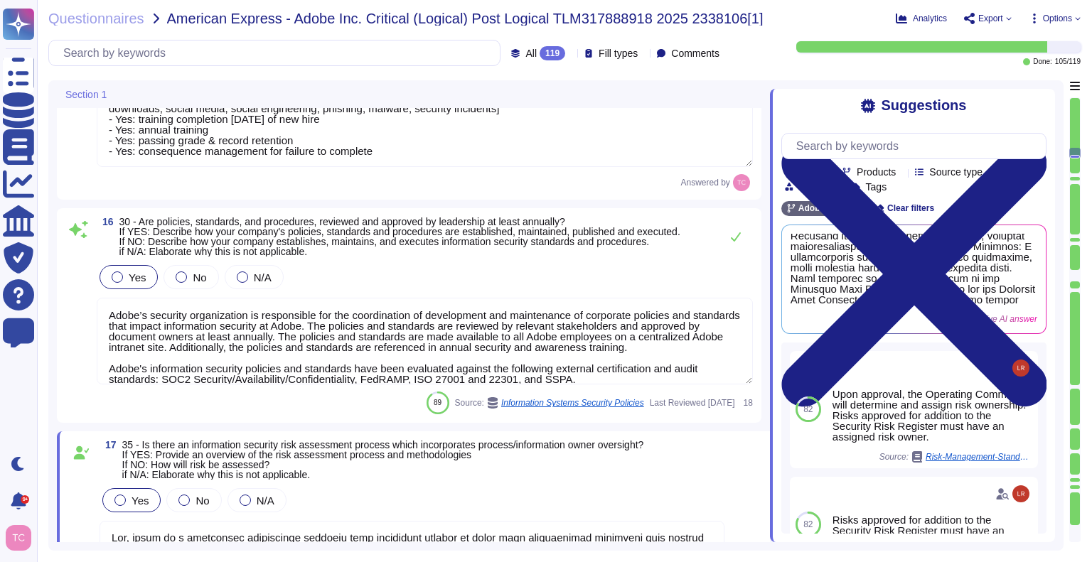
type textarea "Owner: The policy is owned by the Chief Security Officer (CSO). - Last updated:…"
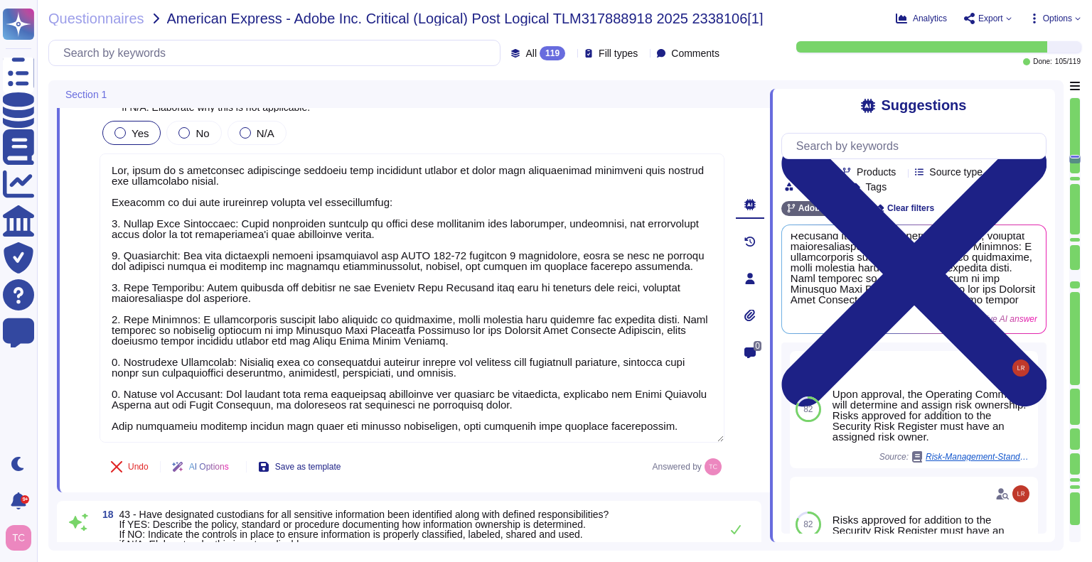
type textarea "Adobe has a centralized Device Management solution to manage mobile devices tha…"
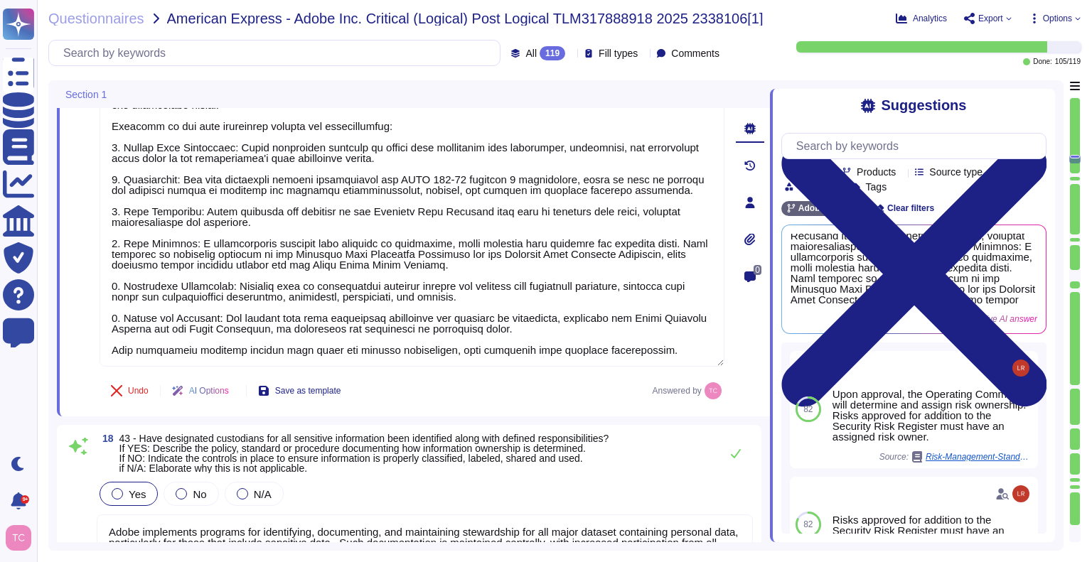
type textarea "The phrase "full disk encryption" doesn't apply to SaaS offerings but instead a…"
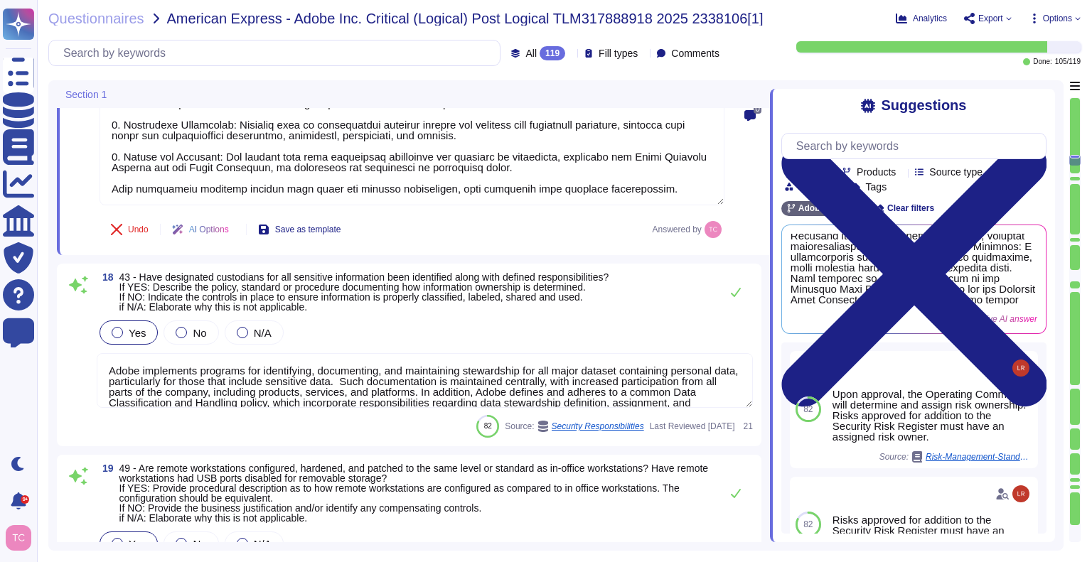
type textarea "Adobe adheres to Adobe defined Data Classification and Handling (DCH) Standard.…"
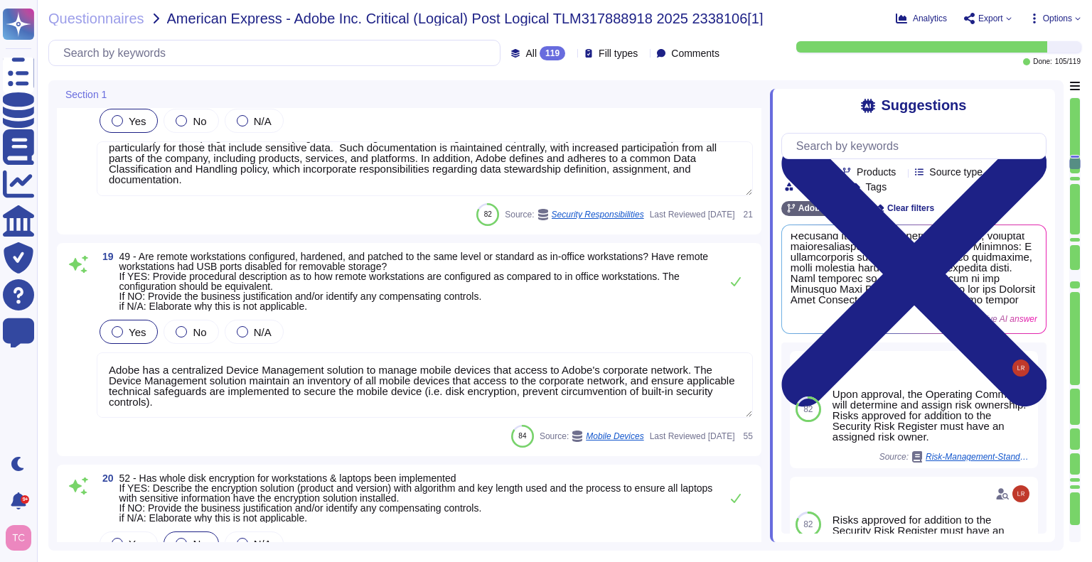
scroll to position [1, 0]
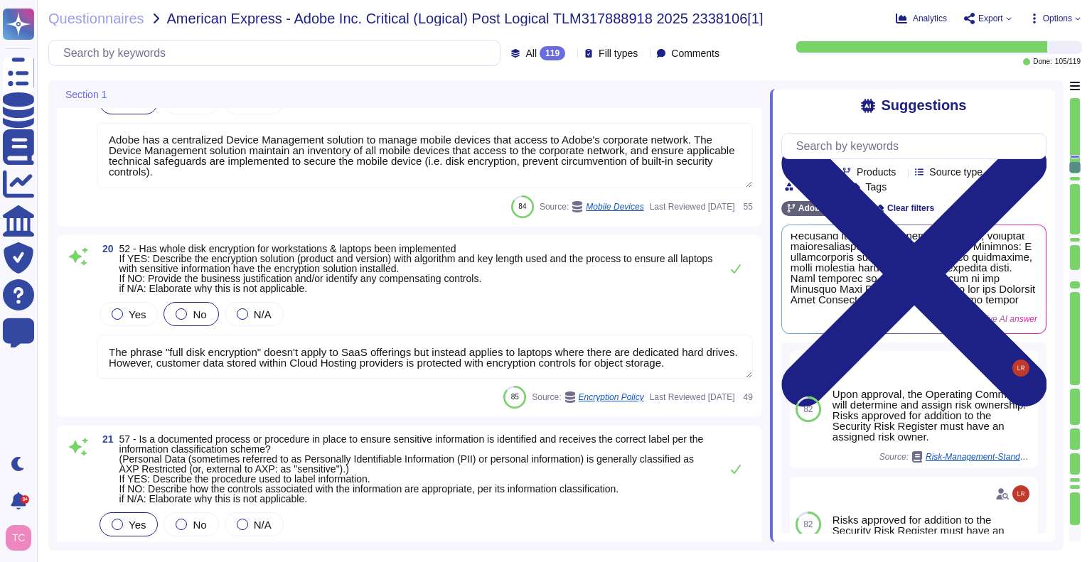
type textarea "Adobe has established an e-Waste disposal program, for Cost Center managers and…"
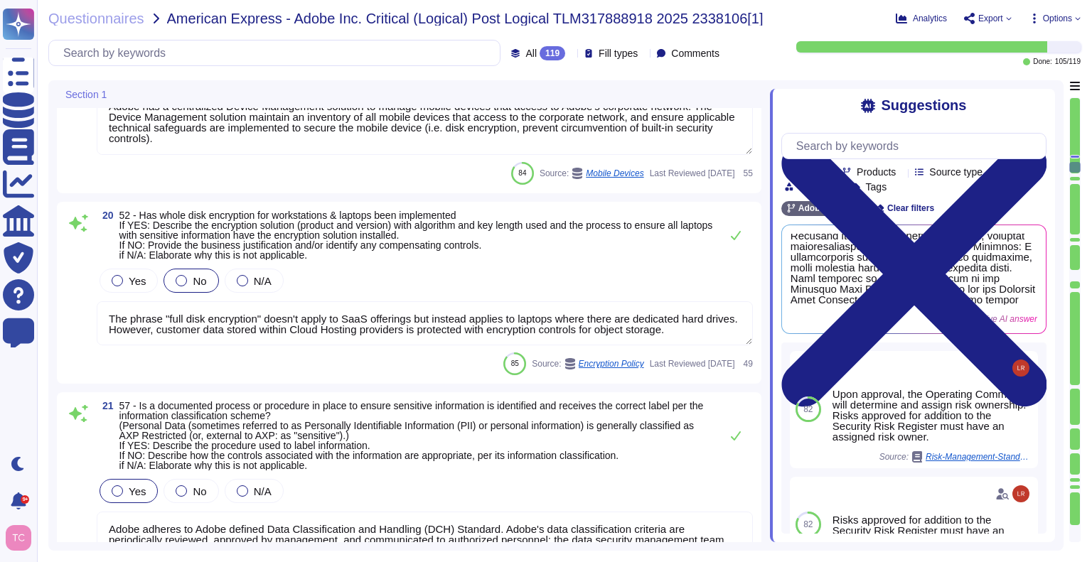
scroll to position [4198, 0]
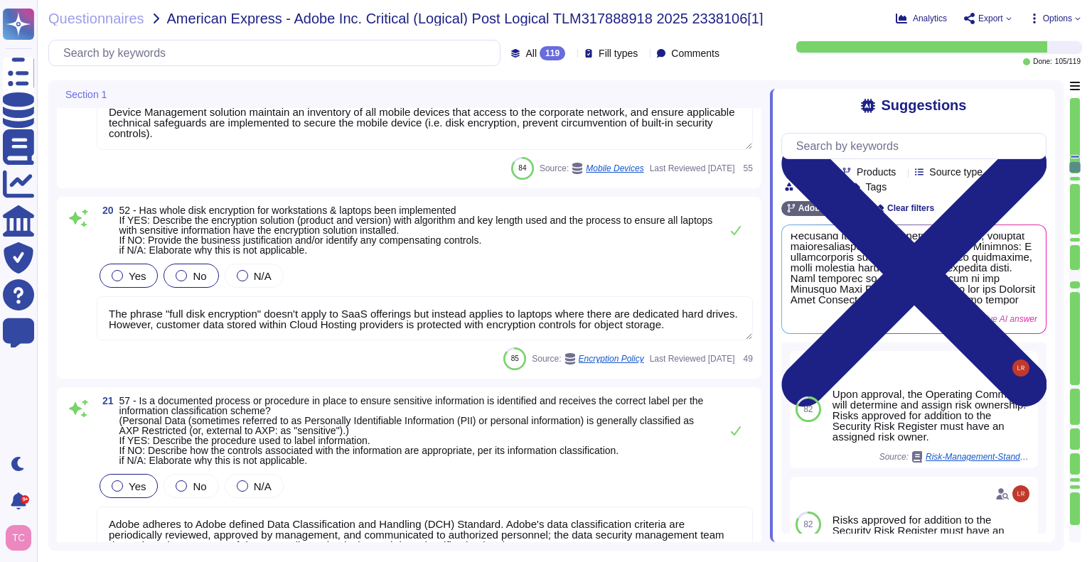
click at [127, 275] on label "Yes" at bounding box center [129, 275] width 34 height 11
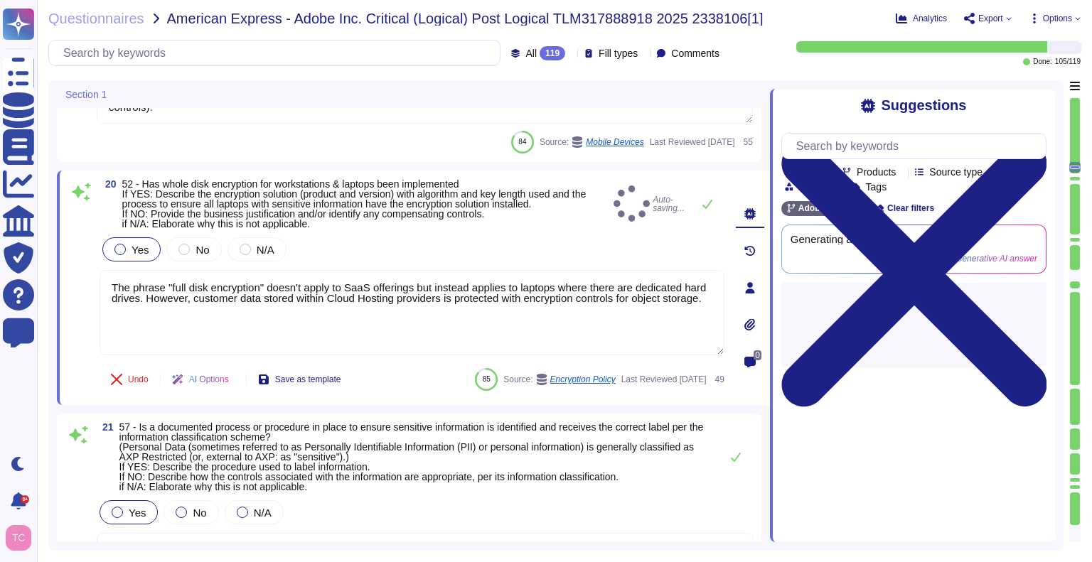
type textarea "Adobe has established an e-Waste disposal program, for Cost Center managers and…"
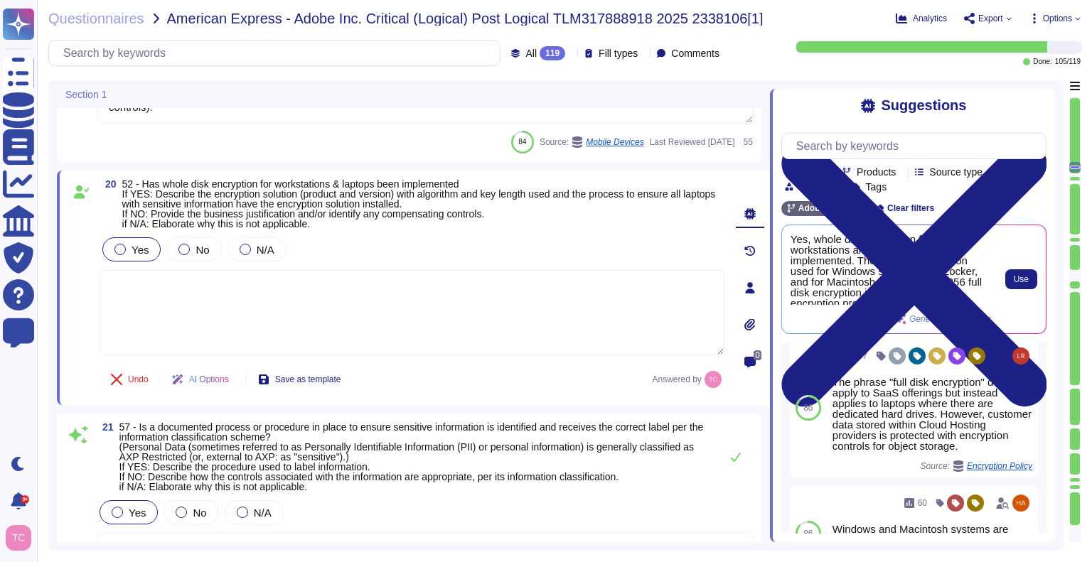
scroll to position [12, 0]
click at [1016, 284] on span "Use" at bounding box center [1021, 279] width 15 height 9
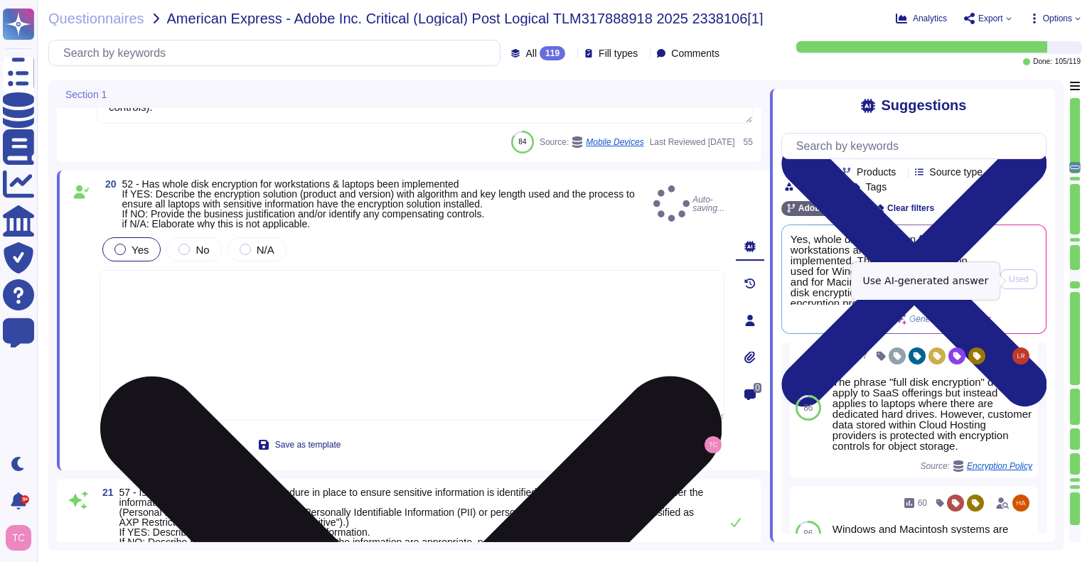
type textarea "Yes, whole disk encryption for workstations and laptops has been implemented. T…"
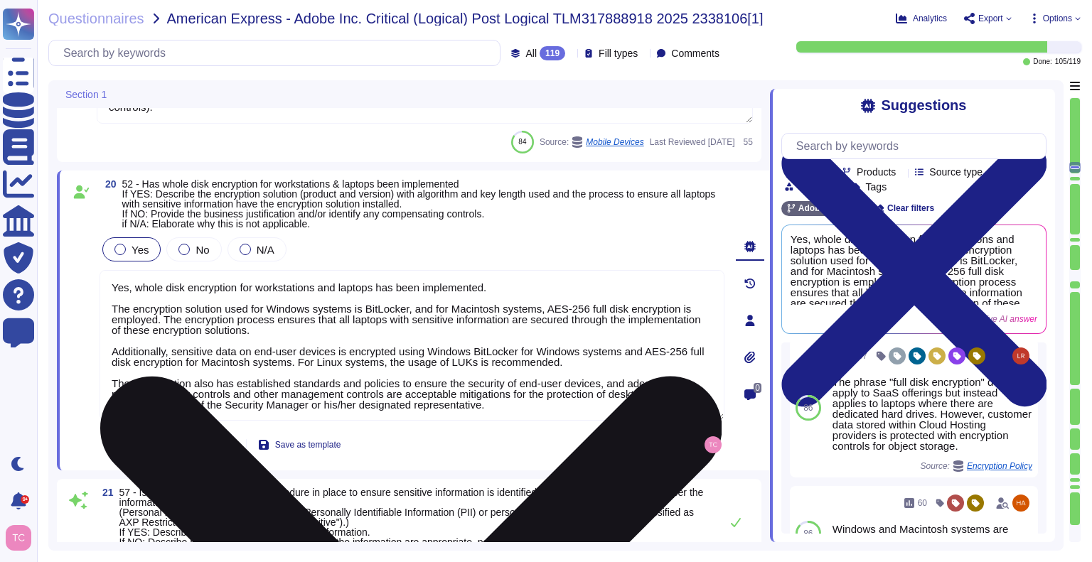
scroll to position [1, 0]
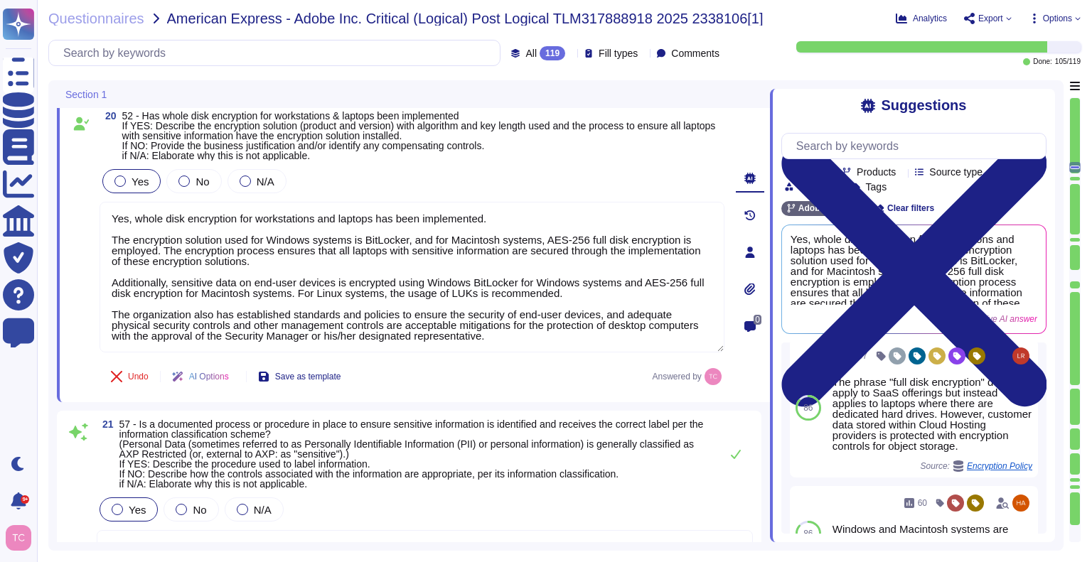
type textarea "Adobe has established an e-Waste disposal program, for Cost Center managers and…"
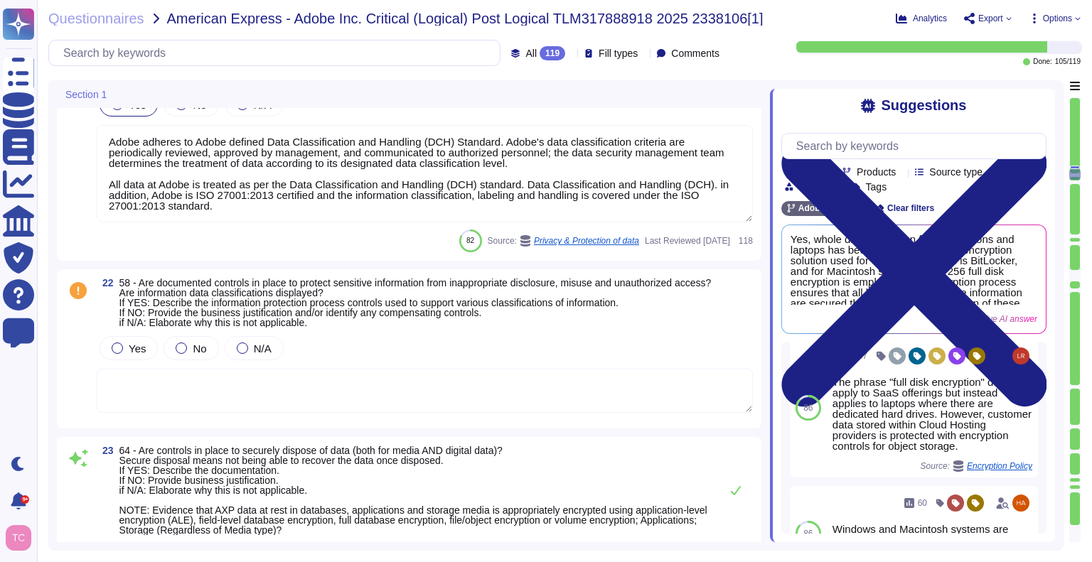
scroll to position [4671, 0]
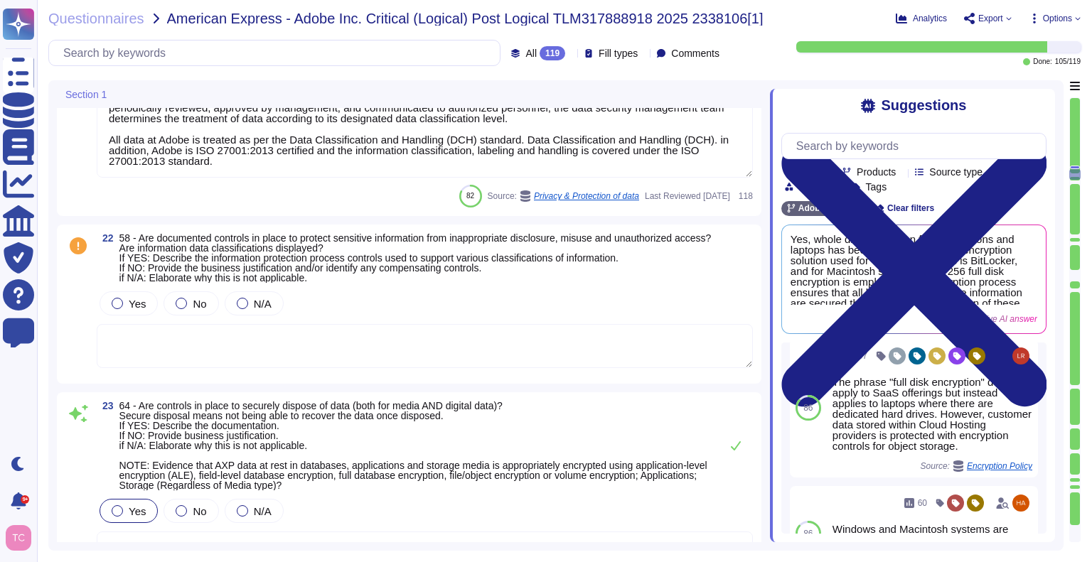
type textarea "Storage of restricted data on removable media is strictly prohibited and enforc…"
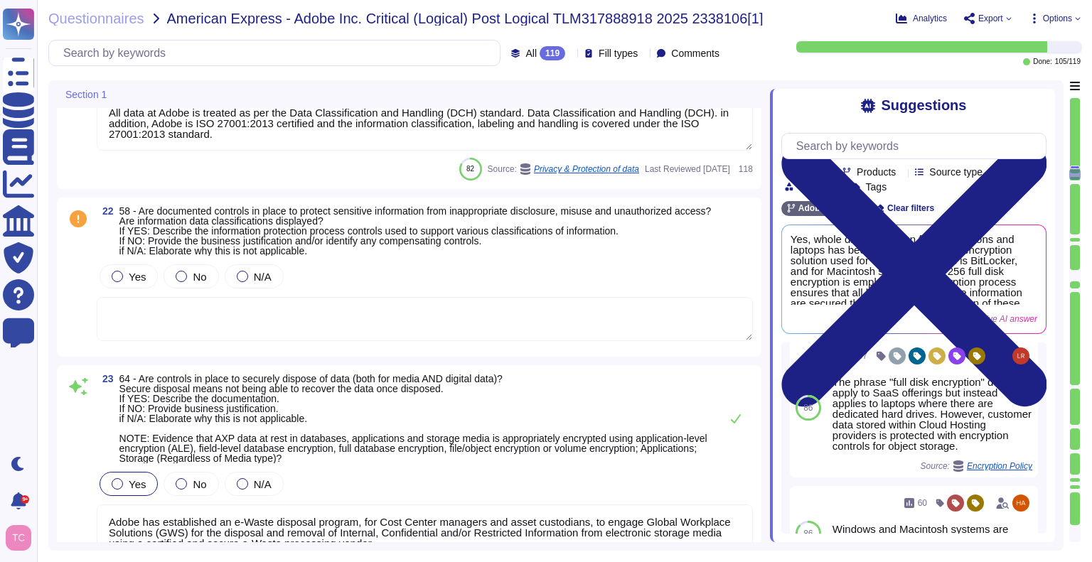
scroll to position [4725, 0]
click at [130, 276] on span "Yes" at bounding box center [137, 276] width 17 height 12
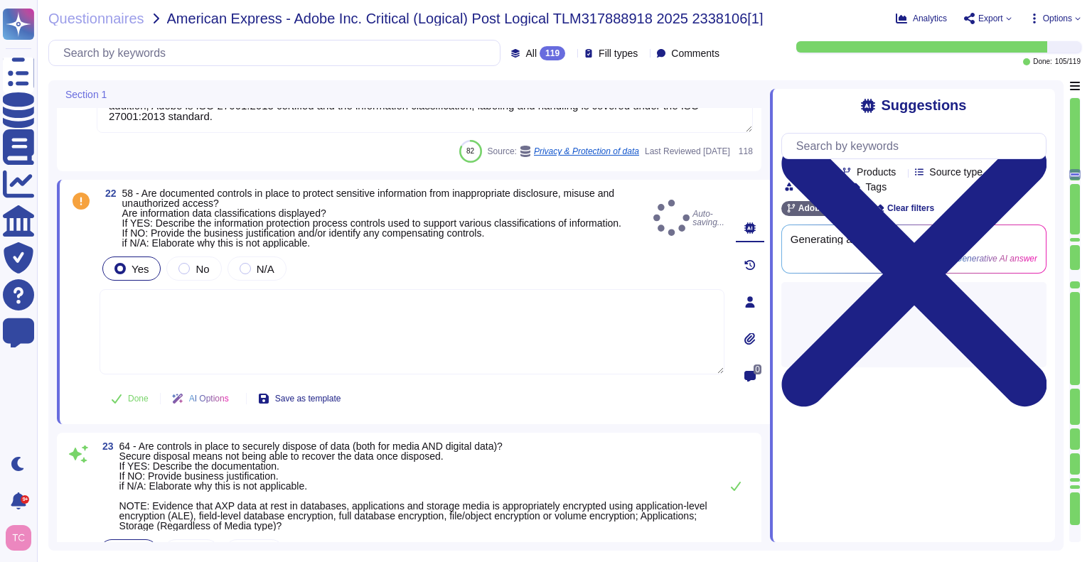
scroll to position [0, 0]
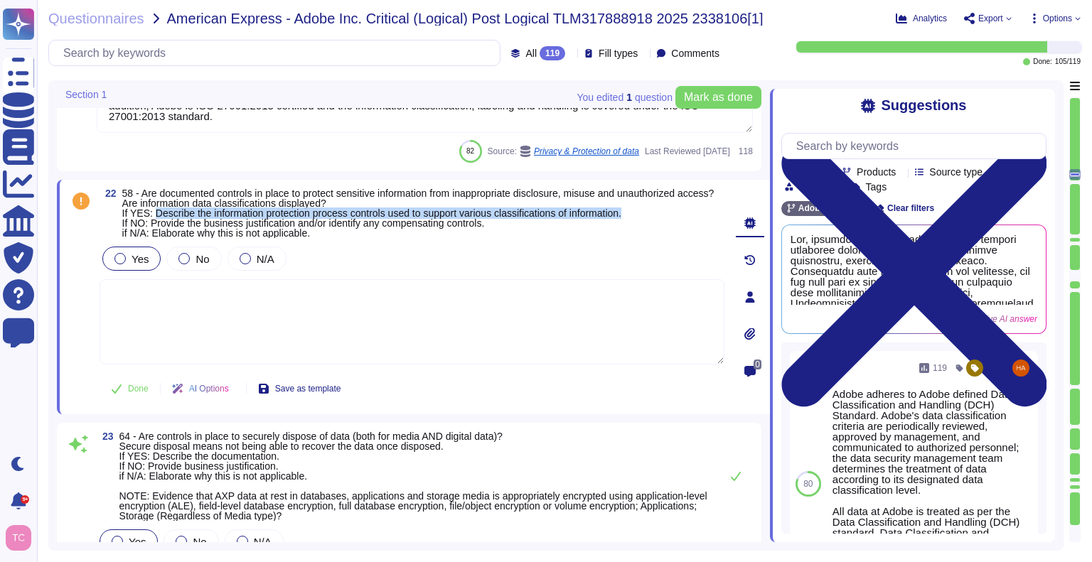
drag, startPoint x: 153, startPoint y: 224, endPoint x: 676, endPoint y: 219, distance: 523.4
click at [676, 219] on span "58 - Are documented controls in place to protect sensitive information from ina…" at bounding box center [418, 213] width 592 height 50
copy span "Describe the information protection process controls used to support various cl…"
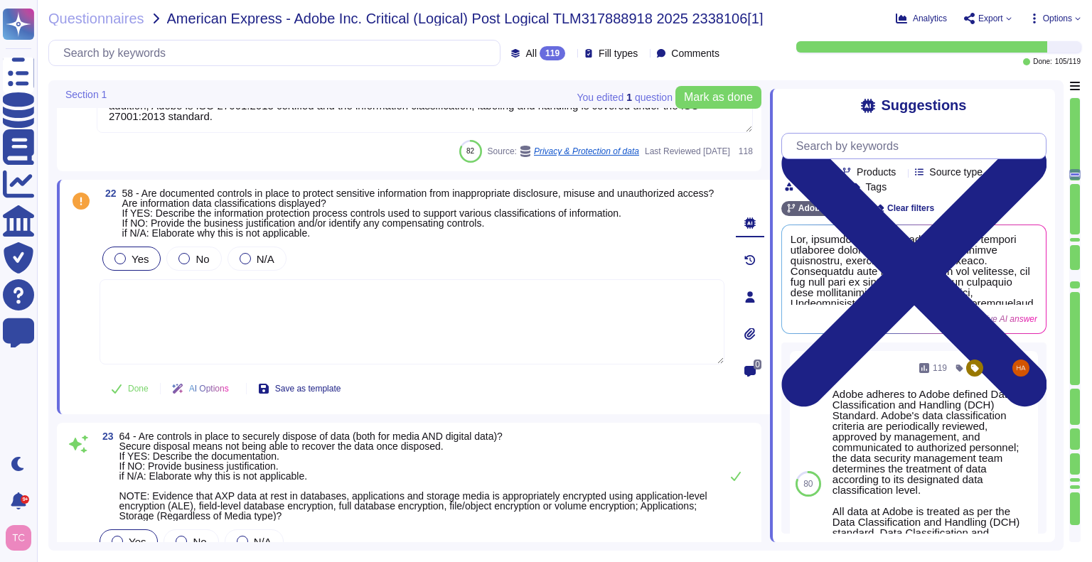
click at [902, 142] on input "text" at bounding box center [917, 146] width 257 height 25
paste input "Describe the information protection process controls used to support various cl…"
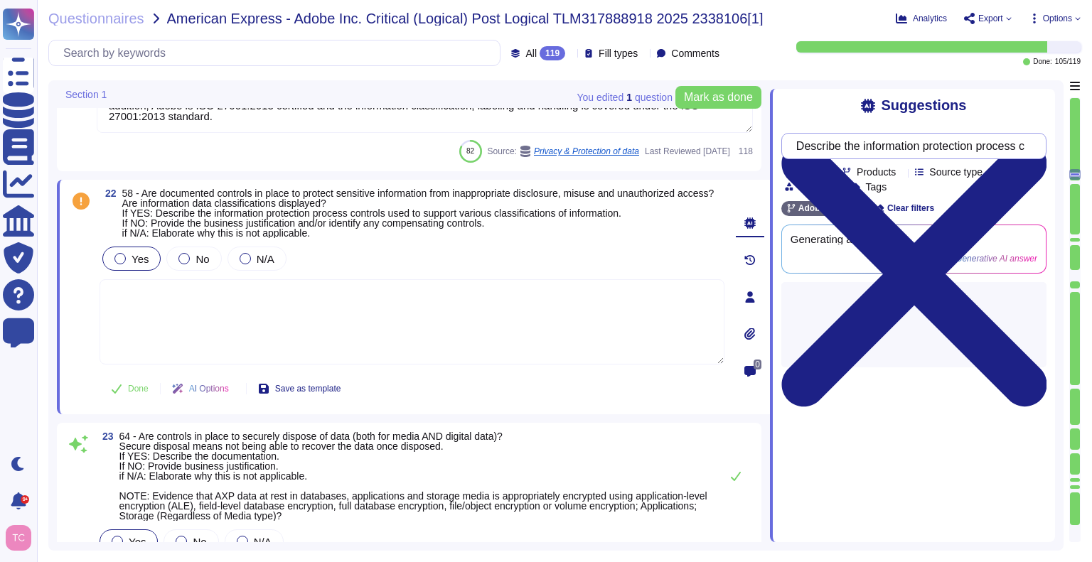
scroll to position [0, 320]
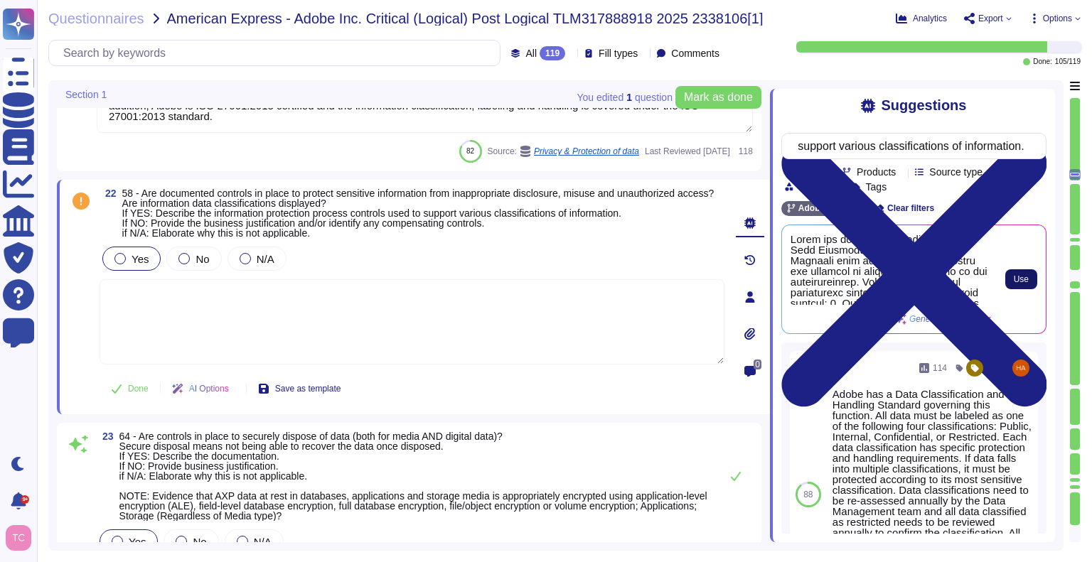
type input "Describe the information protection process controls used to support various cl…"
click at [1018, 278] on span "Use" at bounding box center [1021, 279] width 15 height 9
type textarea "Adobe has established a comprehensive Data Classification and Handling Standard…"
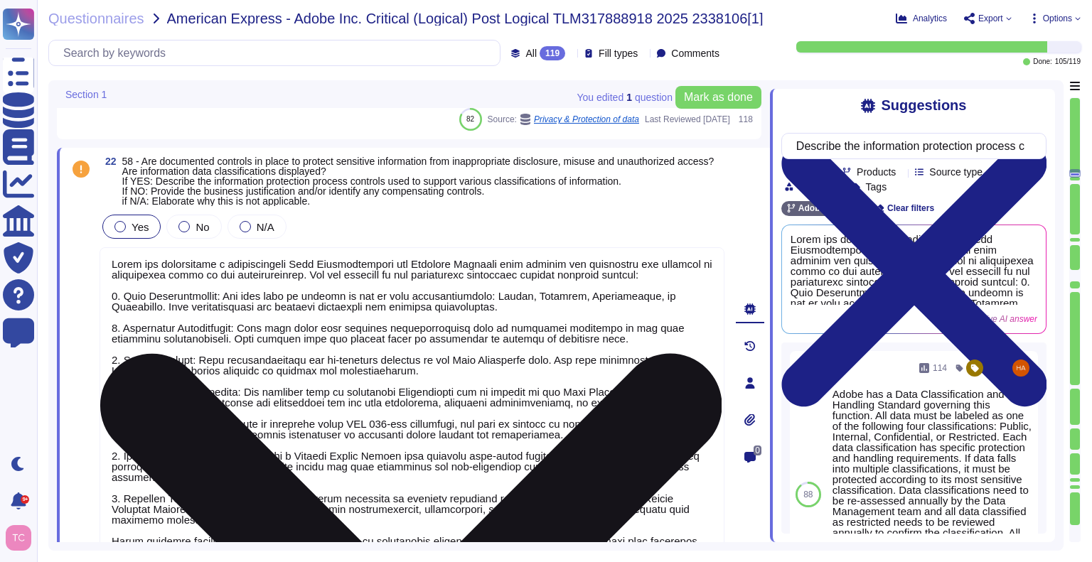
scroll to position [4758, 0]
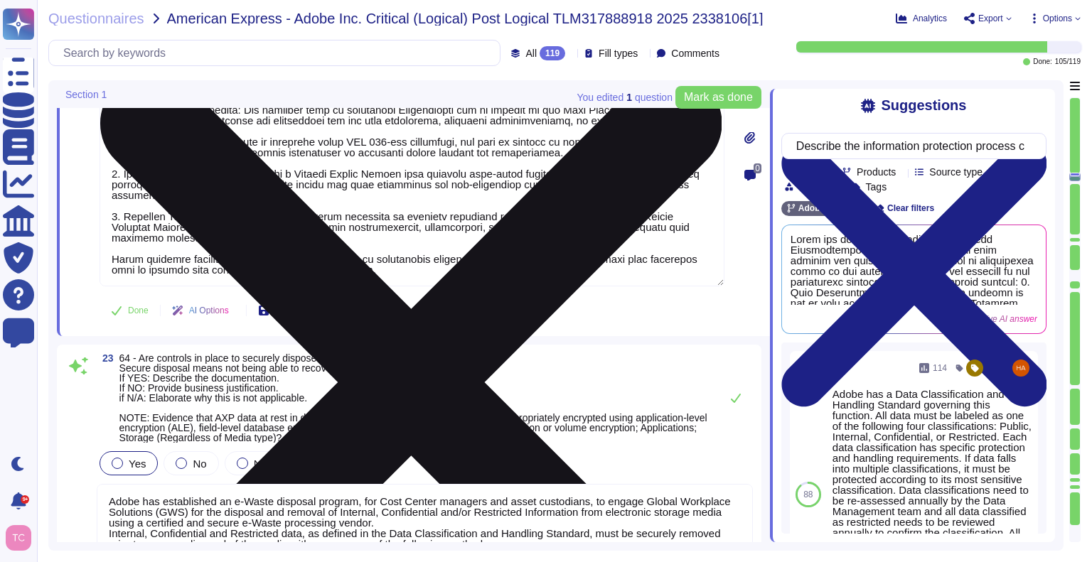
type textarea "Storage of restricted data on removable media is strictly prohibited and enforc…"
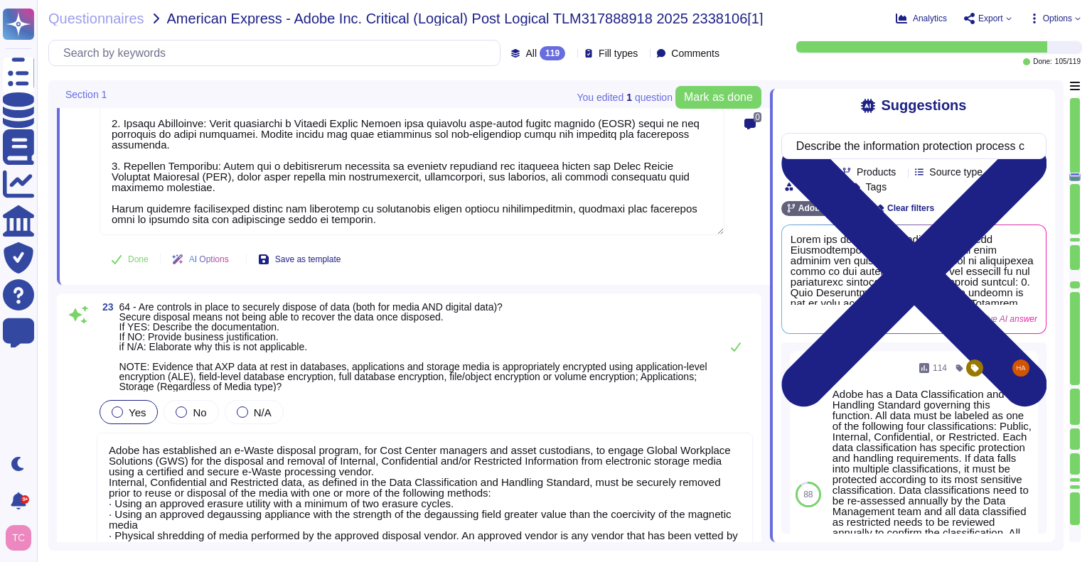
scroll to position [1, 0]
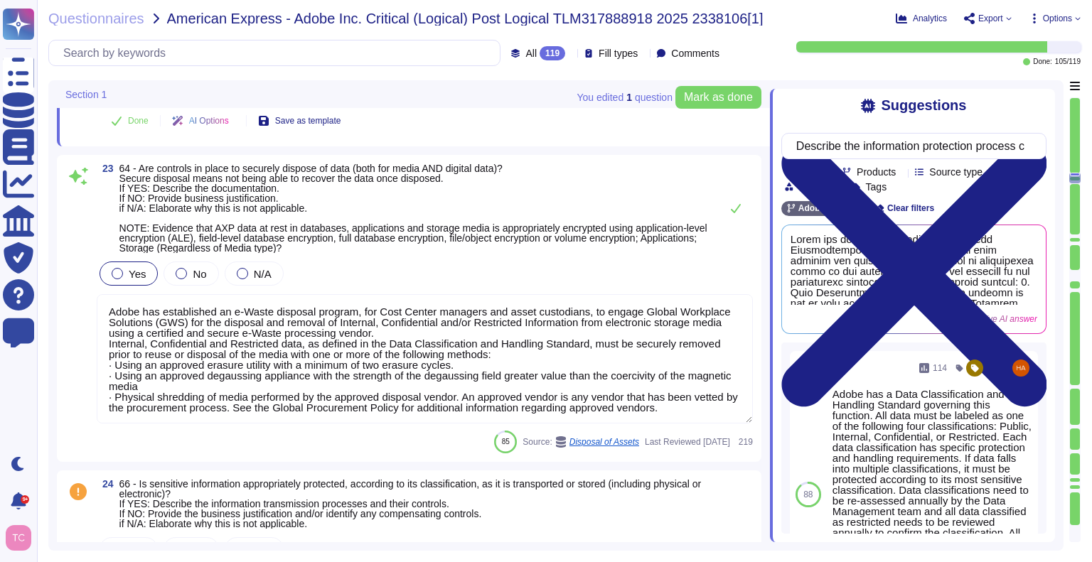
type textarea "Lor ipsu dolorsit ame Consecte Adipisci elitsed: Doei t incididuntu, laboreetd …"
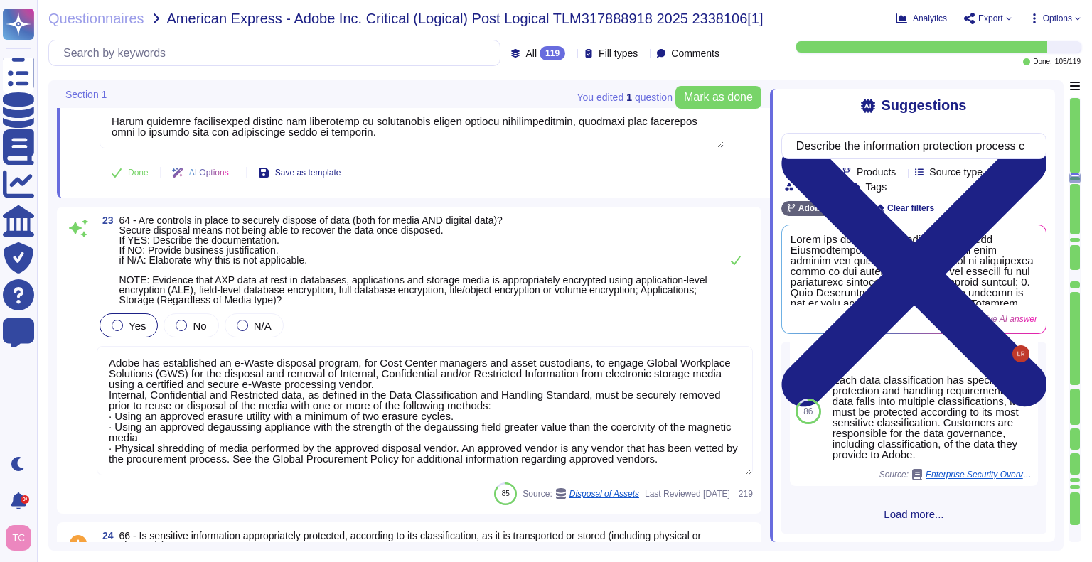
scroll to position [836, 0]
click at [538, 341] on div "Yes No N/A" at bounding box center [425, 326] width 656 height 30
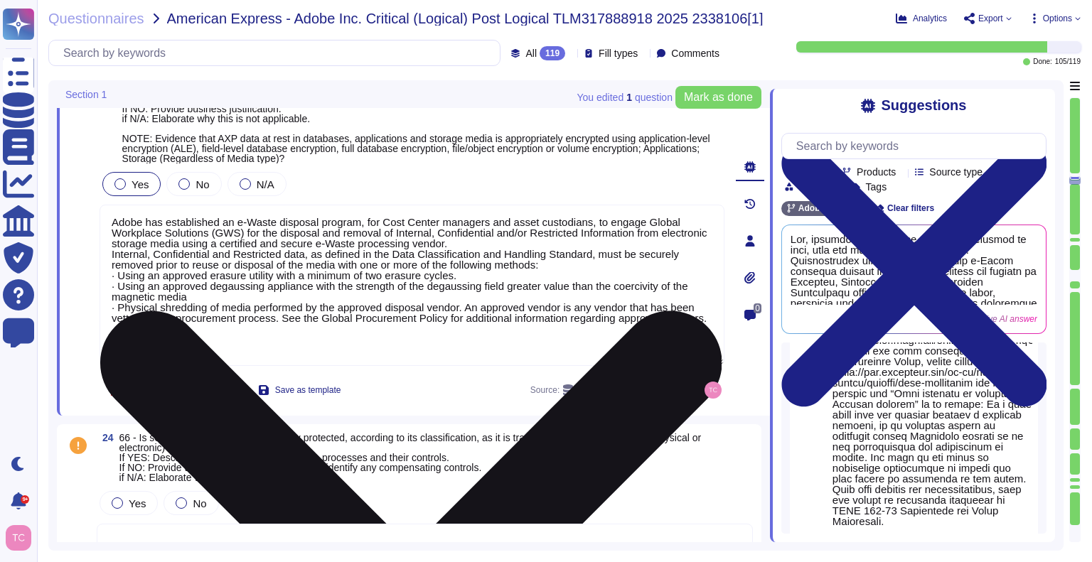
scroll to position [5267, 0]
click at [422, 352] on textarea "Adobe has established an e-Waste disposal program, for Cost Center managers and…" at bounding box center [412, 284] width 625 height 161
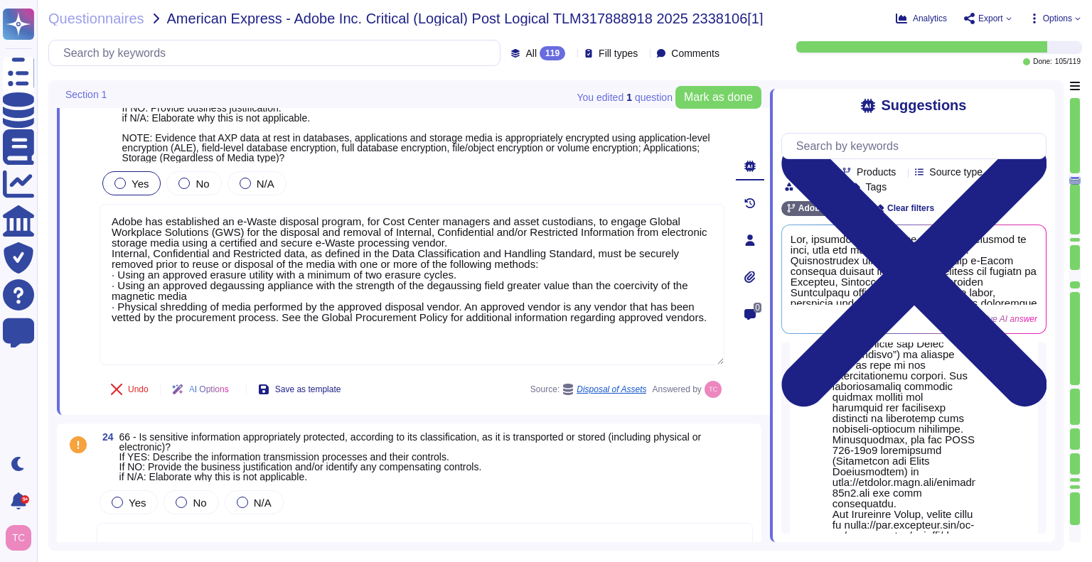
scroll to position [1435, 0]
click at [1002, 330] on span "Use" at bounding box center [1010, 325] width 16 height 9
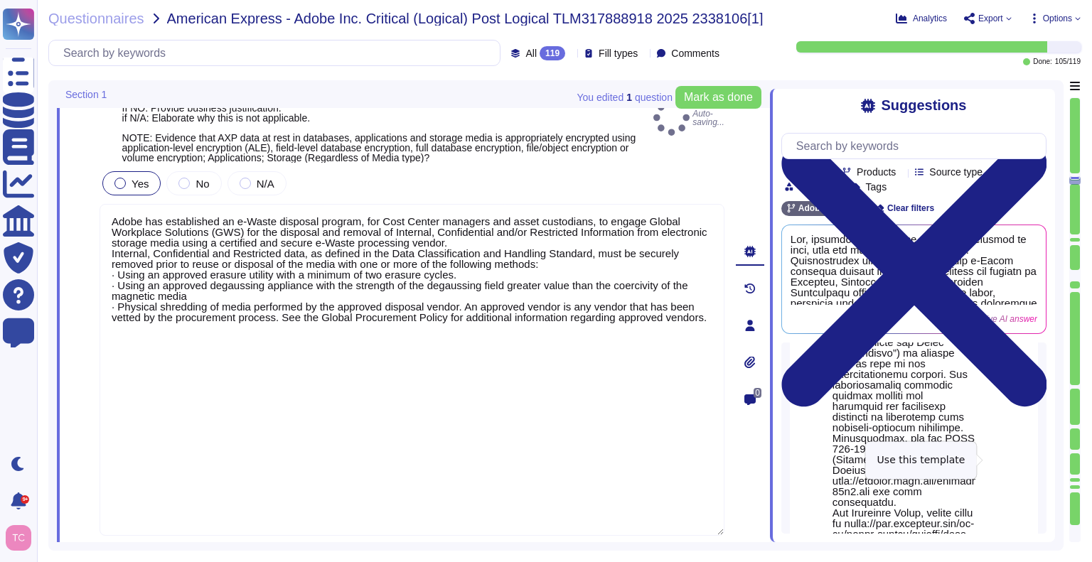
type textarea "Lorem ips dolorsitame co a-Elits doeiusmo tempori, utl Etdo Magnaa enimadmi ven…"
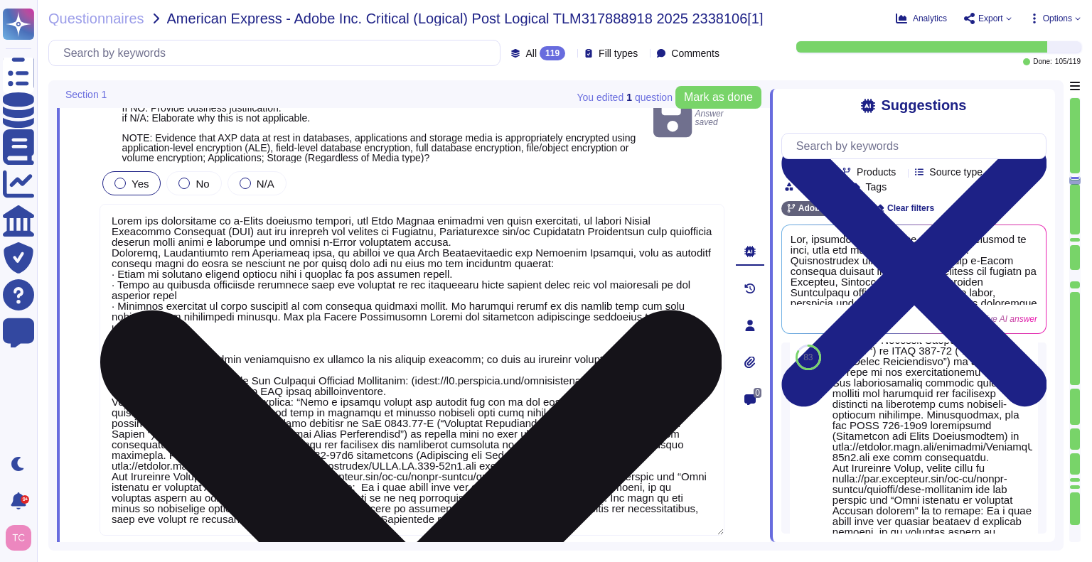
scroll to position [0, 0]
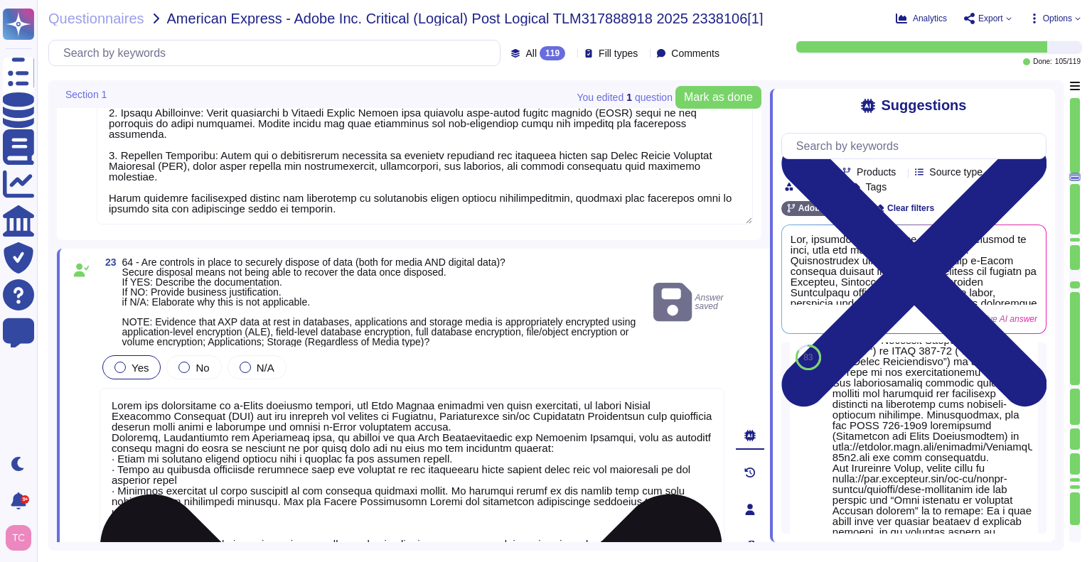
type textarea "Adobe adheres to Adobe defined Data Classification and Handling (DCH) Standard.…"
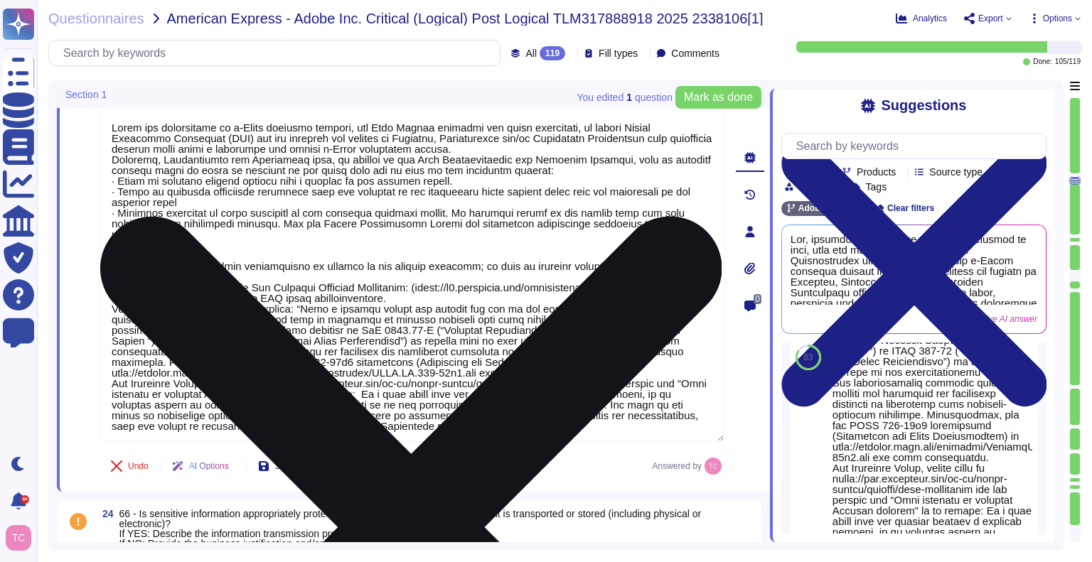
type textarea "Storage of restricted data on removable media is strictly prohibited and enforc…"
type textarea "Lor ipsu dolorsit ame Consecte Adipisci elitsed: Doei t incididuntu, laboreetd …"
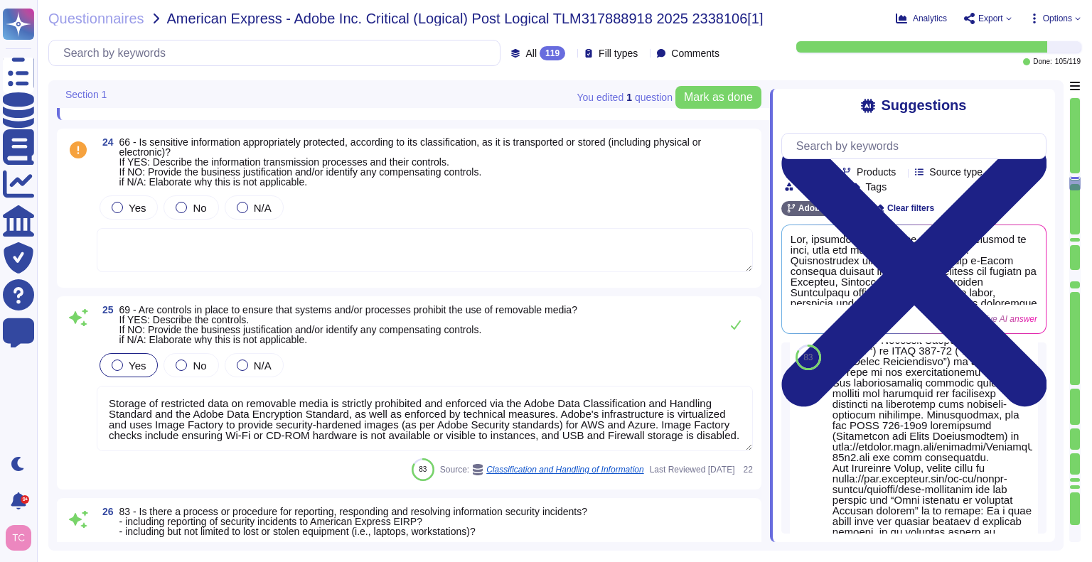
scroll to position [5734, 0]
click at [117, 207] on div at bounding box center [117, 206] width 11 height 11
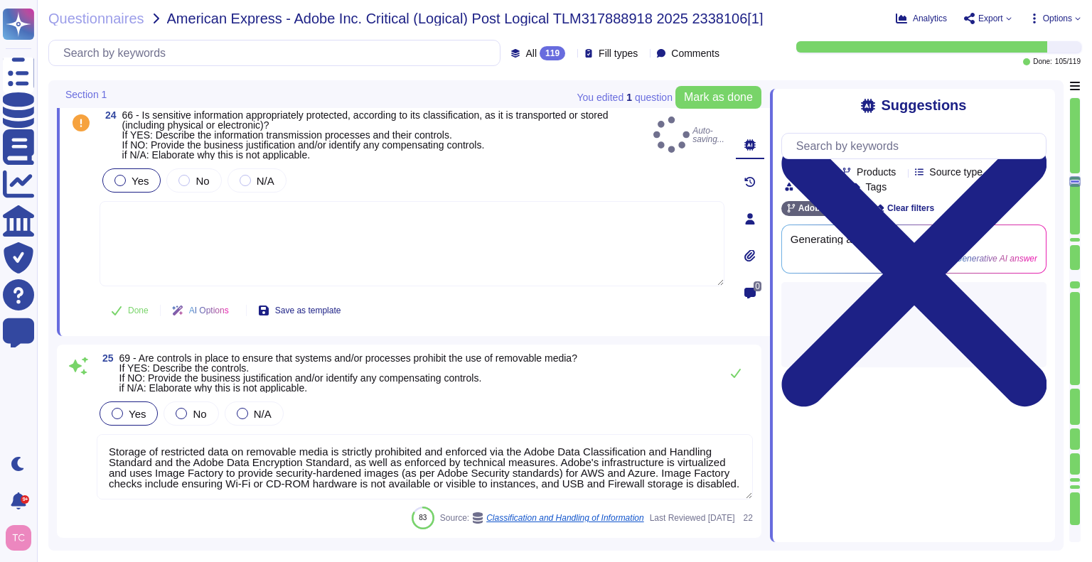
type textarea "Lor ipsu dolorsit ame Consecte Adipisci elitsed: Doei t incididuntu, laboreetd …"
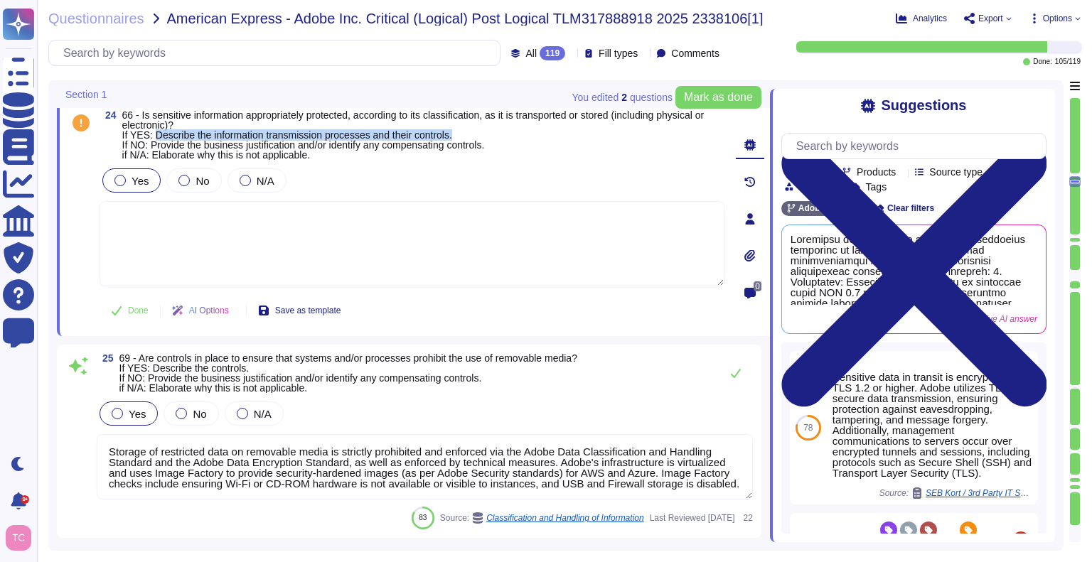
drag, startPoint x: 155, startPoint y: 137, endPoint x: 466, endPoint y: 135, distance: 310.8
click at [466, 135] on span "66 - Is sensitive information appropriately protected, according to its classif…" at bounding box center [423, 135] width 602 height 50
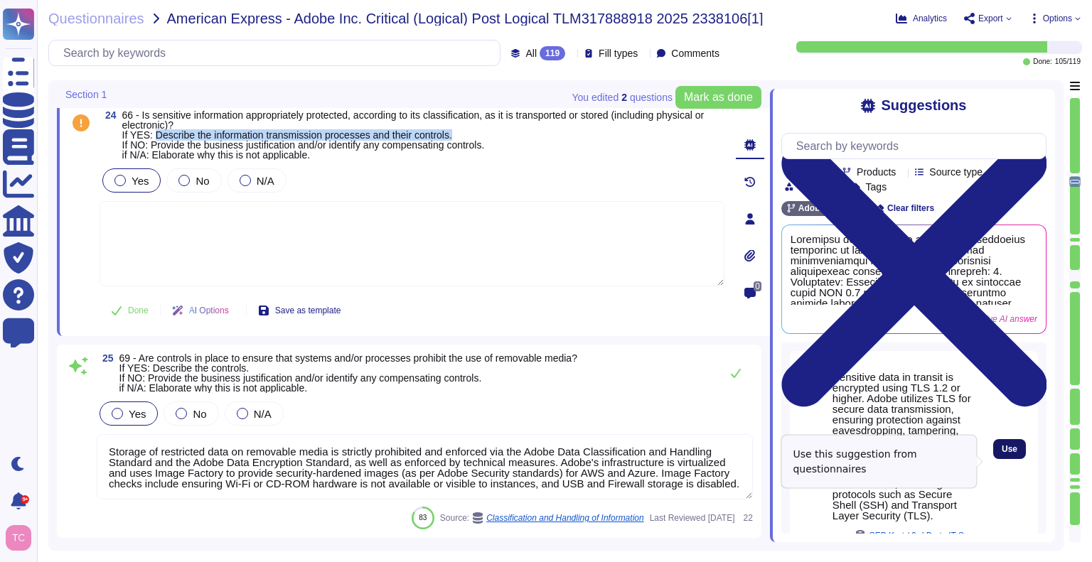
click at [1006, 459] on button "Use" at bounding box center [1009, 449] width 33 height 20
type textarea "Sensitive data in transit is encrypted using TLS 1.2 or higher. Adobe utilizes …"
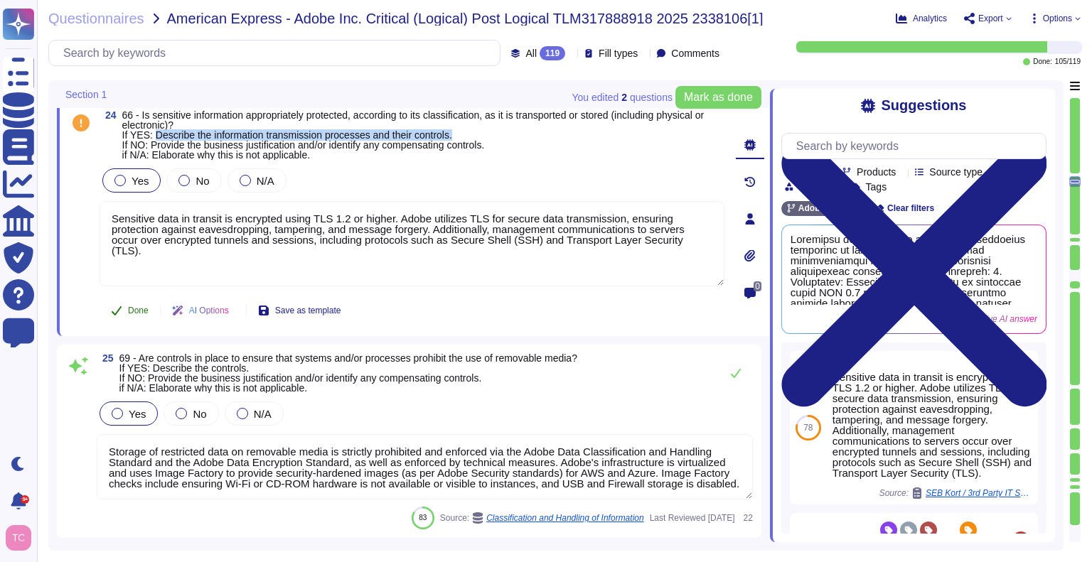
click at [138, 306] on span "Done" at bounding box center [138, 310] width 21 height 9
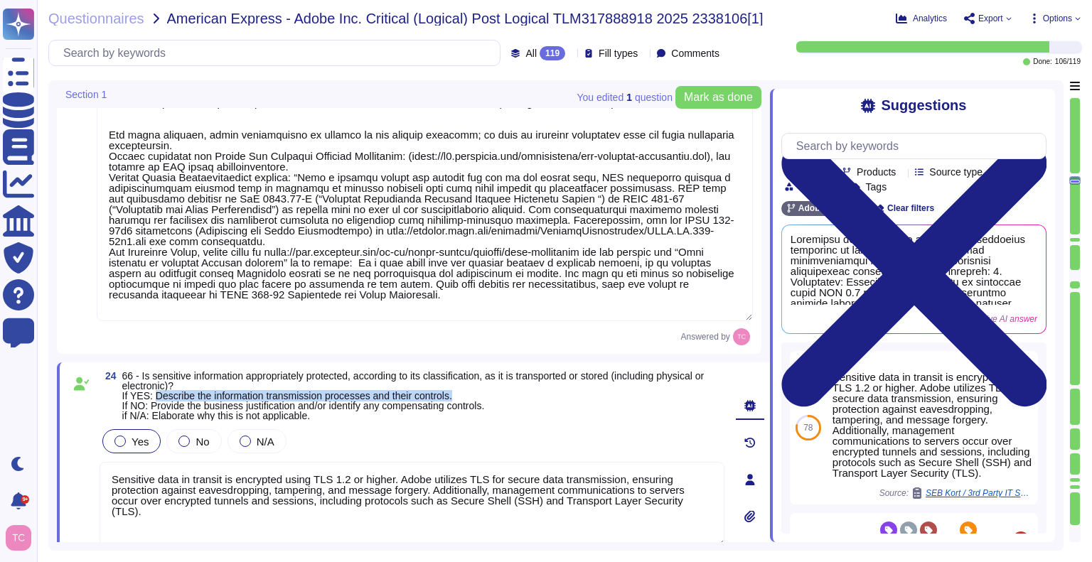
type textarea "Adobe has established a comprehensive Data Classification and Handling Standard…"
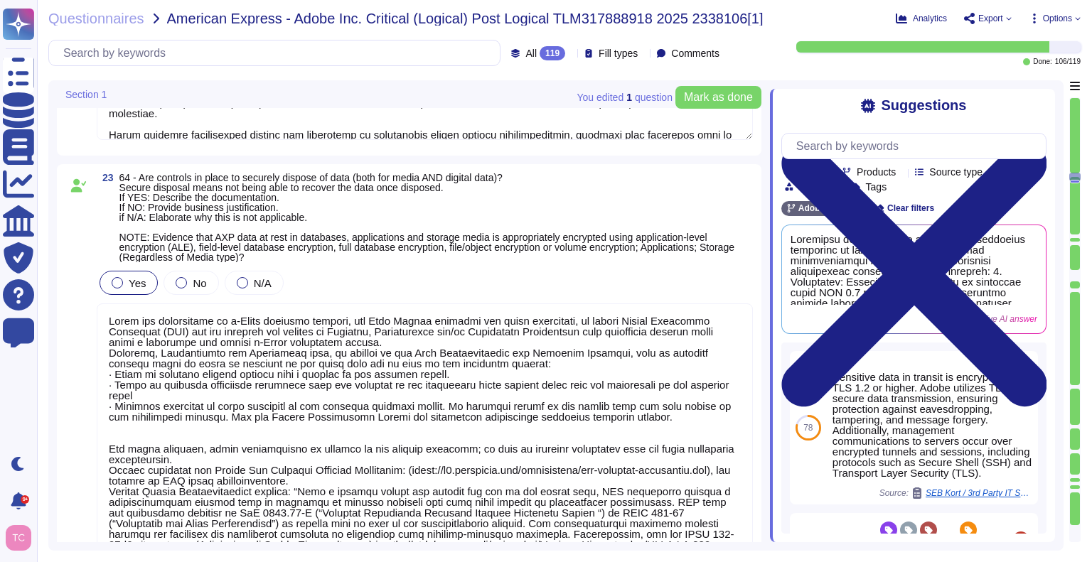
type textarea "Adobe adheres to Adobe defined Data Classification and Handling (DCH) Standard.…"
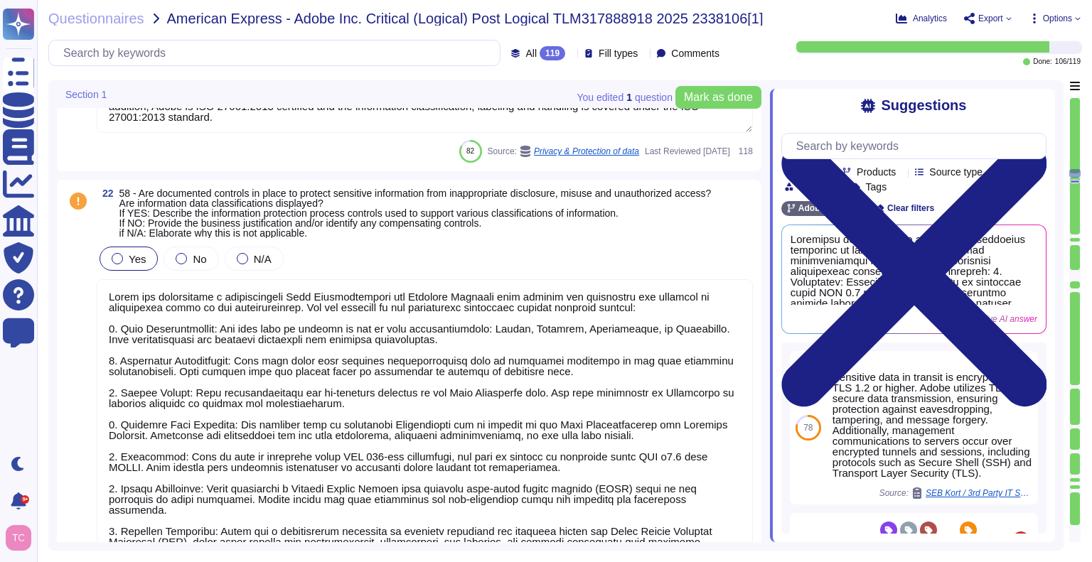
type textarea "Yes, whole disk encryption for workstations and laptops has been implemented. T…"
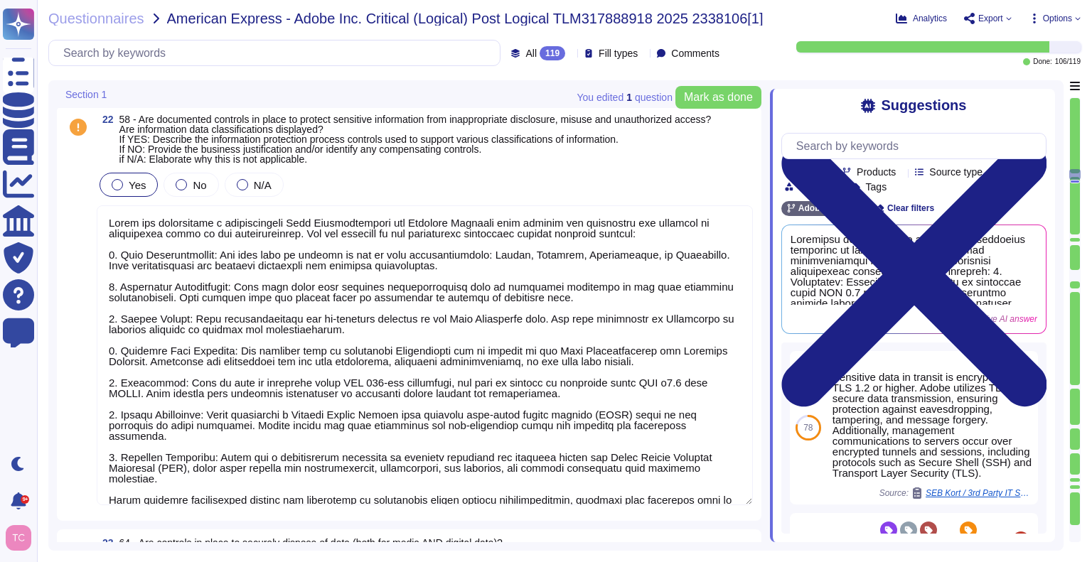
scroll to position [1, 0]
click at [75, 306] on span at bounding box center [78, 338] width 26 height 337
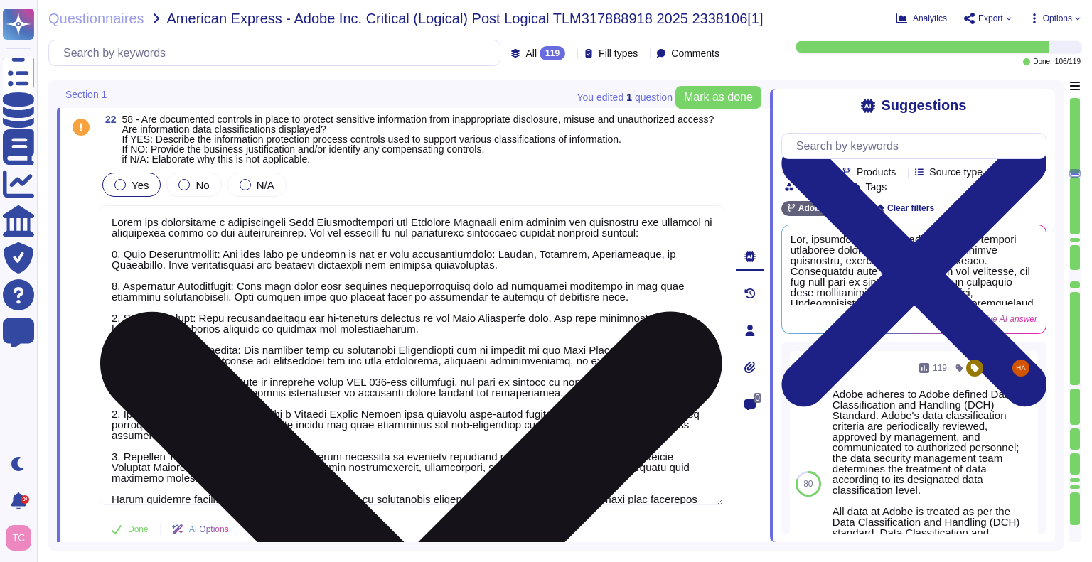
scroll to position [22, 0]
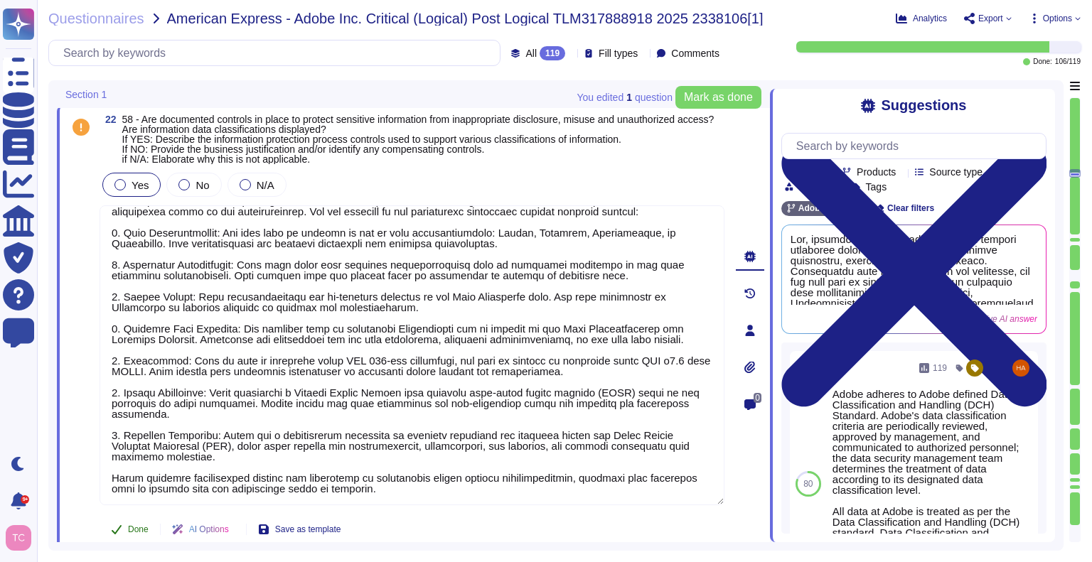
click at [127, 535] on button "Done" at bounding box center [130, 530] width 60 height 28
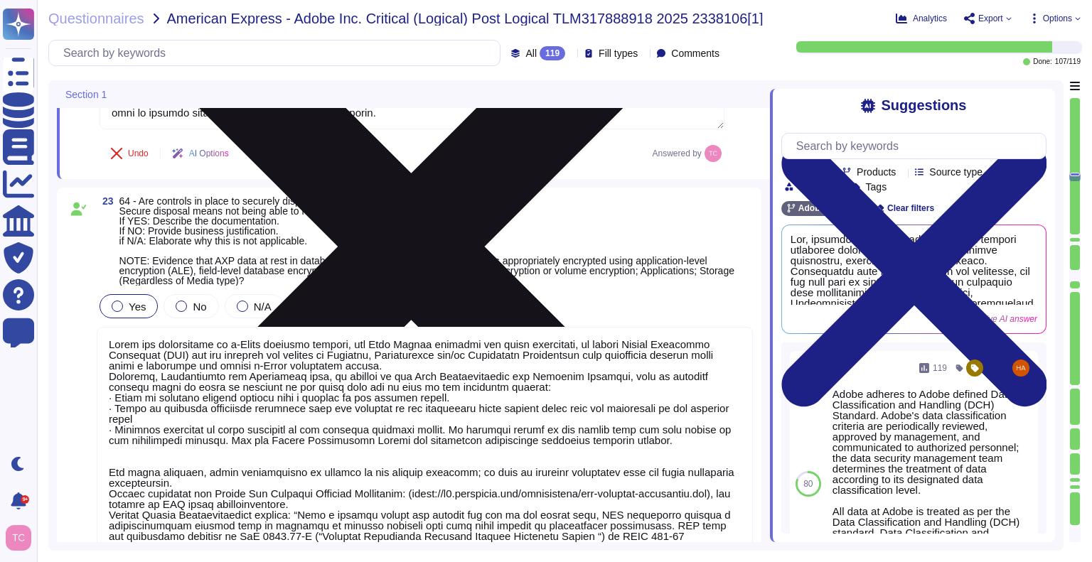
type textarea "Sensitive data in transit is encrypted using TLS 1.2 or higher. Adobe utilizes …"
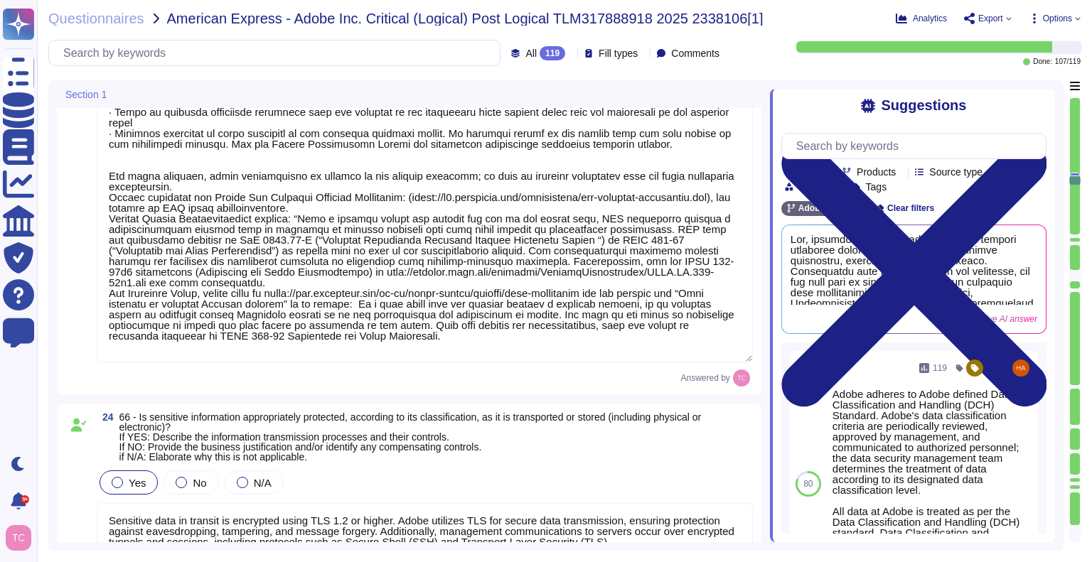
type textarea "Storage of restricted data on removable media is strictly prohibited and enforc…"
type textarea "Lor ipsu dolorsit ame Consecte Adipisci elitsed: Doei t incididuntu, laboreetd …"
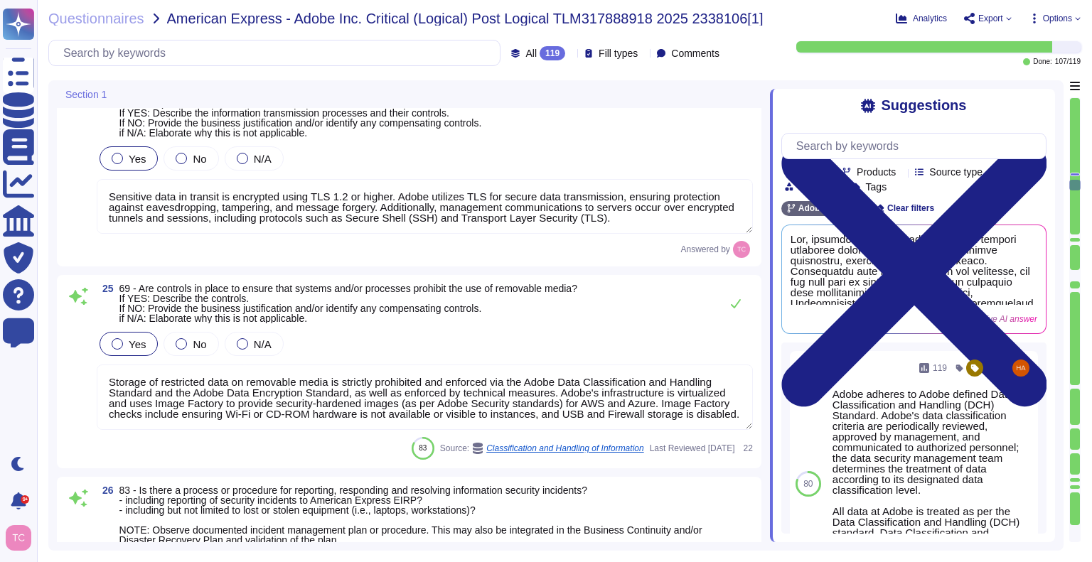
scroll to position [5779, 0]
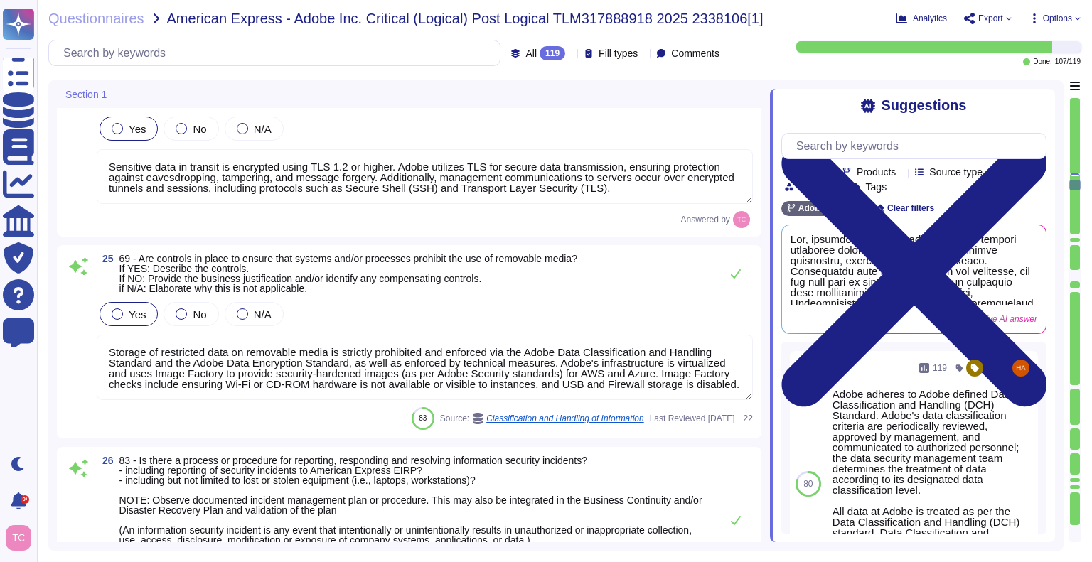
type textarea "Adobe has a Logical Access Policy and Data Classification and Handling Standard…"
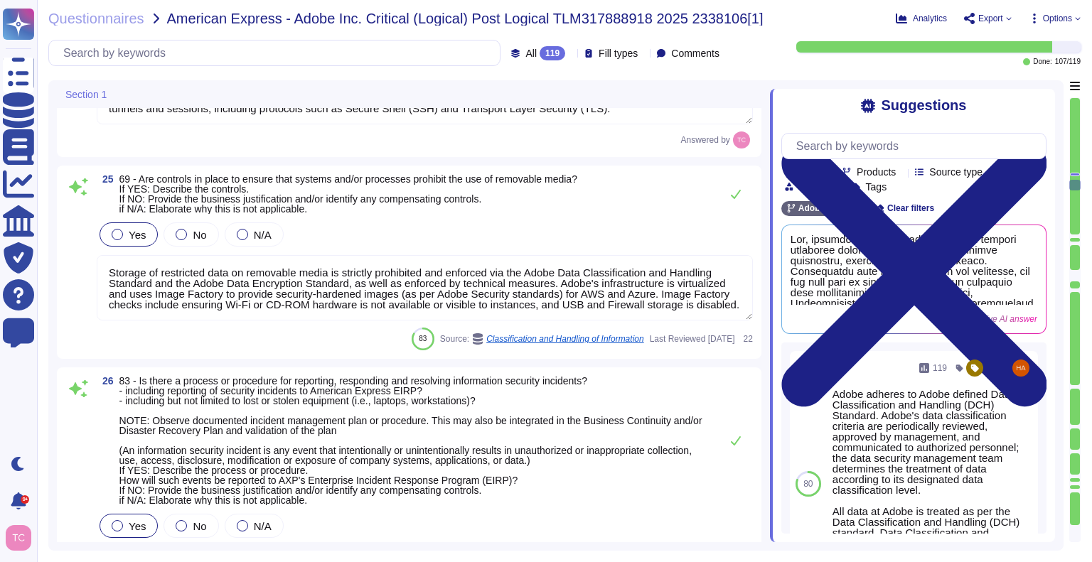
scroll to position [1, 0]
click at [294, 384] on span "83 - Is there a process or procedure for reporting, responding and resolving in…" at bounding box center [410, 440] width 583 height 131
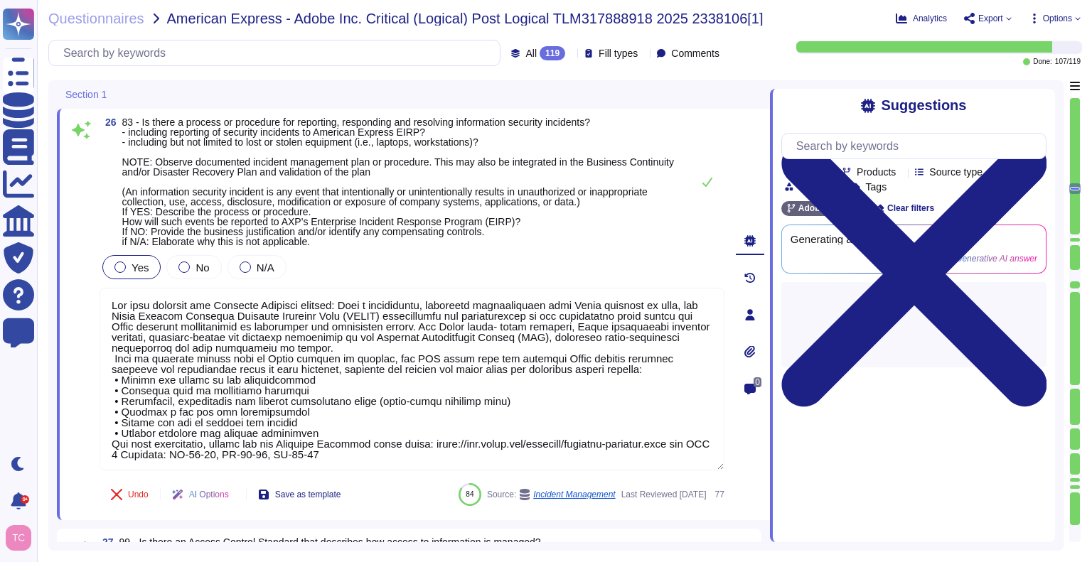
type textarea "Adobe has established information security policies to ensure procedures, proce…"
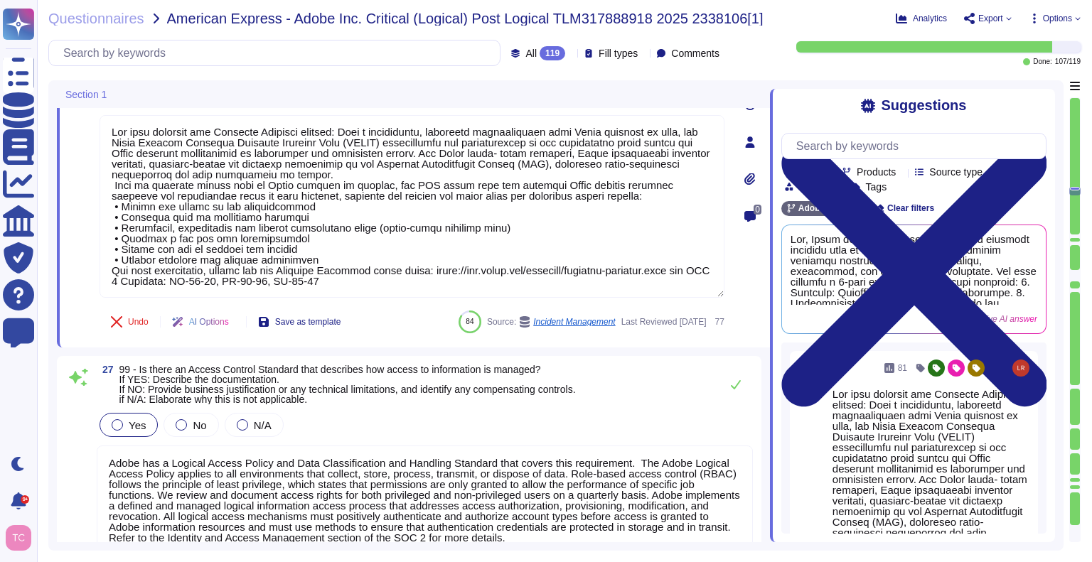
scroll to position [6303, 0]
type textarea "User access reviews are performed by appropriate system owners and access permi…"
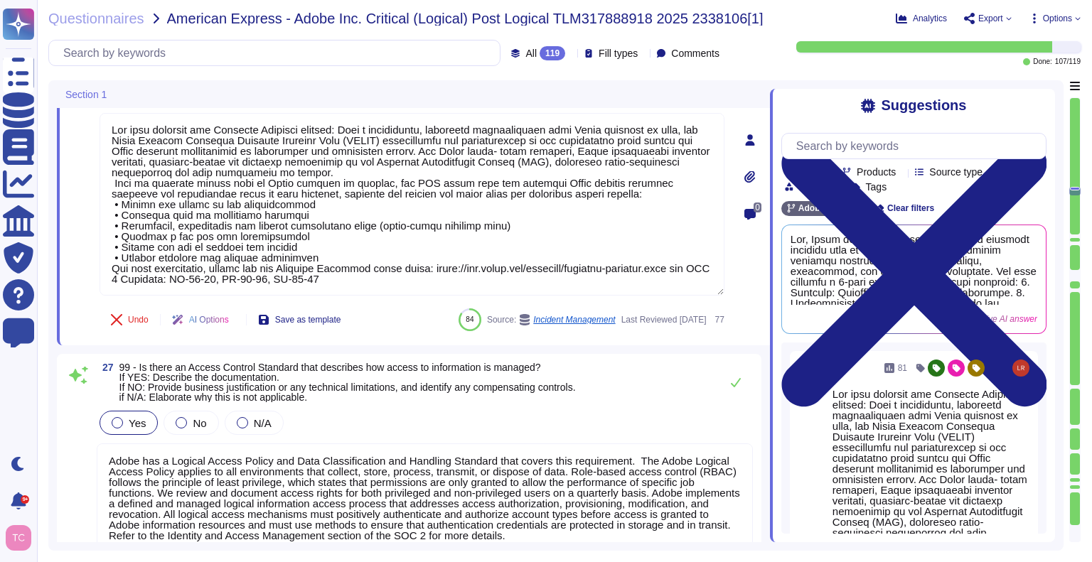
click at [176, 328] on div "AI Options" at bounding box center [203, 320] width 85 height 34
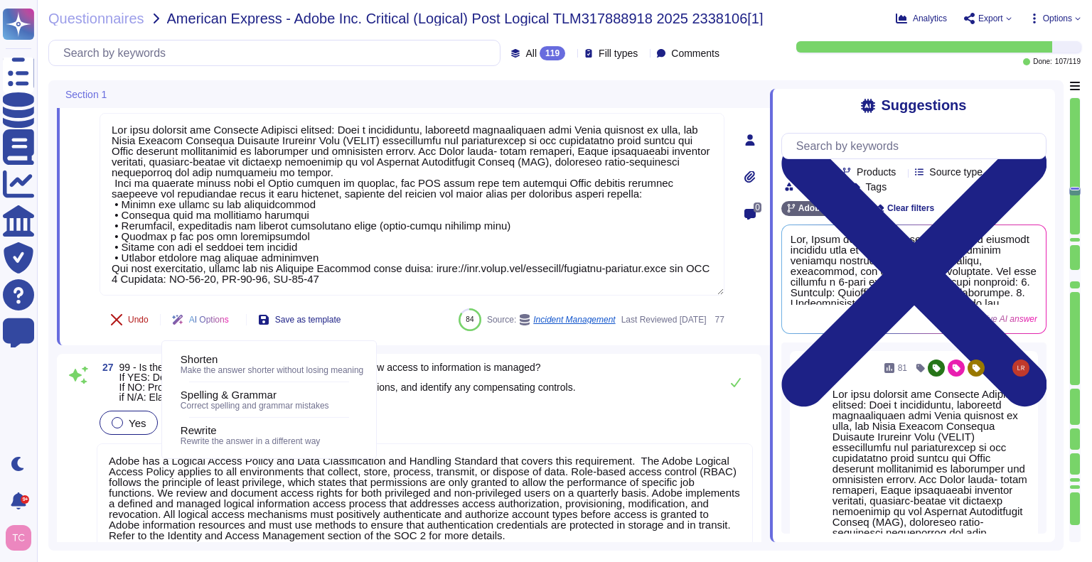
click at [156, 331] on button "Undo" at bounding box center [130, 320] width 60 height 28
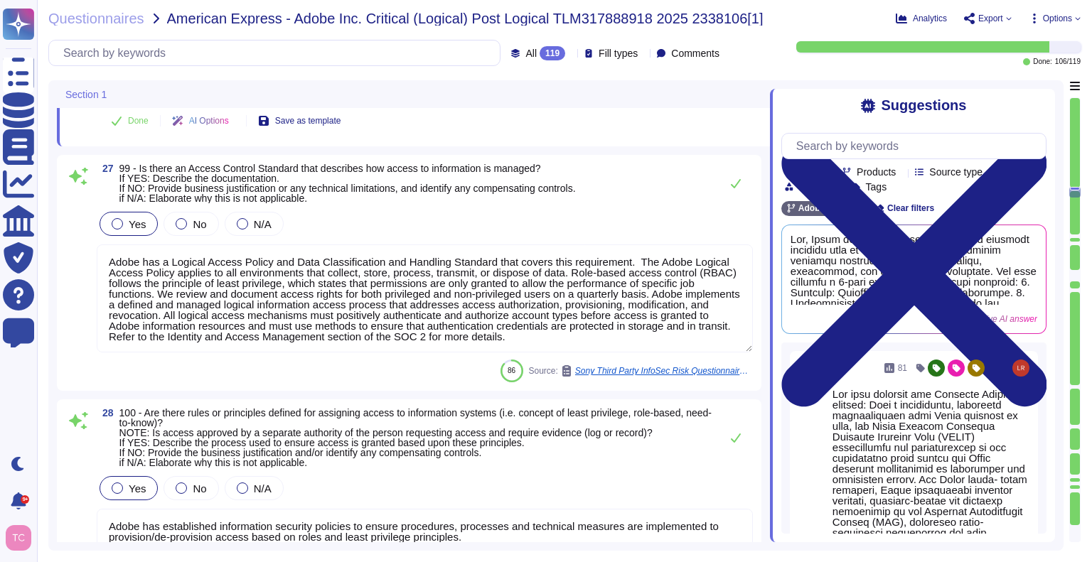
type textarea "Adobe performs account and access reviews on a quarterly basis including docume…"
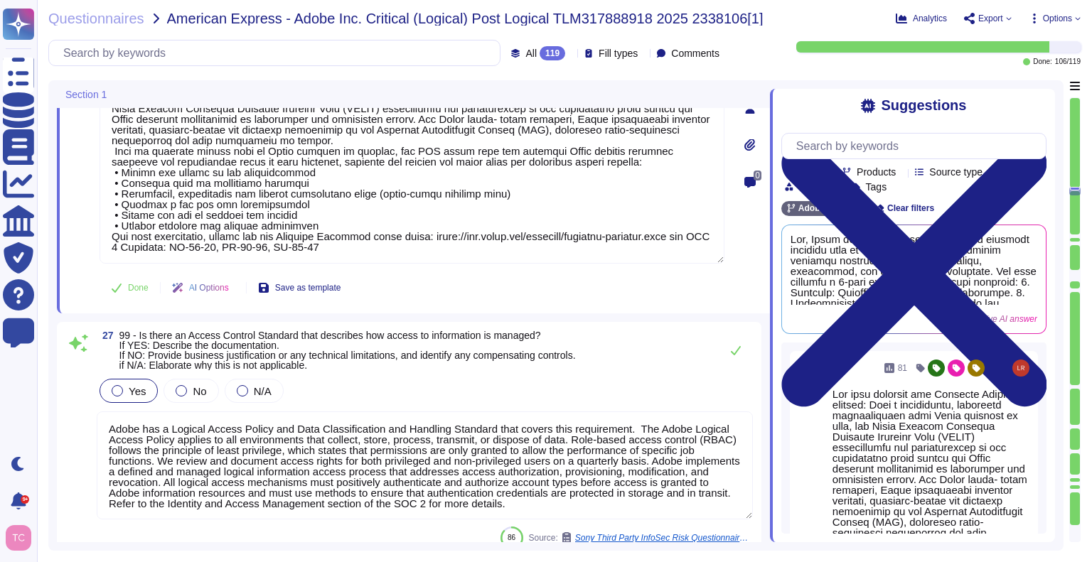
type textarea "Storage of restricted data on removable media is strictly prohibited and enforc…"
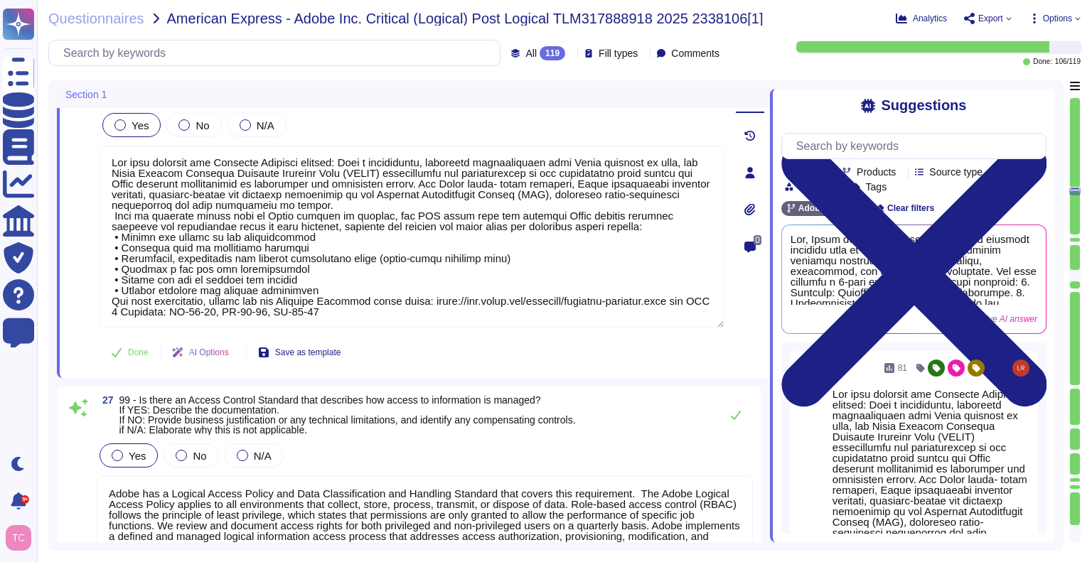
scroll to position [0, 0]
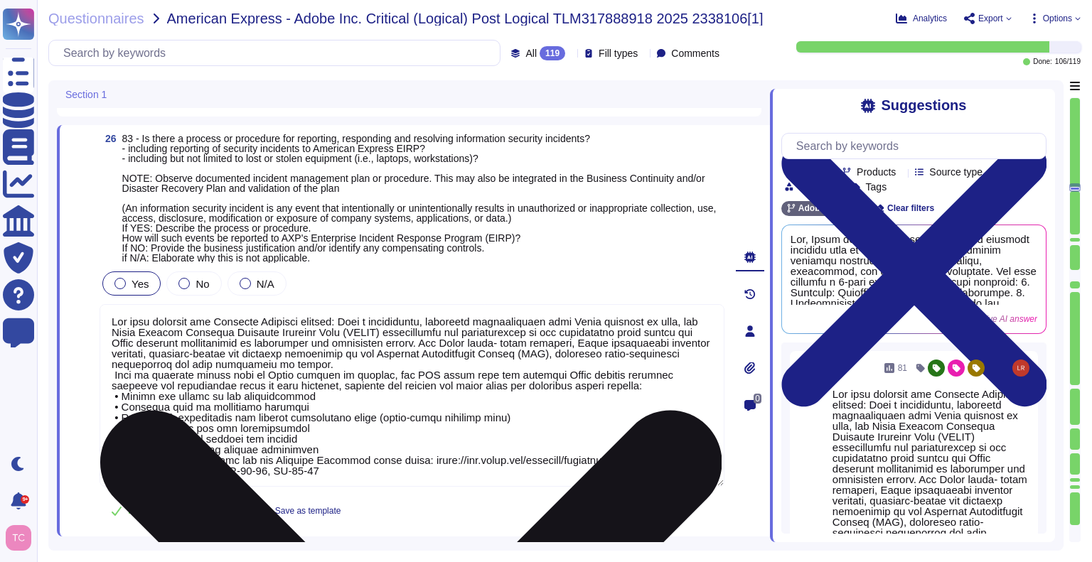
type textarea "Sensitive data in transit is encrypted using TLS 1.2 or higher. Adobe utilizes …"
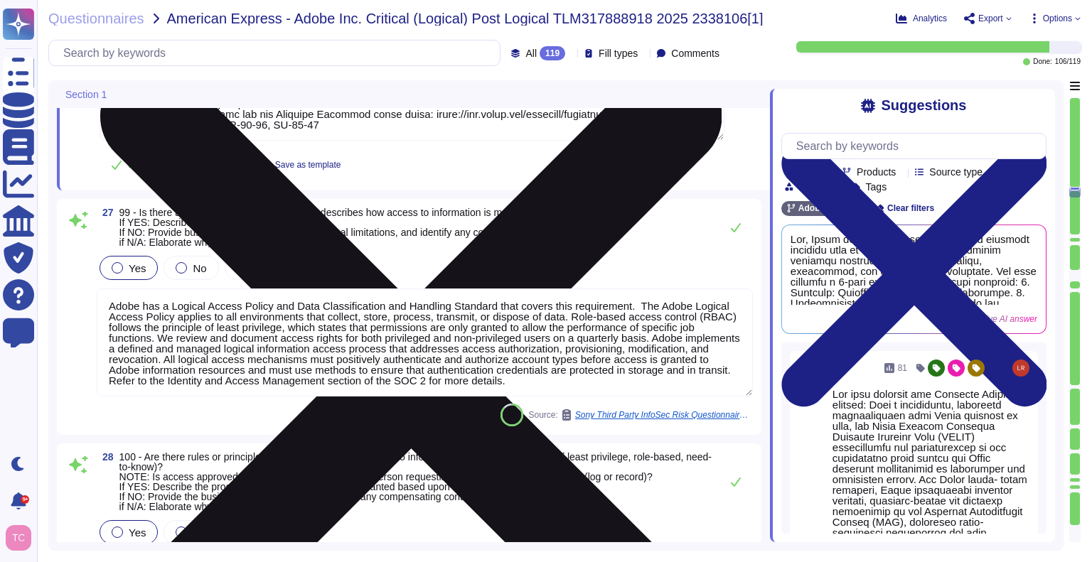
type textarea "User access reviews are performed by appropriate system owners and access permi…"
type textarea "Adobe performs account and access reviews on a quarterly basis including docume…"
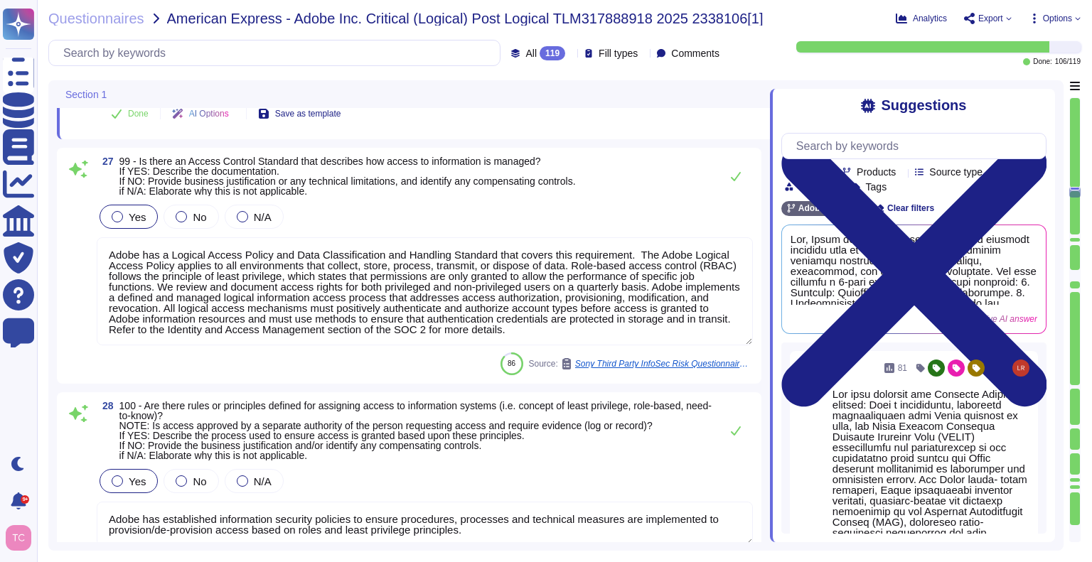
click at [379, 178] on span "99 - Is there an Access Control Standard that describes how access to informati…" at bounding box center [347, 176] width 457 height 41
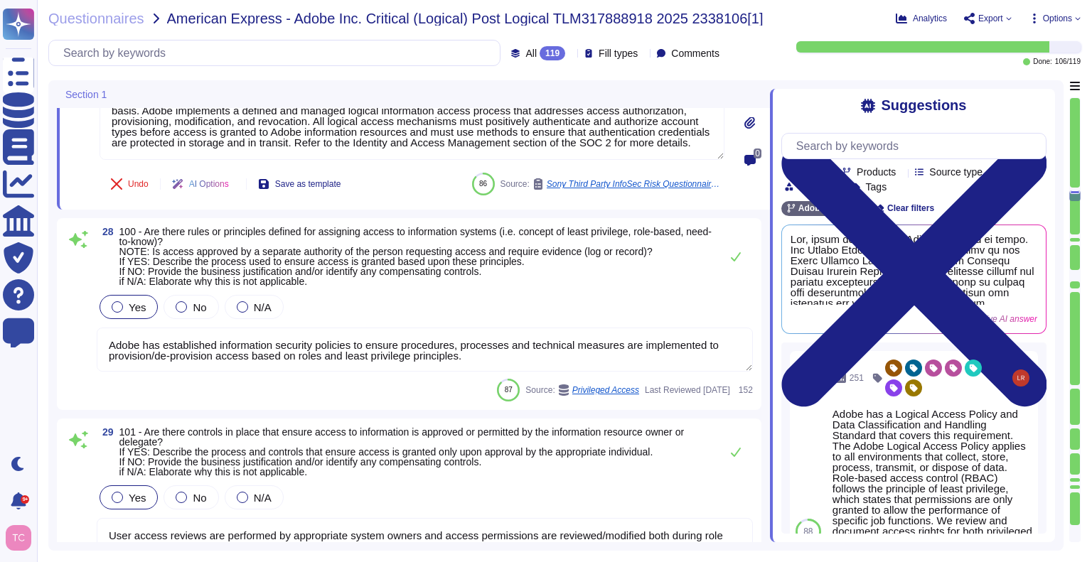
scroll to position [6665, 0]
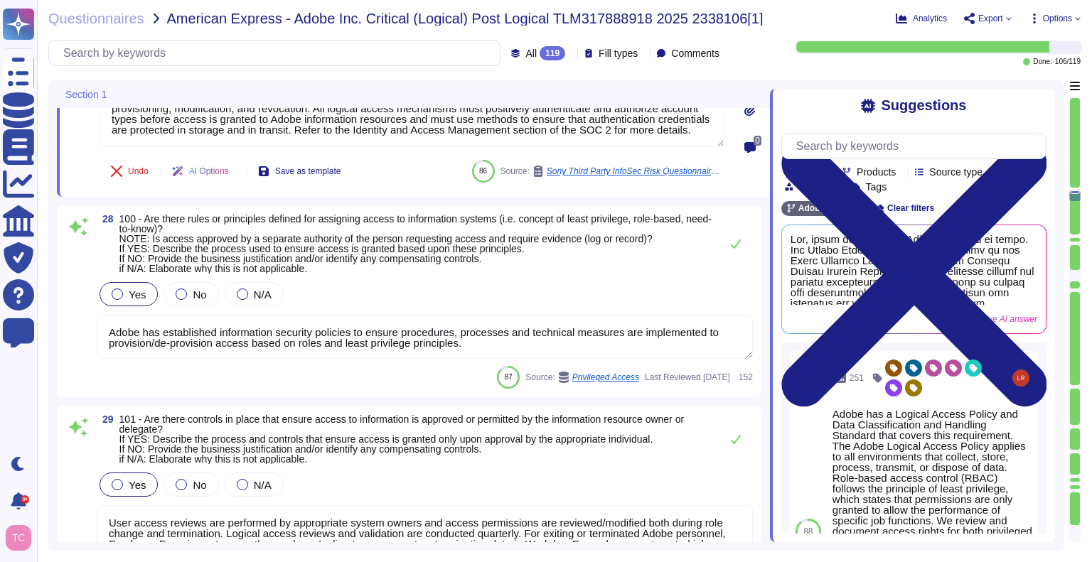
type textarea "Privileged user access rights are reviewed at least quarterly. (See SOC 2 Contr…"
click at [412, 352] on textarea "Adobe has established information security policies to ensure procedures, proce…" at bounding box center [425, 337] width 656 height 44
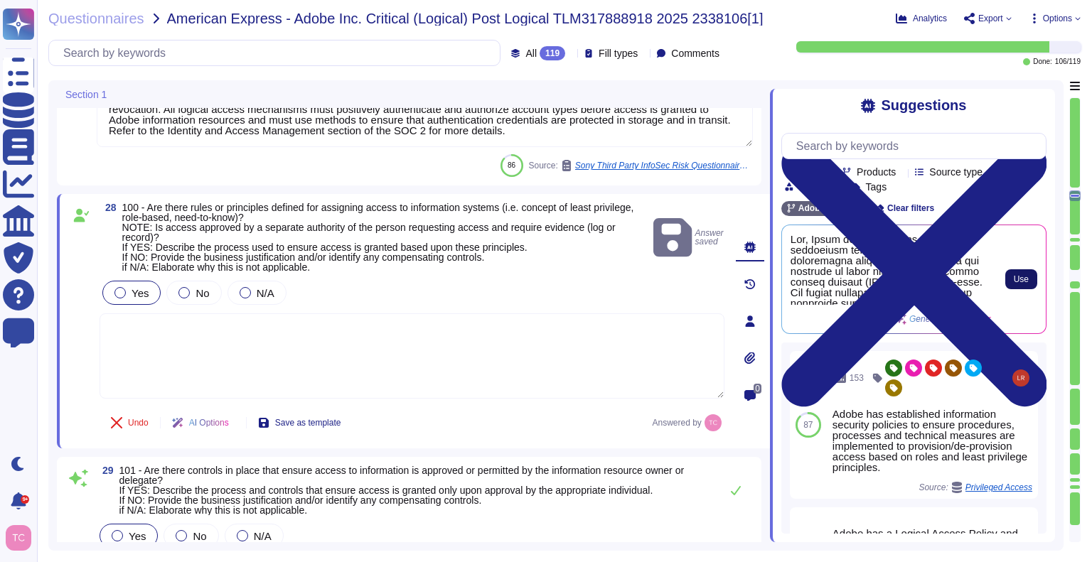
click at [1018, 279] on span "Use" at bounding box center [1021, 279] width 15 height 9
type textarea "Yes, Adobe has established rules and principles for assigning access to informa…"
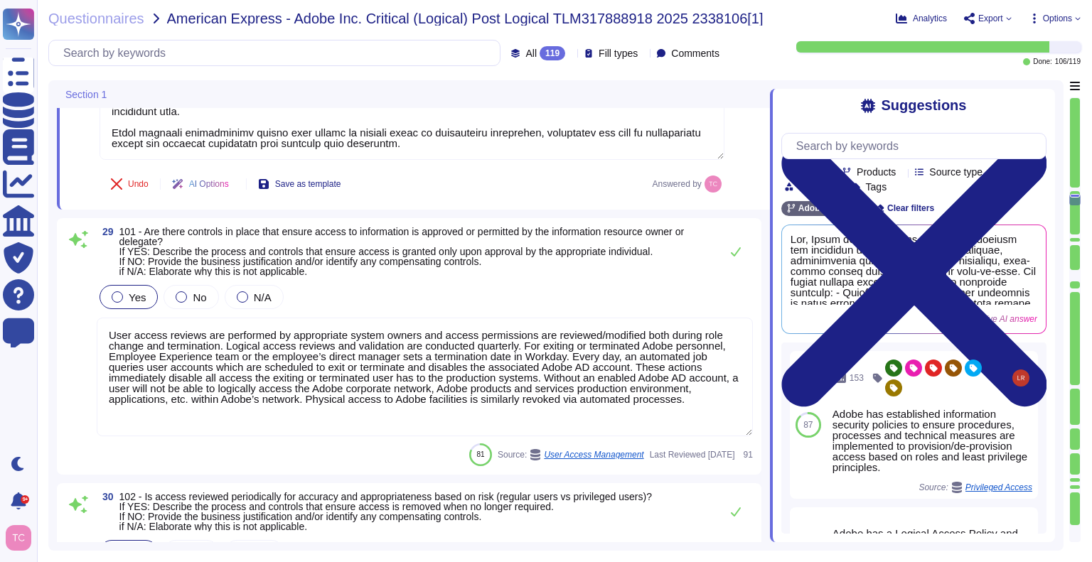
scroll to position [7014, 0]
click at [508, 262] on span "101 - Are there controls in place that ensure access to information is approved…" at bounding box center [416, 251] width 594 height 50
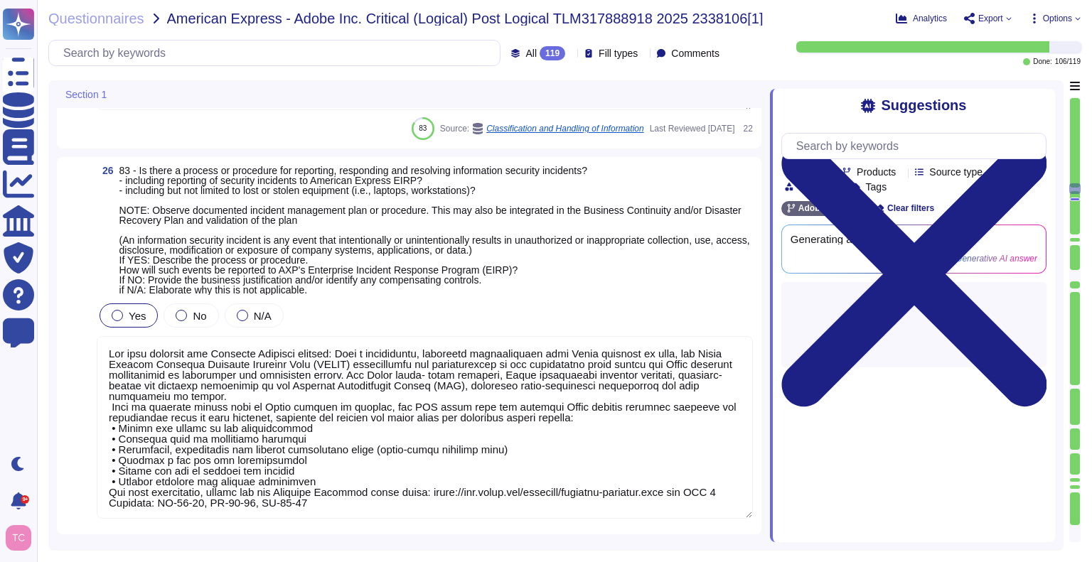
scroll to position [6087, 0]
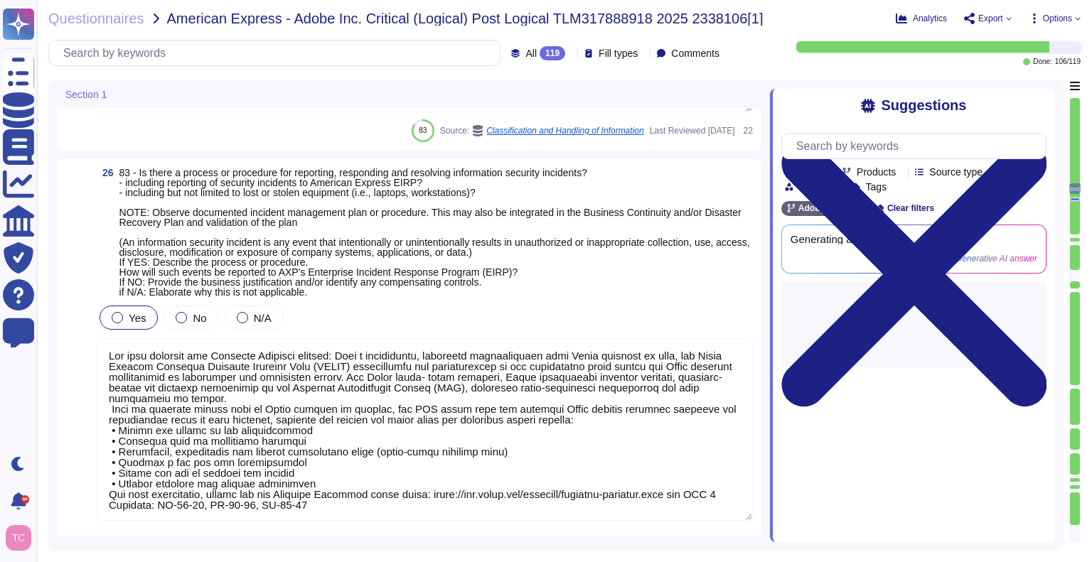
click at [353, 187] on span "83 - Is there a process or procedure for reporting, responding and resolving in…" at bounding box center [434, 232] width 631 height 131
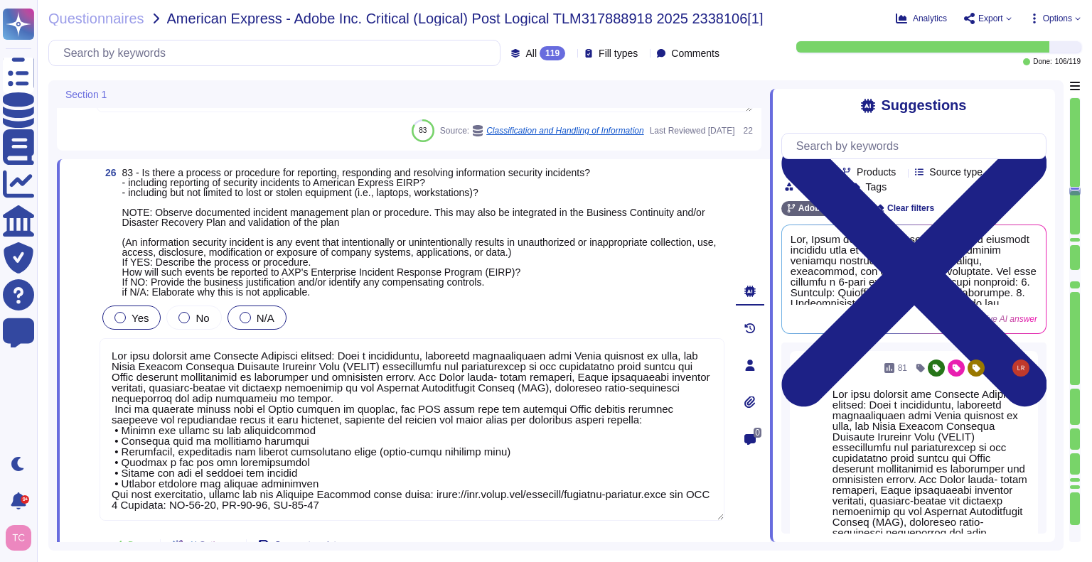
scroll to position [6231, 0]
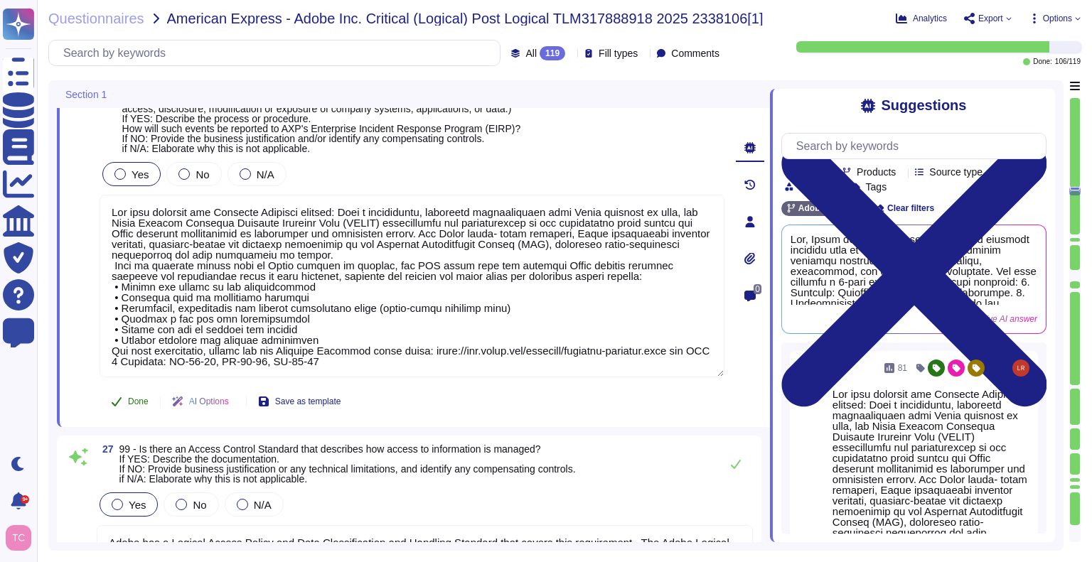
click at [131, 400] on span "Done" at bounding box center [138, 402] width 21 height 9
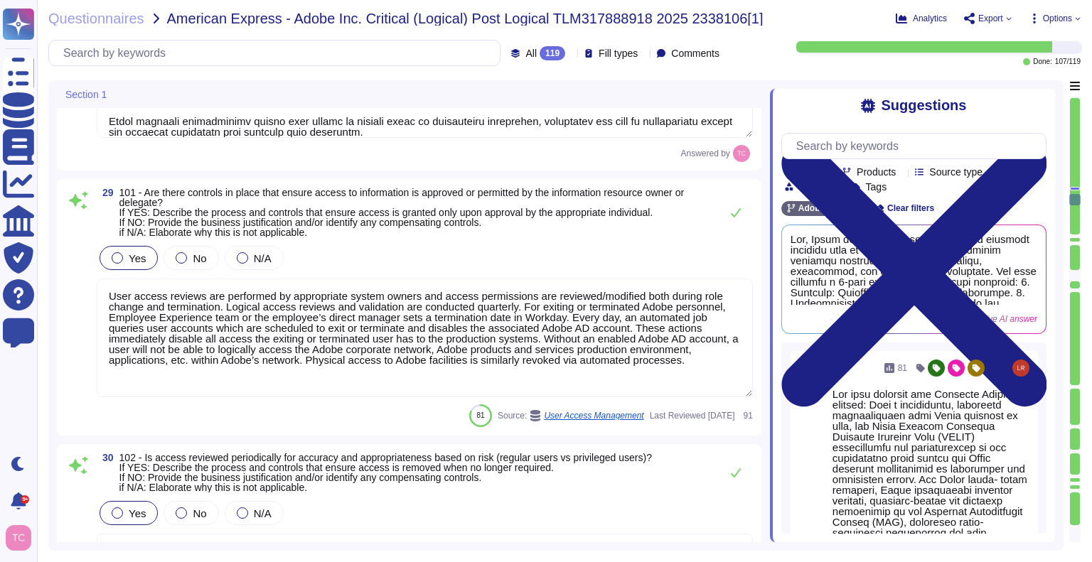
scroll to position [7049, 0]
click at [364, 242] on div "Yes No N/A" at bounding box center [425, 257] width 656 height 30
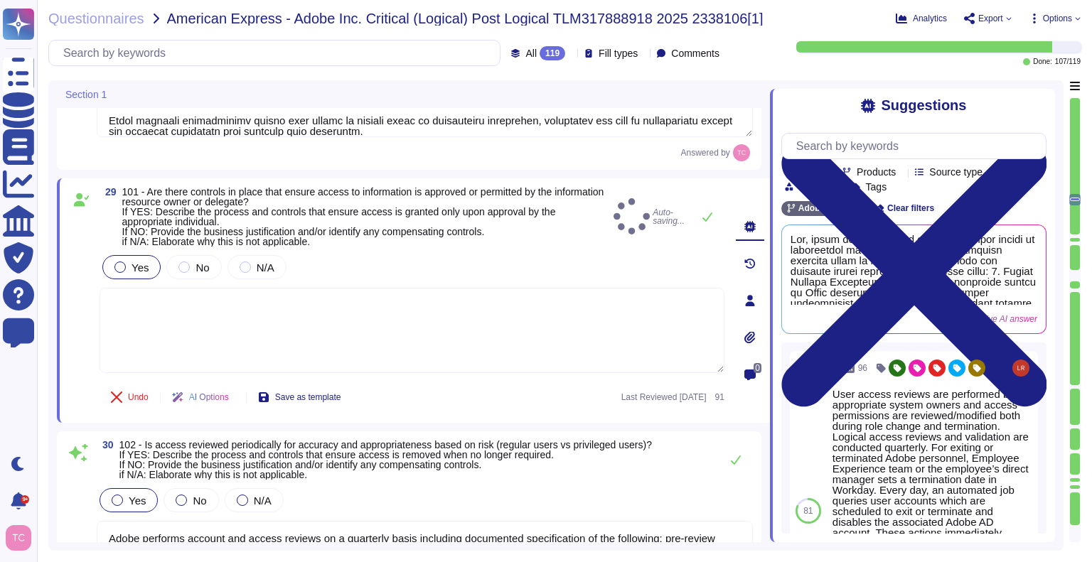
click at [231, 302] on textarea at bounding box center [412, 330] width 625 height 85
drag, startPoint x: 231, startPoint y: 302, endPoint x: 154, endPoint y: 211, distance: 119.0
click at [154, 211] on div "29 101 - Are there controls in place that ensure access to information is appro…" at bounding box center [396, 301] width 656 height 228
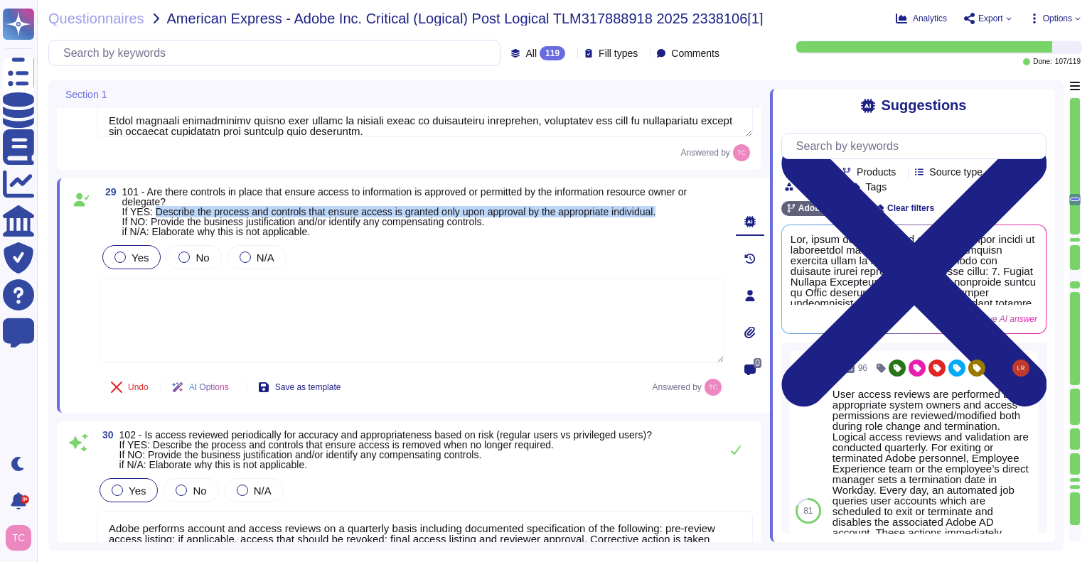
drag, startPoint x: 154, startPoint y: 211, endPoint x: 670, endPoint y: 210, distance: 516.3
click at [670, 210] on span "101 - Are there controls in place that ensure access to information is approved…" at bounding box center [423, 212] width 602 height 50
copy span "Describe the process and controls that ensure access is granted only upon appro…"
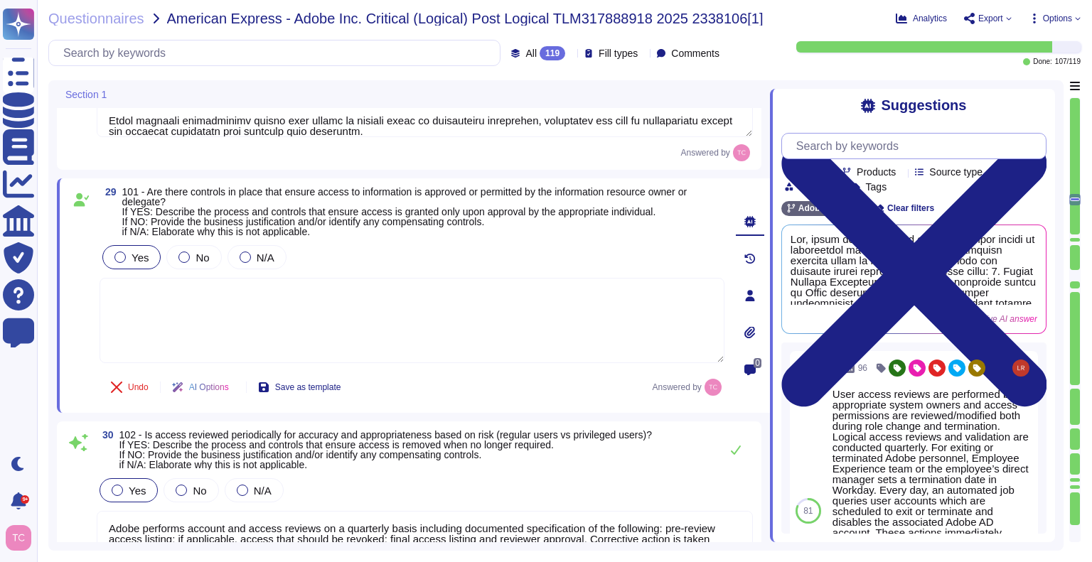
click at [927, 139] on input "text" at bounding box center [917, 146] width 257 height 25
paste input "Describe the process and controls that ensure access is granted only upon appro…"
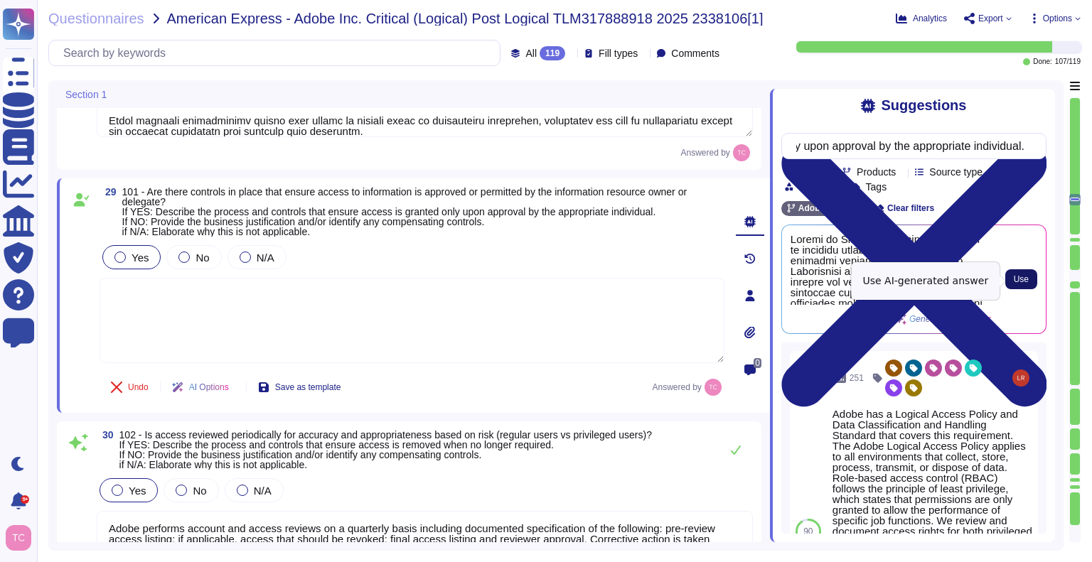
scroll to position [0, 0]
click at [1021, 284] on span "Use" at bounding box center [1021, 279] width 15 height 9
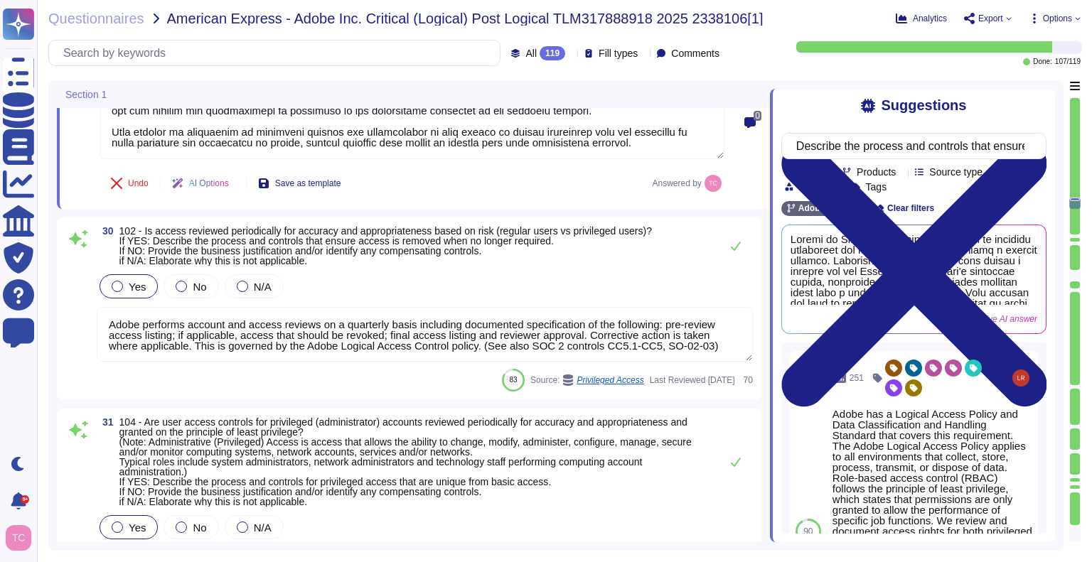
scroll to position [7335, 0]
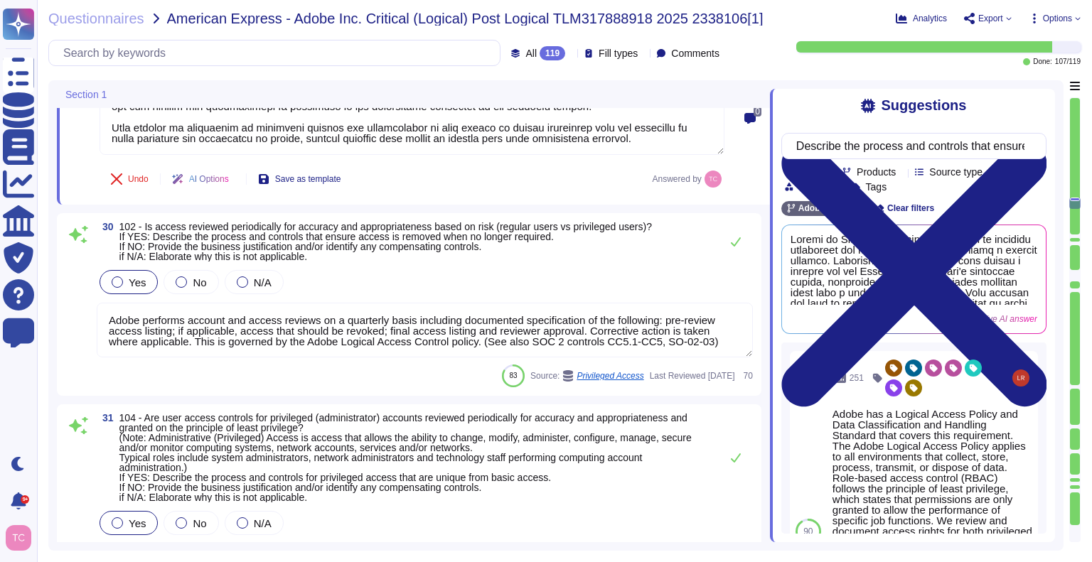
click at [417, 261] on div "30 102 - Is access reviewed periodically for accuracy and appropriateness based…" at bounding box center [409, 305] width 688 height 166
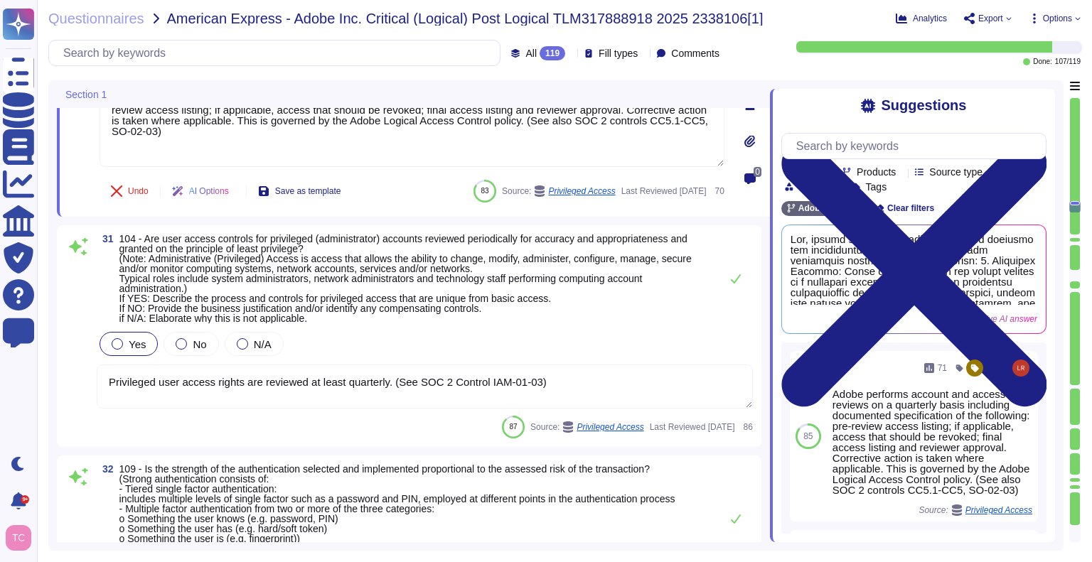
scroll to position [7521, 0]
click at [334, 256] on span "104 - Are user access controls for privileged (administrator) accounts reviewed…" at bounding box center [405, 278] width 572 height 91
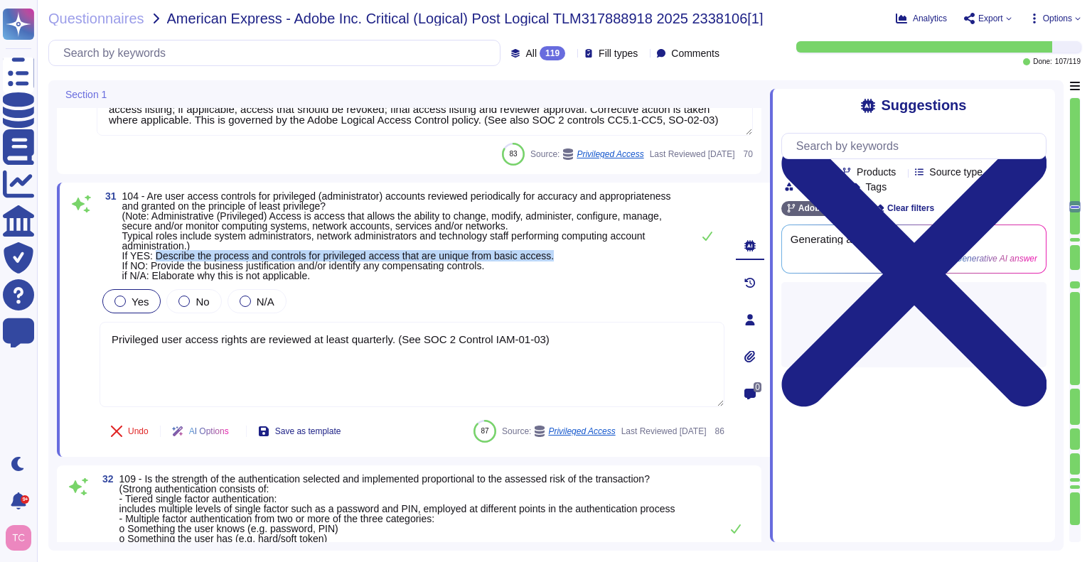
drag, startPoint x: 152, startPoint y: 255, endPoint x: 557, endPoint y: 257, distance: 404.6
click at [557, 257] on span "104 - Are user access controls for privileged (administrator) accounts reviewed…" at bounding box center [403, 236] width 562 height 90
copy span "Describe the process and controls for privileged access that are unique from ba…"
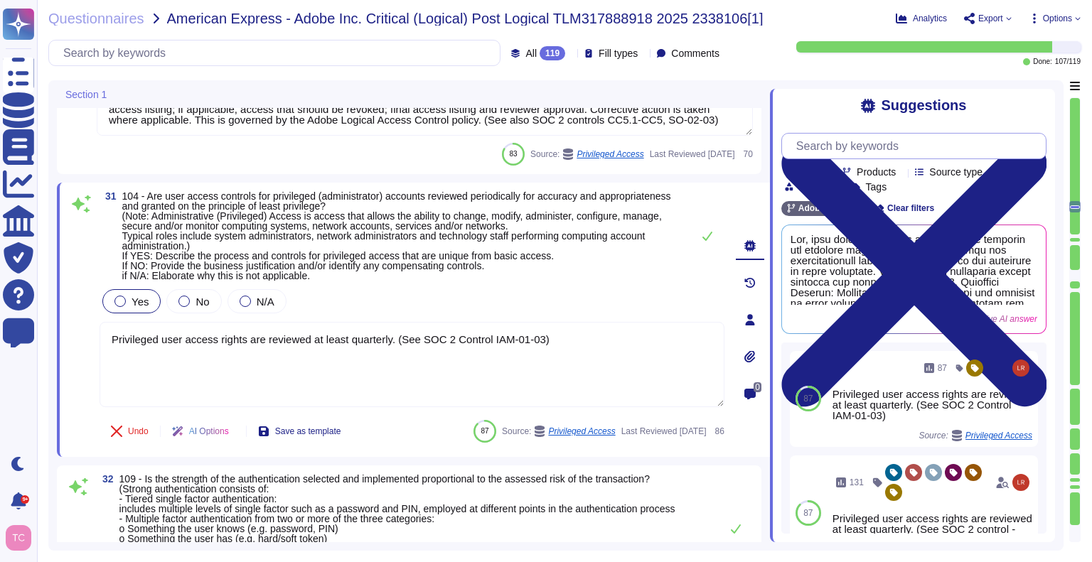
click at [887, 147] on input "text" at bounding box center [917, 146] width 257 height 25
paste input "Describe the process and controls for privileged access that are unique from ba…"
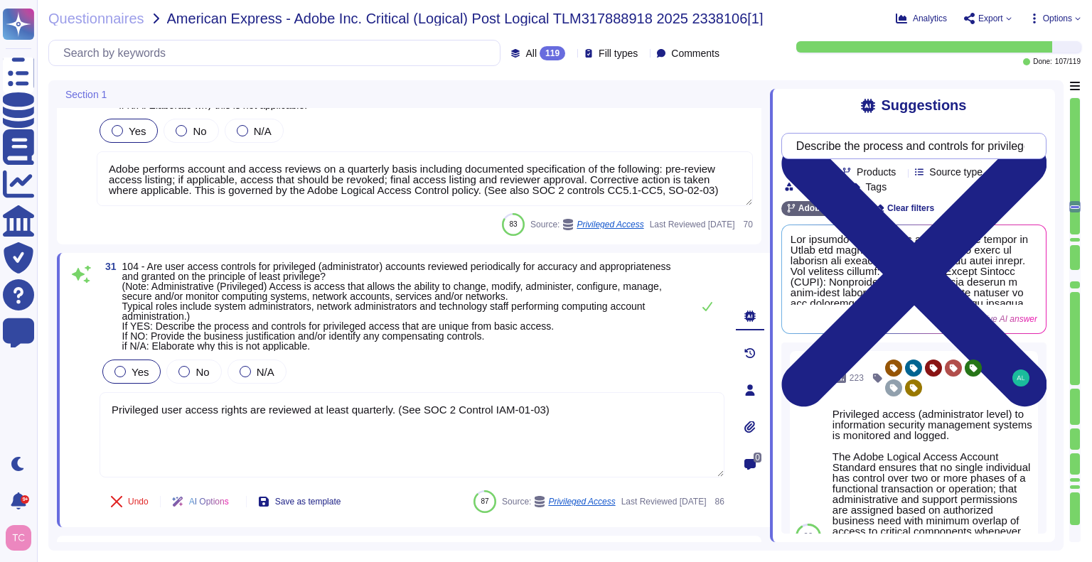
scroll to position [7460, 0]
click at [45, 242] on div "Questionnaires American Express - Adobe Inc. Critical (Logical) Post Logical TL…" at bounding box center [564, 281] width 1055 height 562
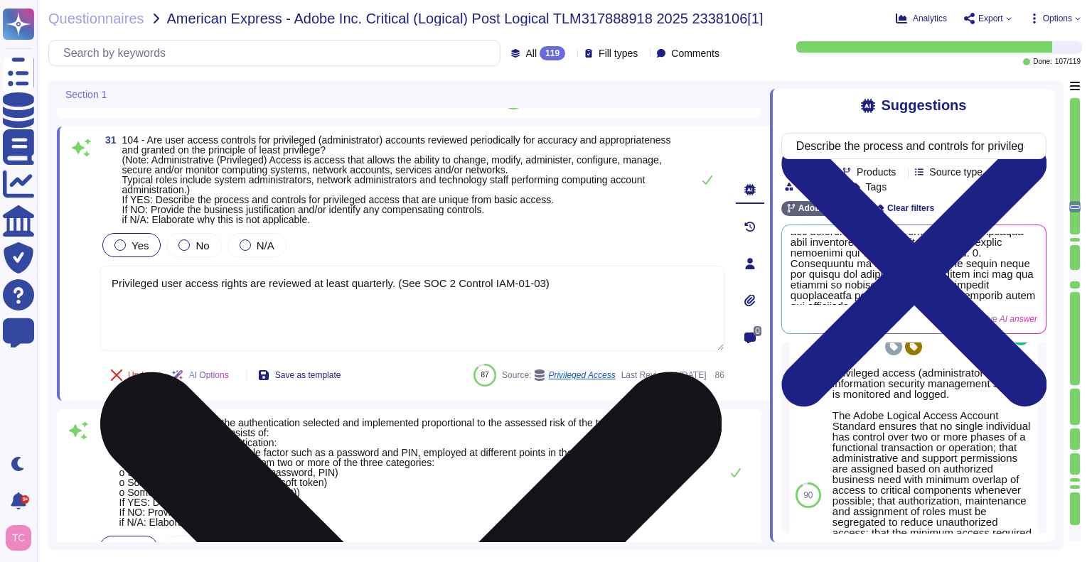
scroll to position [30, 0]
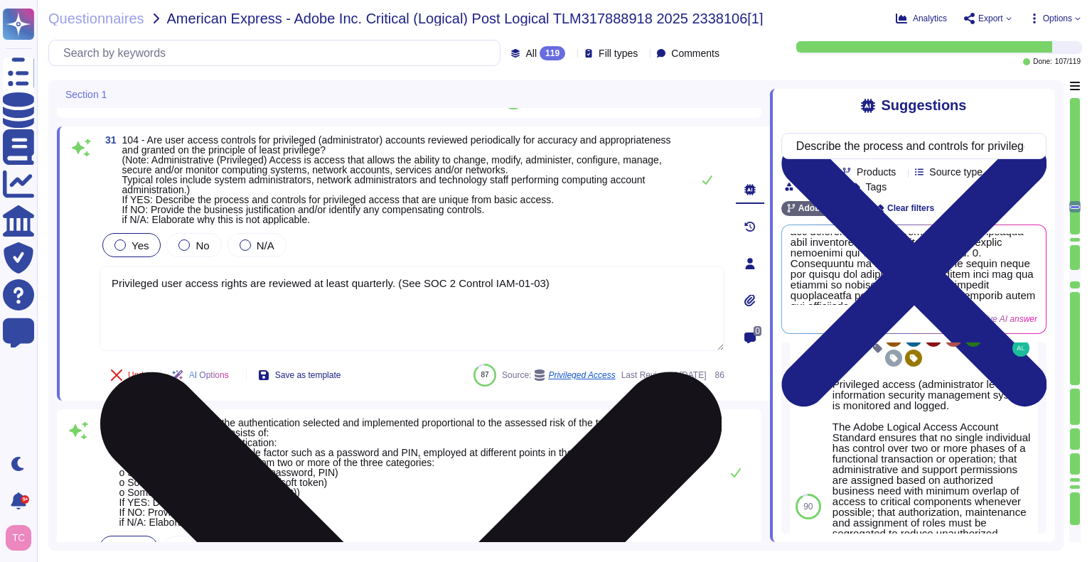
click at [694, 297] on textarea "Privileged user access rights are reviewed at least quarterly. (See SOC 2 Contr…" at bounding box center [412, 308] width 625 height 85
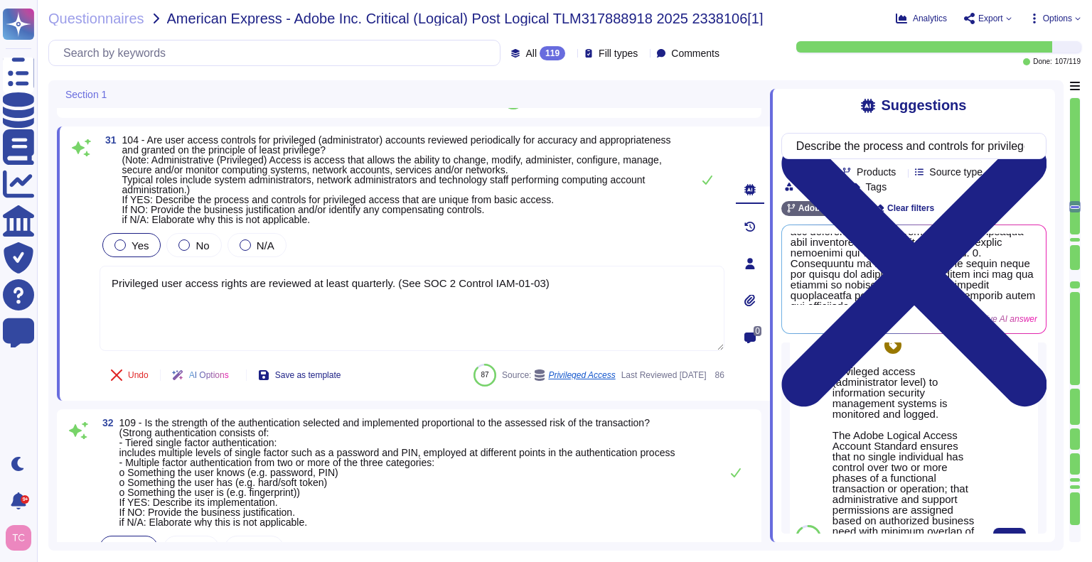
scroll to position [155, 0]
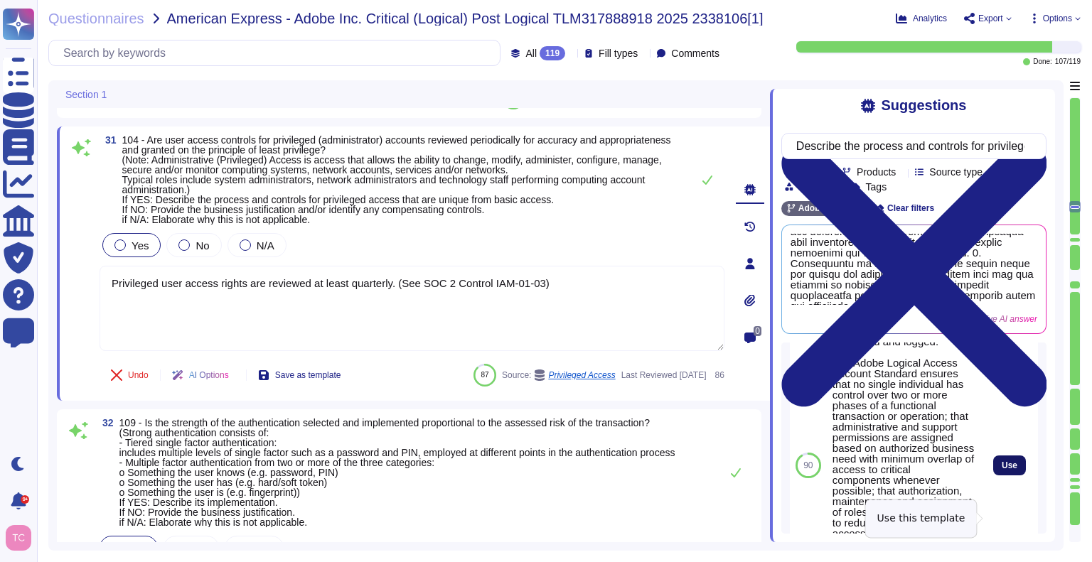
click at [1002, 470] on span "Use" at bounding box center [1010, 466] width 16 height 9
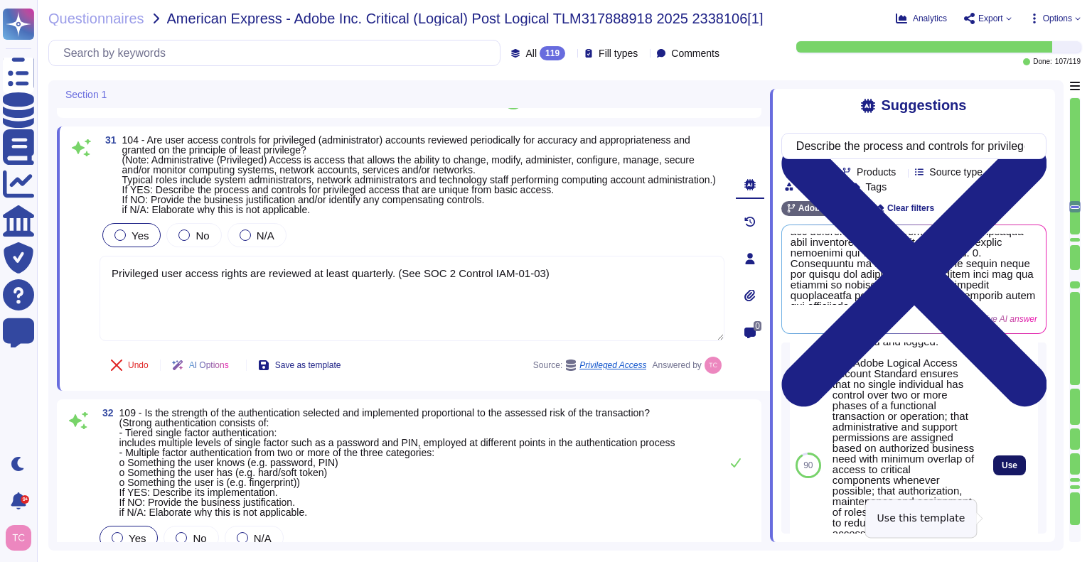
click at [1002, 470] on span "Use" at bounding box center [1010, 466] width 16 height 9
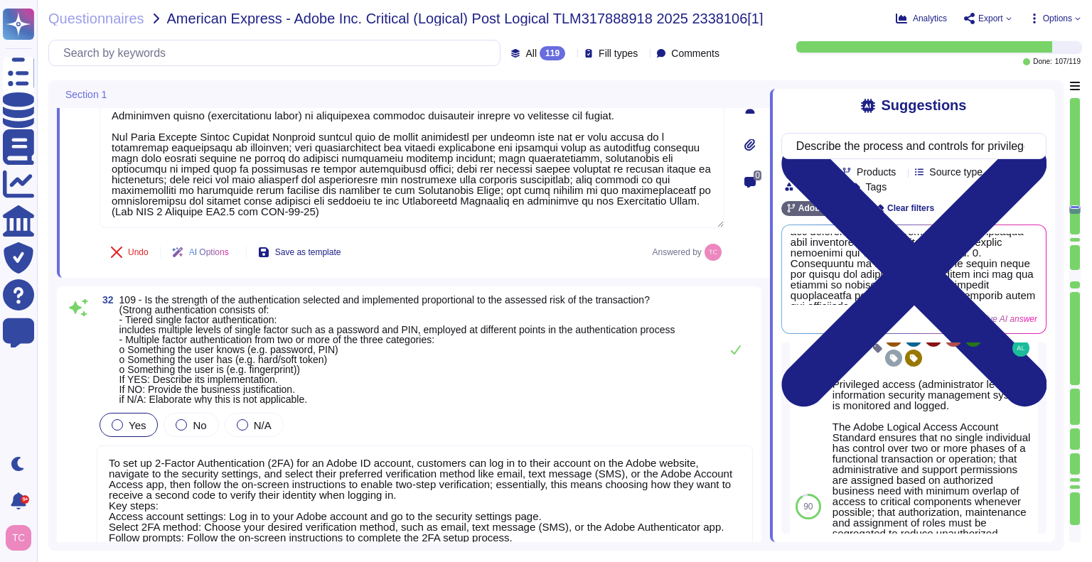
scroll to position [7797, 0]
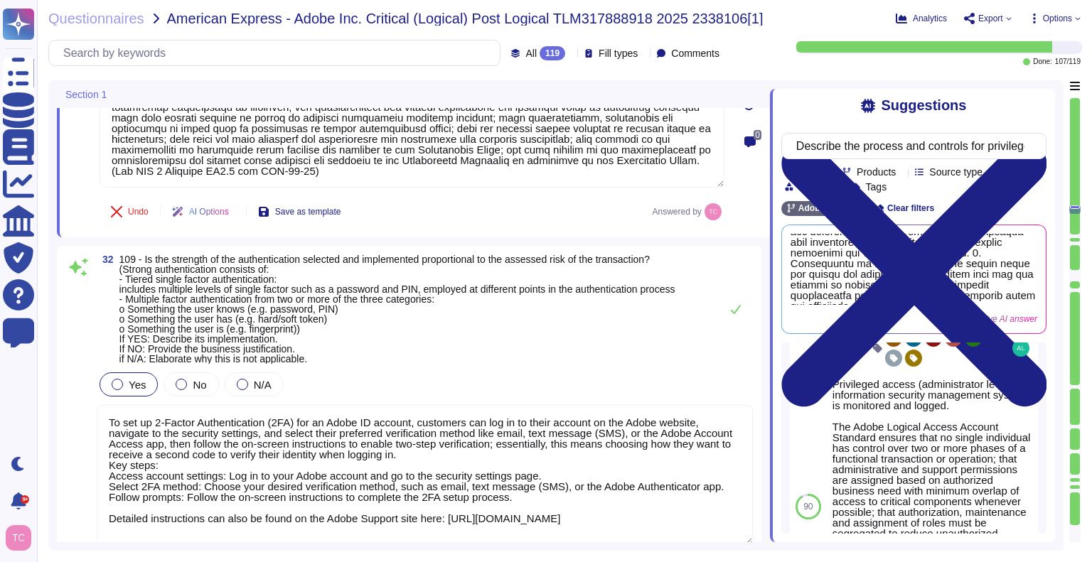
click at [510, 343] on span "109 - Is the strength of the authentication selected and implemented proportion…" at bounding box center [397, 310] width 556 height 110
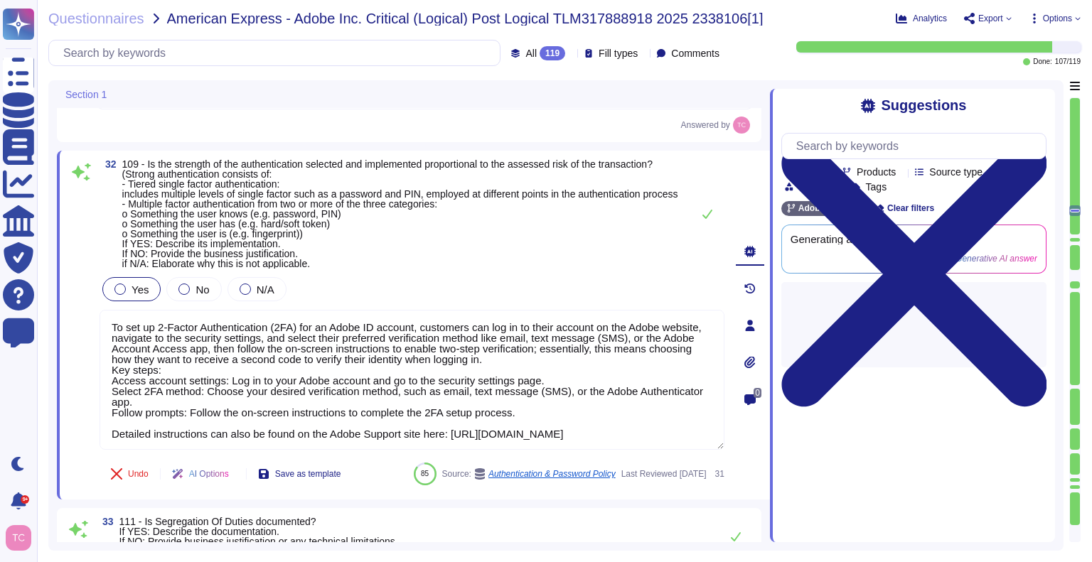
scroll to position [7877, 0]
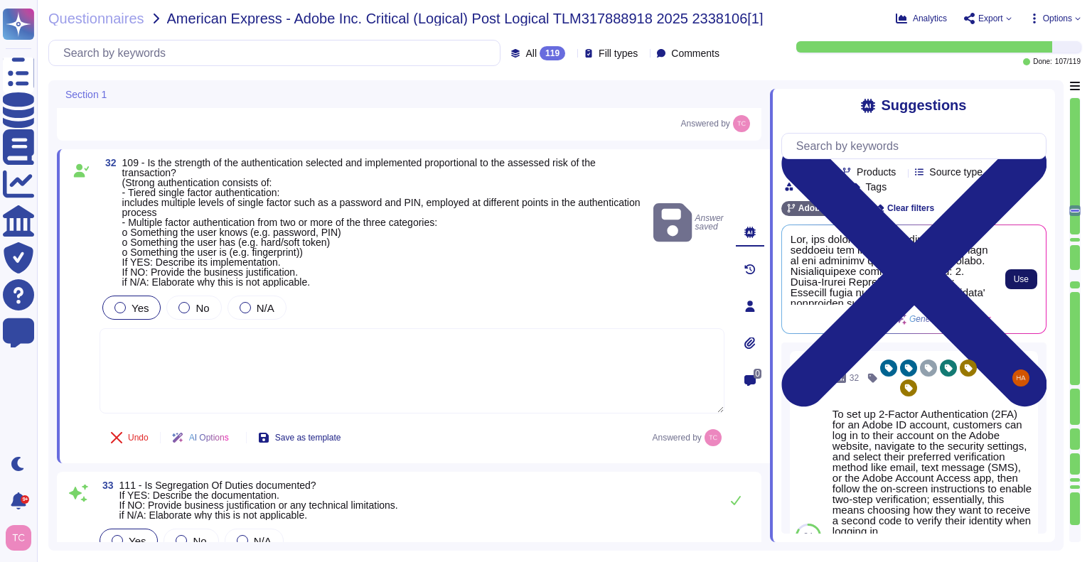
click at [1020, 279] on span "Use" at bounding box center [1021, 279] width 15 height 9
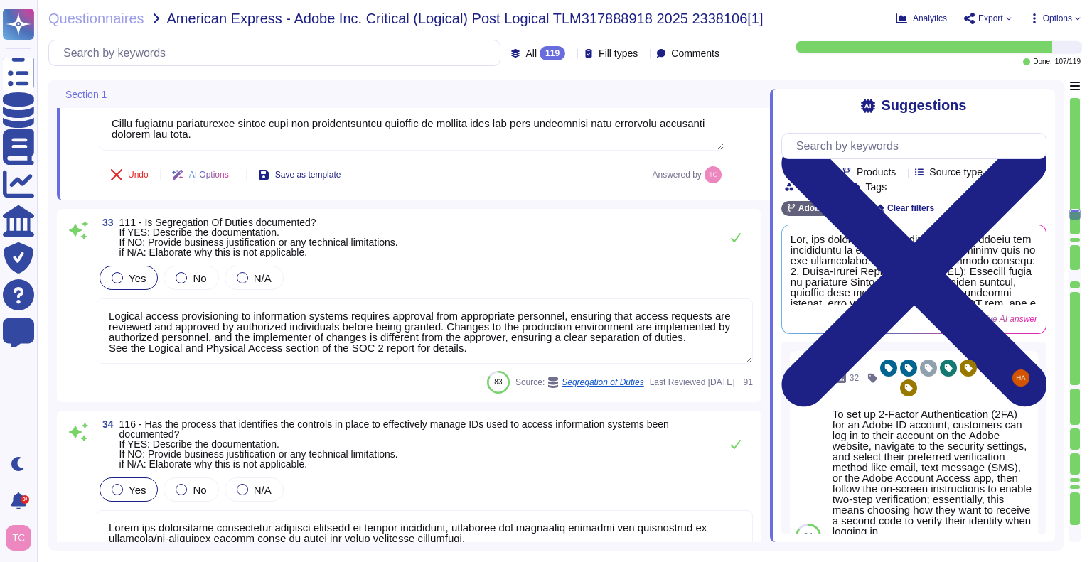
scroll to position [8273, 0]
click at [728, 306] on textarea "Logical access provisioning to information systems requires approval from appro…" at bounding box center [425, 330] width 656 height 65
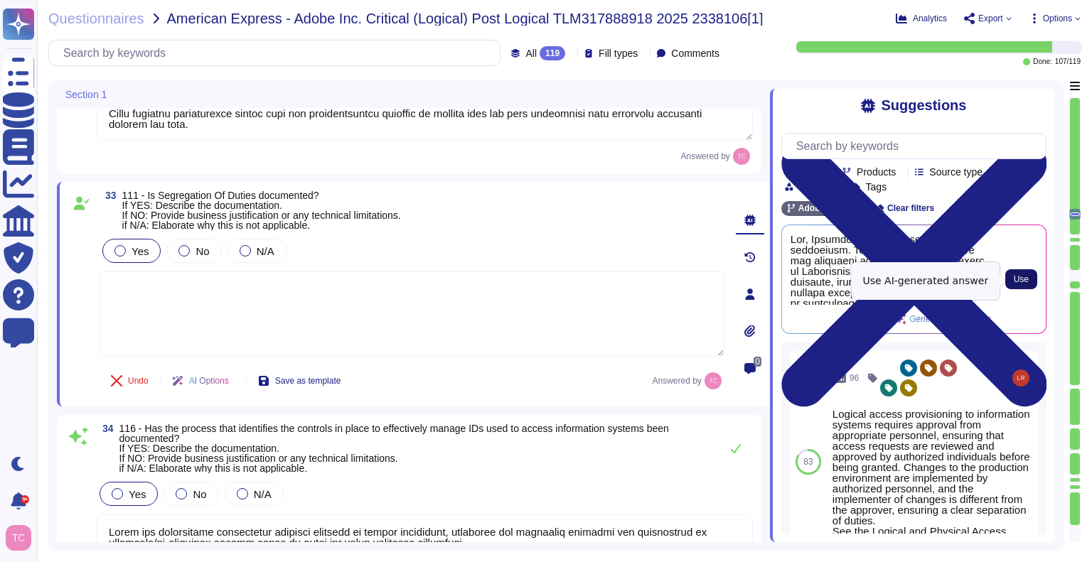
click at [1013, 281] on button "Use" at bounding box center [1022, 280] width 32 height 20
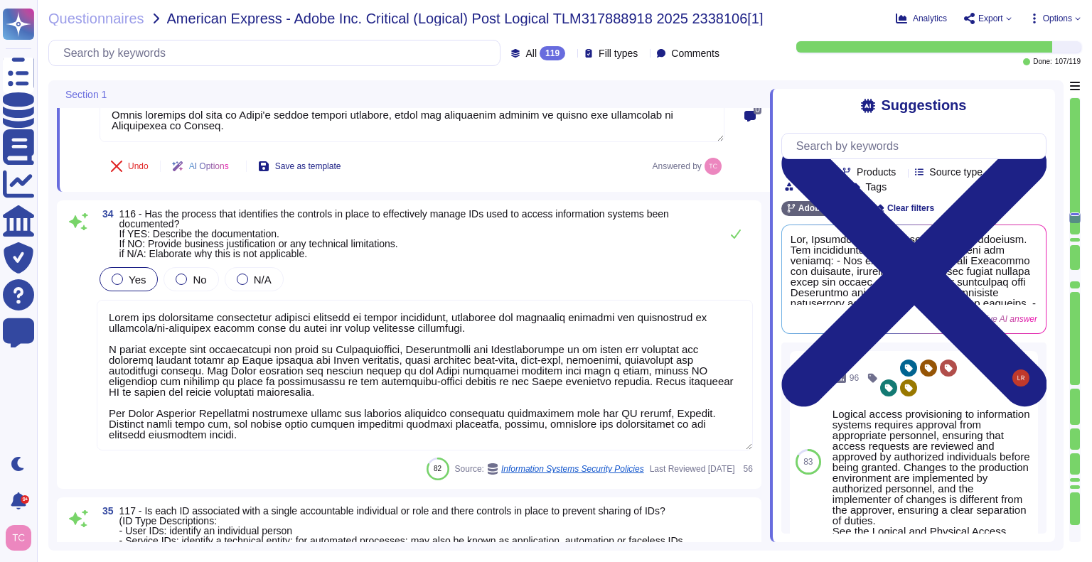
scroll to position [8565, 0]
click at [561, 247] on span "116 - Has the process that identifies the controls in place to effectively mana…" at bounding box center [416, 233] width 594 height 50
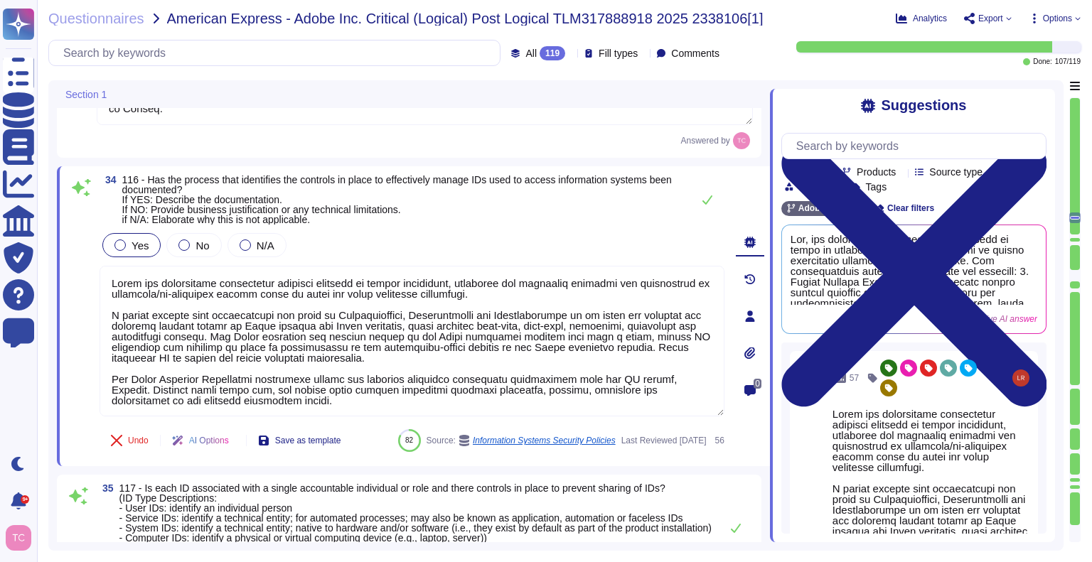
scroll to position [8582, 0]
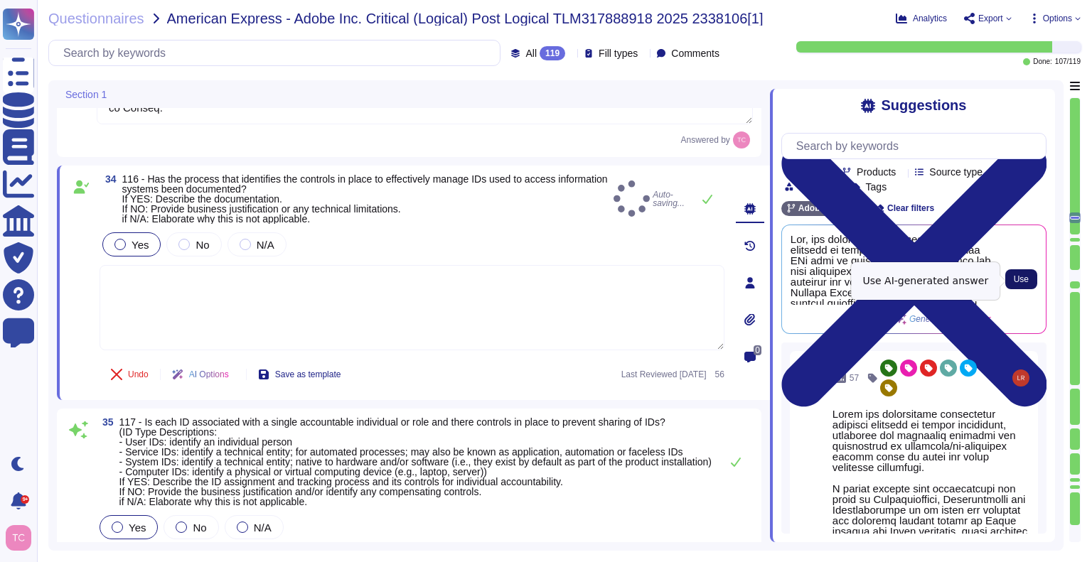
click at [1026, 275] on span "Use" at bounding box center [1021, 279] width 15 height 9
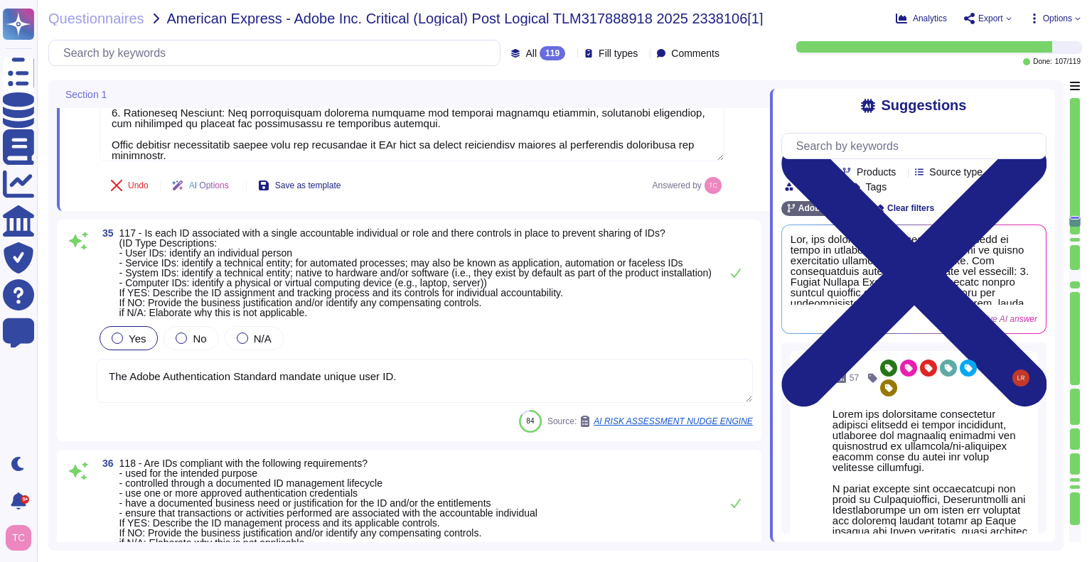
scroll to position [9011, 0]
click at [474, 250] on span "117 - Is each ID associated with a single accountable individual or role and th…" at bounding box center [415, 271] width 592 height 90
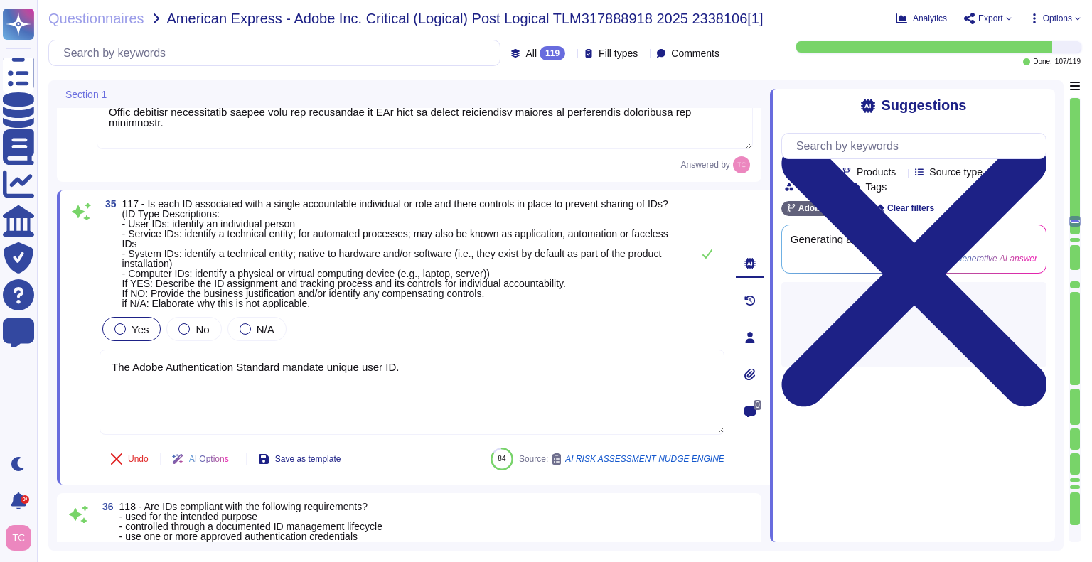
scroll to position [0, 0]
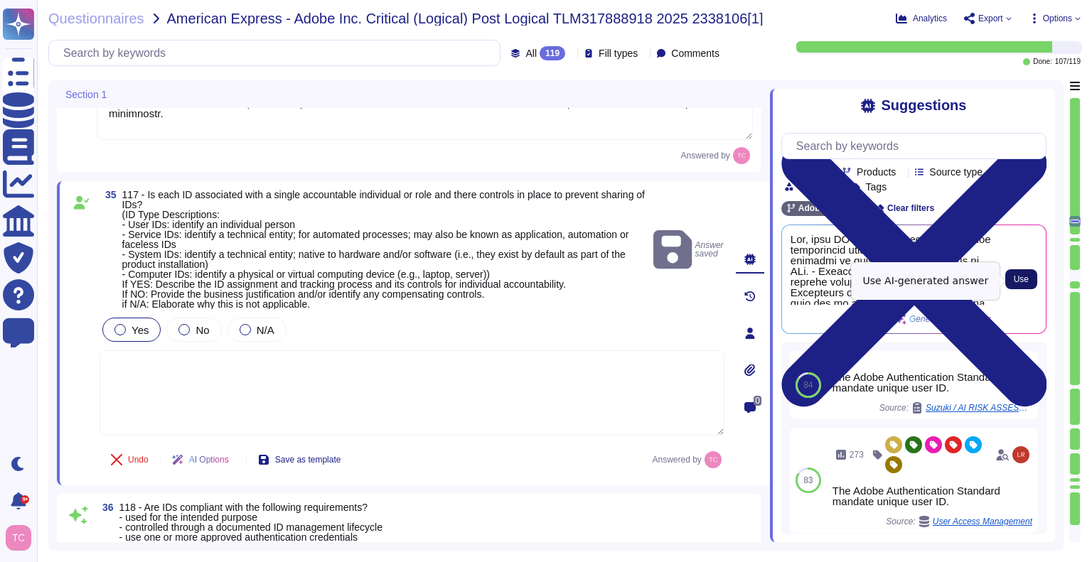
click at [1025, 282] on span "Use" at bounding box center [1021, 279] width 15 height 9
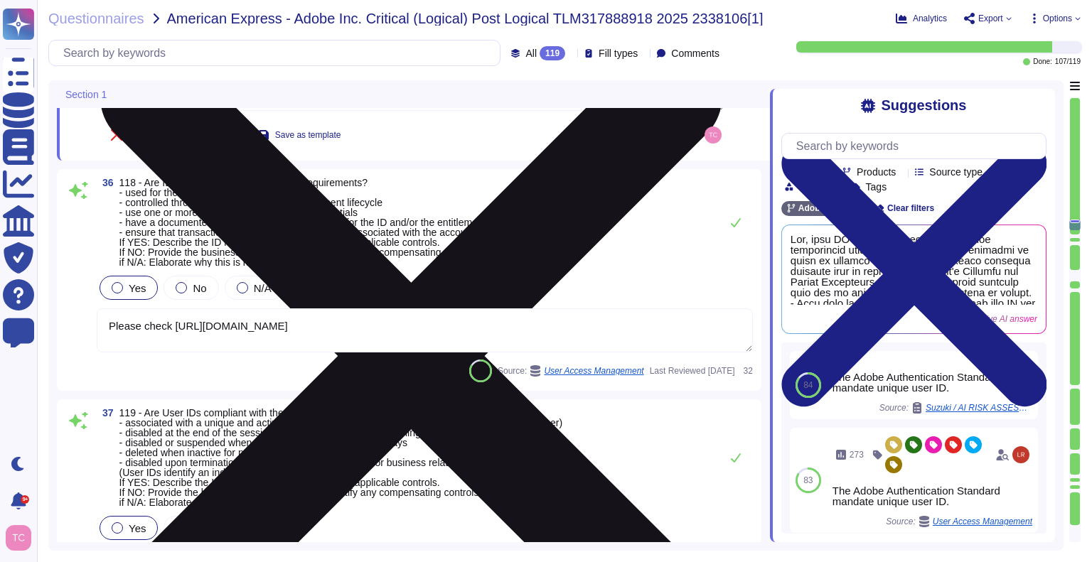
scroll to position [9393, 0]
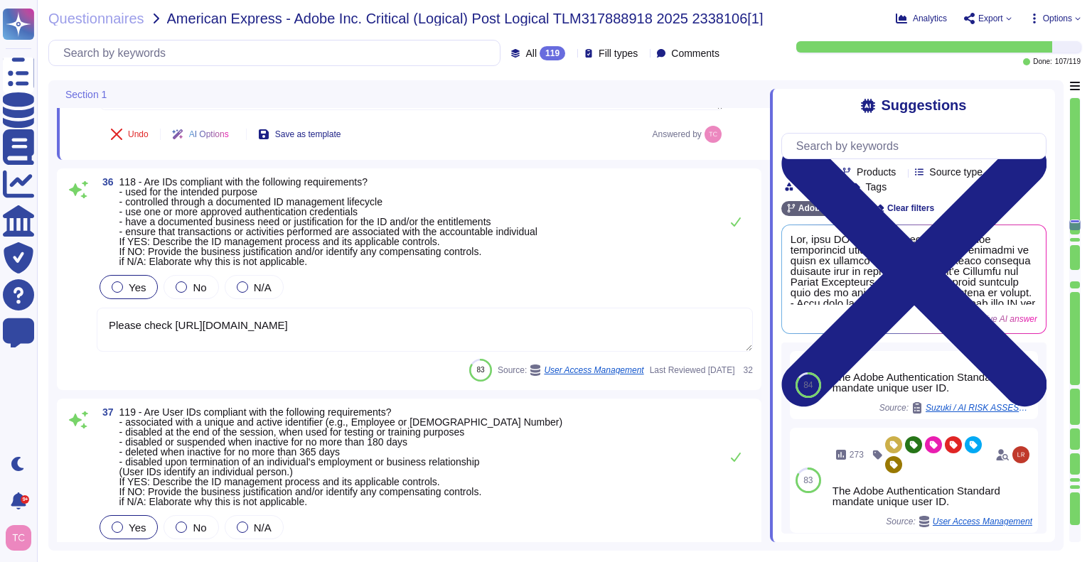
click at [439, 254] on span "118 - Are IDs compliant with the following requirements? - used for the intende…" at bounding box center [328, 221] width 418 height 91
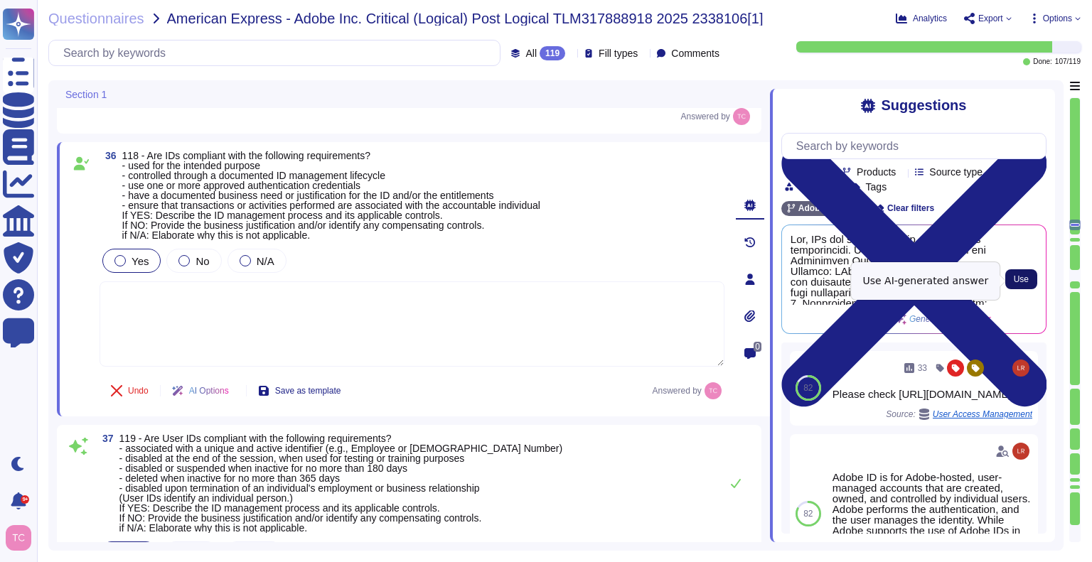
click at [1024, 284] on span "Use" at bounding box center [1021, 279] width 15 height 9
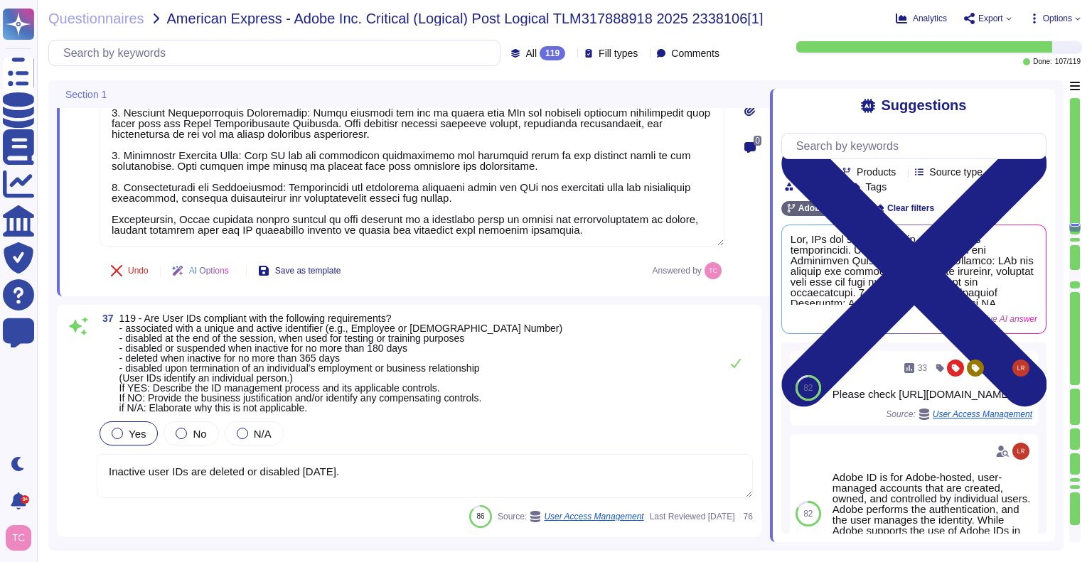
scroll to position [9686, 0]
click at [521, 342] on div "37 119 - Are User IDs compliant with the following requirements? - associated w…" at bounding box center [425, 363] width 656 height 100
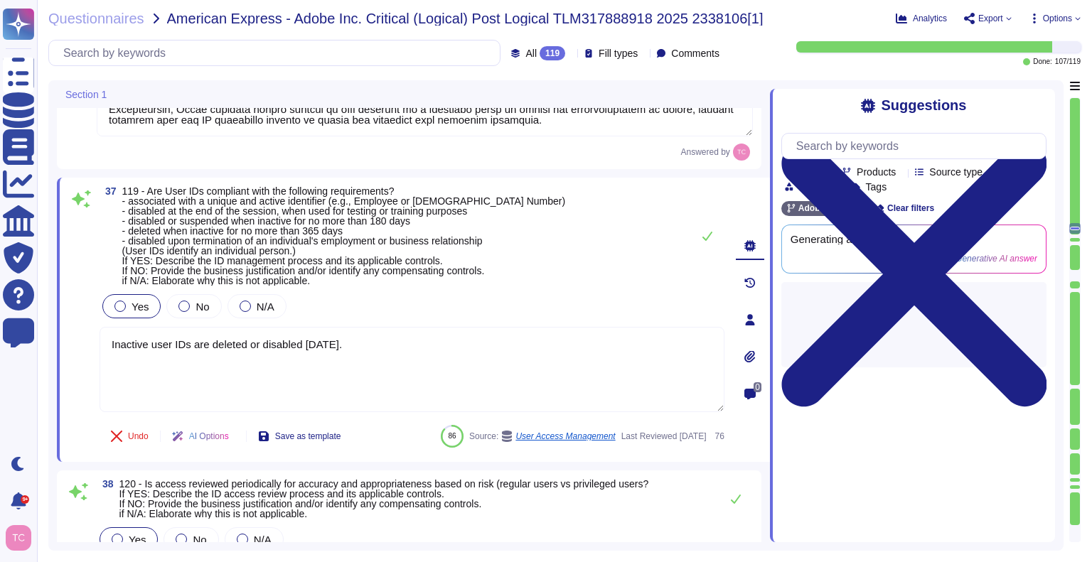
scroll to position [9796, 0]
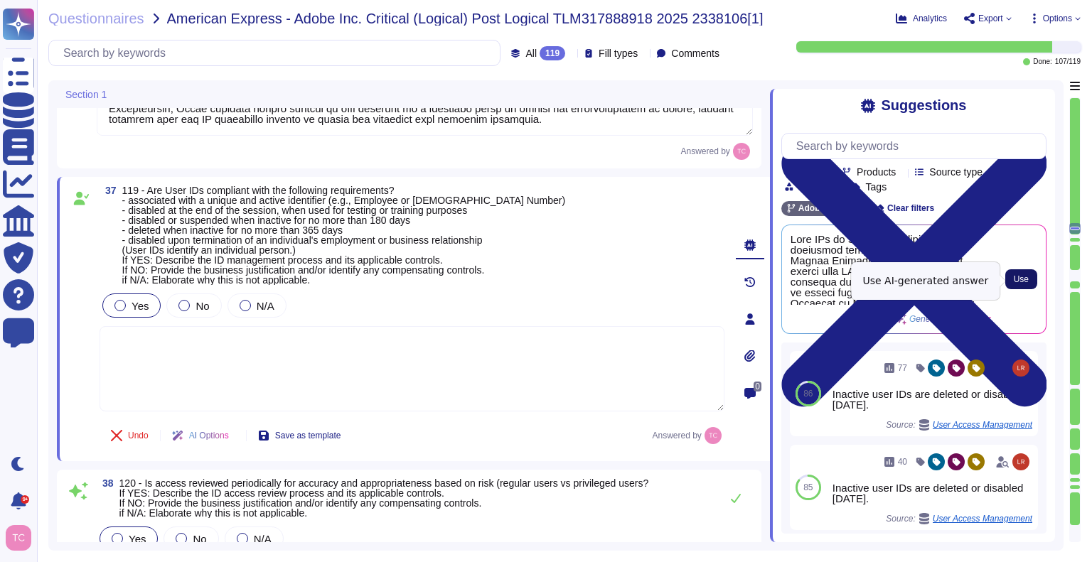
click at [1032, 279] on button "Use" at bounding box center [1022, 280] width 32 height 20
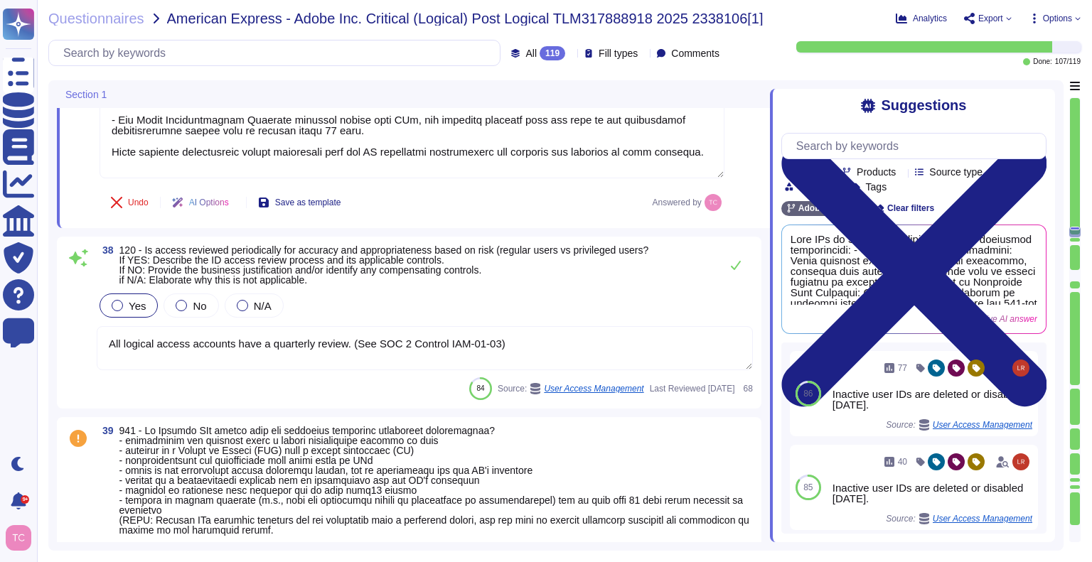
scroll to position [10268, 0]
click at [537, 346] on textarea "All logical access accounts have a quarterly review. (See SOC 2 Control IAM-01-…" at bounding box center [425, 348] width 656 height 44
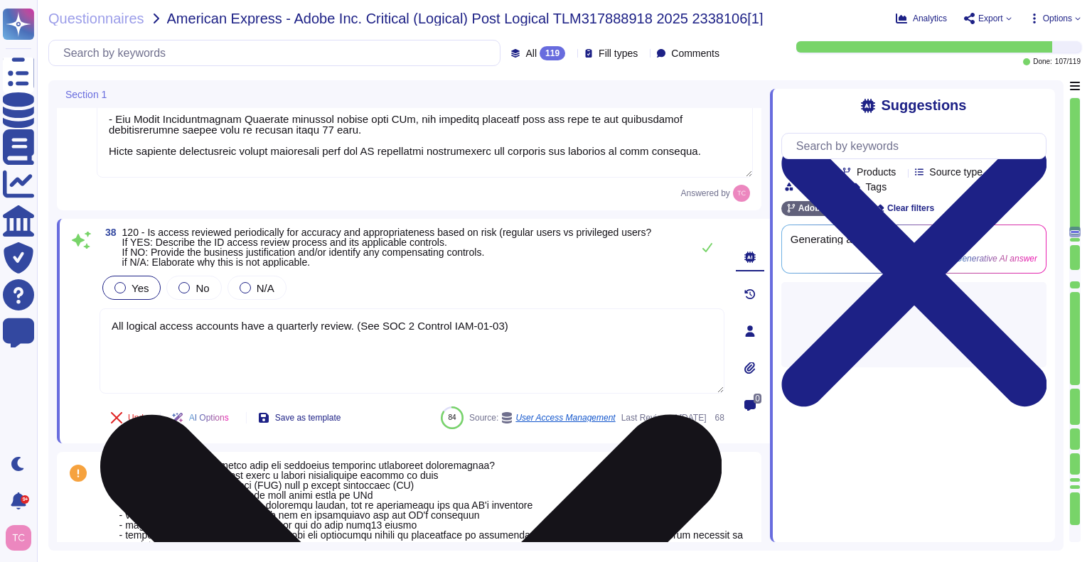
scroll to position [0, 0]
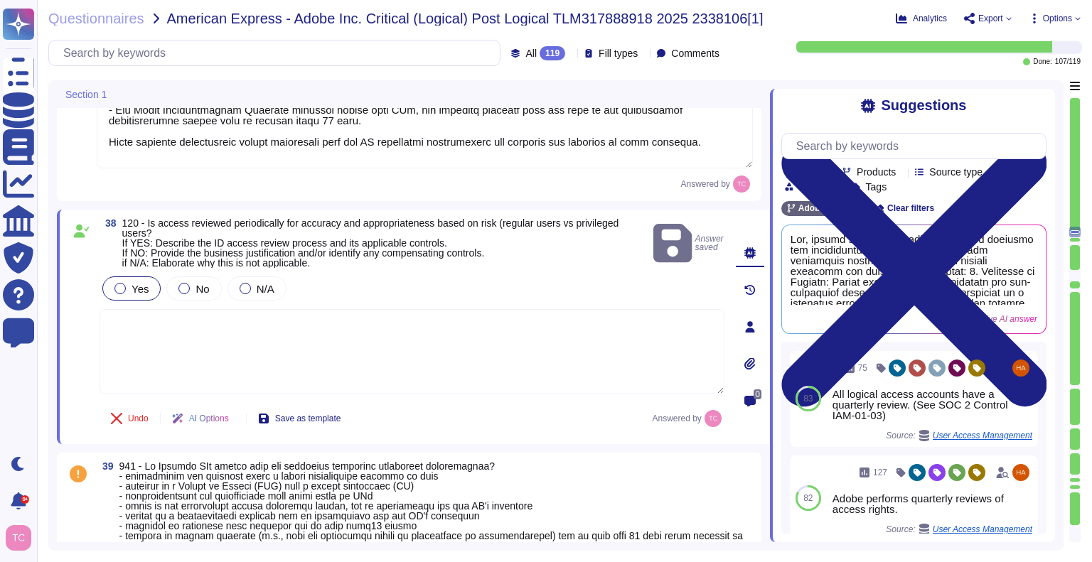
click at [395, 316] on textarea at bounding box center [412, 351] width 625 height 85
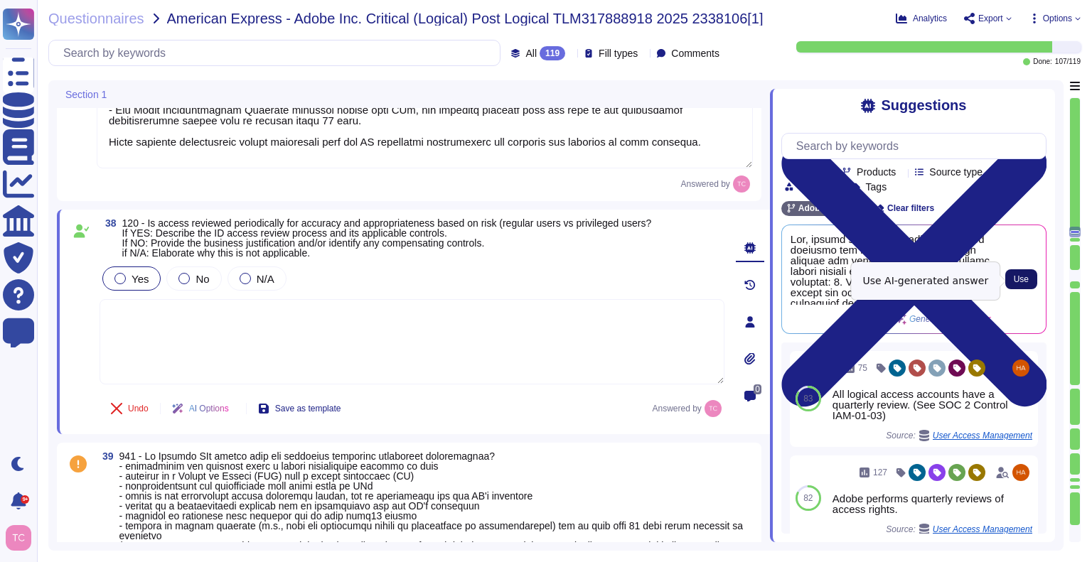
click at [1023, 277] on span "Use" at bounding box center [1021, 279] width 15 height 9
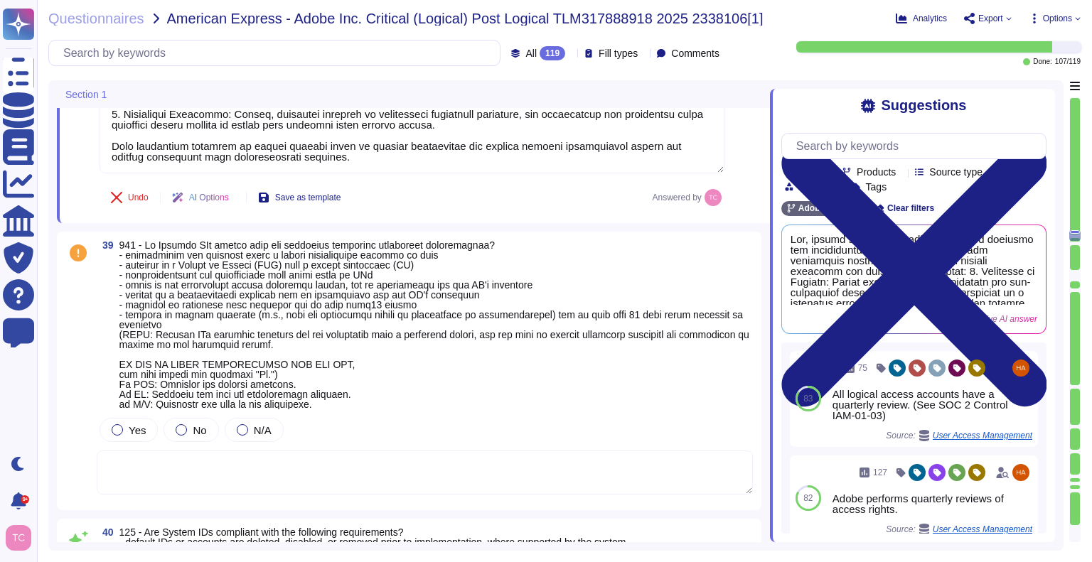
scroll to position [10707, 0]
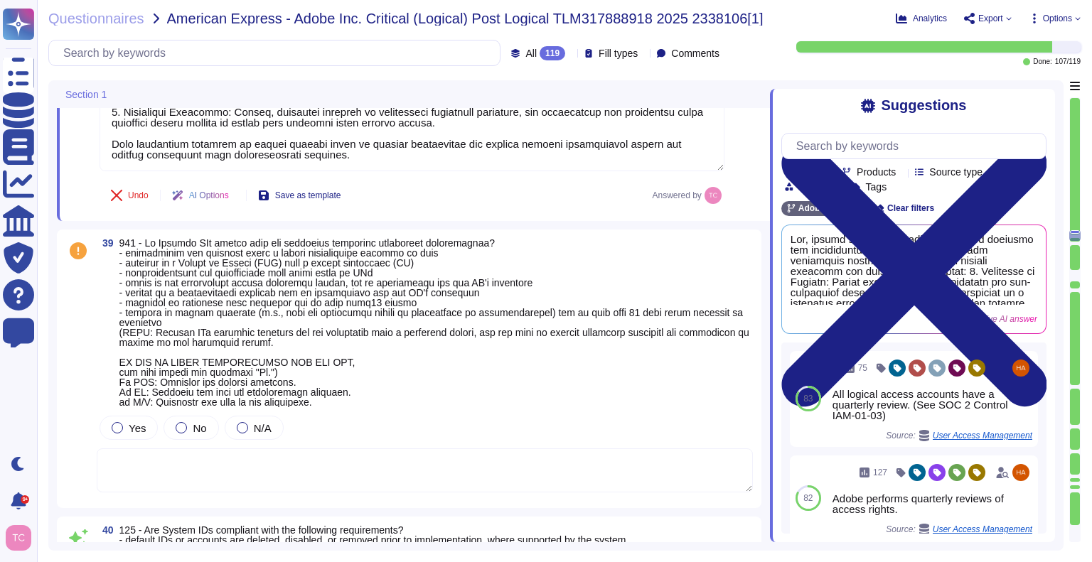
click at [482, 314] on span at bounding box center [434, 323] width 630 height 171
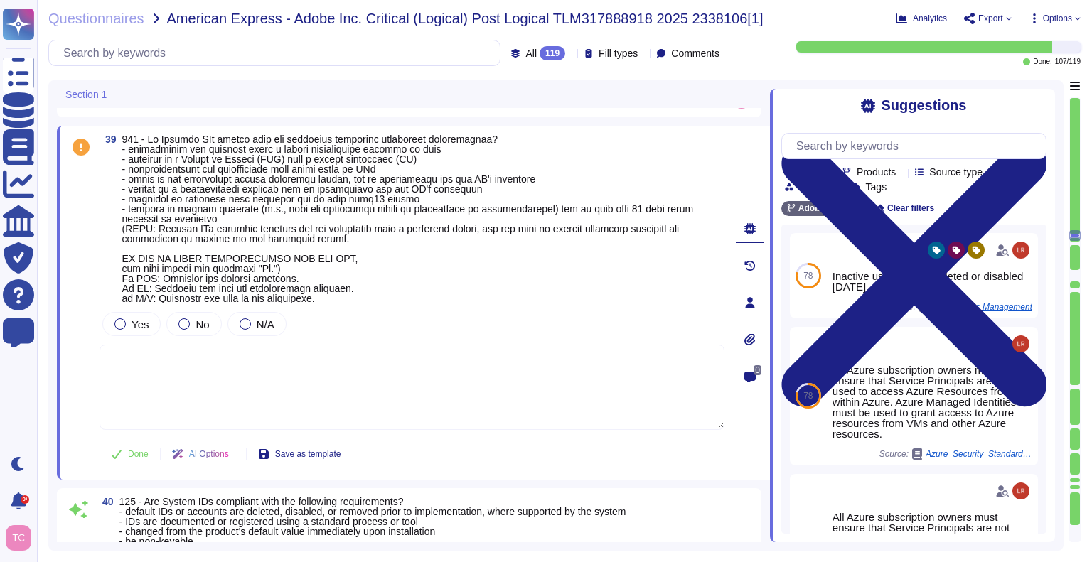
scroll to position [10782, 0]
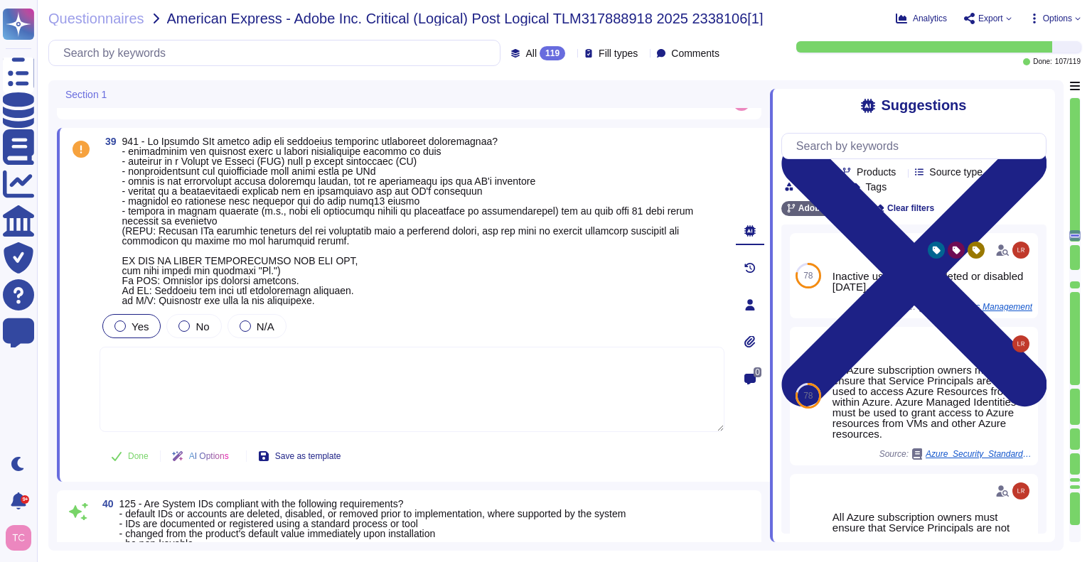
click at [131, 321] on label "Yes" at bounding box center [131, 326] width 34 height 11
click at [320, 372] on textarea at bounding box center [412, 389] width 625 height 85
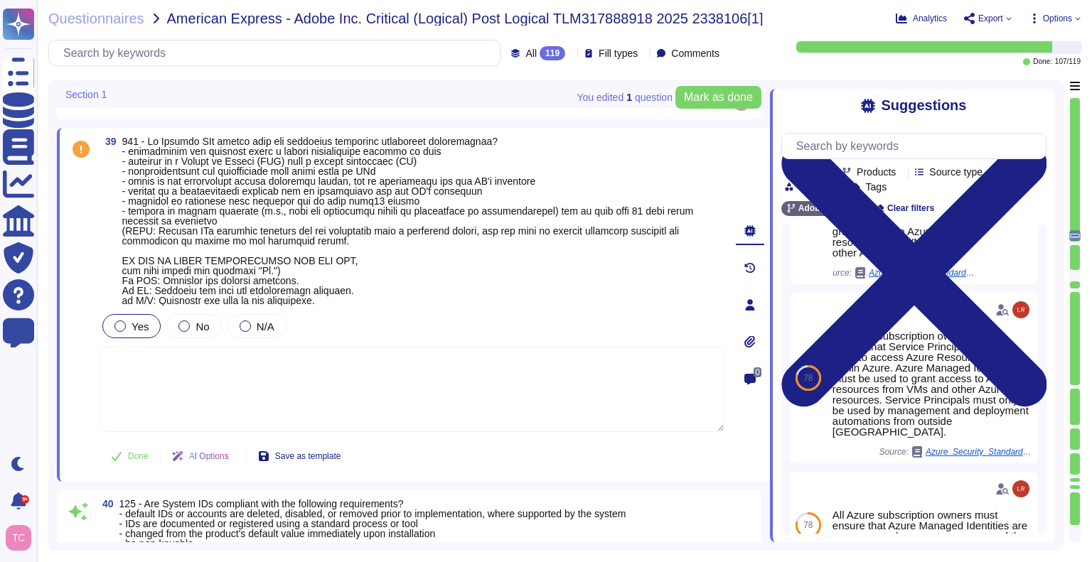
scroll to position [203, 0]
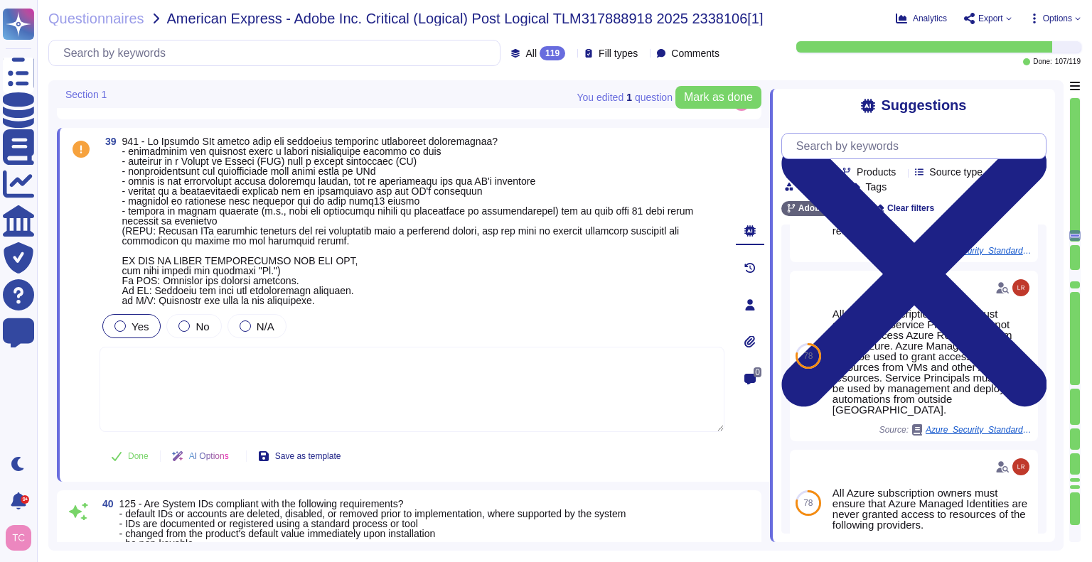
click at [855, 150] on input "text" at bounding box center [917, 146] width 257 height 25
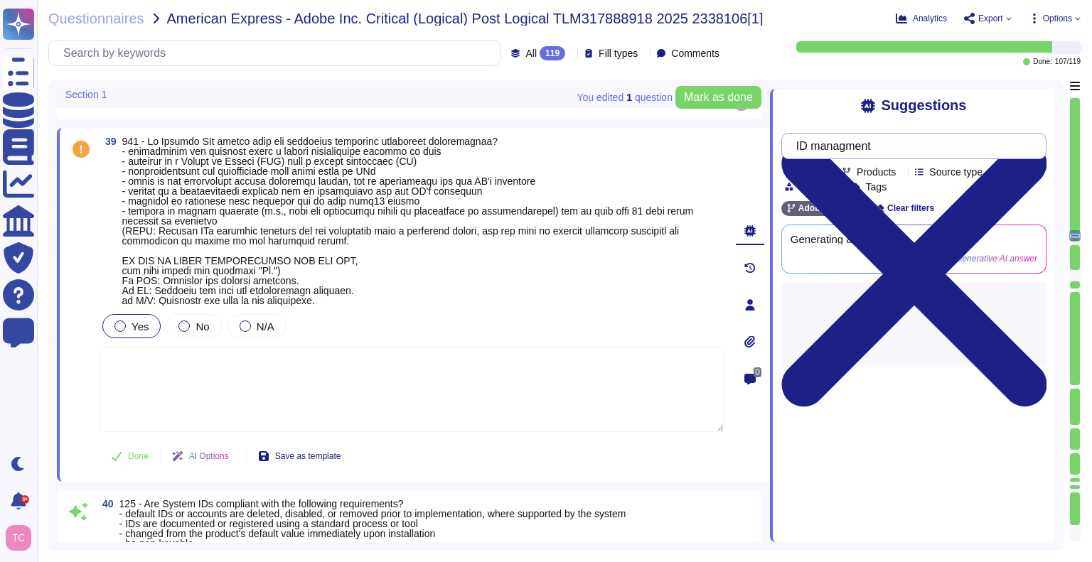
click at [858, 151] on input "ID managment" at bounding box center [910, 146] width 242 height 25
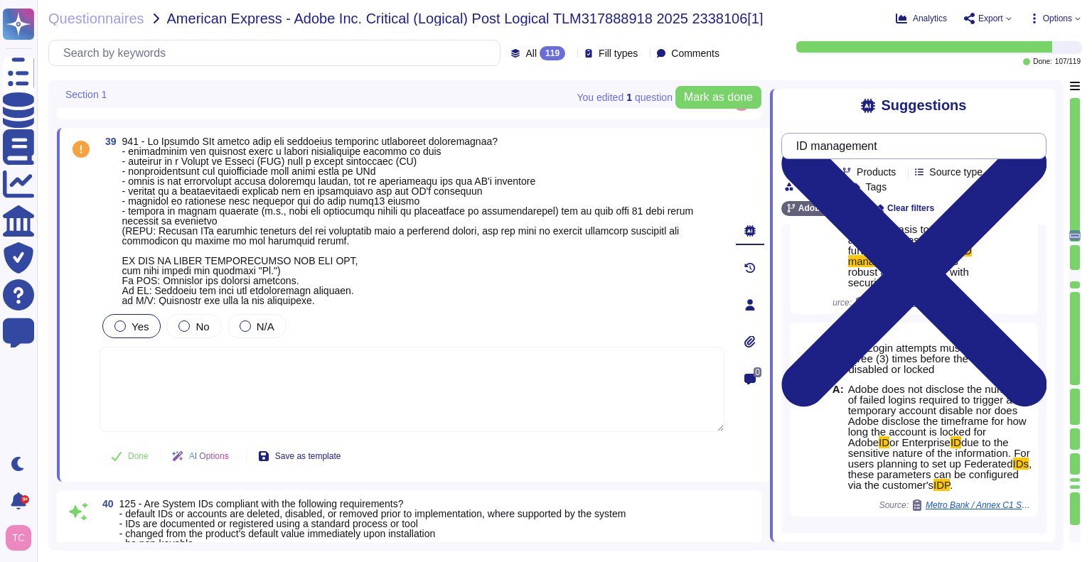
scroll to position [1158, 0]
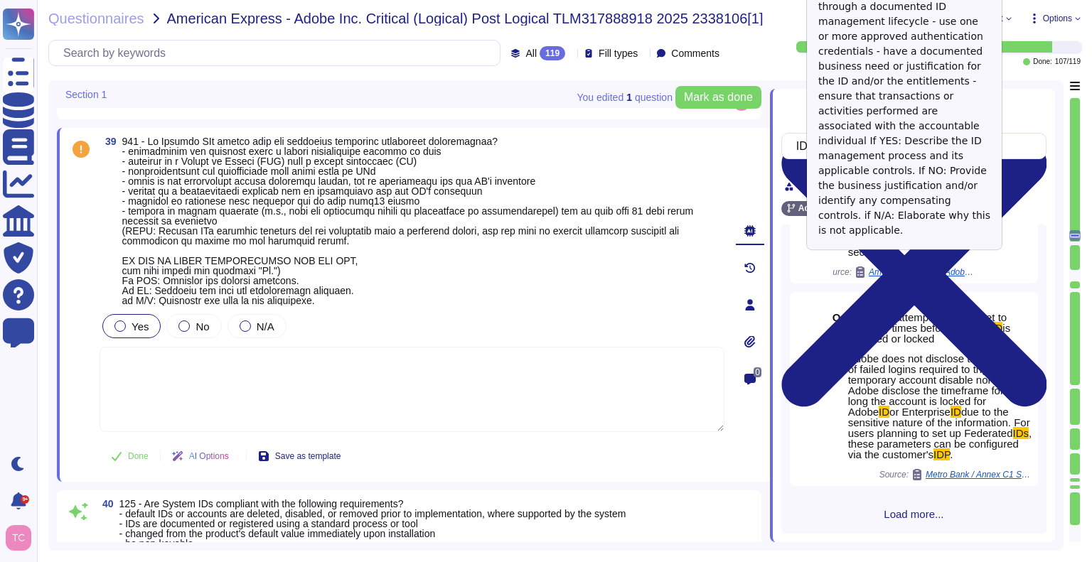
click at [924, 268] on span "American Express / Adobe Inc. Critical (Logical) Post Logical TLM317888918 2025…" at bounding box center [922, 272] width 107 height 9
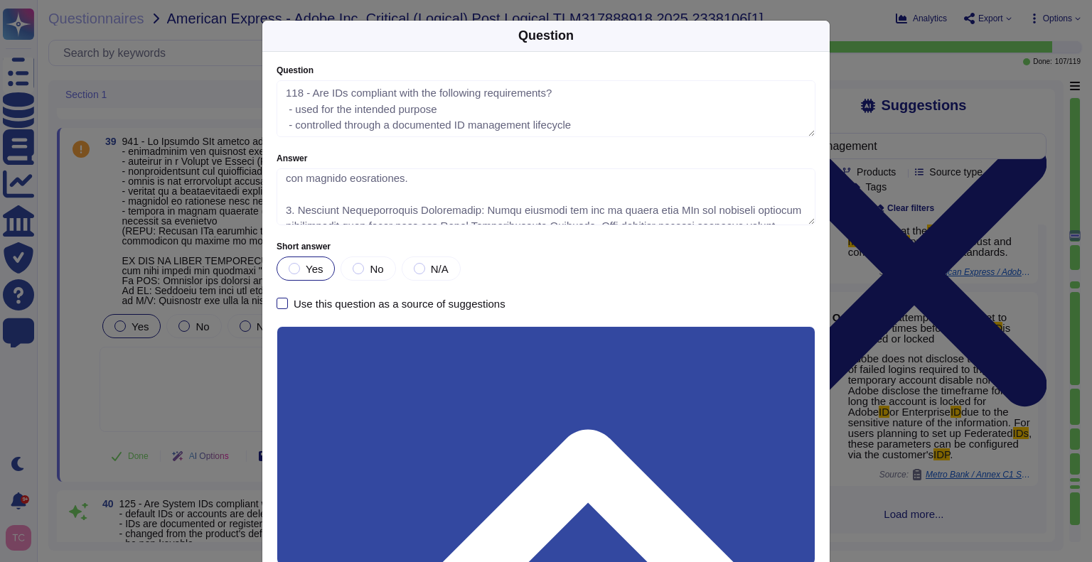
scroll to position [149, 0]
click at [221, 75] on div "Question Question 118 - Are IDs compliant with the following requirements? - us…" at bounding box center [546, 281] width 1092 height 562
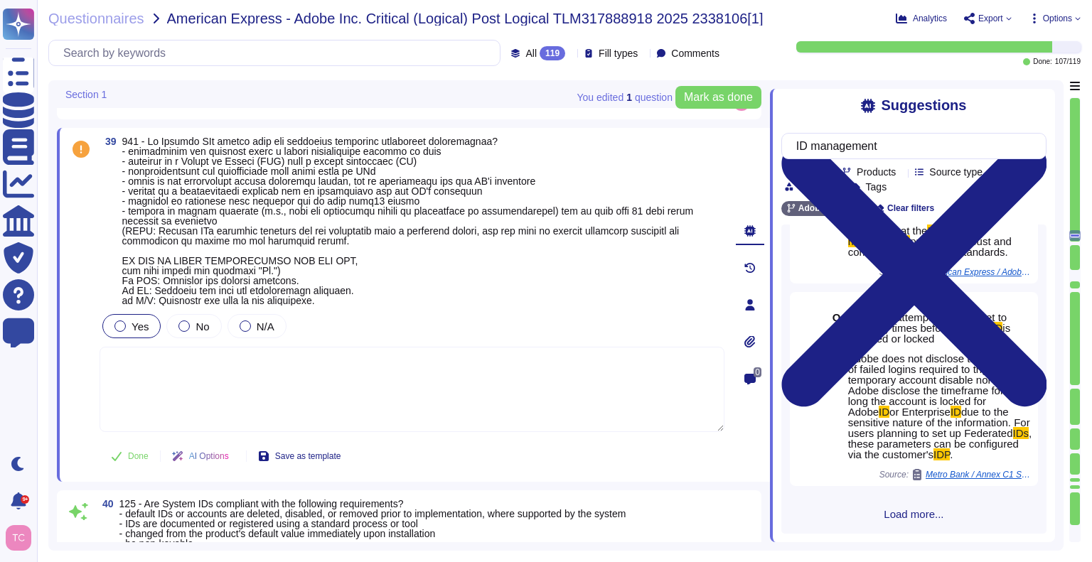
scroll to position [774, 0]
click at [134, 459] on span "Done" at bounding box center [138, 456] width 21 height 9
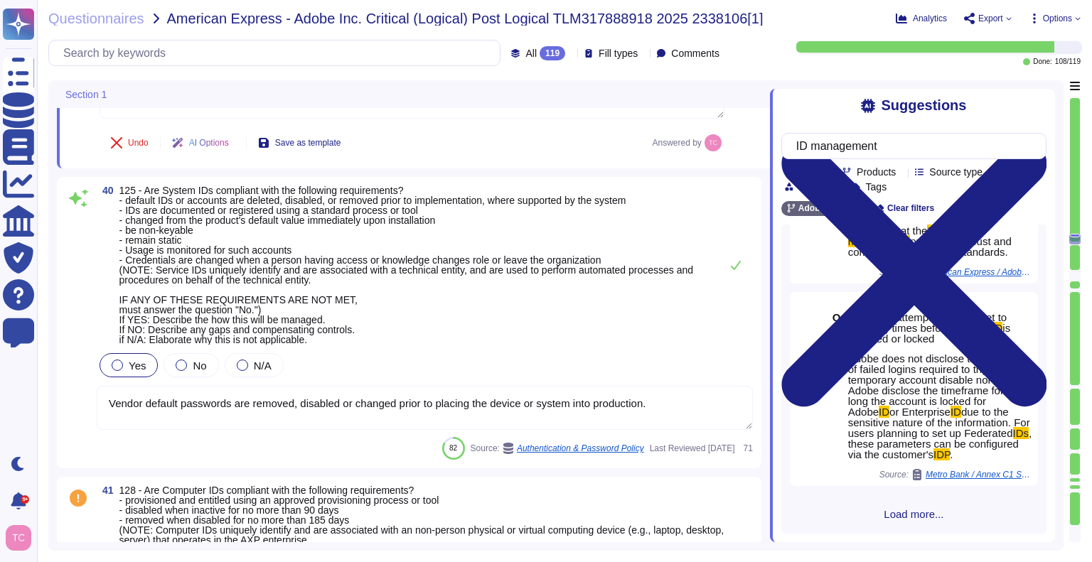
click at [718, 402] on textarea "Vendor default passwords are removed, disabled or changed prior to placing the …" at bounding box center [425, 408] width 656 height 44
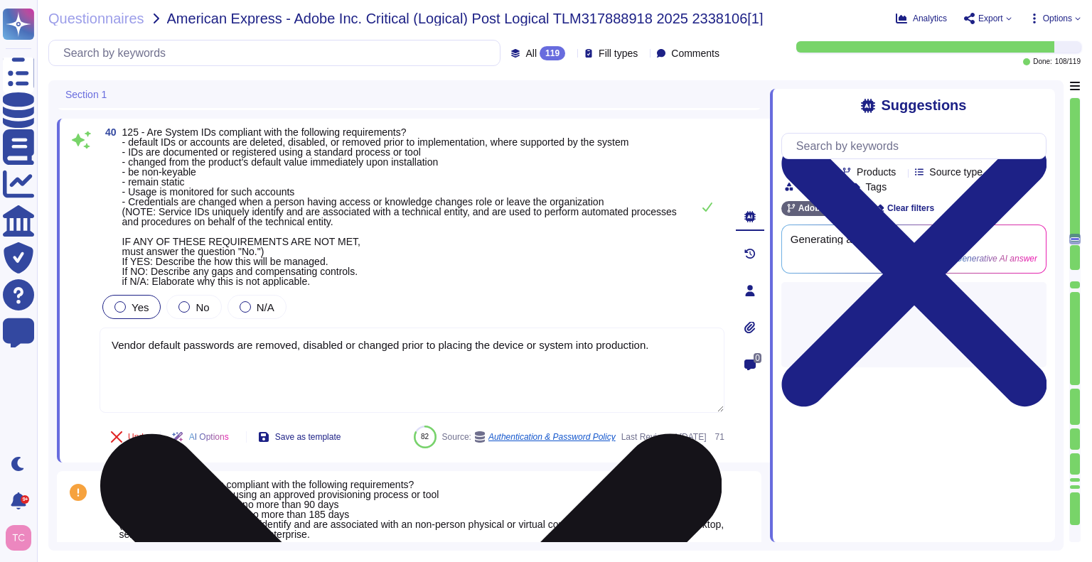
scroll to position [0, 0]
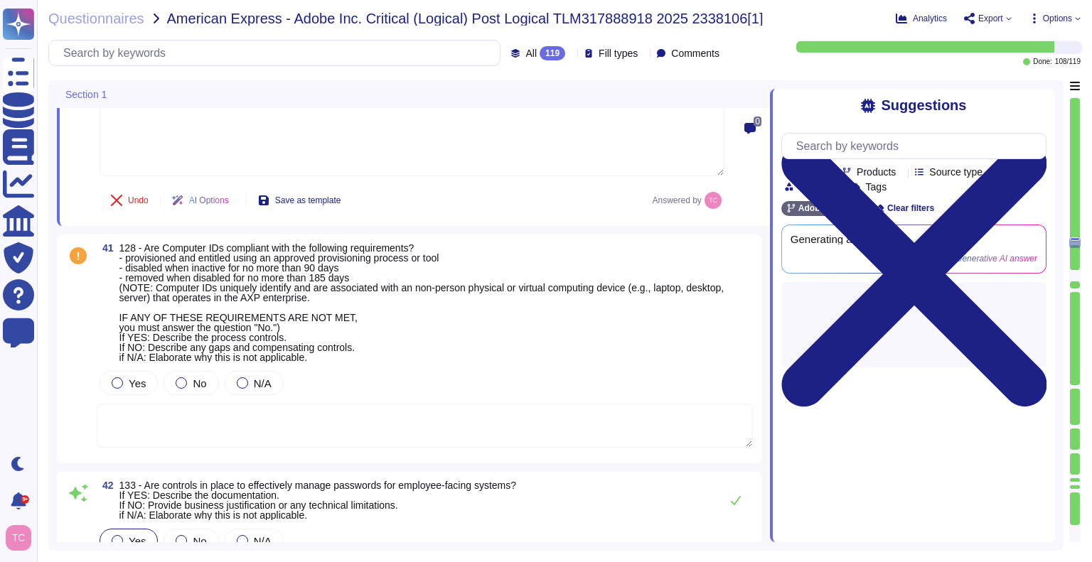
scroll to position [11324, 0]
click at [119, 383] on div at bounding box center [117, 382] width 11 height 11
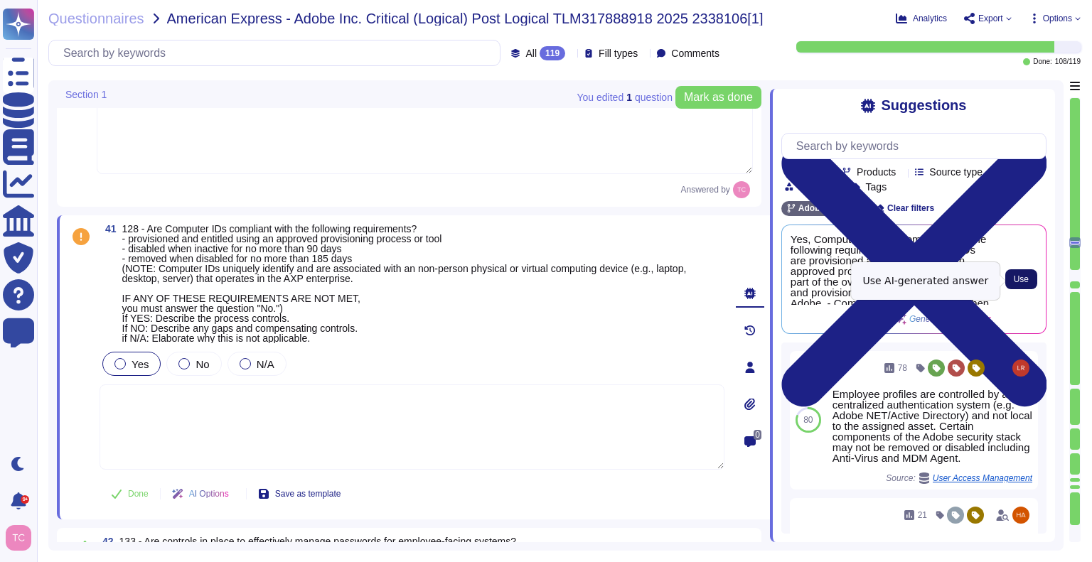
click at [1023, 279] on span "Use" at bounding box center [1021, 279] width 15 height 9
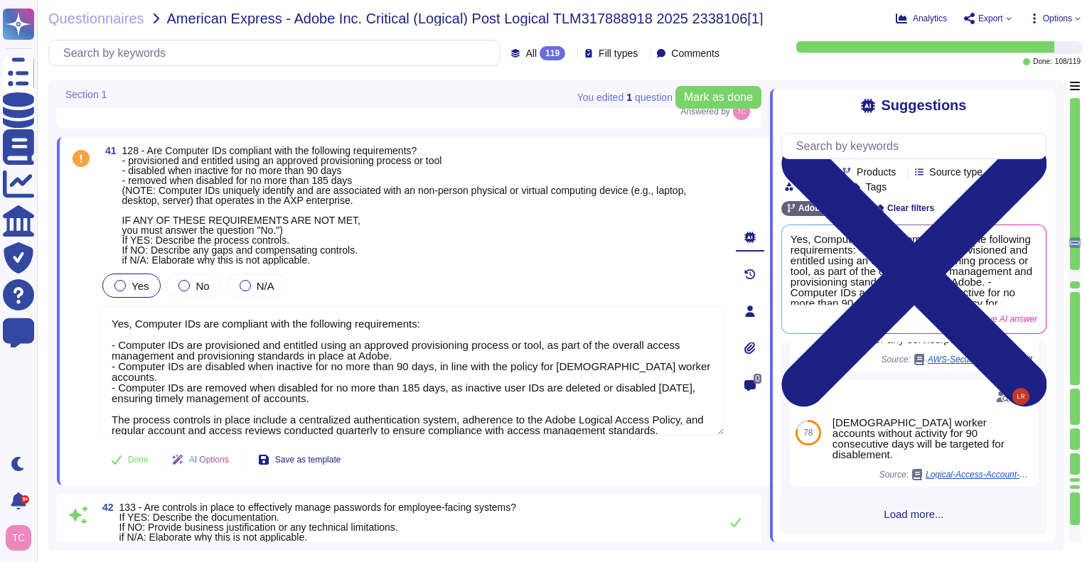
scroll to position [11403, 0]
click at [132, 459] on span "Done" at bounding box center [138, 459] width 21 height 9
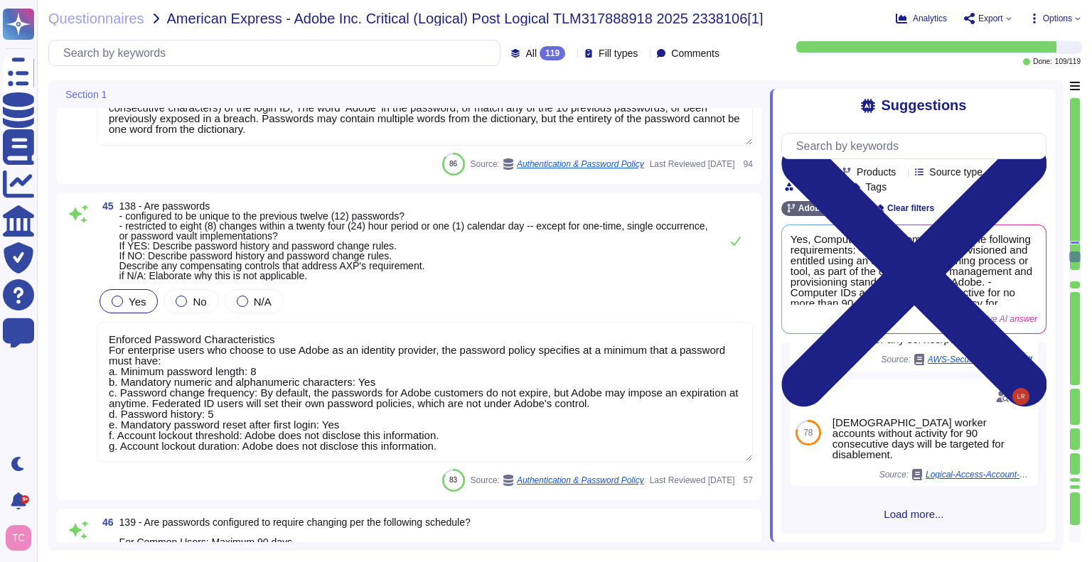
scroll to position [1, 0]
click at [700, 345] on textarea "Enforced Password Characteristics For enterprise users who choose to use Adobe …" at bounding box center [425, 392] width 656 height 140
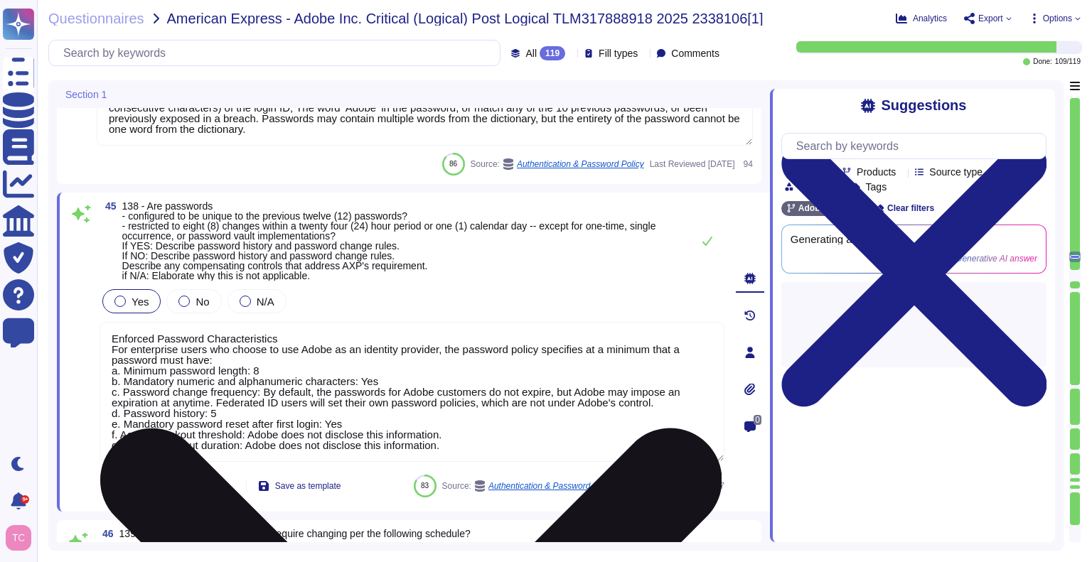
scroll to position [0, 0]
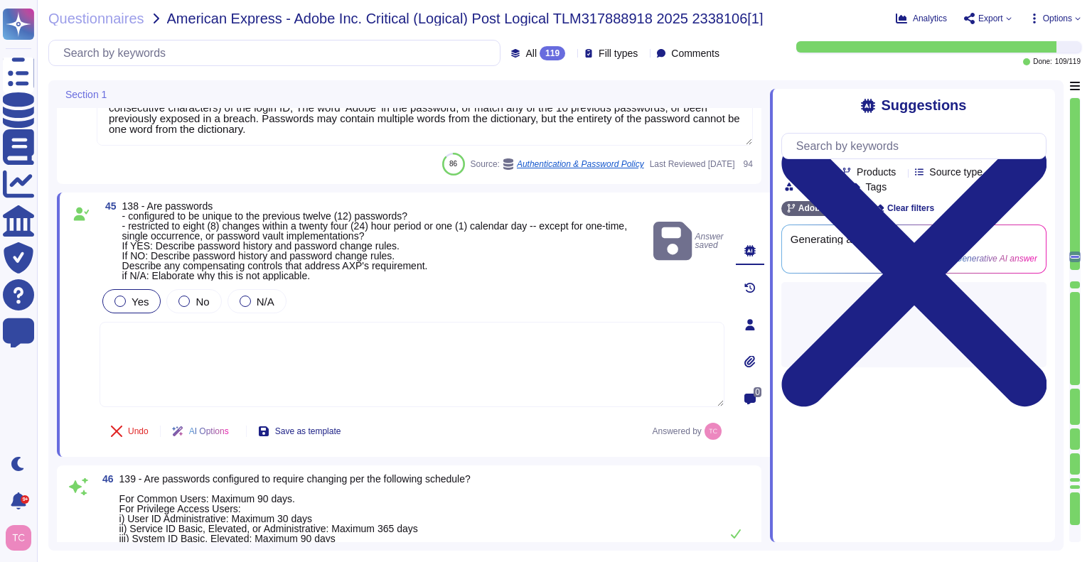
click at [622, 334] on textarea at bounding box center [412, 364] width 625 height 85
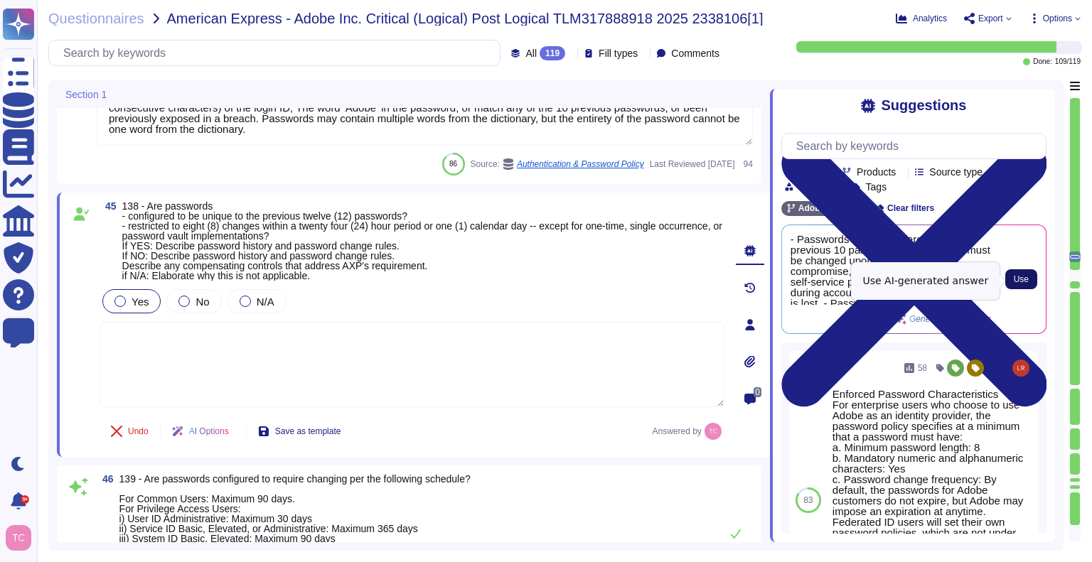
click at [1016, 283] on span "Use" at bounding box center [1021, 279] width 15 height 9
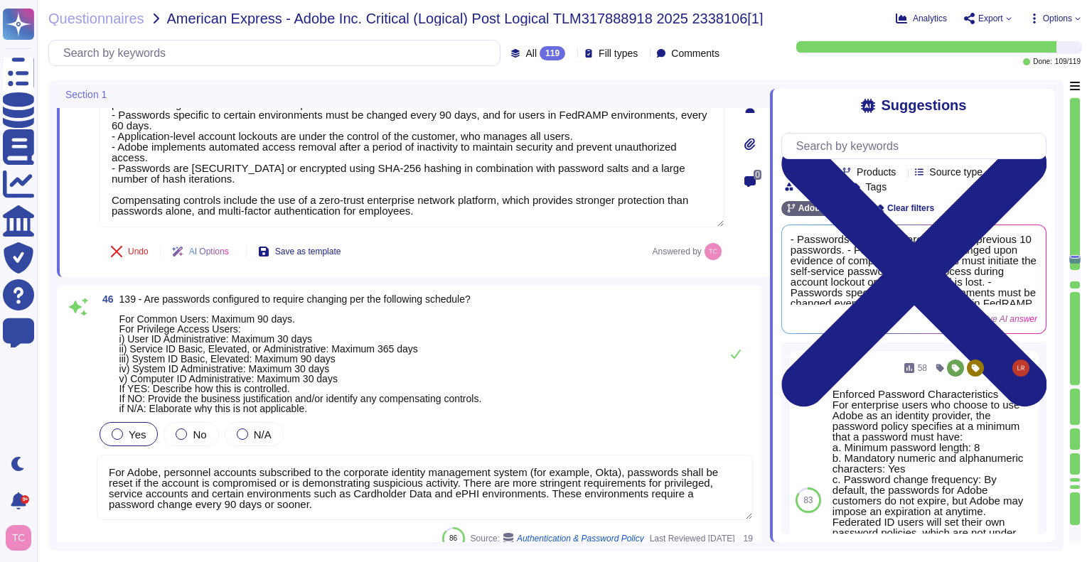
scroll to position [12684, 0]
click at [193, 430] on span "No" at bounding box center [200, 434] width 14 height 12
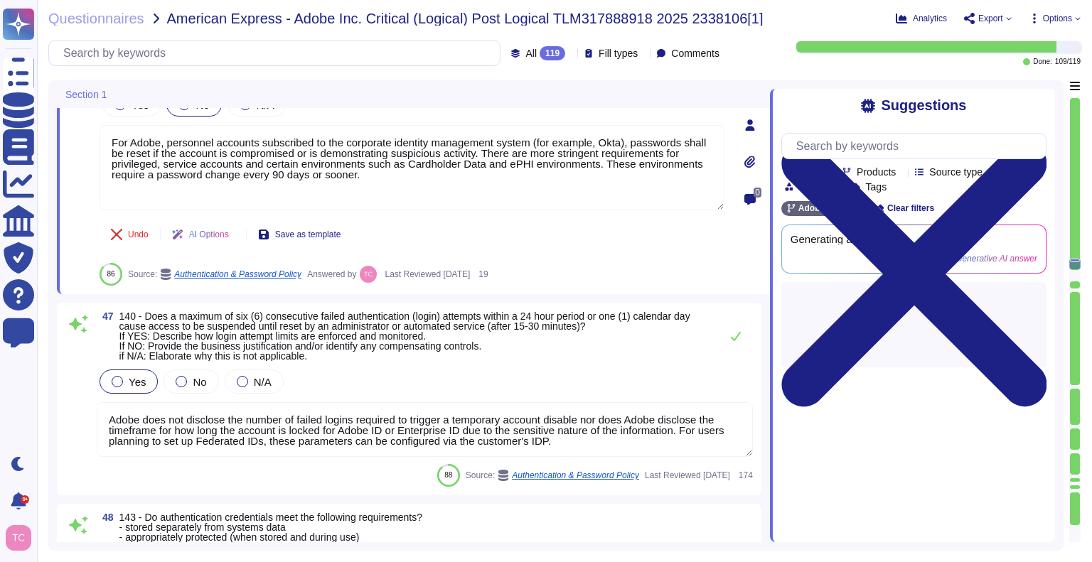
scroll to position [12989, 0]
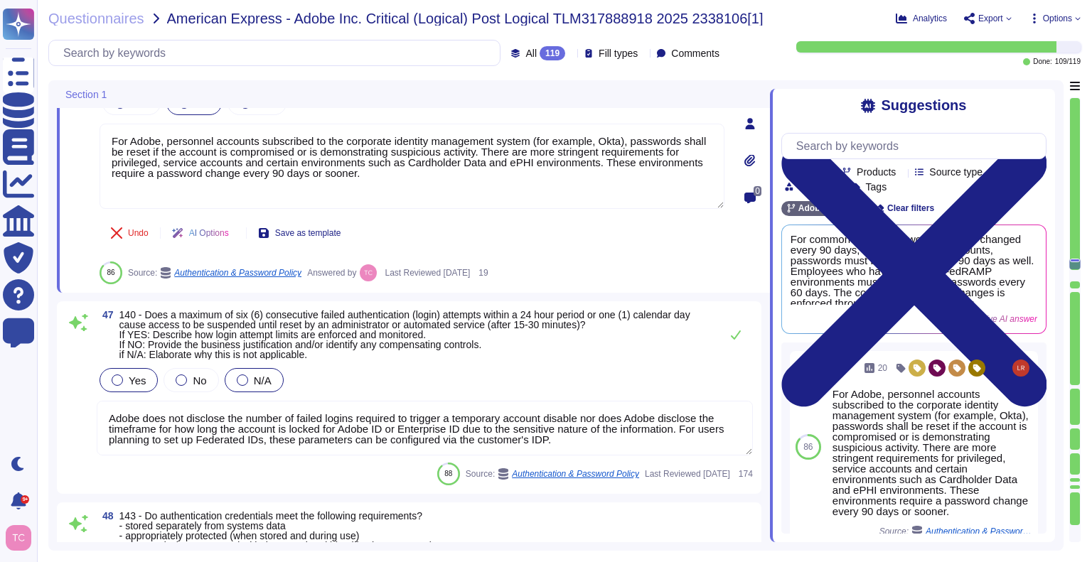
click at [255, 382] on span "N/A" at bounding box center [263, 381] width 18 height 12
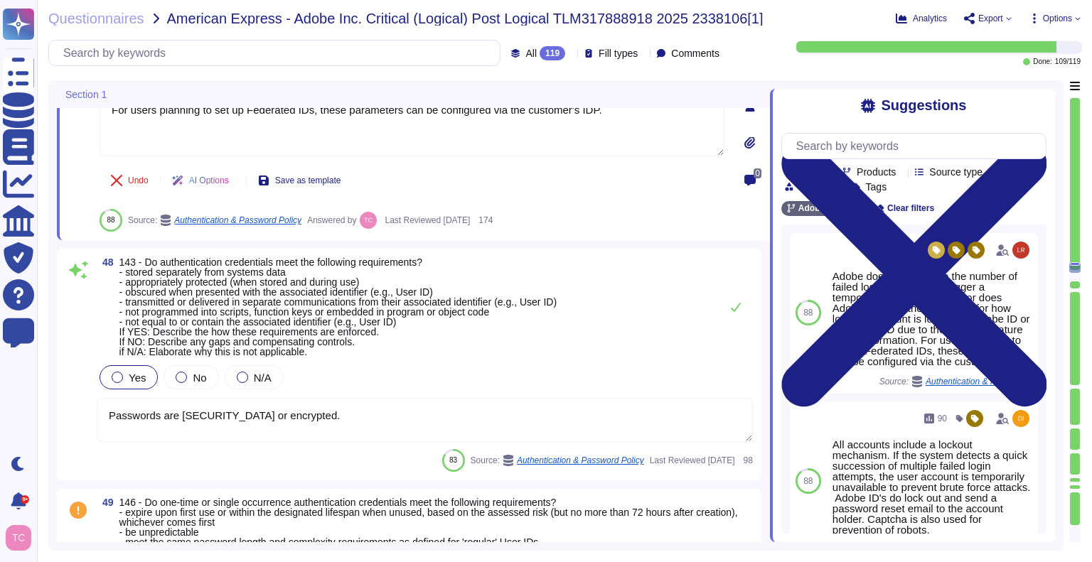
scroll to position [13234, 0]
click at [432, 314] on span "143 - Do authentication credentials meet the following requirements? - stored s…" at bounding box center [337, 306] width 437 height 101
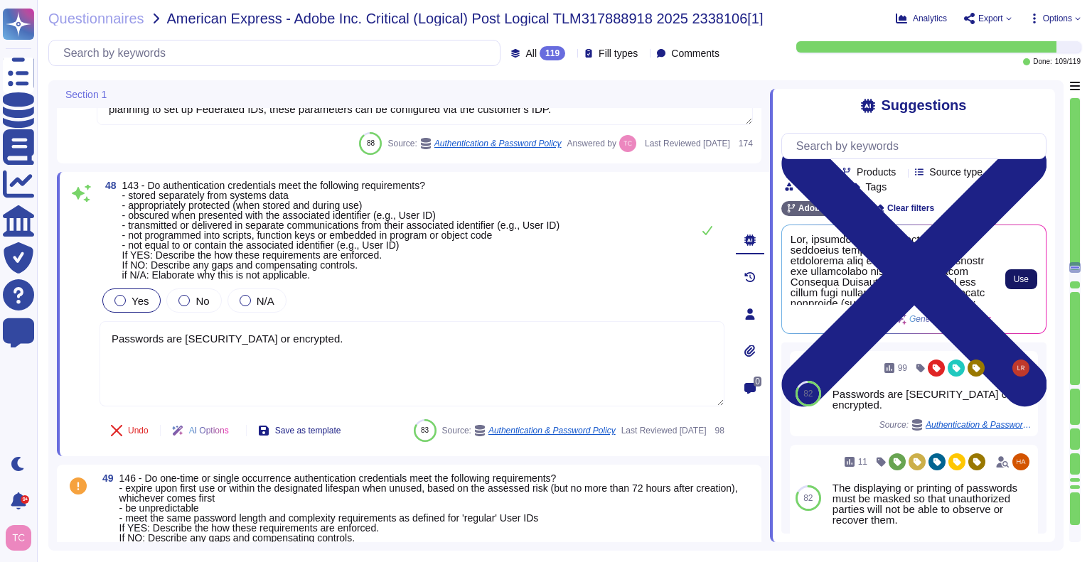
click at [1015, 279] on span "Use" at bounding box center [1021, 279] width 15 height 9
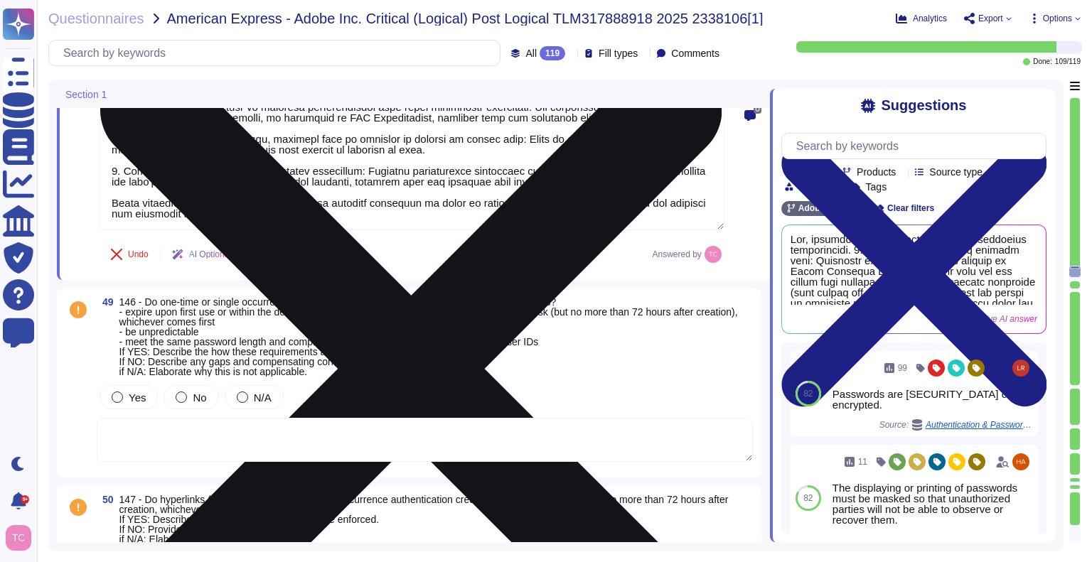
scroll to position [13595, 0]
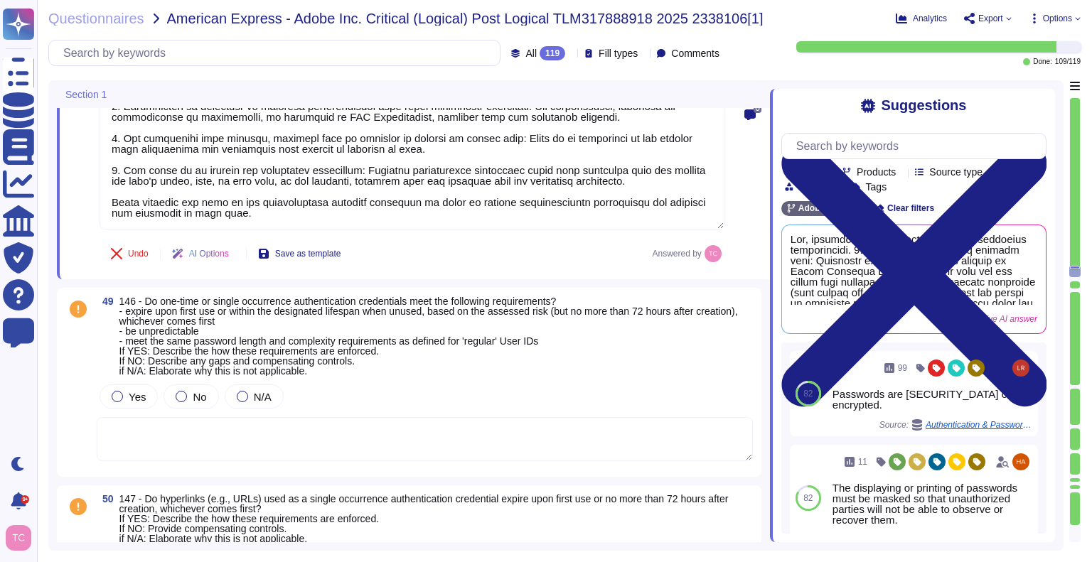
click at [353, 354] on span "146 - Do one-time or single occurrence authentication credentials meet the foll…" at bounding box center [428, 336] width 619 height 81
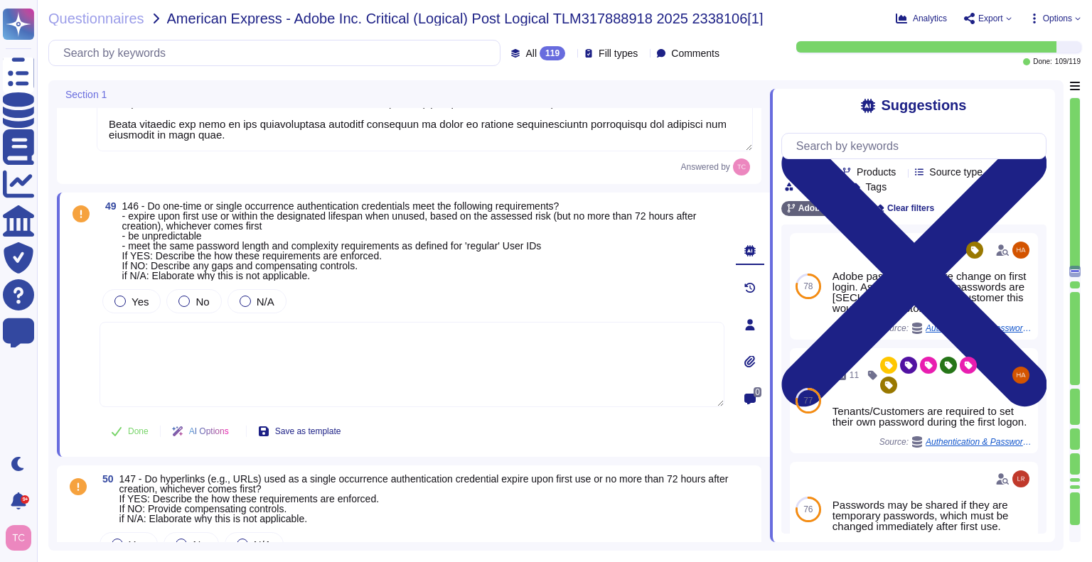
scroll to position [13665, 0]
click at [146, 305] on span "Yes" at bounding box center [140, 301] width 17 height 12
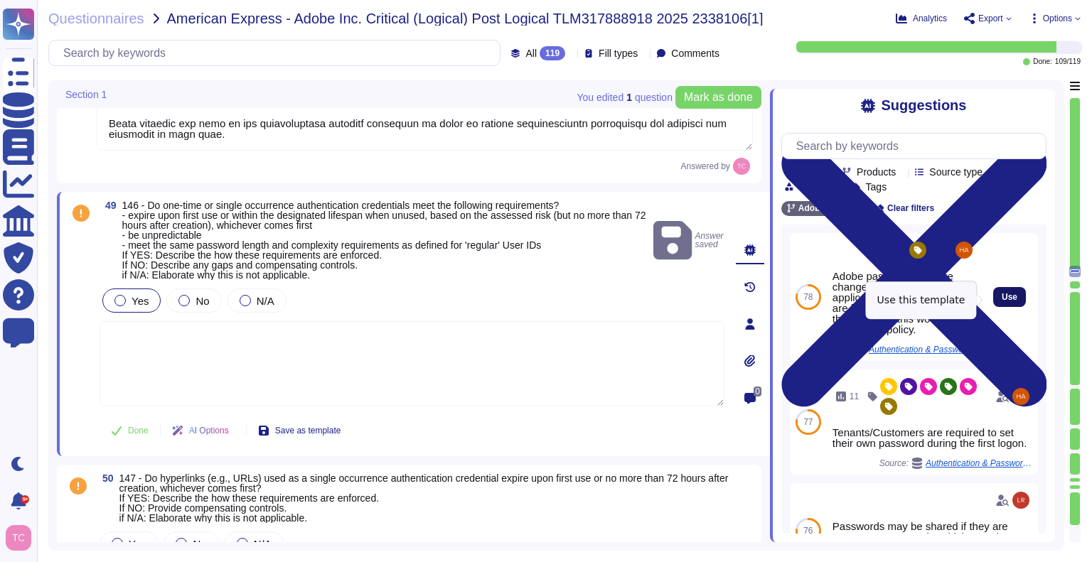
click at [1002, 297] on span "Use" at bounding box center [1010, 297] width 16 height 9
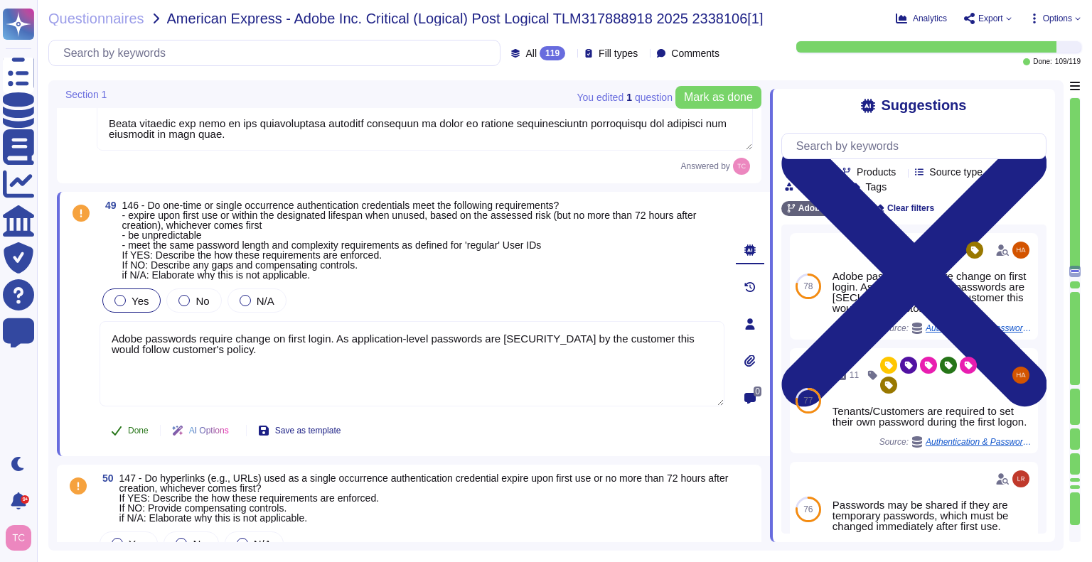
click at [127, 425] on button "Done" at bounding box center [130, 431] width 60 height 28
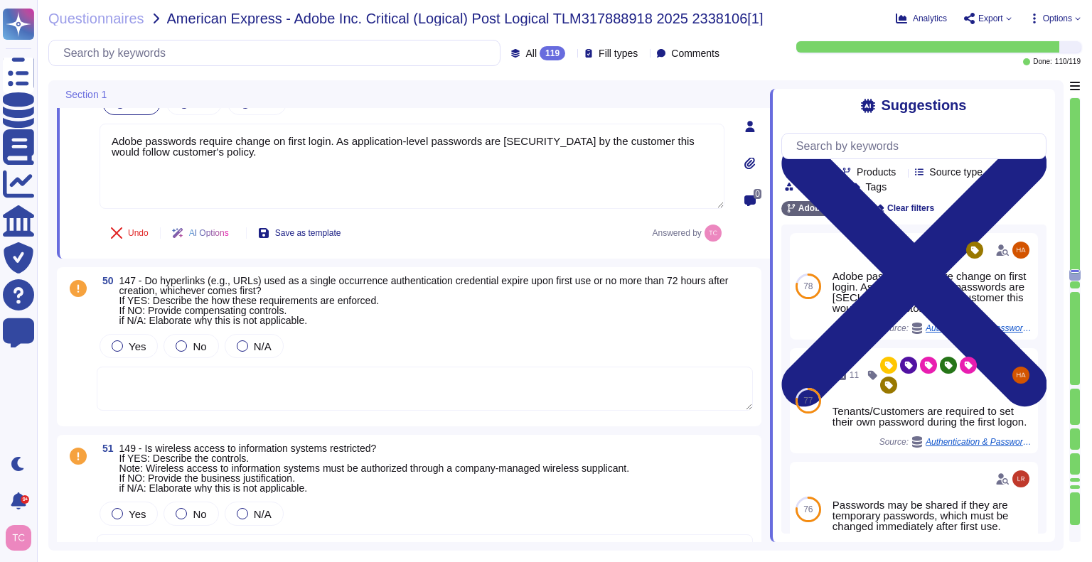
scroll to position [13863, 0]
click at [124, 346] on label "Yes" at bounding box center [129, 345] width 34 height 11
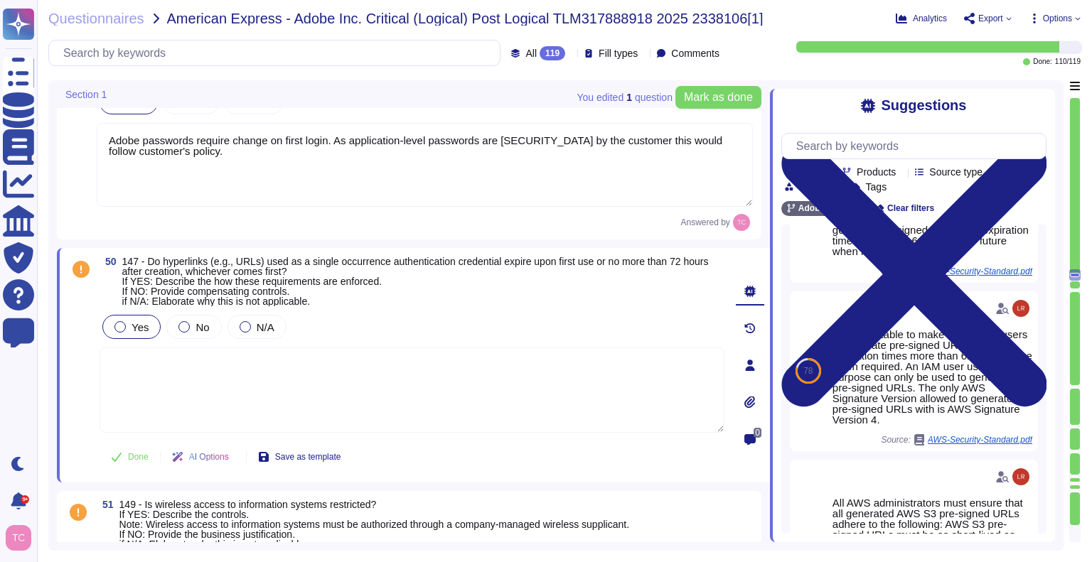
scroll to position [477, 0]
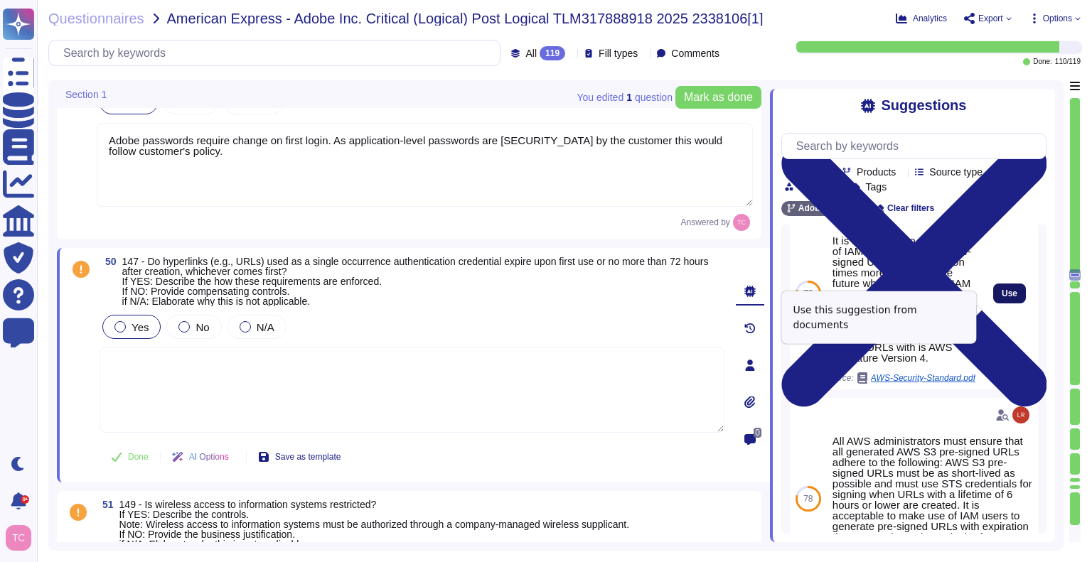
click at [1002, 298] on span "Use" at bounding box center [1010, 293] width 16 height 9
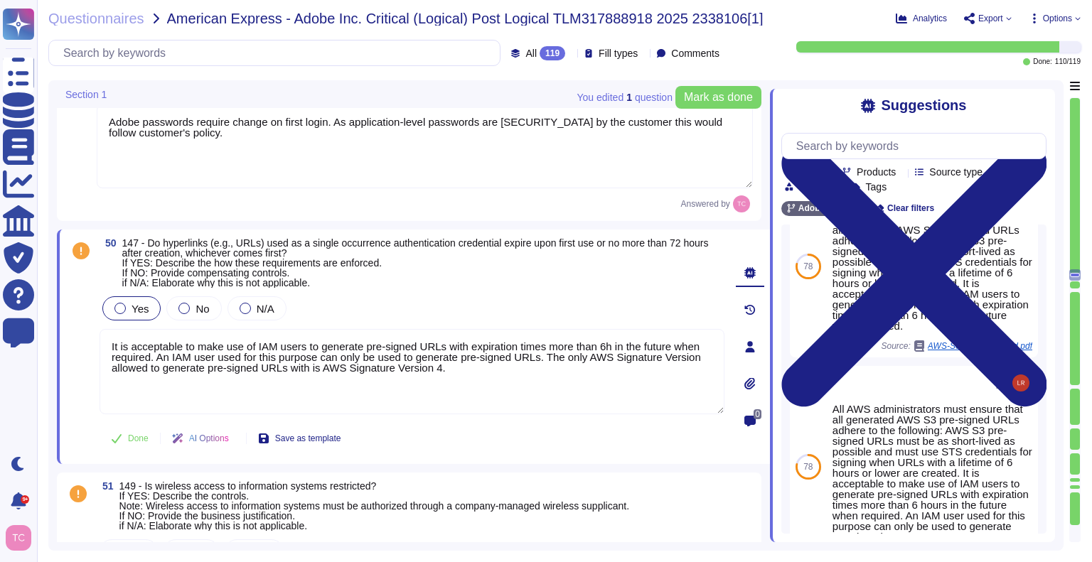
scroll to position [13880, 0]
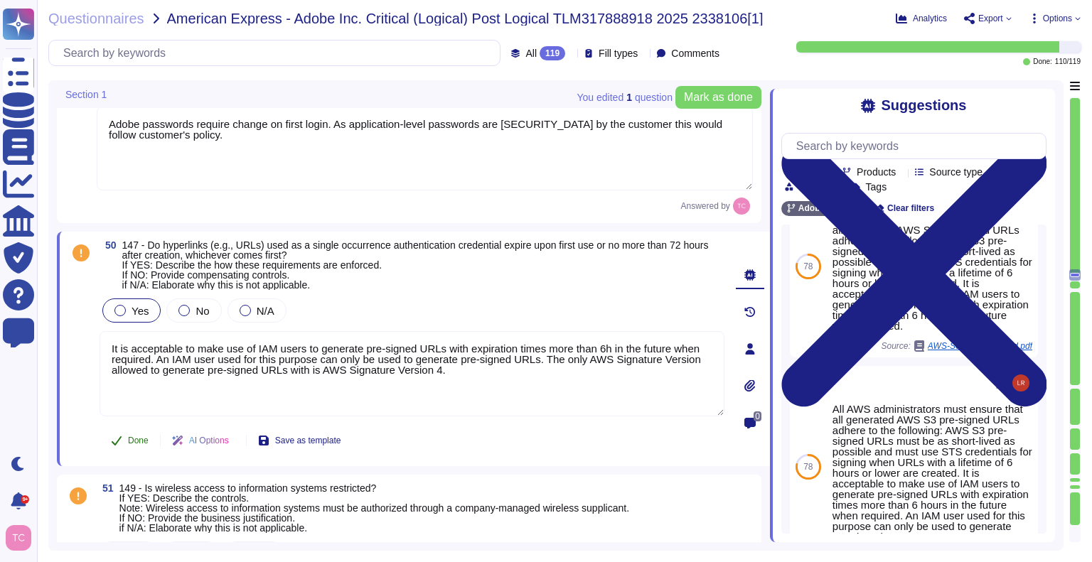
click at [129, 437] on span "Done" at bounding box center [138, 441] width 21 height 9
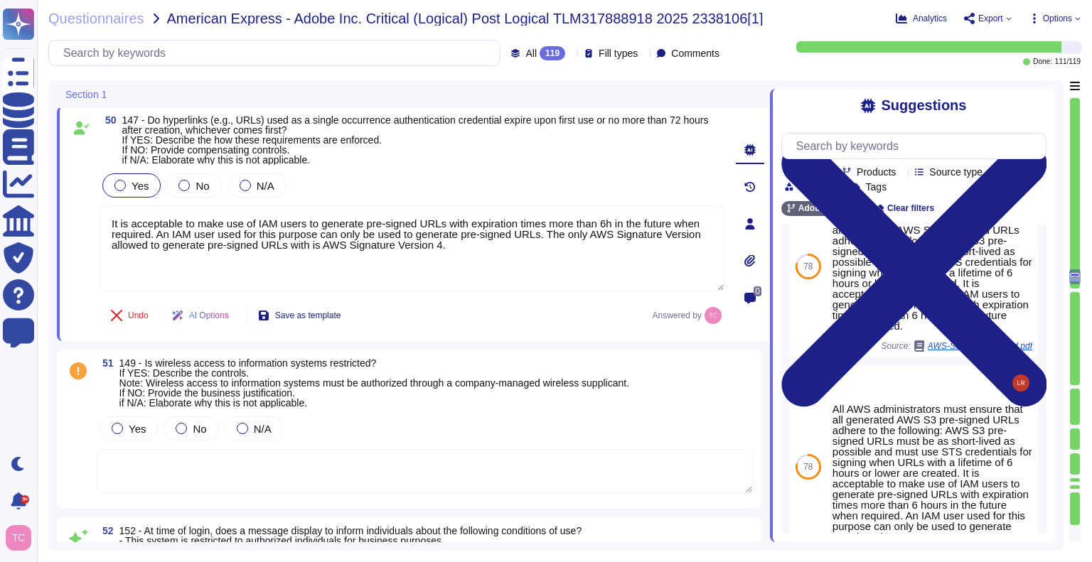
scroll to position [14006, 0]
click at [272, 388] on span "149 - Is wireless access to information systems restricted? If YES: Describe th…" at bounding box center [374, 382] width 510 height 51
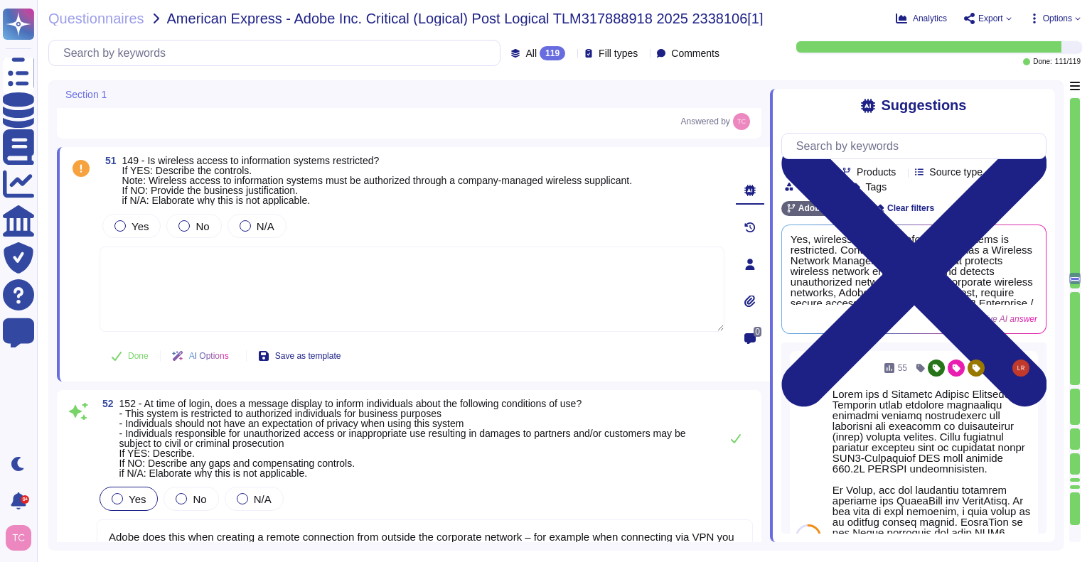
scroll to position [14190, 0]
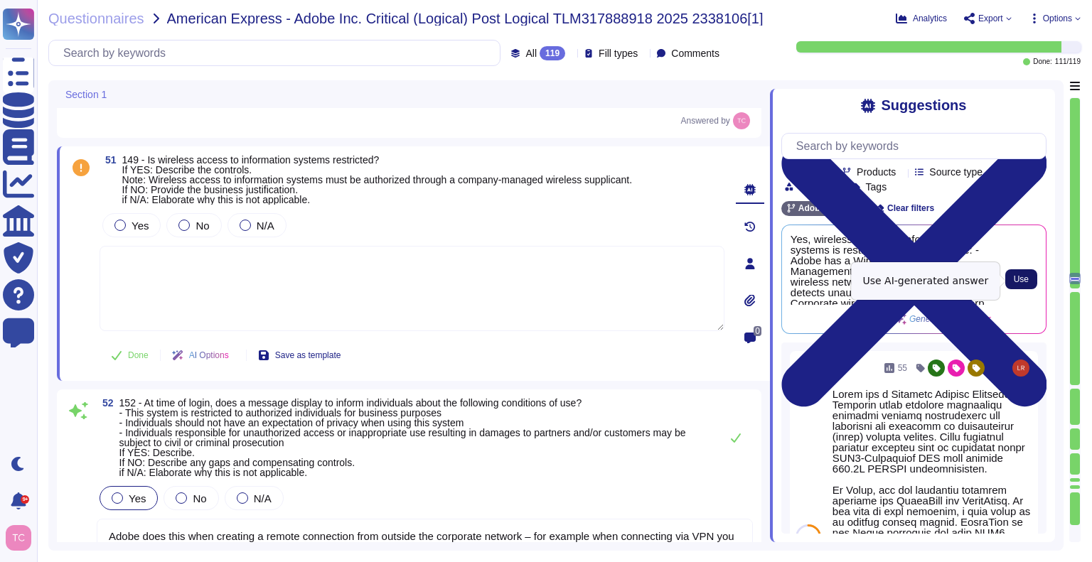
click at [1020, 282] on span "Use" at bounding box center [1021, 279] width 15 height 9
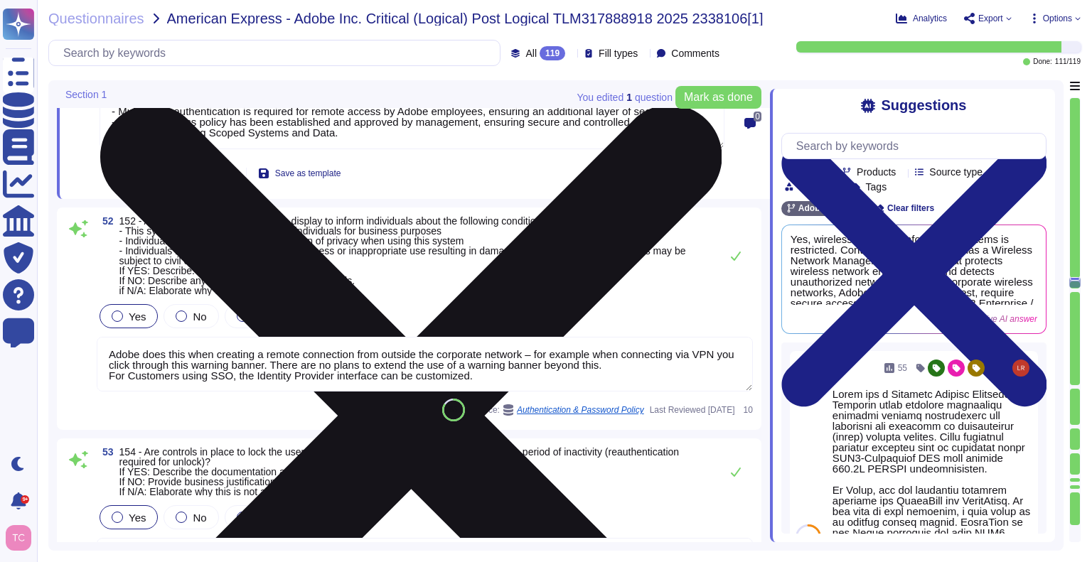
scroll to position [14389, 0]
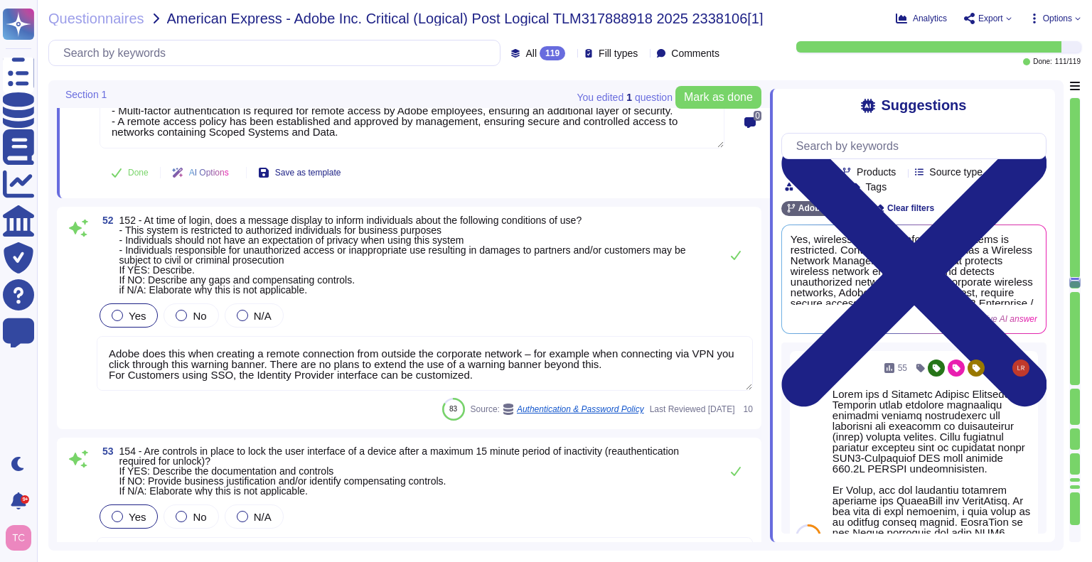
click at [490, 361] on textarea "Adobe does this when creating a remote connection from outside the corporate ne…" at bounding box center [425, 363] width 656 height 55
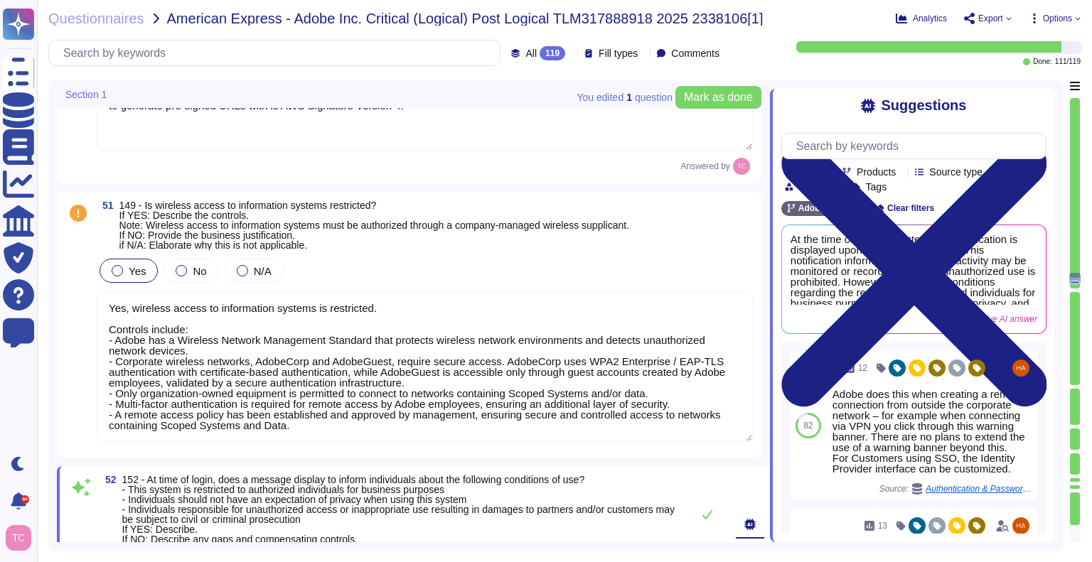
scroll to position [14158, 0]
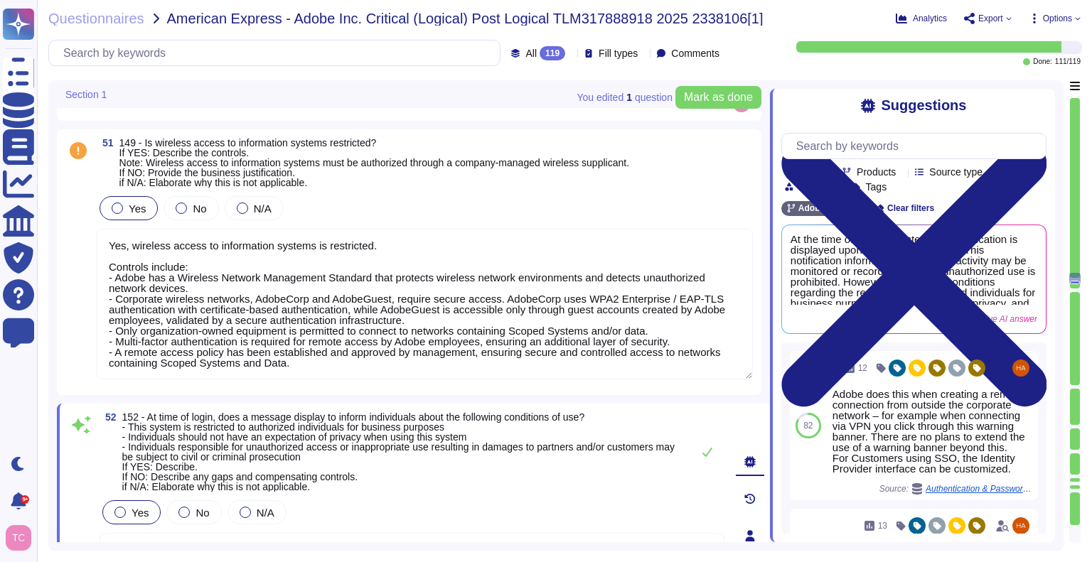
click at [468, 279] on textarea "Yes, wireless access to information systems is restricted. Controls include: - …" at bounding box center [425, 304] width 656 height 151
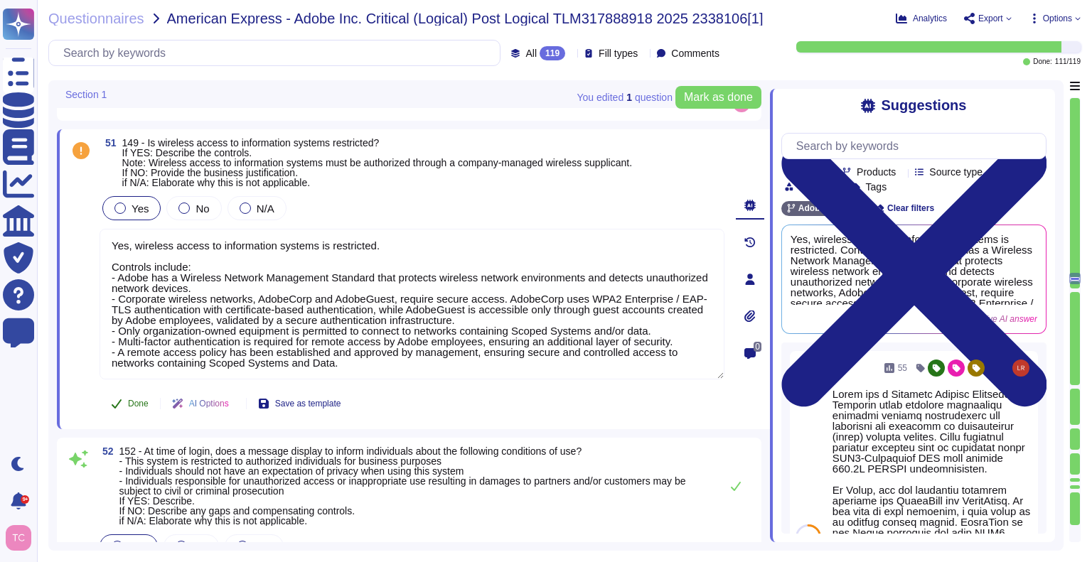
click at [128, 393] on button "Done" at bounding box center [130, 404] width 60 height 28
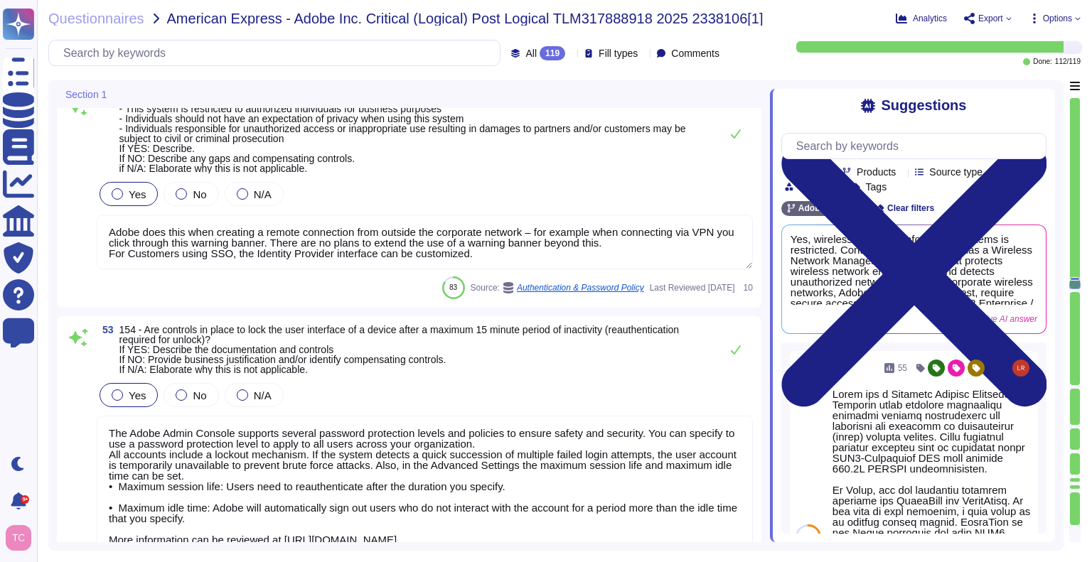
scroll to position [14502, 0]
click at [122, 282] on div "83 Source: Authentication & Password Policy Last Reviewed [DATE] 10" at bounding box center [425, 287] width 656 height 23
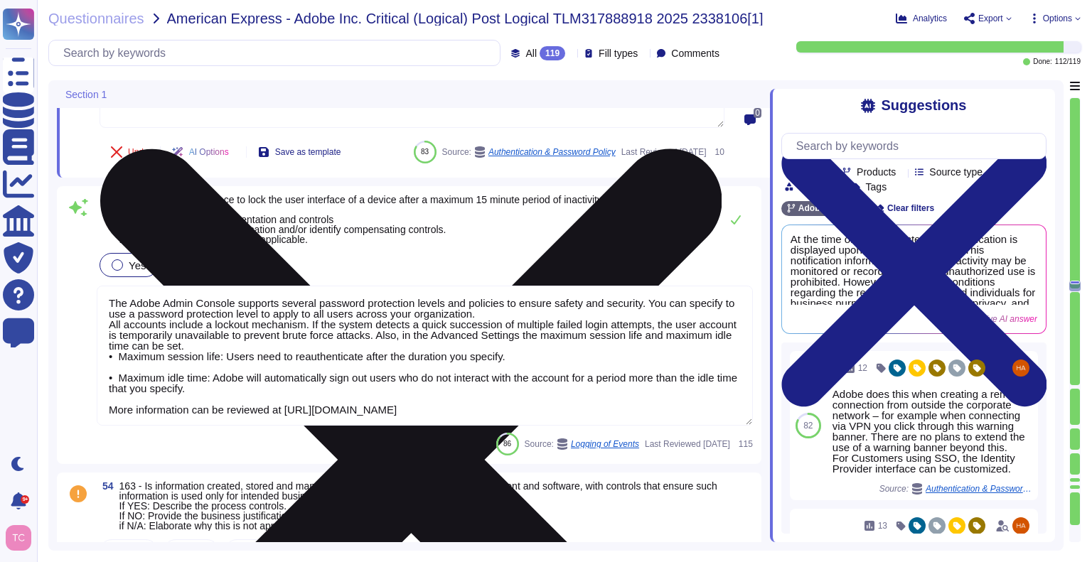
scroll to position [14658, 0]
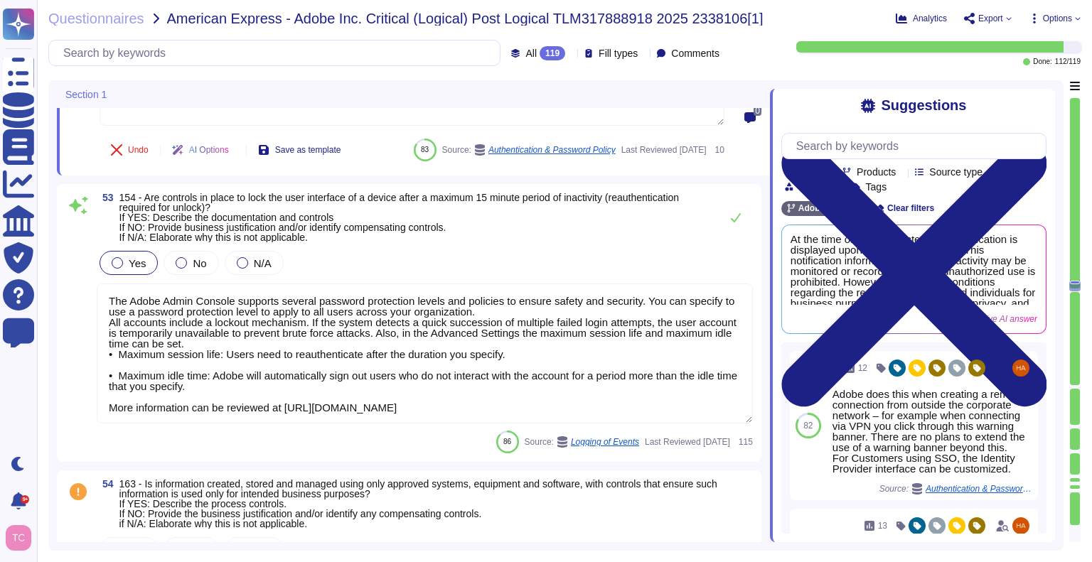
click at [393, 242] on div "53 154 - Are controls in place to lock the user interface of a device after a m…" at bounding box center [409, 323] width 688 height 261
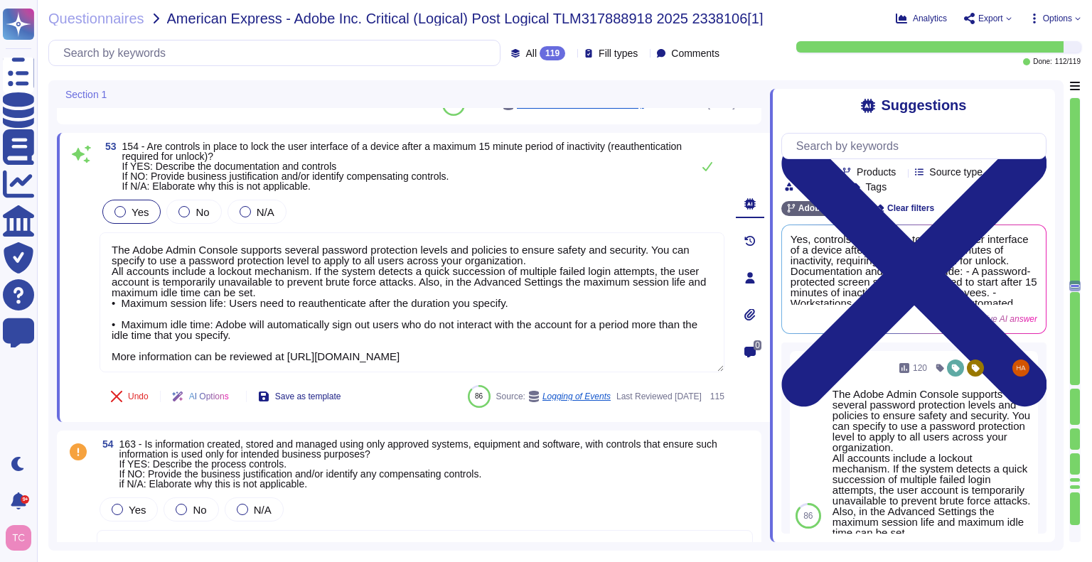
drag, startPoint x: 520, startPoint y: 260, endPoint x: 68, endPoint y: 232, distance: 452.4
click at [68, 232] on div "53 154 - Are controls in place to lock the user interface of a device after a m…" at bounding box center [396, 278] width 656 height 272
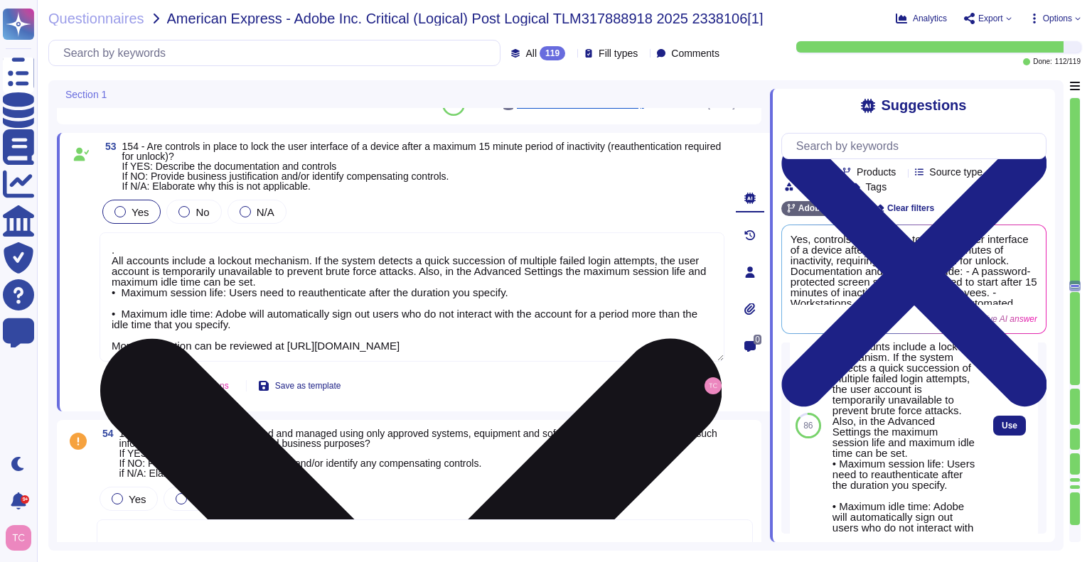
scroll to position [134, 0]
click at [1002, 430] on span "Use" at bounding box center [1010, 425] width 16 height 9
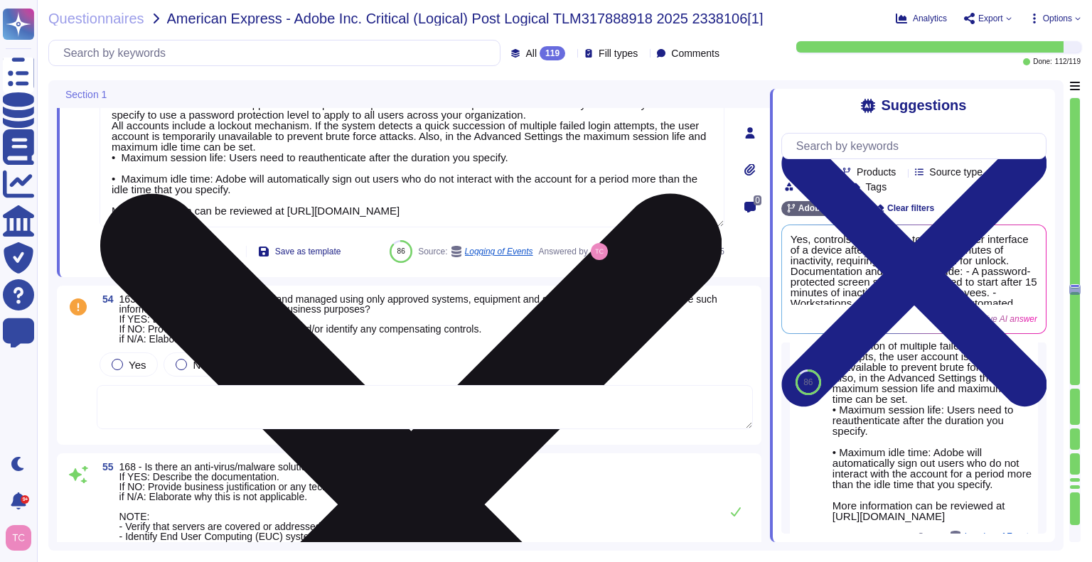
scroll to position [14807, 0]
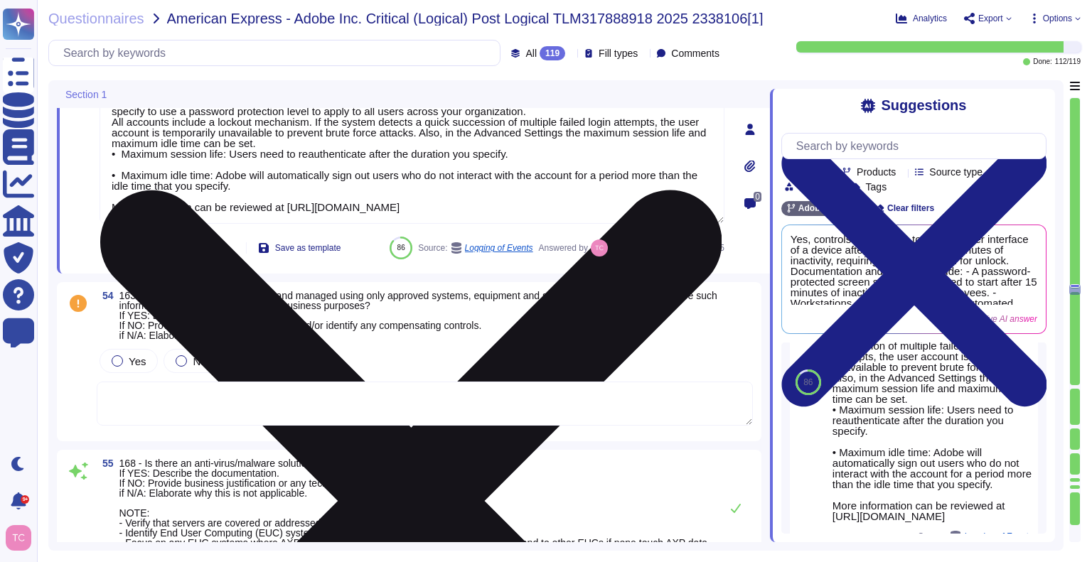
click at [379, 341] on span "163 - Is information created, stored and managed using only approved systems, e…" at bounding box center [418, 315] width 598 height 51
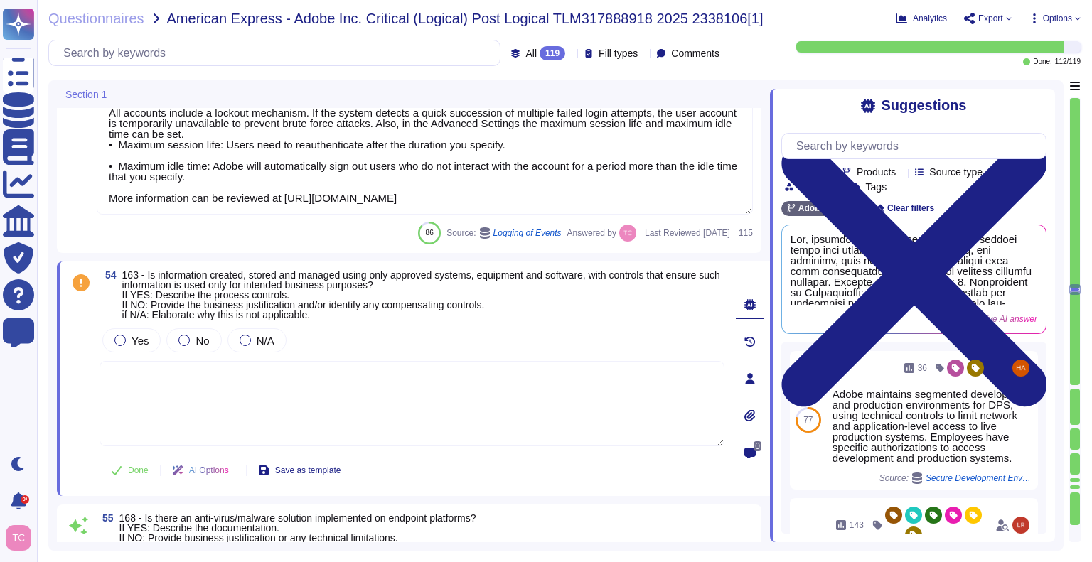
click at [379, 352] on div "Yes No N/A" at bounding box center [412, 341] width 625 height 30
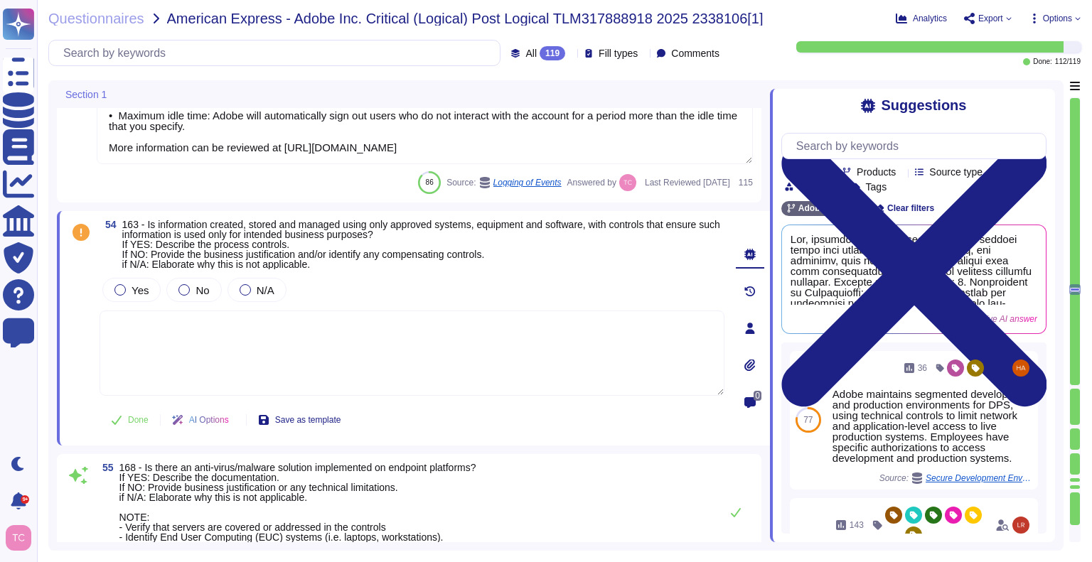
scroll to position [14858, 0]
click at [131, 285] on label "Yes" at bounding box center [131, 289] width 34 height 11
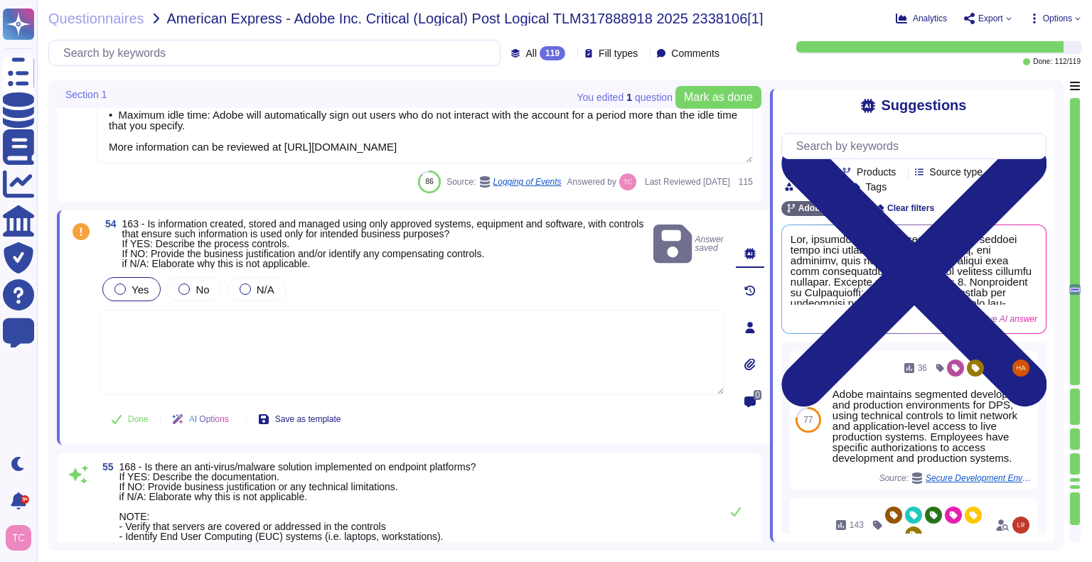
click at [179, 311] on textarea at bounding box center [412, 352] width 625 height 85
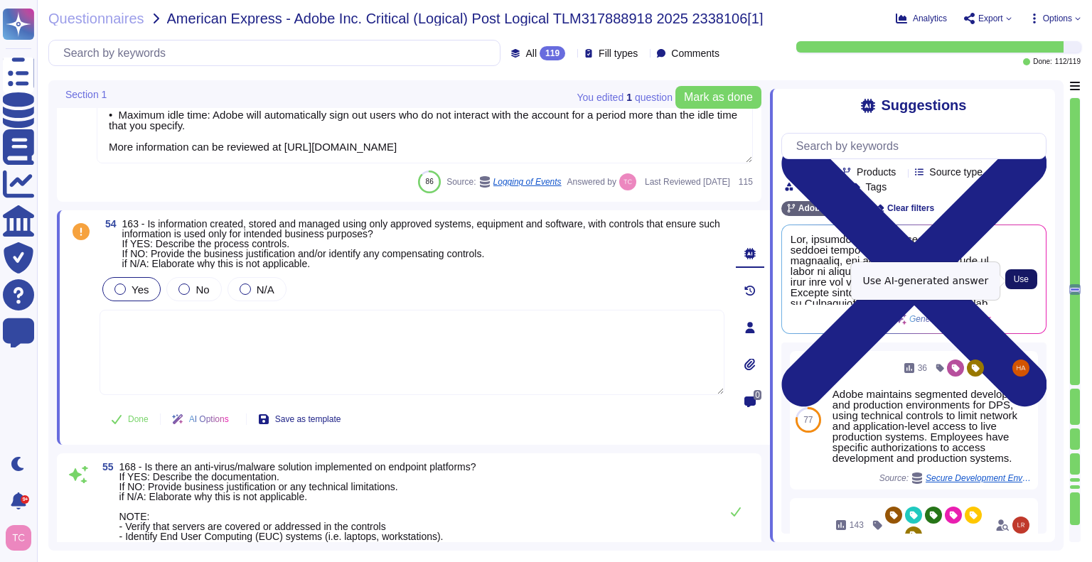
click at [1025, 278] on span "Use" at bounding box center [1021, 279] width 15 height 9
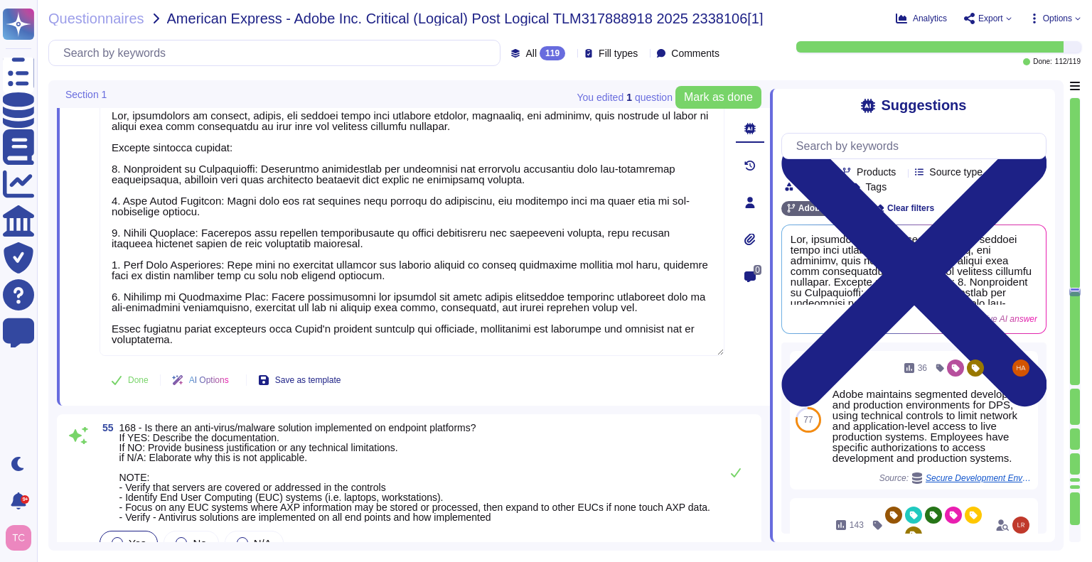
scroll to position [15071, 0]
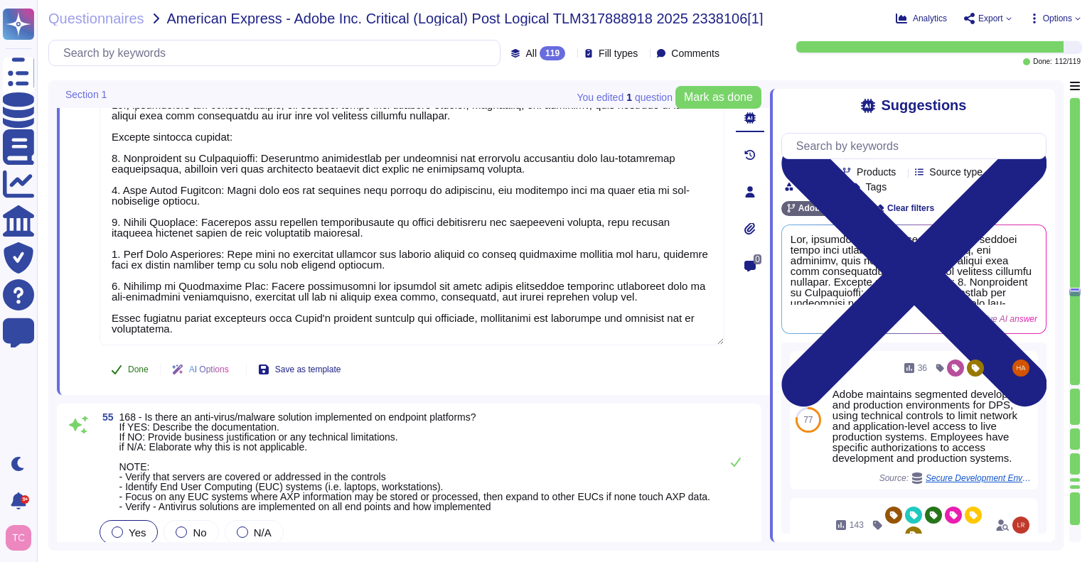
click at [136, 366] on span "Done" at bounding box center [138, 370] width 21 height 9
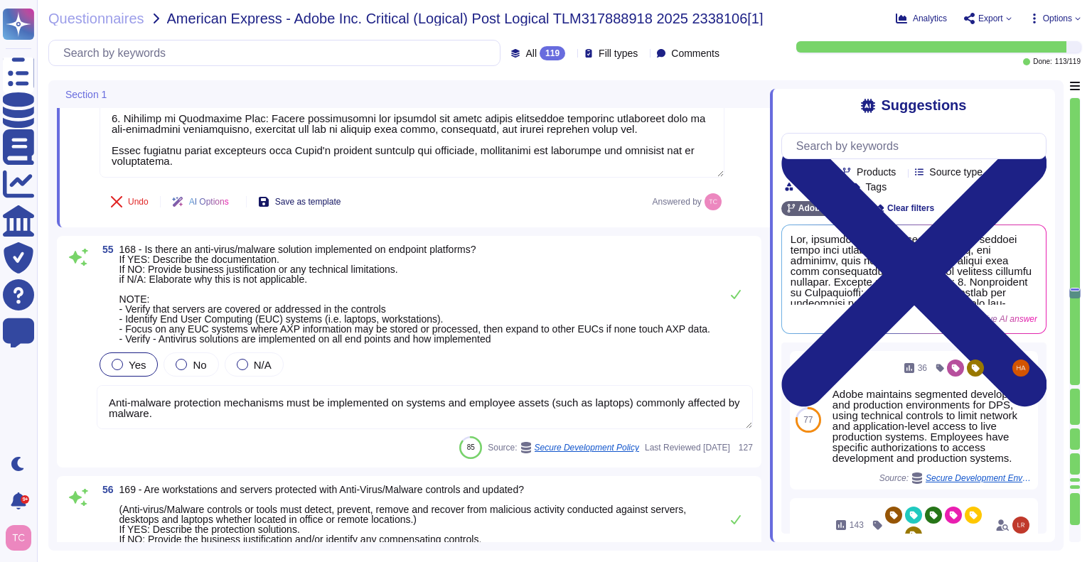
scroll to position [15239, 0]
click at [395, 272] on span "168 - Is there an anti-virus/malware solution implemented on endpoint platforms…" at bounding box center [414, 293] width 591 height 101
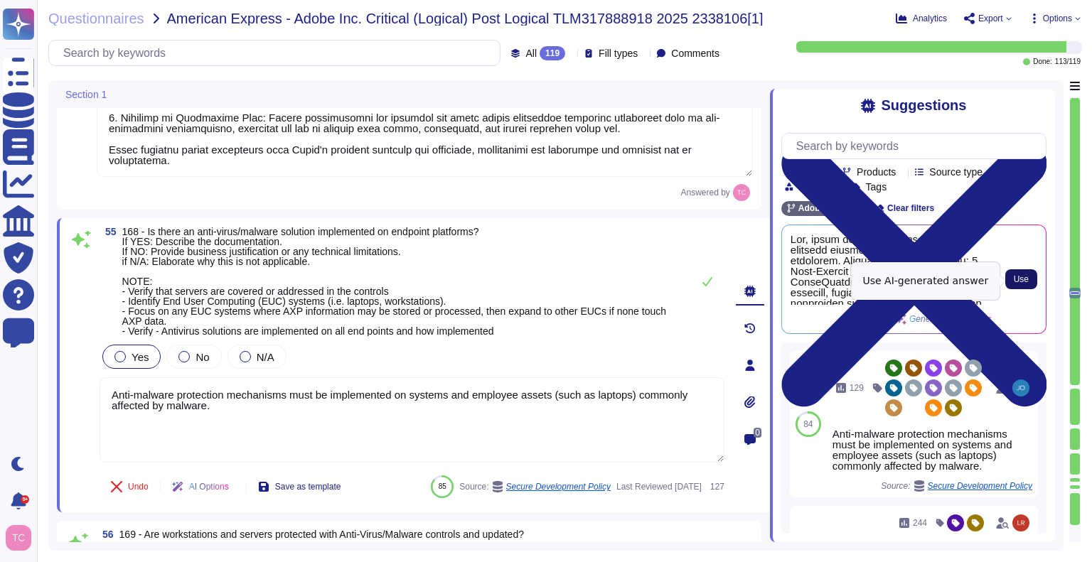
click at [1025, 278] on span "Use" at bounding box center [1021, 279] width 15 height 9
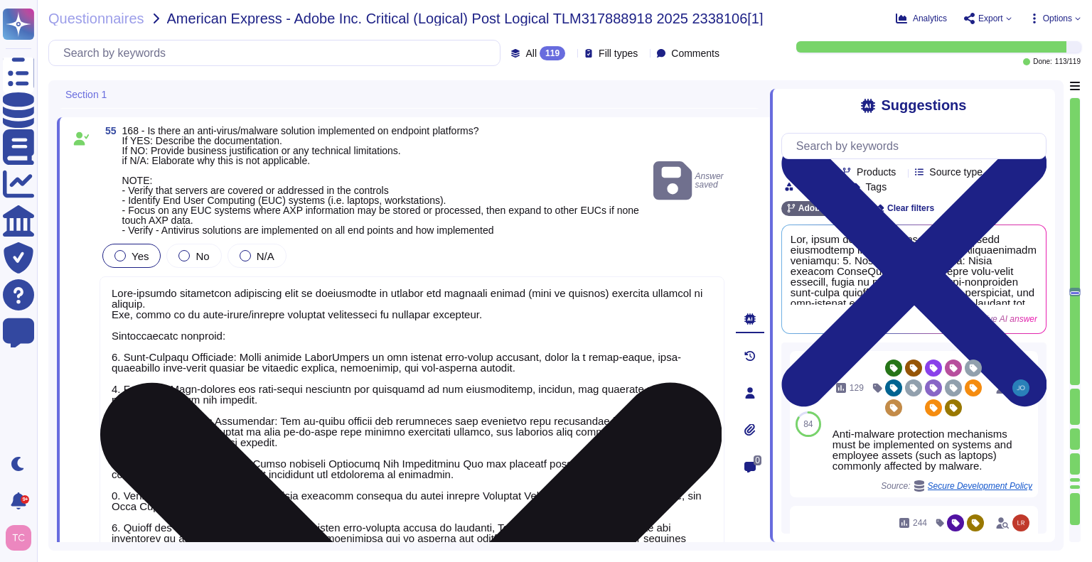
scroll to position [15342, 0]
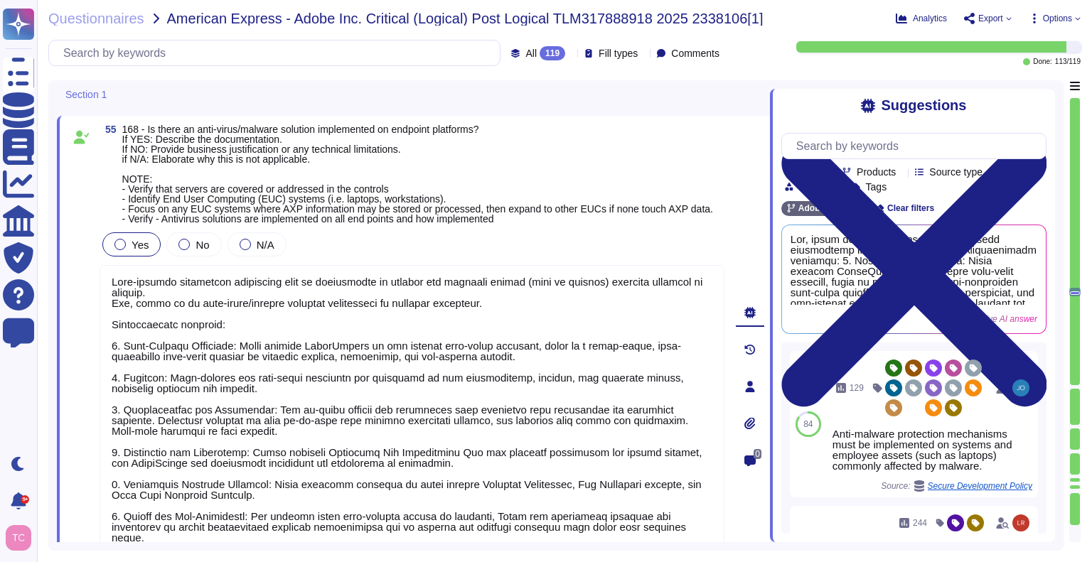
drag, startPoint x: 208, startPoint y: 294, endPoint x: 71, endPoint y: 274, distance: 138.7
click at [71, 274] on div "55 168 - Is there an anti-virus/malware solution implemented on endpoint platfo…" at bounding box center [396, 386] width 656 height 525
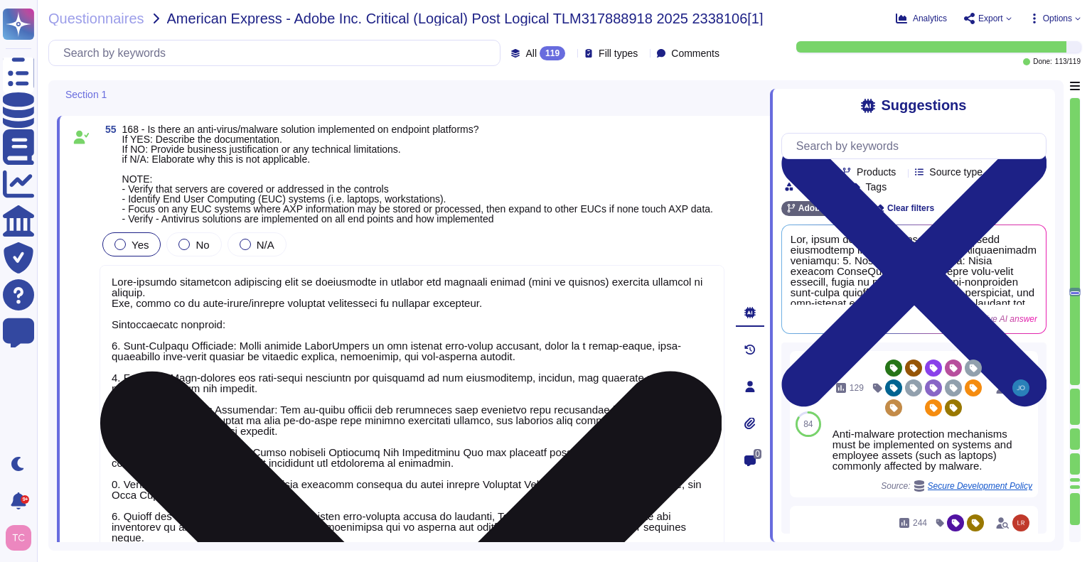
click at [223, 287] on textarea at bounding box center [412, 436] width 625 height 343
drag, startPoint x: 223, startPoint y: 287, endPoint x: 149, endPoint y: 279, distance: 74.3
click at [149, 279] on textarea at bounding box center [412, 436] width 625 height 343
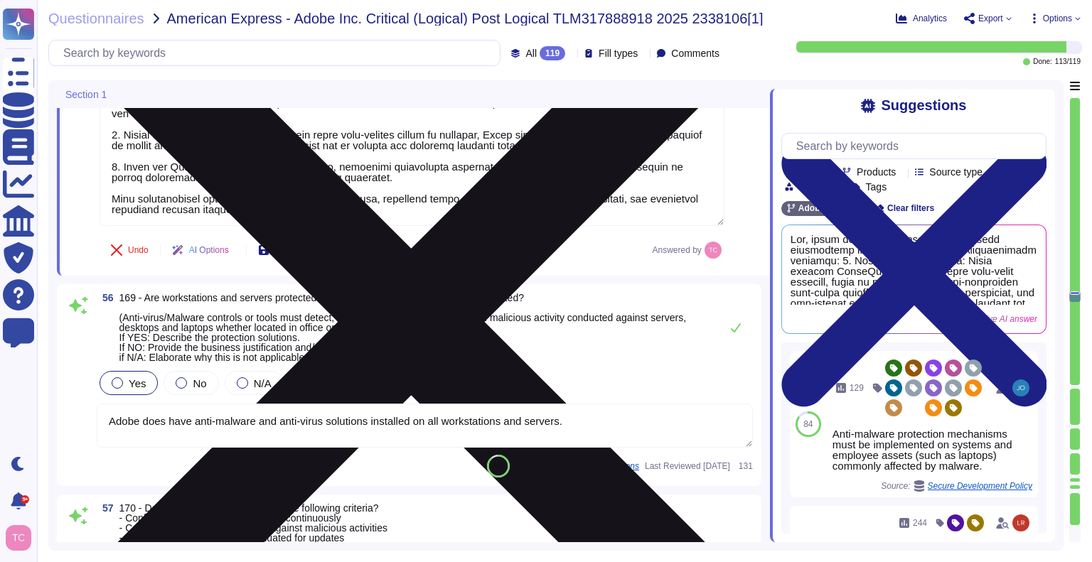
scroll to position [15694, 0]
click at [432, 321] on span "169 - Are workstations and servers protected with Anti-Virus/Malware controls a…" at bounding box center [402, 327] width 567 height 71
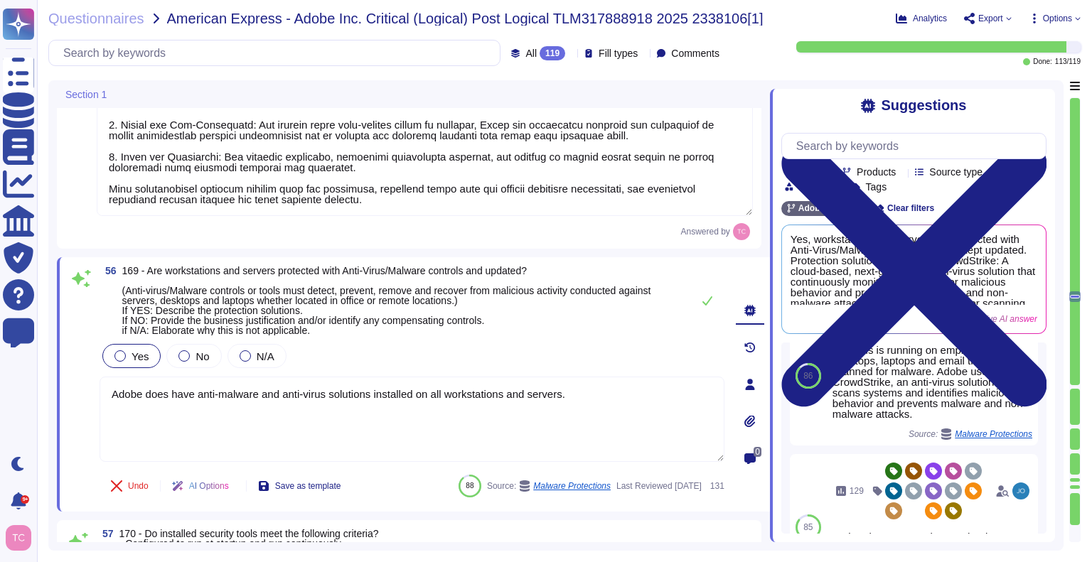
scroll to position [220, 0]
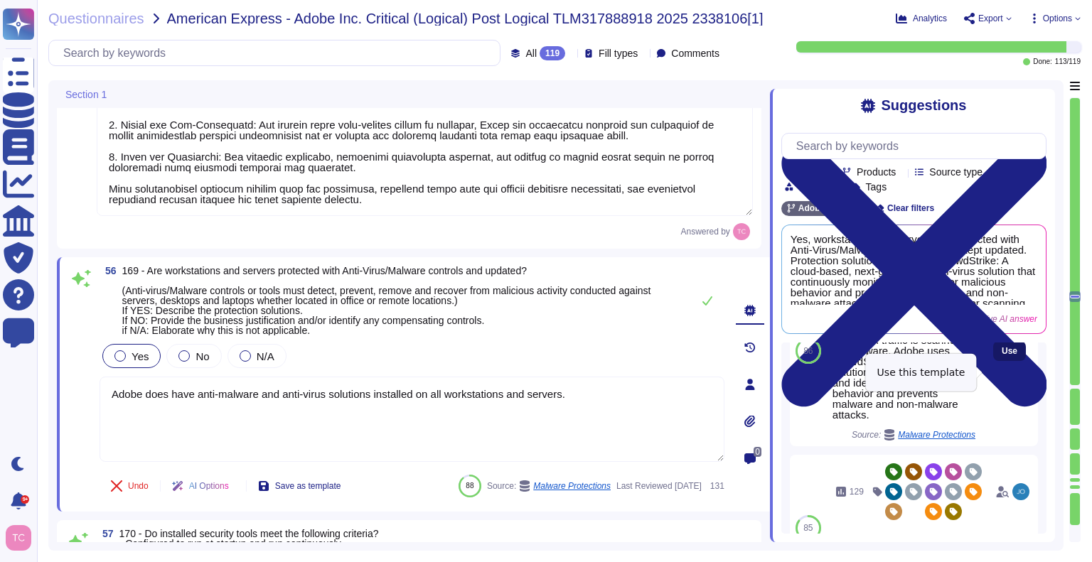
click at [993, 361] on button "Use" at bounding box center [1009, 351] width 33 height 20
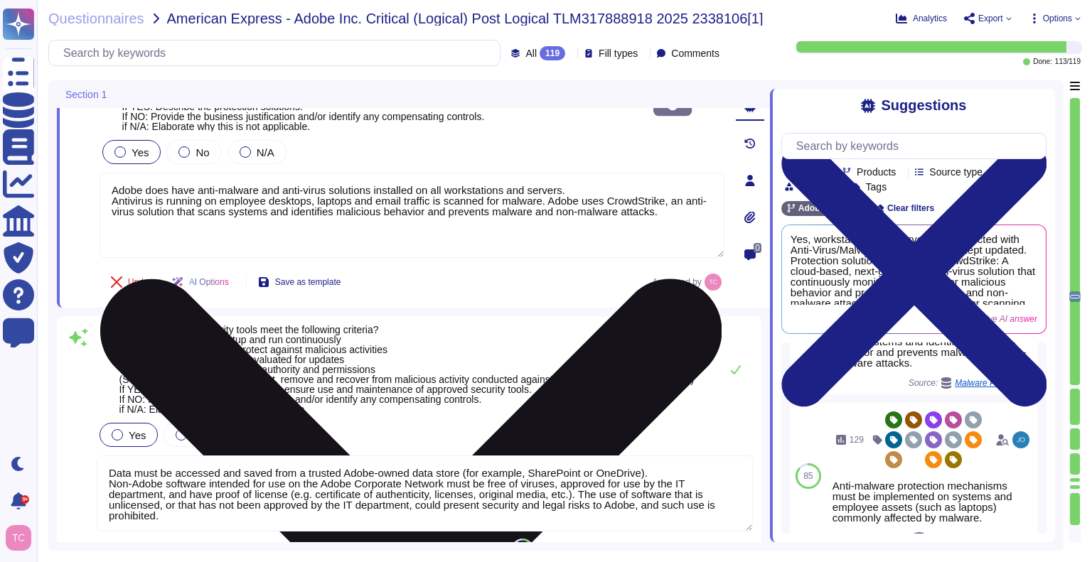
scroll to position [15899, 0]
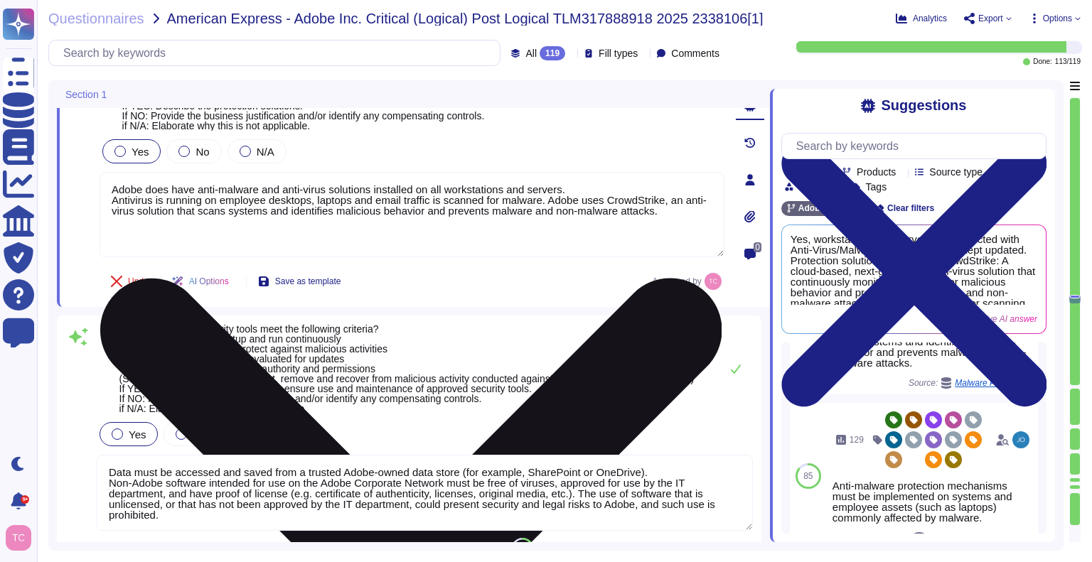
drag, startPoint x: 574, startPoint y: 189, endPoint x: 398, endPoint y: 188, distance: 175.6
click at [398, 188] on textarea "Adobe does have anti-malware and anti-virus solutions installed on all workstat…" at bounding box center [412, 214] width 625 height 85
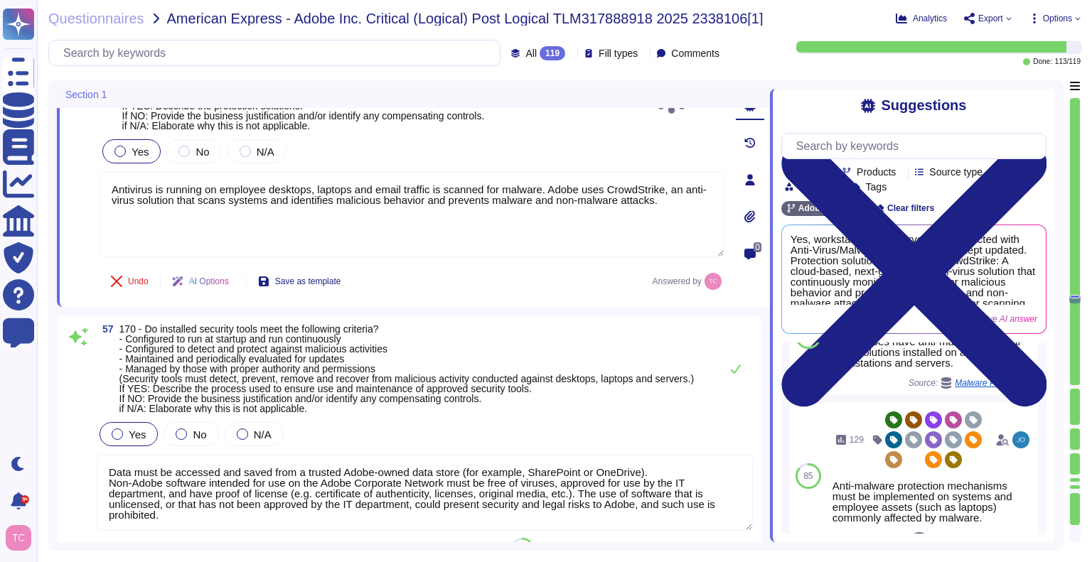
click at [521, 343] on span "170 - Do installed security tools meet the following criteria? - Configured to …" at bounding box center [406, 369] width 575 height 90
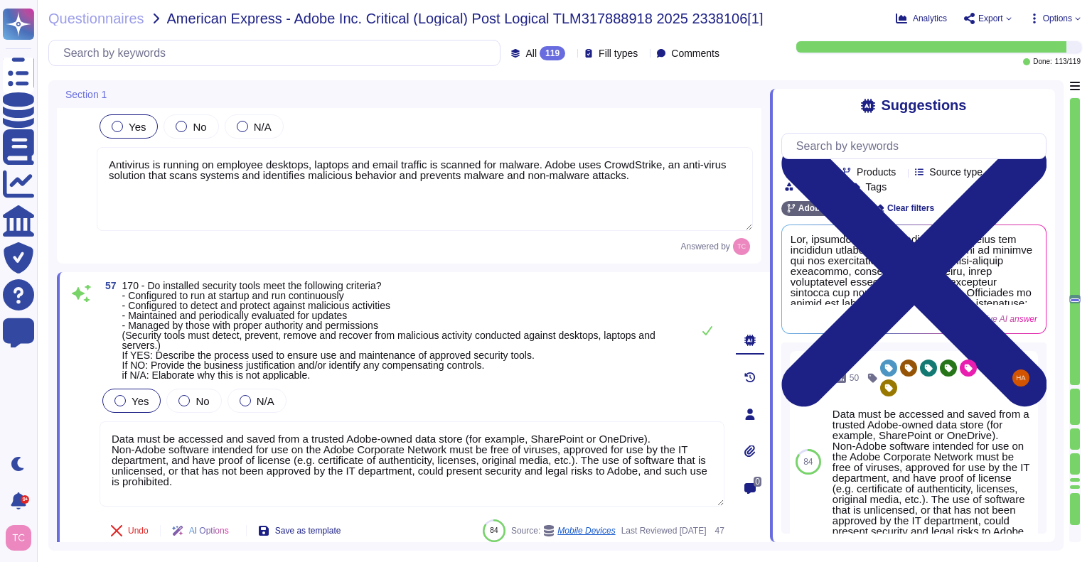
scroll to position [15924, 0]
click at [508, 298] on span "170 - Do installed security tools meet the following criteria? - Configured to …" at bounding box center [403, 330] width 562 height 100
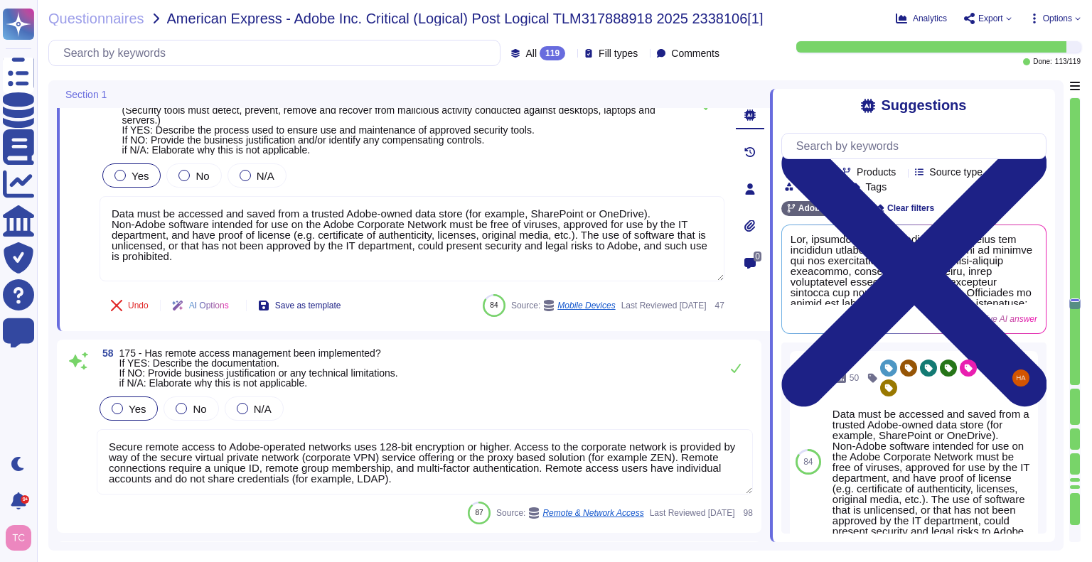
scroll to position [16152, 0]
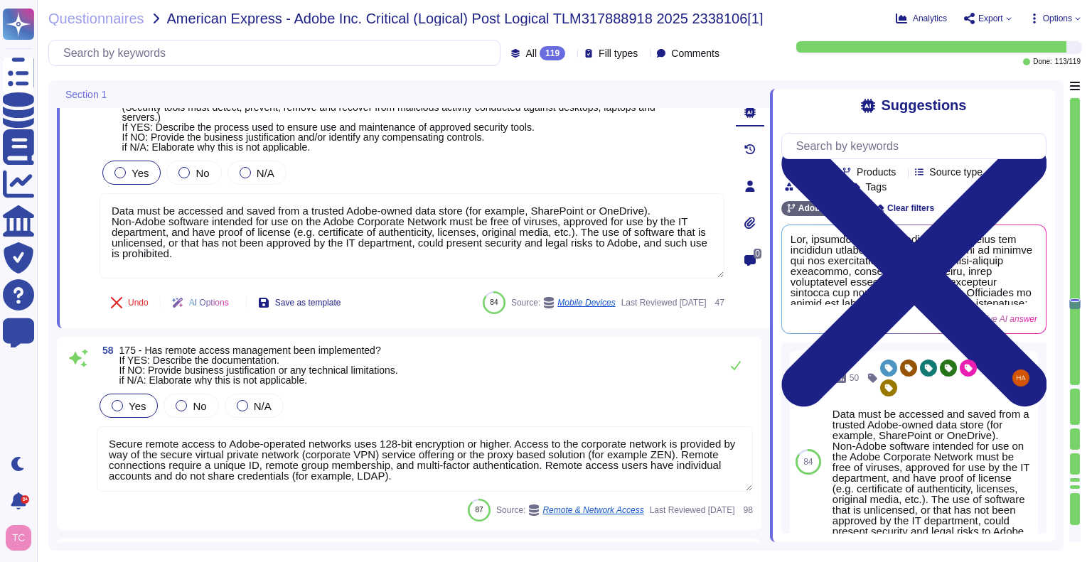
click at [452, 373] on div "58 175 - Has remote access management been implemented? If YES: Describe the do…" at bounding box center [425, 366] width 656 height 40
